Goal: Task Accomplishment & Management: Use online tool/utility

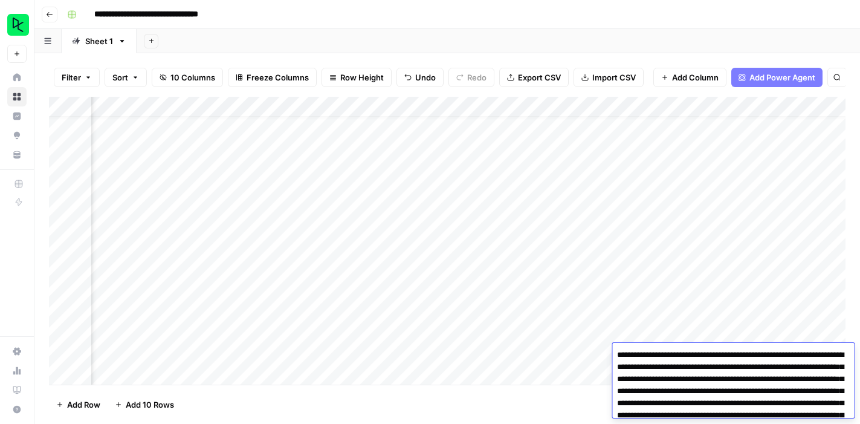
scroll to position [19, 401]
click at [50, 14] on icon "button" at bounding box center [49, 14] width 7 height 7
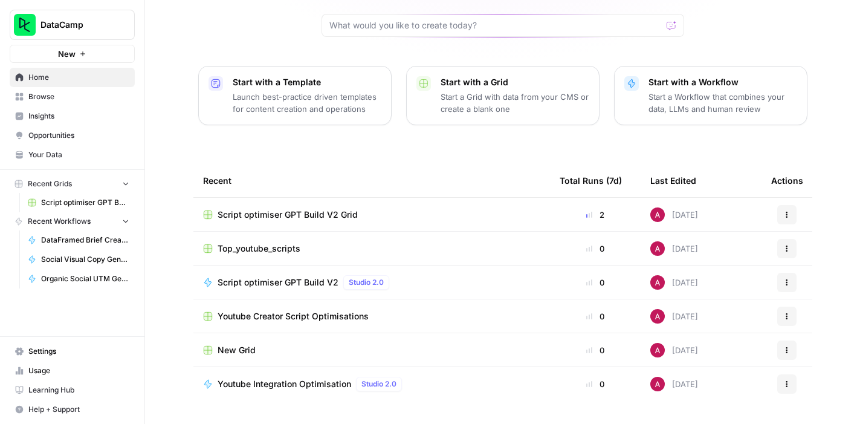
scroll to position [132, 0]
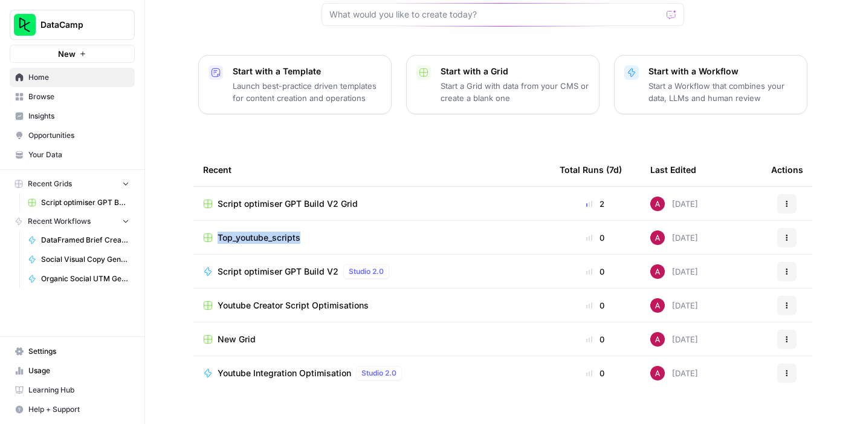
click at [786, 239] on icon "button" at bounding box center [786, 240] width 2 height 2
click at [748, 246] on span "Duplicate" at bounding box center [732, 246] width 97 height 12
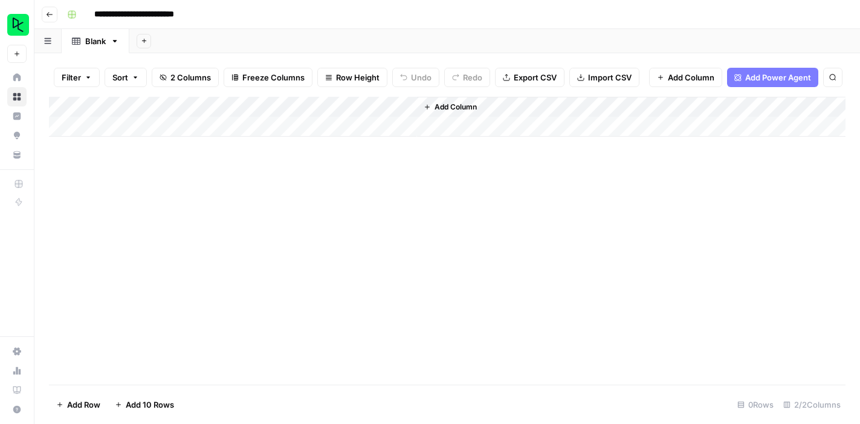
click at [132, 13] on input "**********" at bounding box center [152, 14] width 126 height 19
click at [143, 13] on input "**********" at bounding box center [152, 14] width 126 height 19
type input "**********"
click at [179, 111] on div "Add Column" at bounding box center [447, 117] width 796 height 40
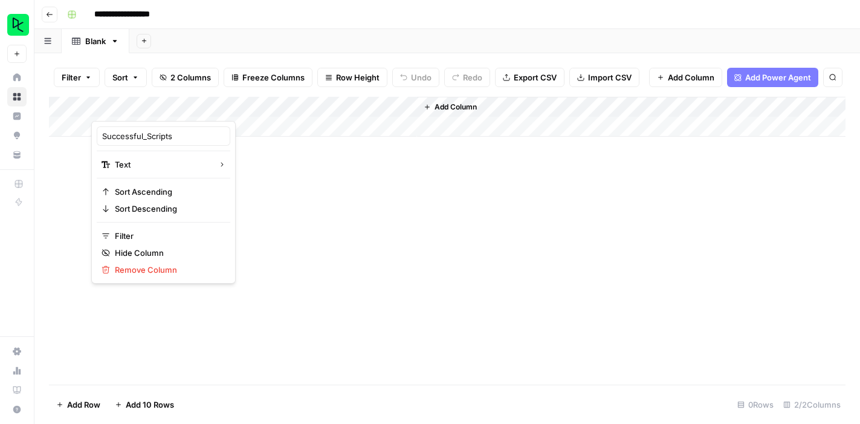
click at [181, 109] on div at bounding box center [199, 109] width 217 height 24
click at [176, 138] on input "Successful_Scripts" at bounding box center [163, 136] width 123 height 12
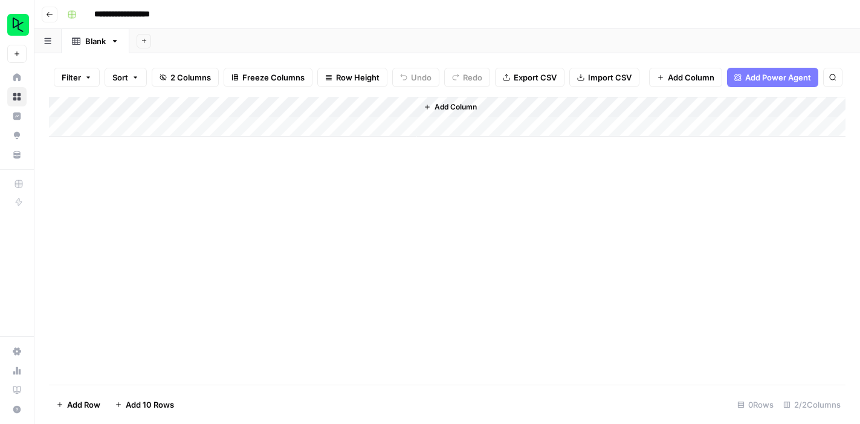
click at [176, 104] on div "Add Column" at bounding box center [447, 117] width 796 height 40
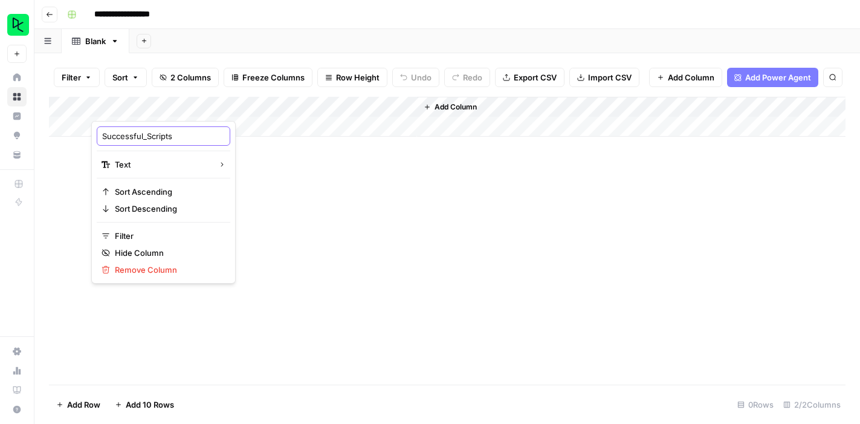
click at [169, 138] on input "Successful_Scripts" at bounding box center [163, 136] width 123 height 12
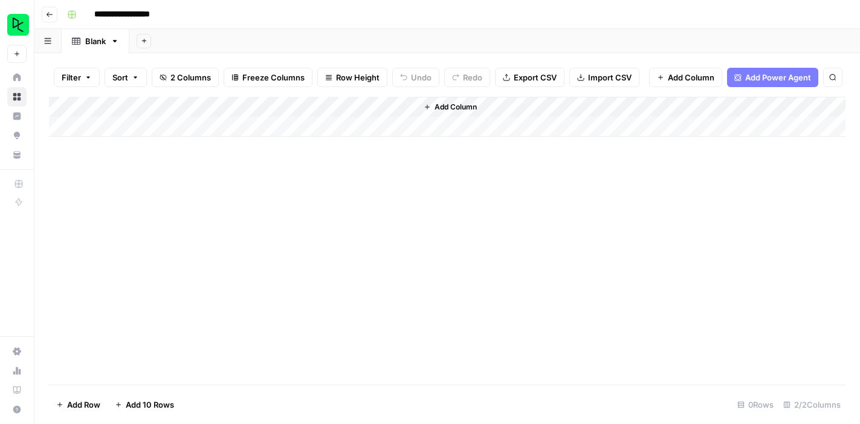
click at [164, 117] on div "Add Column" at bounding box center [447, 117] width 796 height 40
click at [166, 108] on div "Add Column" at bounding box center [447, 127] width 796 height 60
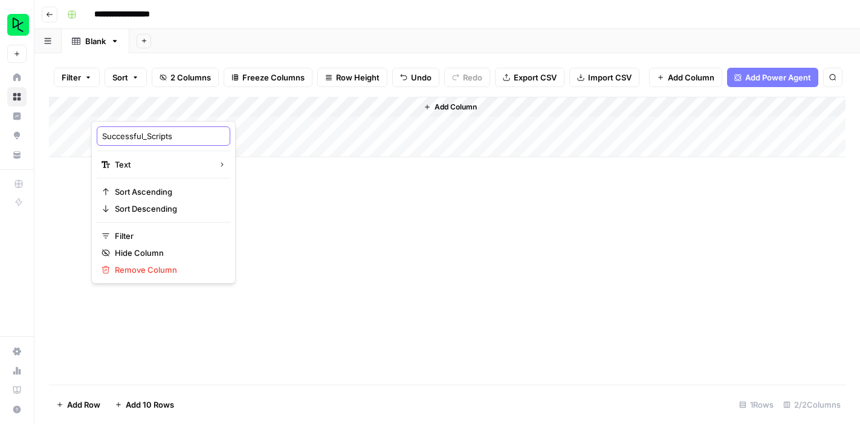
click at [173, 138] on input "Successful_Scripts" at bounding box center [163, 136] width 123 height 12
type input "Successful_Posts"
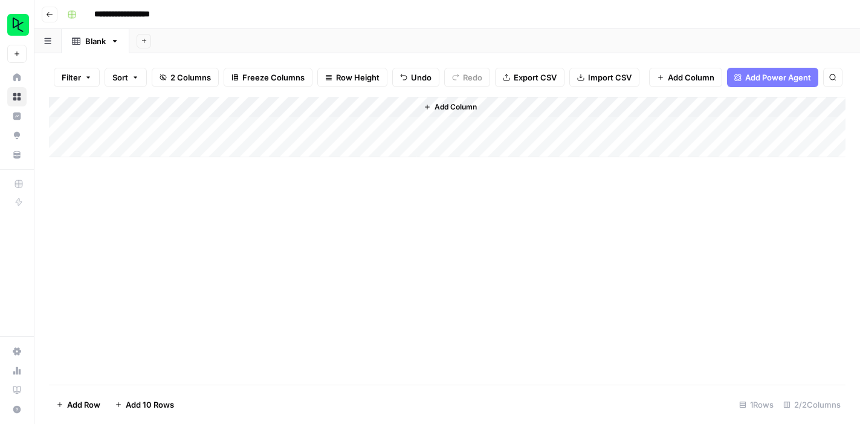
click at [272, 198] on div "Add Column" at bounding box center [447, 241] width 796 height 288
click at [259, 236] on div "Add Column" at bounding box center [447, 241] width 796 height 288
click at [215, 230] on div "Add Column" at bounding box center [447, 241] width 796 height 288
click at [159, 123] on div "Add Column" at bounding box center [447, 127] width 796 height 60
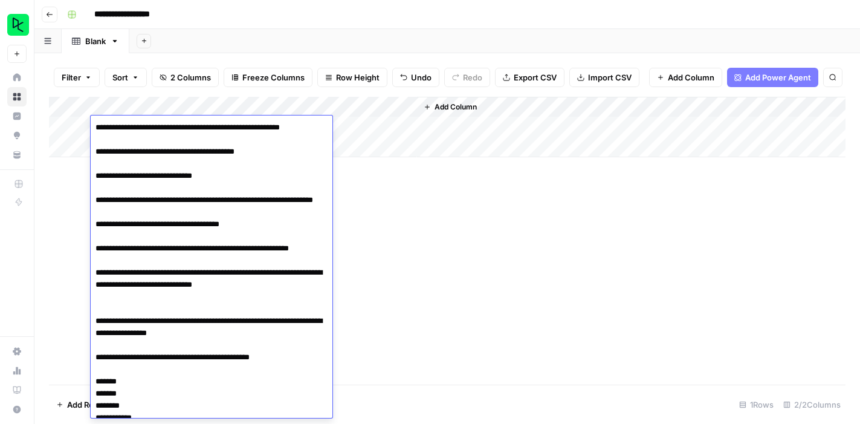
scroll to position [935, 0]
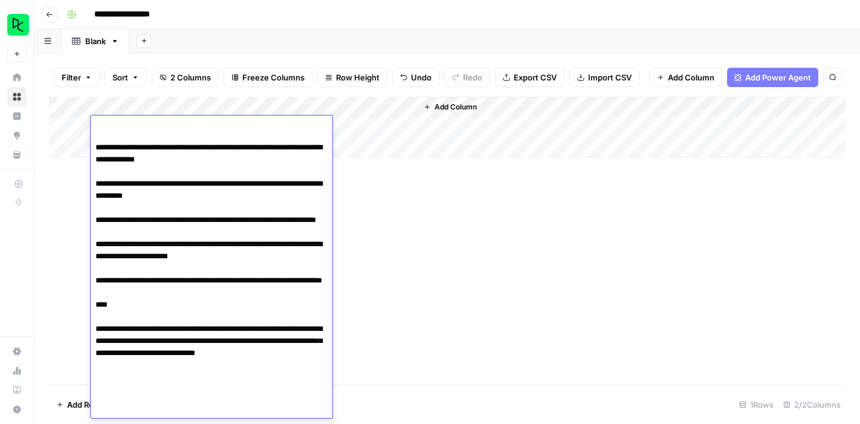
type textarea "**********"
click at [451, 207] on div "Add Column" at bounding box center [447, 241] width 796 height 288
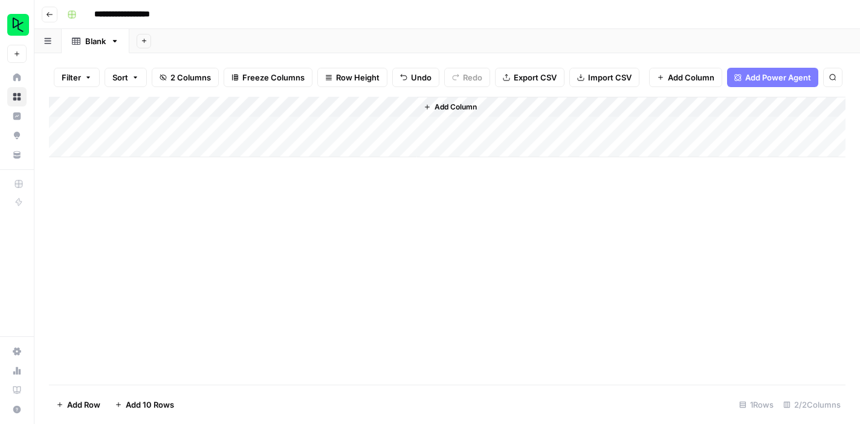
click at [355, 129] on div "Add Column" at bounding box center [447, 127] width 796 height 60
type textarea "**********"
click at [407, 233] on div "Add Column" at bounding box center [447, 241] width 796 height 288
click at [453, 104] on span "Add Column" at bounding box center [455, 106] width 42 height 11
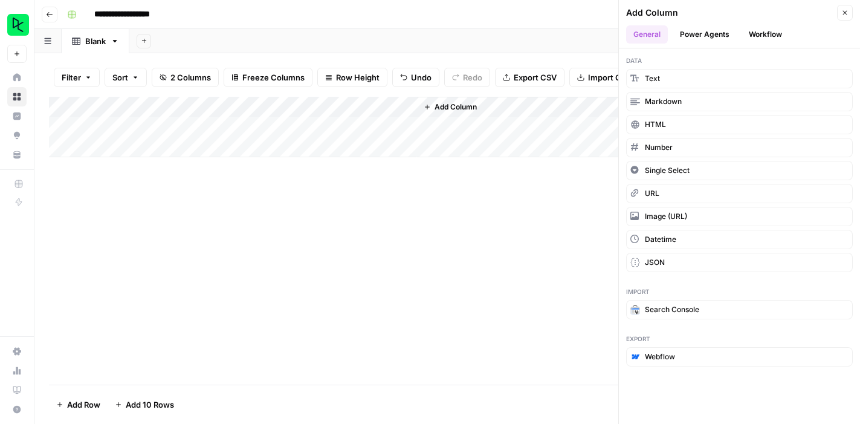
click at [448, 106] on span "Add Column" at bounding box center [455, 106] width 42 height 11
click at [671, 76] on button "Text" at bounding box center [739, 78] width 227 height 19
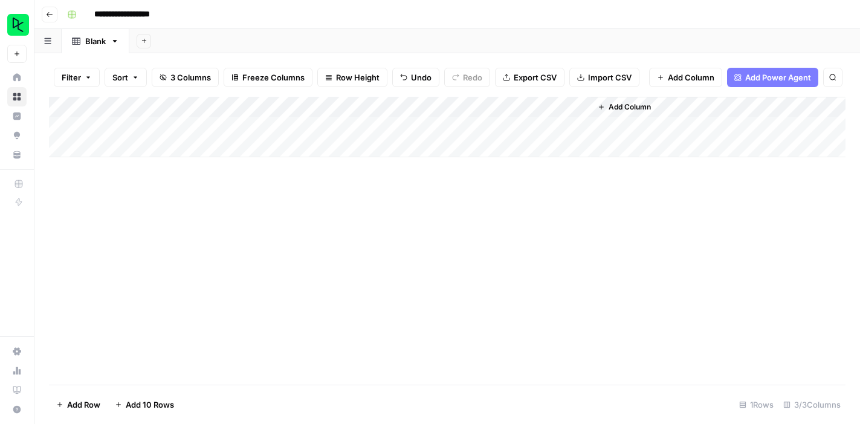
click at [478, 106] on div "Add Column" at bounding box center [447, 127] width 796 height 60
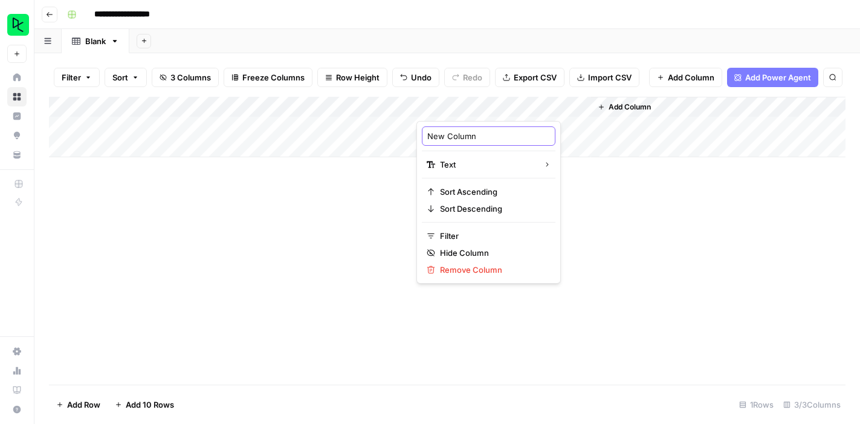
click at [454, 137] on input "New Column" at bounding box center [488, 136] width 123 height 12
click at [461, 131] on input "New CFoolumn" at bounding box center [488, 136] width 123 height 12
type input "Format"
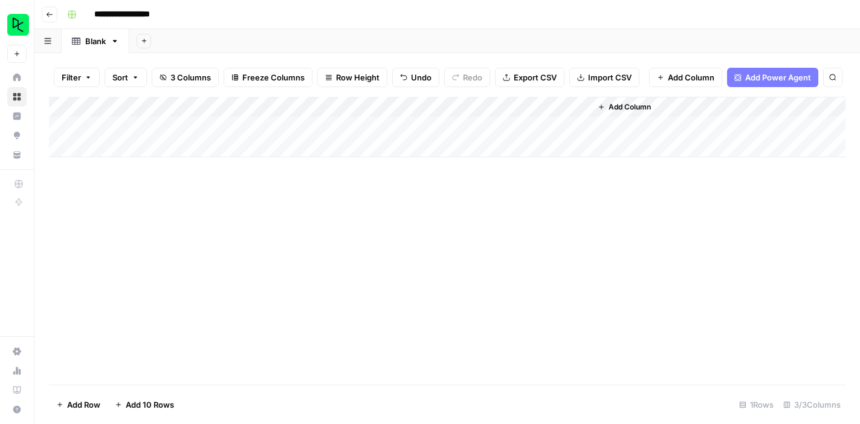
click at [491, 127] on div "Add Column" at bounding box center [447, 127] width 796 height 60
type textarea "*******"
click at [504, 212] on div "Add Column" at bounding box center [447, 241] width 796 height 288
click at [138, 150] on div "Add Column" at bounding box center [447, 127] width 796 height 60
type textarea "**********"
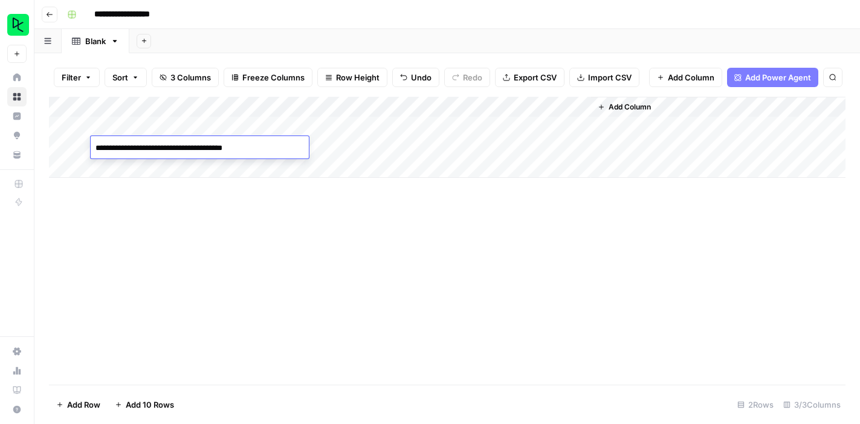
scroll to position [1523, 0]
click at [427, 285] on div "Add Column" at bounding box center [447, 241] width 796 height 288
click at [346, 150] on div "Add Column" at bounding box center [447, 137] width 796 height 81
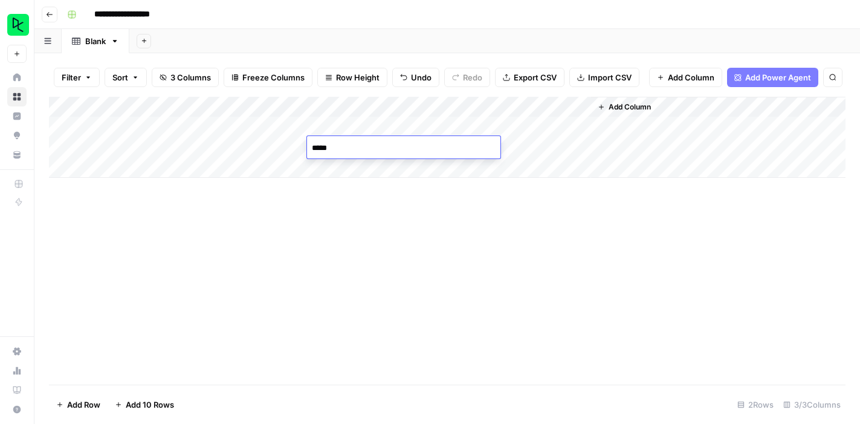
type textarea "******"
click at [399, 221] on div "Add Column" at bounding box center [447, 241] width 796 height 288
click at [449, 148] on div "Add Column" at bounding box center [447, 137] width 796 height 81
type textarea "*******"
click at [446, 216] on div "Add Column" at bounding box center [447, 241] width 796 height 288
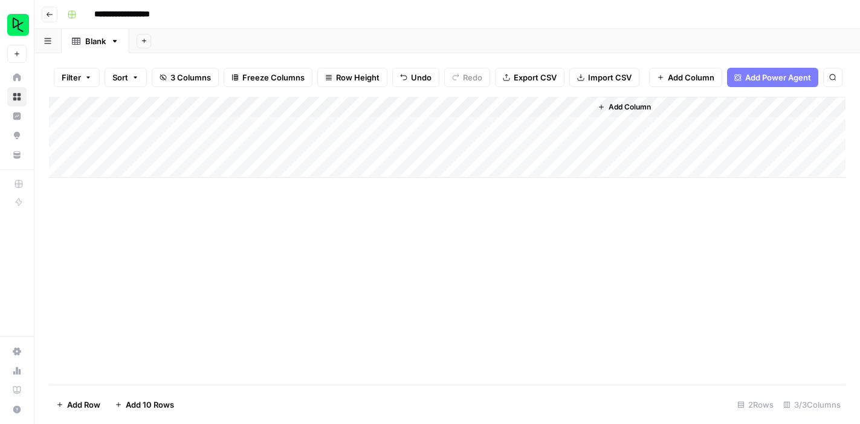
click at [232, 169] on div "Add Column" at bounding box center [447, 137] width 796 height 81
type textarea "**********"
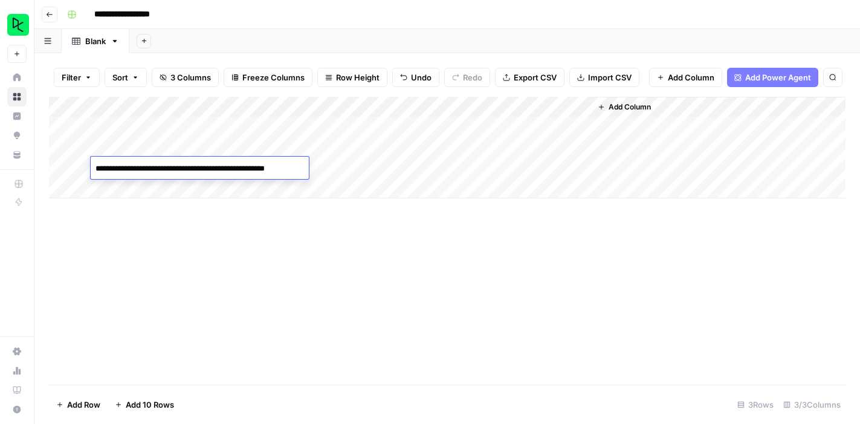
scroll to position [637, 0]
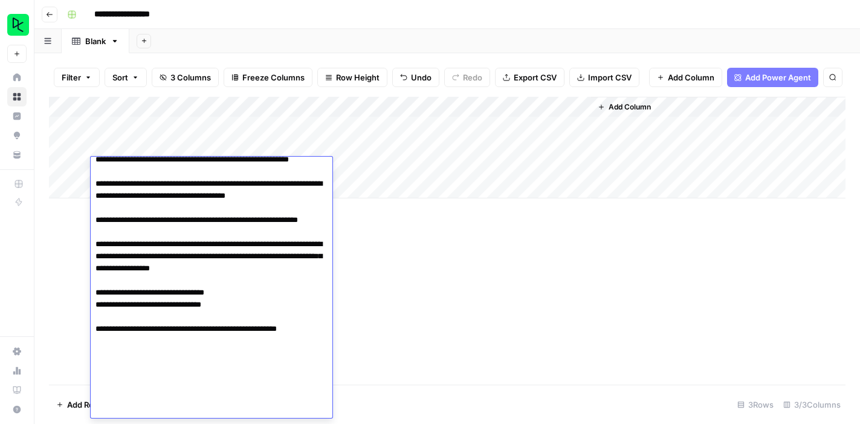
click at [393, 260] on div "Add Column" at bounding box center [447, 241] width 796 height 288
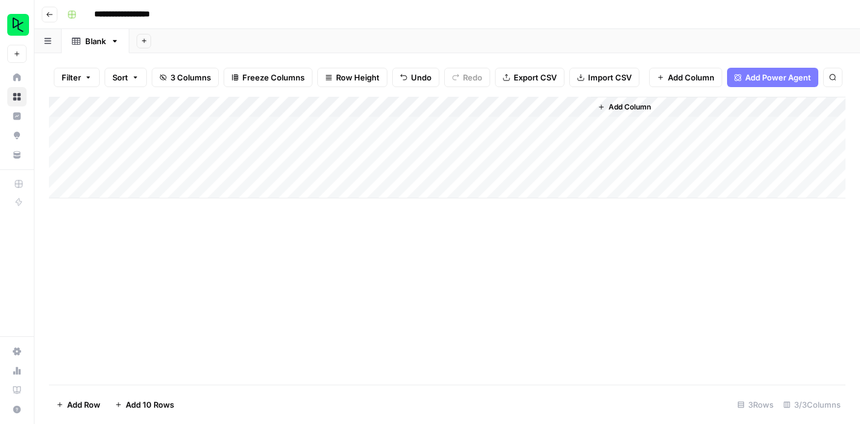
click at [345, 168] on div "Add Column" at bounding box center [447, 147] width 796 height 101
type textarea "**********"
click at [373, 234] on div "Add Column" at bounding box center [447, 241] width 796 height 288
click at [439, 173] on div "Add Column" at bounding box center [447, 147] width 796 height 101
type textarea "**********"
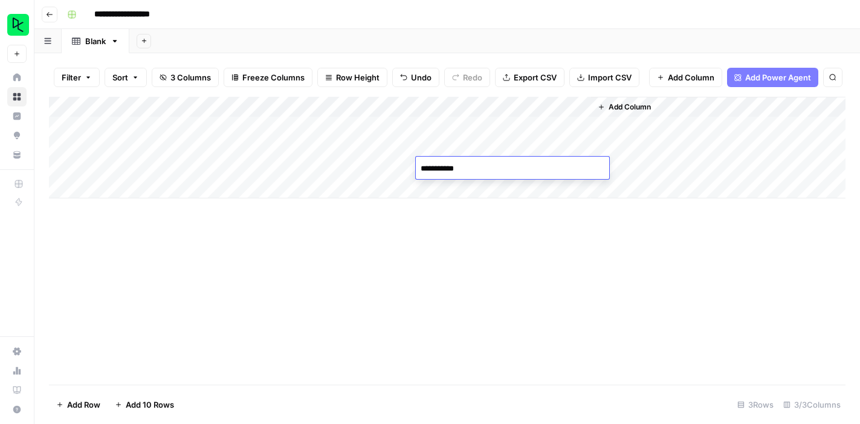
click at [402, 234] on div "Add Column" at bounding box center [447, 241] width 796 height 288
click at [585, 274] on div "Add Column" at bounding box center [447, 241] width 796 height 288
click at [511, 246] on div "Add Column" at bounding box center [447, 241] width 796 height 288
click at [164, 187] on div "Add Column" at bounding box center [447, 147] width 796 height 101
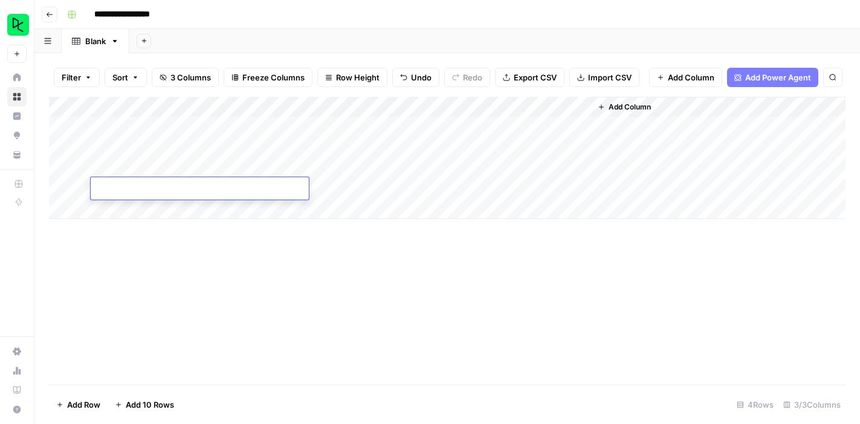
type textarea "**********"
click at [413, 312] on div "Add Column" at bounding box center [447, 241] width 796 height 288
click at [349, 193] on div "Add Column" at bounding box center [447, 158] width 796 height 122
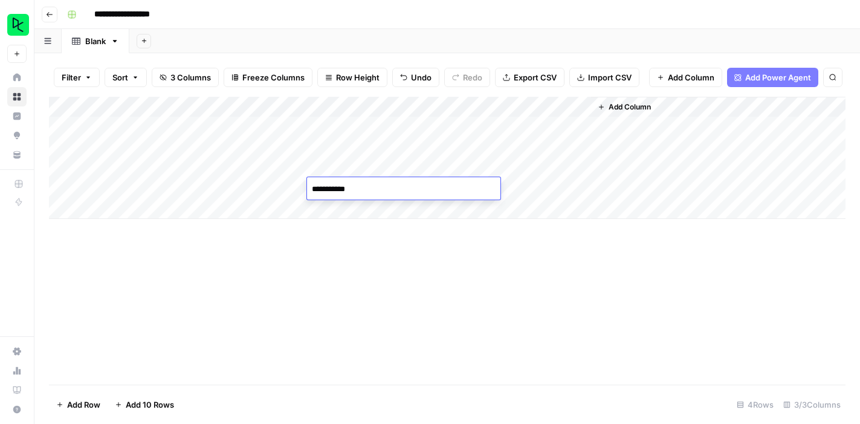
type textarea "**********"
click at [430, 187] on div "Add Column" at bounding box center [447, 158] width 796 height 122
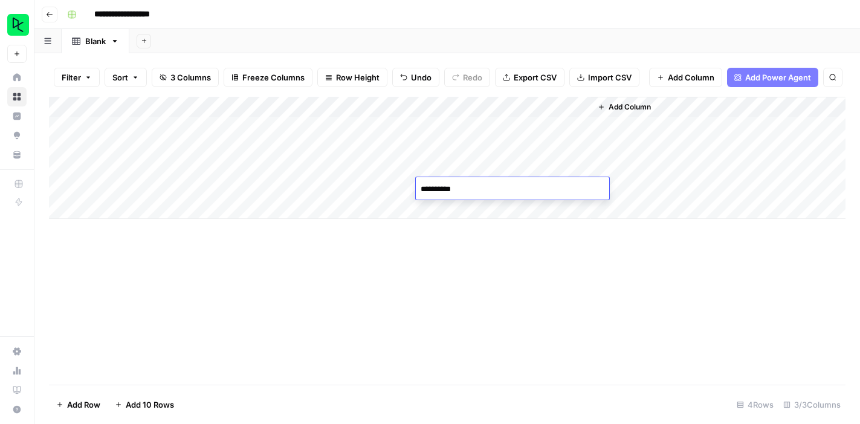
type textarea "**********"
click at [489, 306] on div "Add Column" at bounding box center [447, 241] width 796 height 288
click at [156, 209] on div "Add Column" at bounding box center [447, 158] width 796 height 122
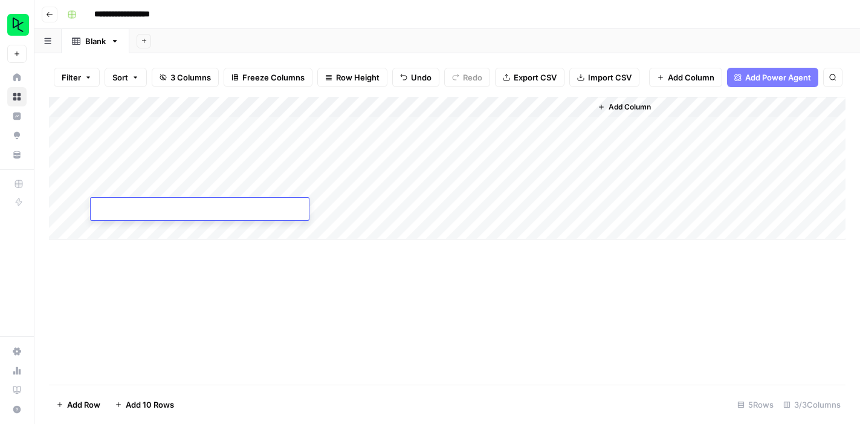
type textarea "**********"
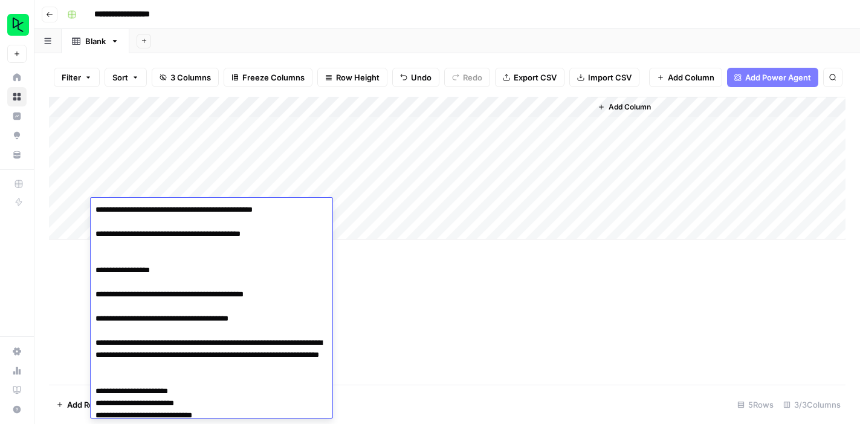
scroll to position [195, 0]
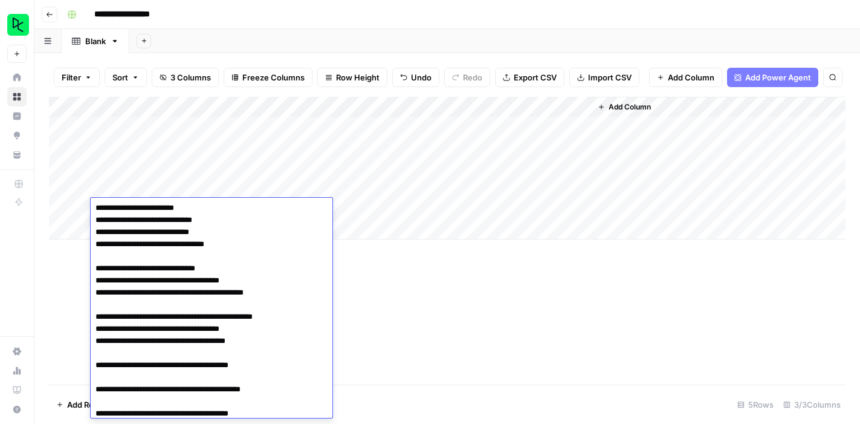
click at [356, 208] on div "Add Column" at bounding box center [447, 168] width 796 height 143
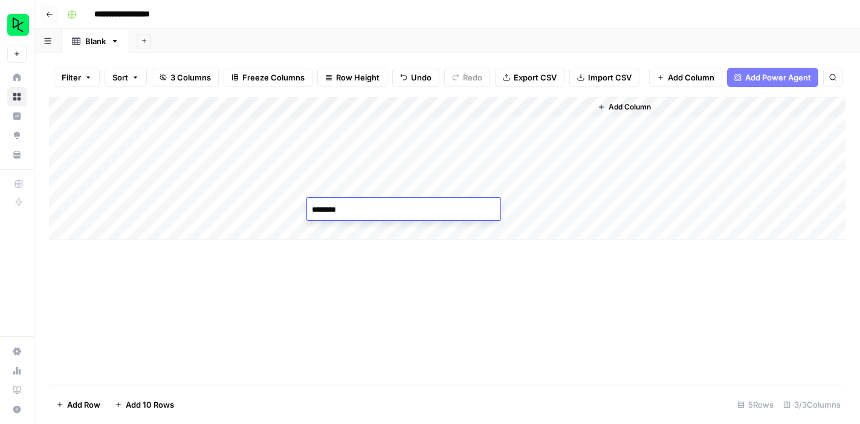
type textarea "*********"
click at [407, 277] on div "Add Column" at bounding box center [447, 241] width 796 height 288
click at [452, 211] on div "Add Column" at bounding box center [447, 168] width 796 height 143
type textarea "**********"
click at [464, 266] on div "Add Column" at bounding box center [447, 241] width 796 height 288
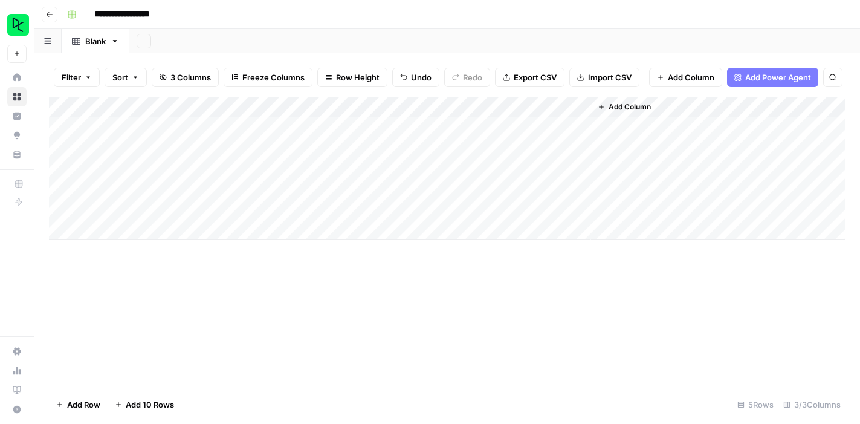
click at [468, 282] on div "Add Column" at bounding box center [447, 241] width 796 height 288
click at [478, 300] on div "Add Column" at bounding box center [447, 241] width 796 height 288
click at [477, 308] on div "Add Column" at bounding box center [447, 241] width 796 height 288
click at [460, 291] on div "Add Column" at bounding box center [447, 241] width 796 height 288
click at [645, 205] on div "Add Column" at bounding box center [718, 168] width 254 height 143
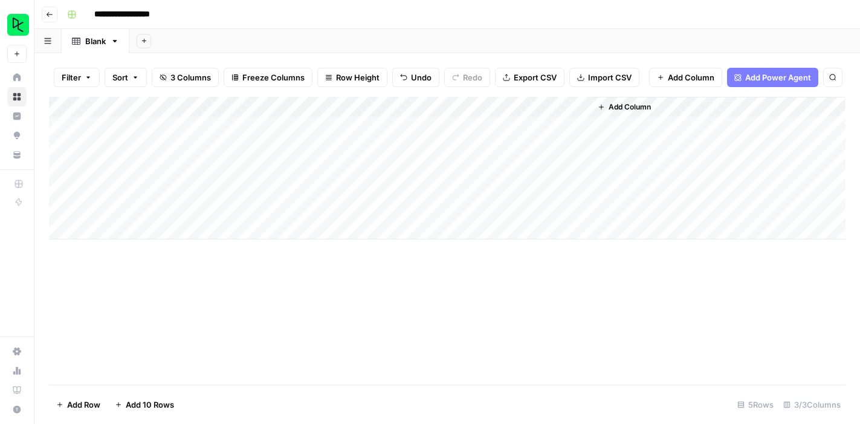
click at [379, 202] on div "Add Column" at bounding box center [447, 168] width 796 height 143
click at [409, 283] on div "Add Column" at bounding box center [447, 241] width 796 height 288
click at [430, 285] on div "Add Column" at bounding box center [447, 241] width 796 height 288
click at [405, 274] on div "Add Column" at bounding box center [447, 241] width 796 height 288
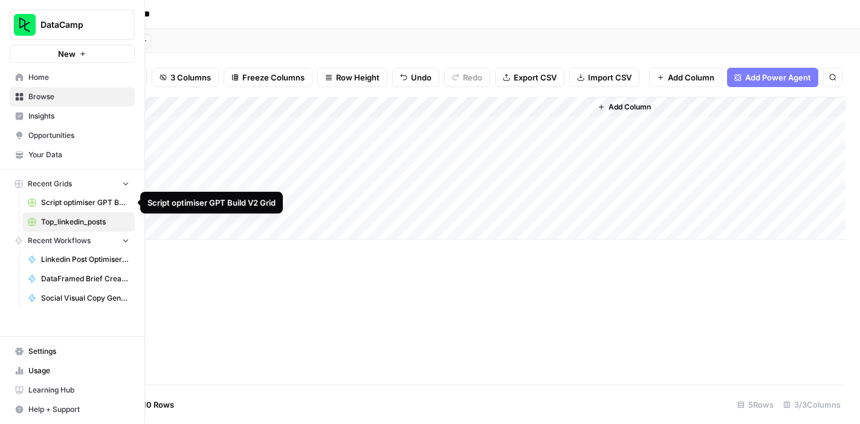
click at [79, 203] on span "Script optimiser GPT Build V2 Grid" at bounding box center [85, 202] width 88 height 11
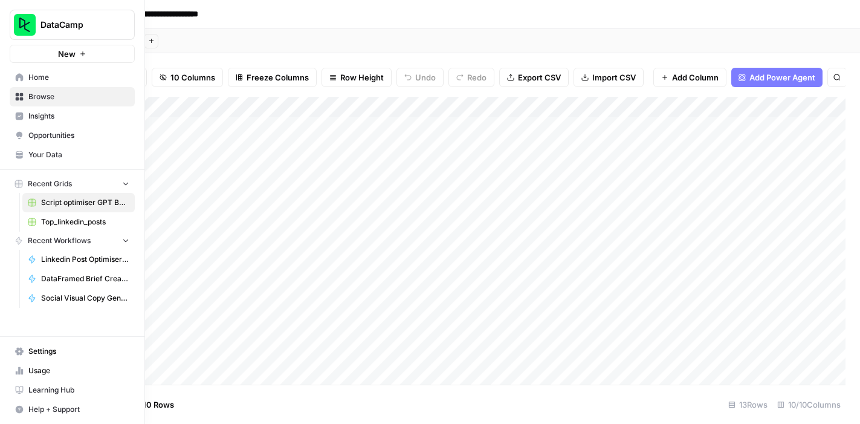
click at [45, 94] on span "Browse" at bounding box center [78, 96] width 101 height 11
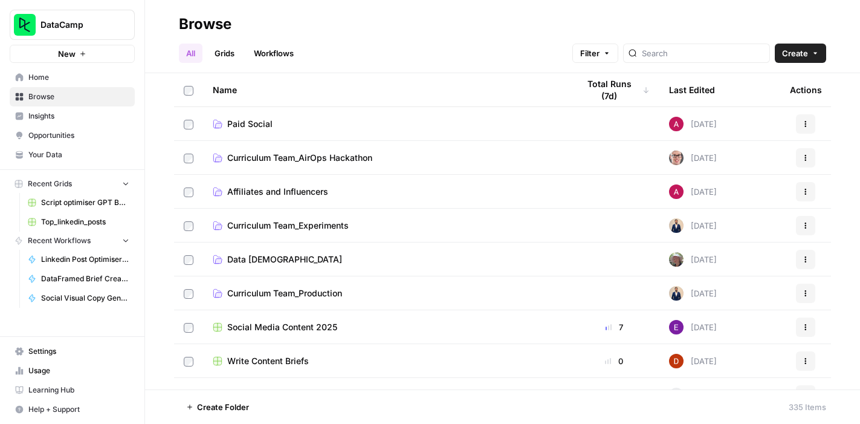
click at [320, 191] on span "Affiliates and Influencers" at bounding box center [277, 191] width 101 height 12
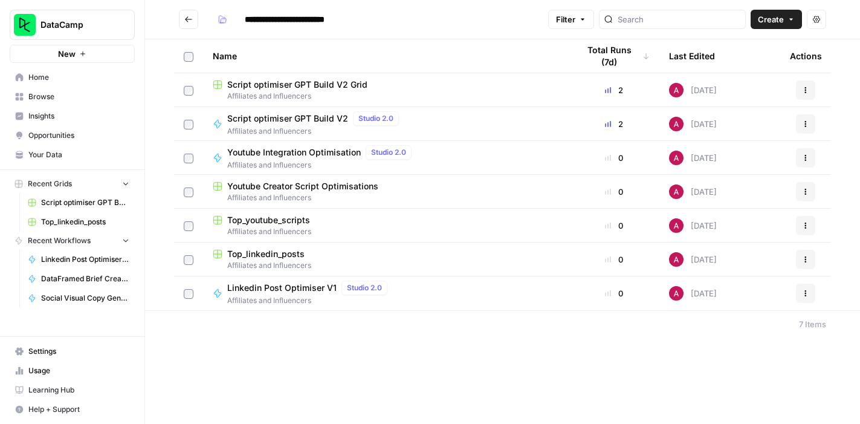
click at [313, 121] on span "Script optimiser GPT Build V2" at bounding box center [287, 118] width 121 height 12
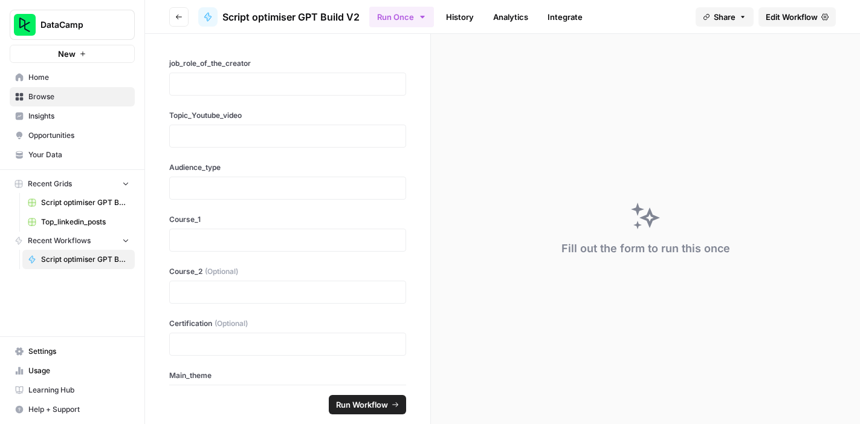
click at [796, 13] on span "Edit Workflow" at bounding box center [791, 17] width 52 height 12
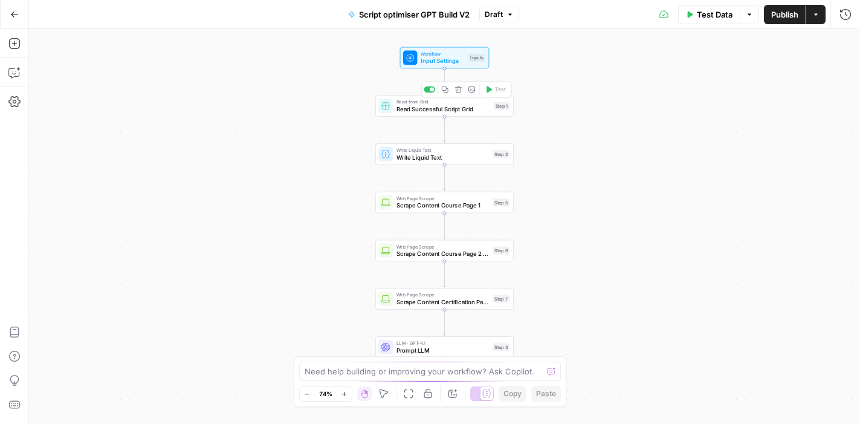
click at [407, 106] on span "Read Successful Script Grid" at bounding box center [443, 109] width 94 height 9
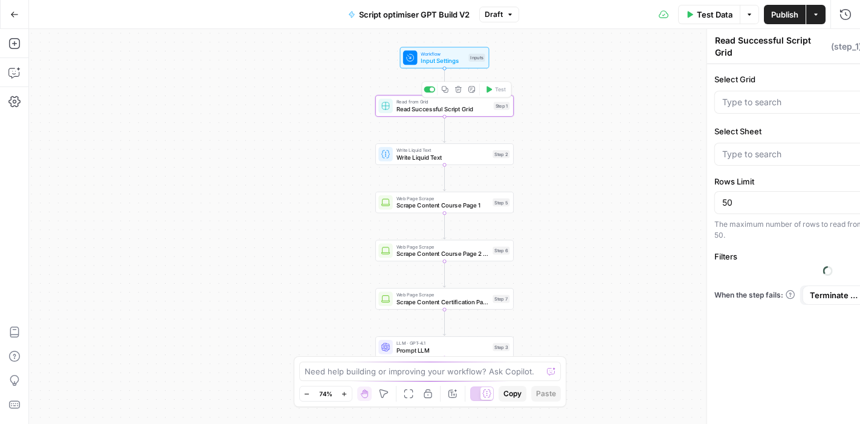
type input "Blank"
type input "Top_youtube_scripts"
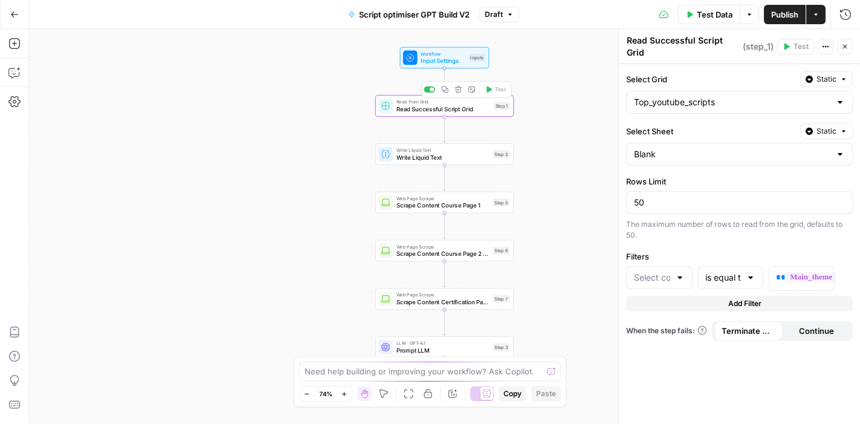
type input "Theme"
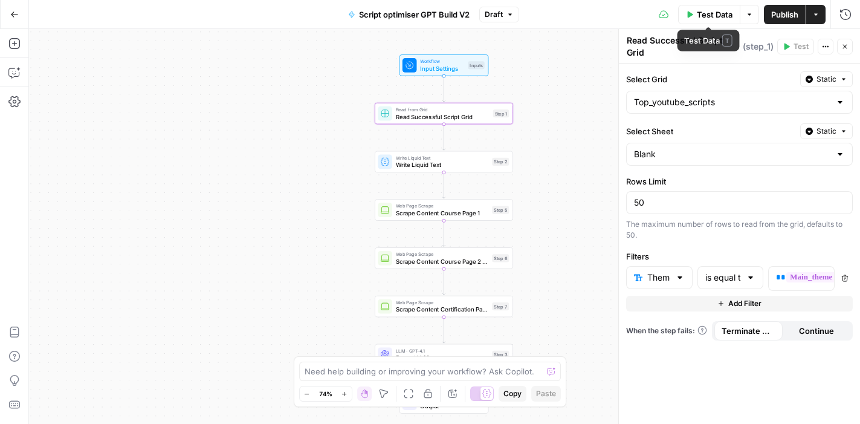
click at [701, 13] on span "Test Data" at bounding box center [715, 14] width 36 height 12
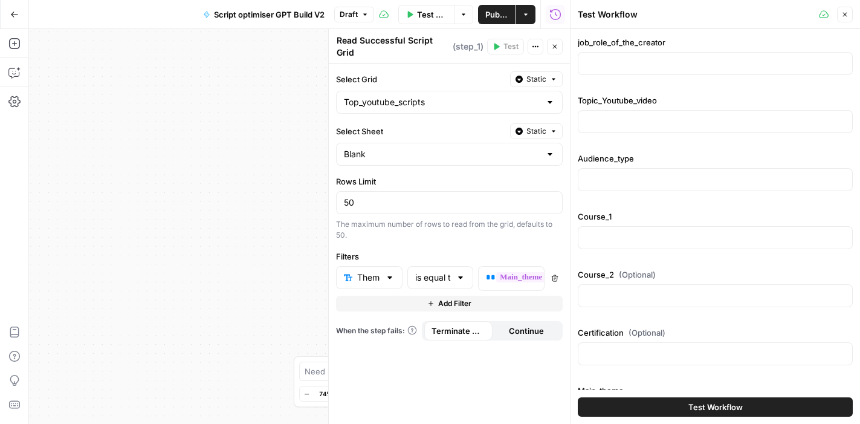
click at [703, 405] on span "Test Workflow" at bounding box center [715, 407] width 54 height 12
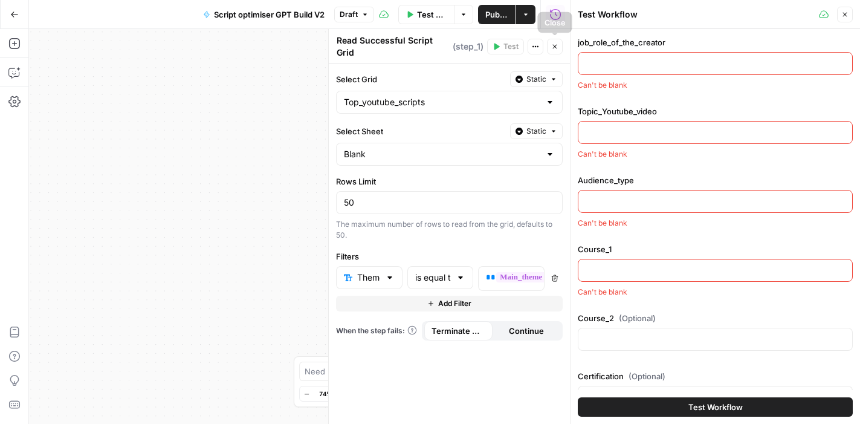
click at [556, 48] on icon "button" at bounding box center [554, 46] width 7 height 7
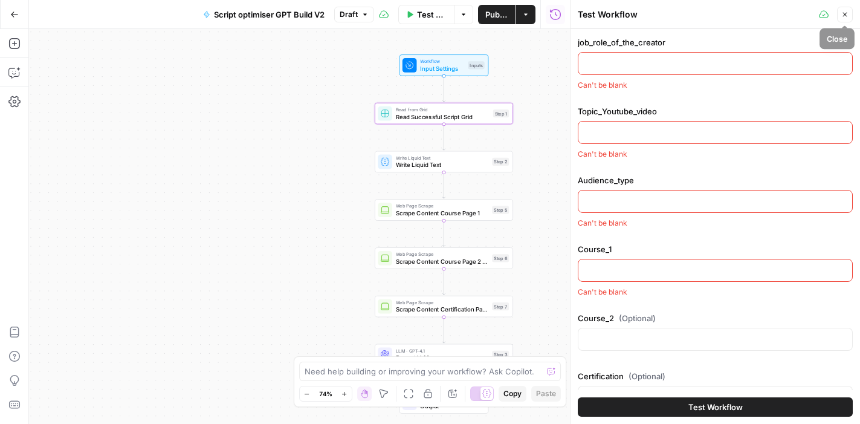
click at [845, 14] on icon "button" at bounding box center [845, 15] width 4 height 4
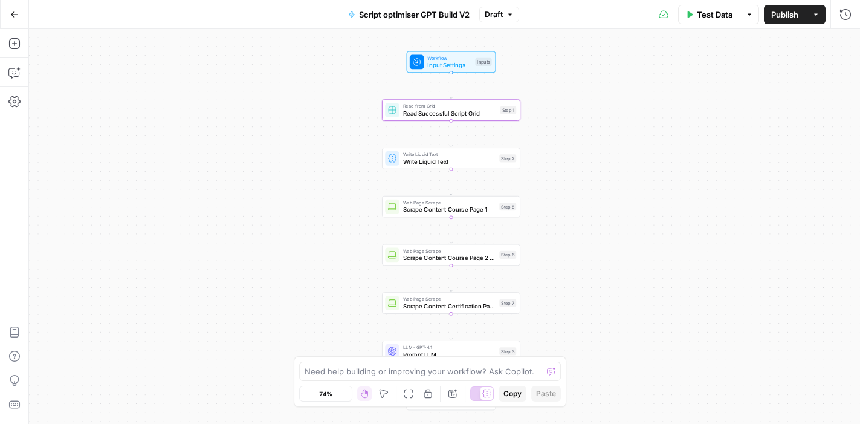
click at [698, 20] on button "Test Data" at bounding box center [709, 14] width 62 height 19
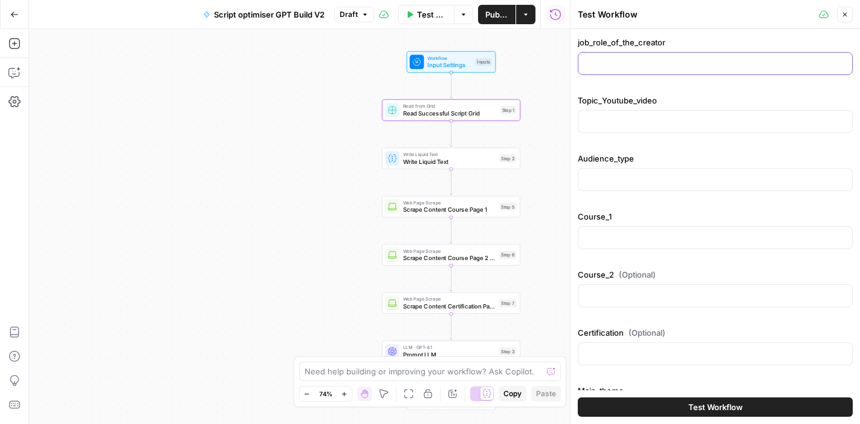
click at [668, 64] on input "job_role_of_the_creator" at bounding box center [714, 63] width 259 height 12
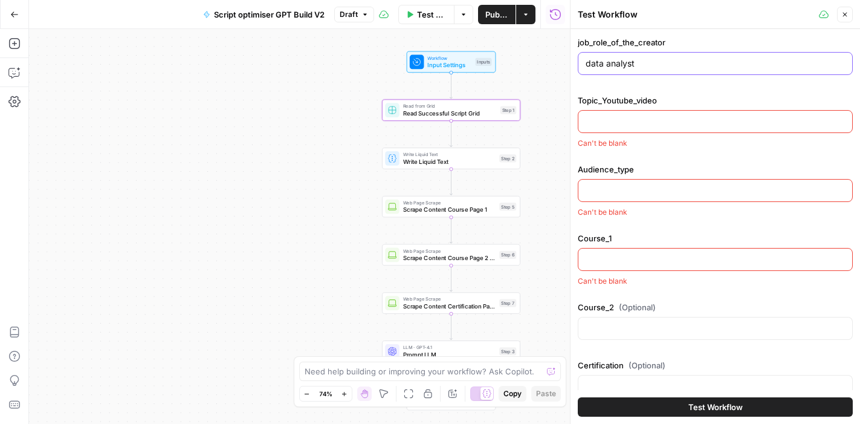
type input "data analyst"
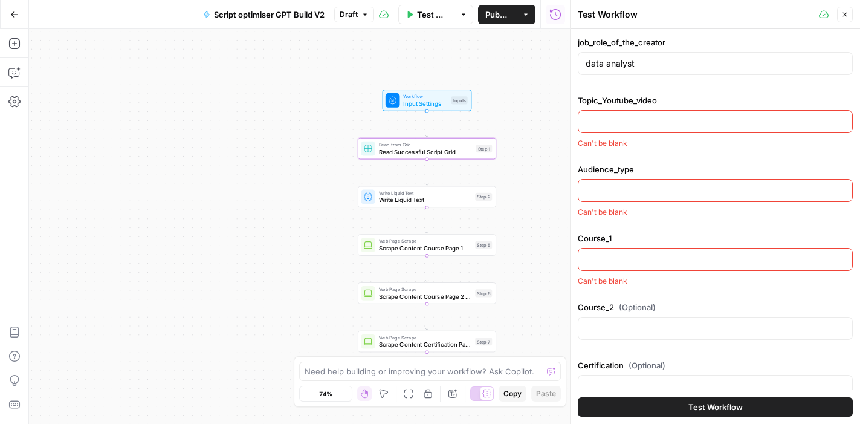
click at [621, 122] on input "Topic_Youtube_video" at bounding box center [714, 121] width 259 height 12
paste input "Python and R Programming: Which One Should You Learn For Data Analysis"
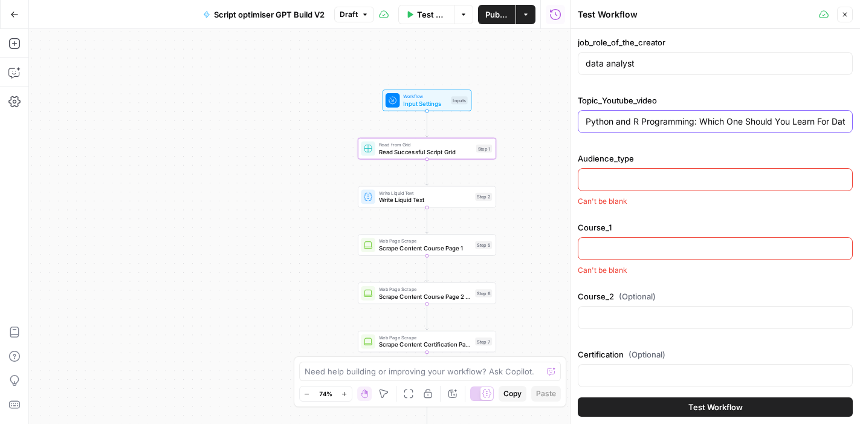
scroll to position [0, 43]
type input "Python and R Programming: Which One Should You Learn For Data Analysis"
click at [633, 174] on input "Audience_type" at bounding box center [714, 179] width 259 height 12
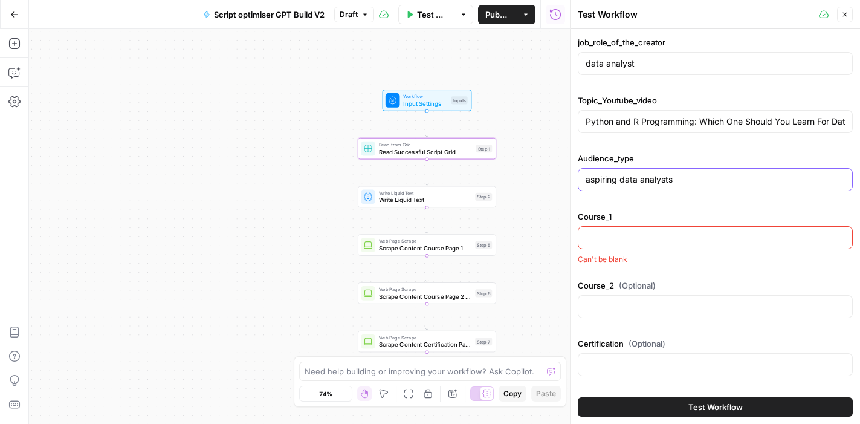
type input "aspiring data analysts"
click at [639, 230] on div at bounding box center [715, 237] width 275 height 23
paste input "[URL][DOMAIN_NAME]"
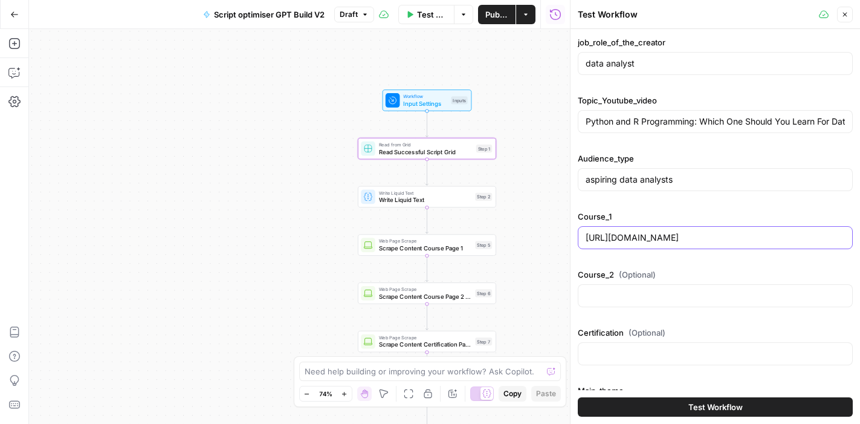
type input "[URL][DOMAIN_NAME]"
click at [625, 288] on div at bounding box center [715, 295] width 275 height 23
click at [659, 294] on input "Course_2 (Optional)" at bounding box center [714, 295] width 259 height 12
paste input "[URL][DOMAIN_NAME]"
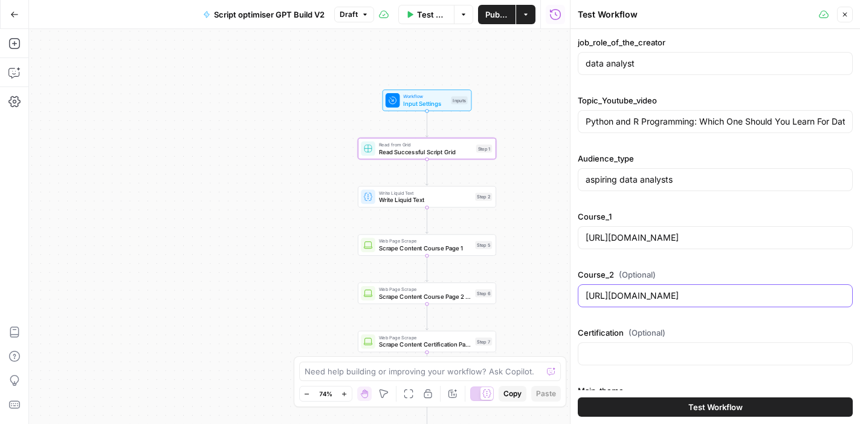
type input "[URL][DOMAIN_NAME]"
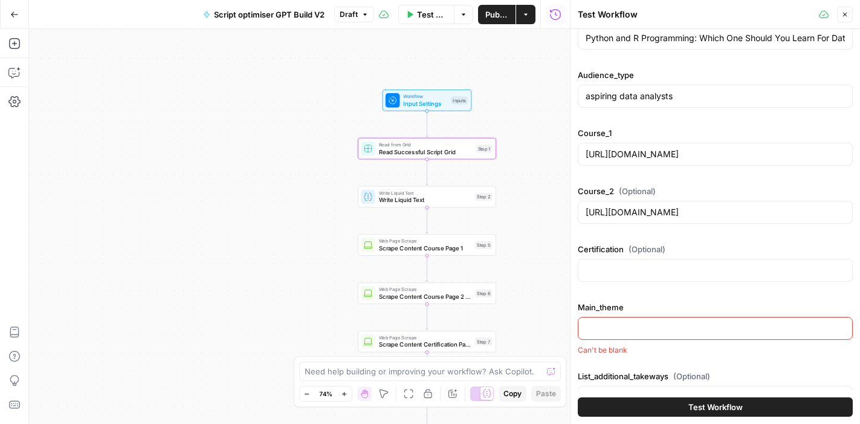
scroll to position [97, 0]
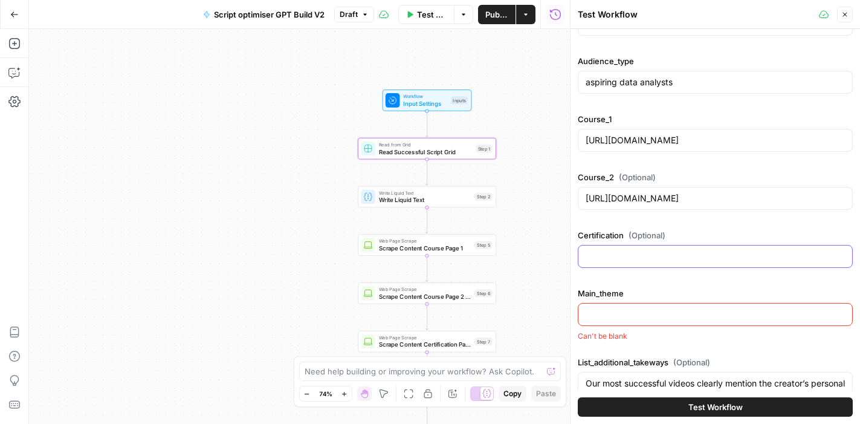
click at [639, 254] on input "Certification (Optional)" at bounding box center [714, 256] width 259 height 12
paste input "[URL][DOMAIN_NAME]"
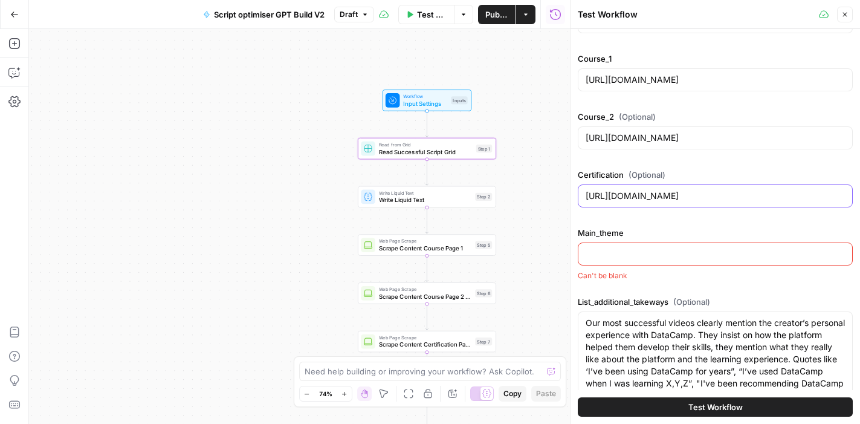
scroll to position [158, 0]
type input "[URL][DOMAIN_NAME]"
click at [639, 254] on input "Main_theme" at bounding box center [714, 253] width 259 height 12
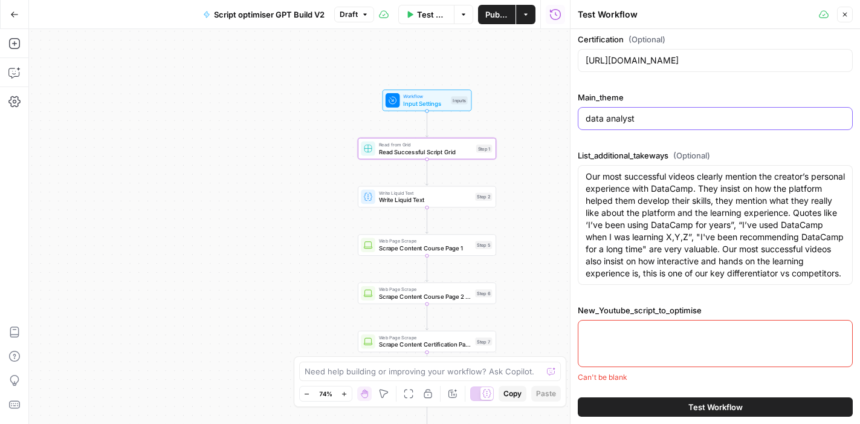
scroll to position [305, 0]
type input "data analyst"
click at [626, 336] on textarea "New_Youtube_script_to_optimise" at bounding box center [714, 331] width 259 height 12
paste textarea "If you’re ready to learn coding skills in a fast, efficient and fun way, then I…"
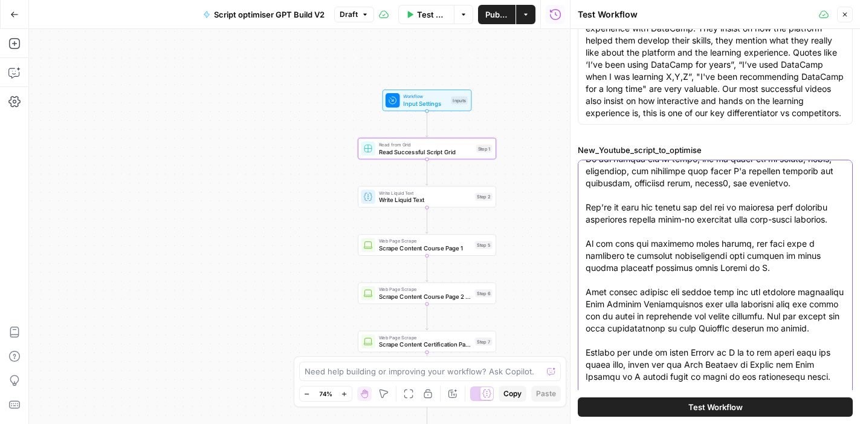
type textarea "If you’re ready to learn coding skills in a fast, efficient and fun way, then I…"
click at [683, 407] on button "Test Workflow" at bounding box center [715, 406] width 275 height 19
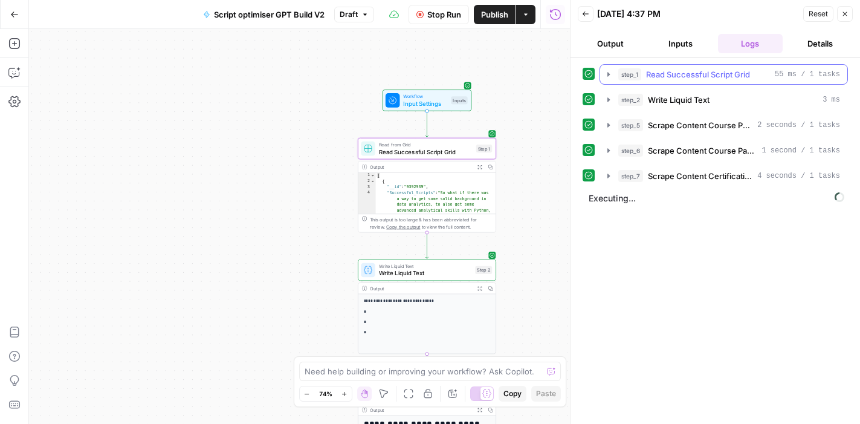
click at [604, 75] on icon "button" at bounding box center [609, 74] width 10 height 10
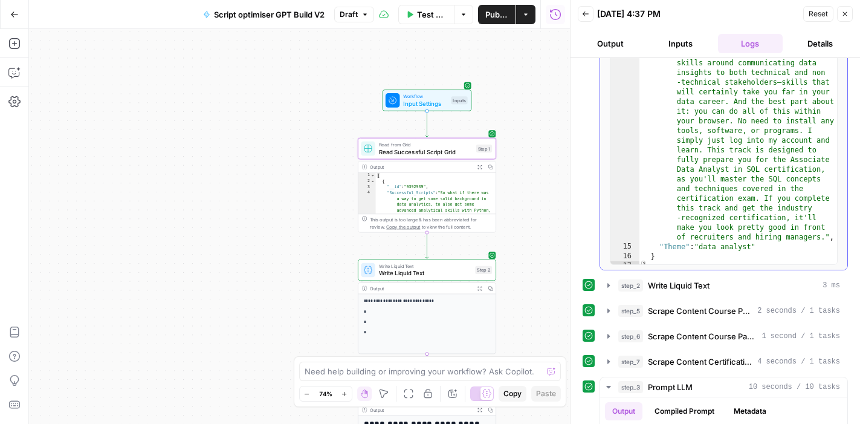
scroll to position [1397, 0]
click at [840, 16] on button "Close" at bounding box center [845, 14] width 16 height 16
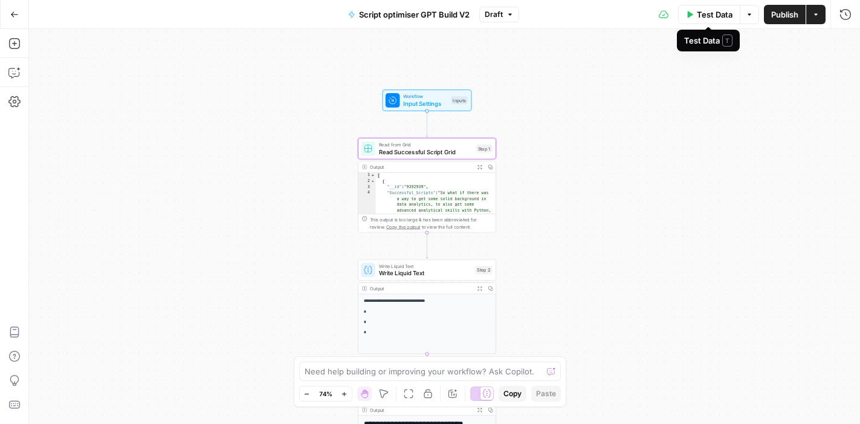
click at [712, 15] on span "Test Data" at bounding box center [715, 14] width 36 height 12
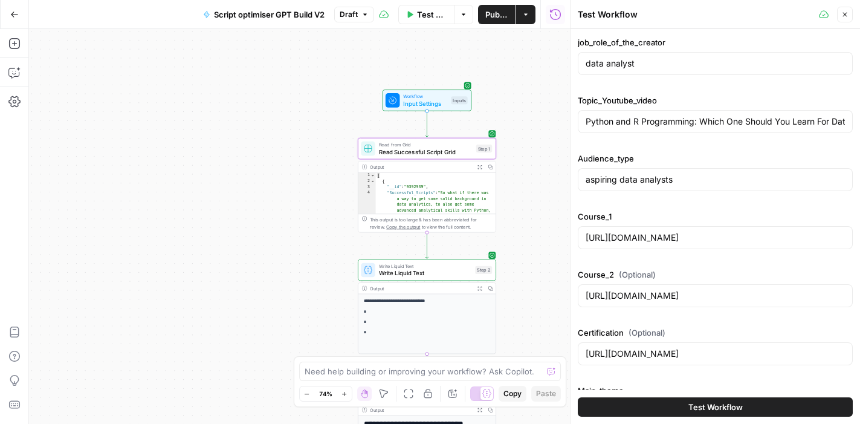
click at [842, 13] on icon "button" at bounding box center [844, 14] width 7 height 7
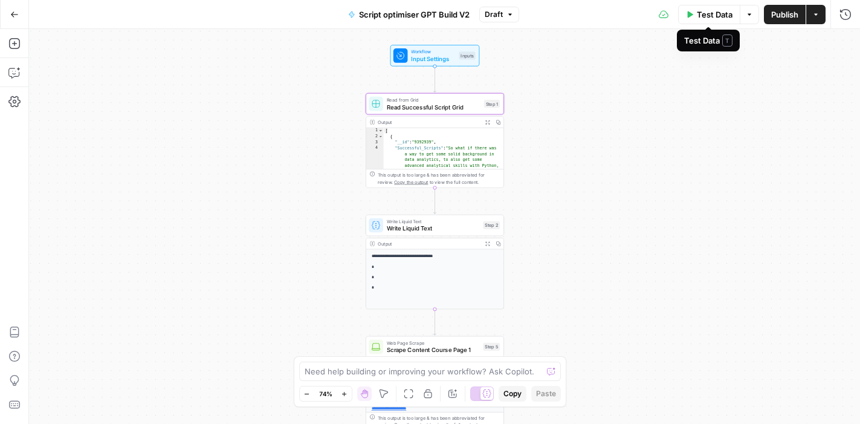
click at [710, 16] on span "Test Data" at bounding box center [715, 14] width 36 height 12
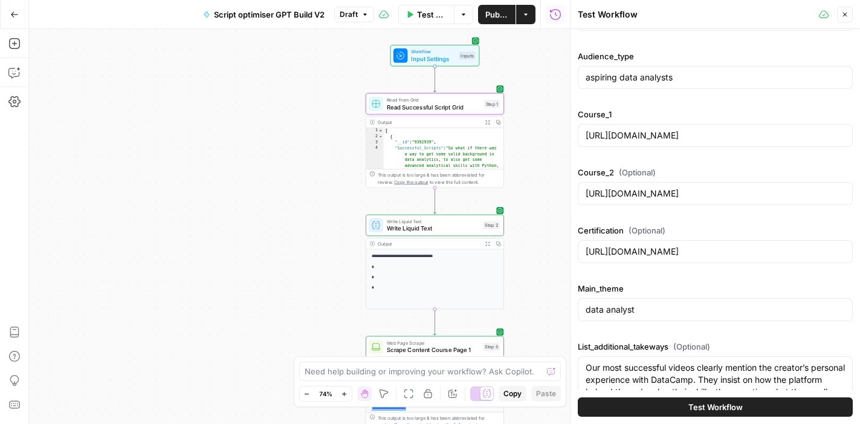
scroll to position [0, 0]
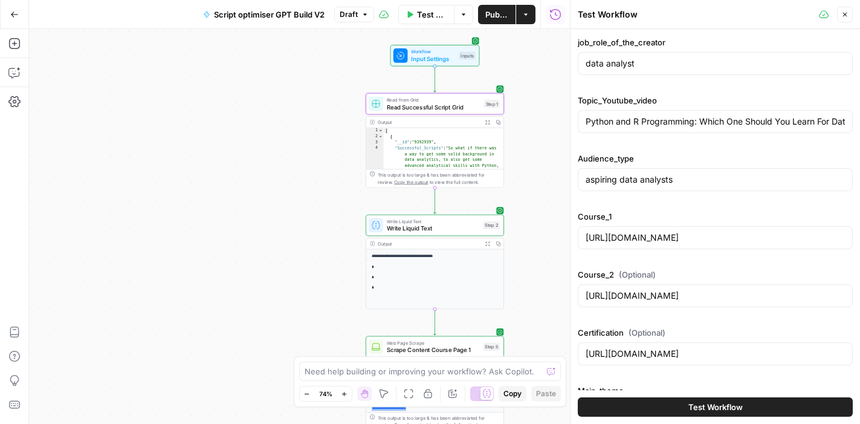
click at [821, 15] on icon at bounding box center [824, 15] width 10 height 10
click at [845, 14] on icon "button" at bounding box center [845, 15] width 4 height 4
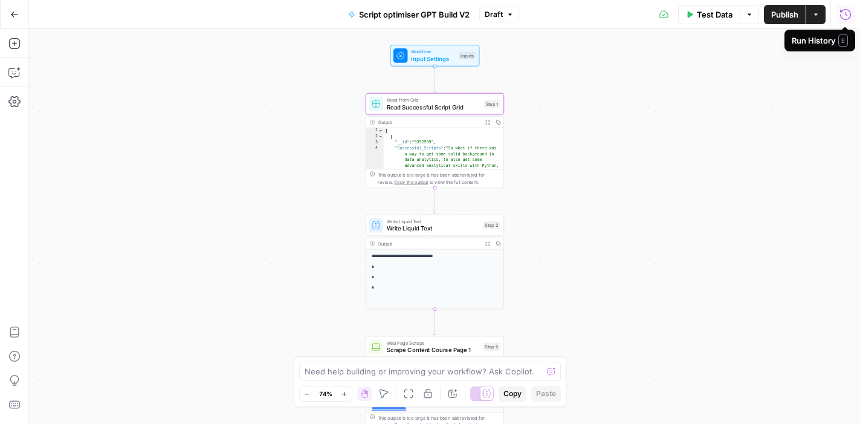
click at [694, 14] on button "Test Data" at bounding box center [709, 14] width 62 height 19
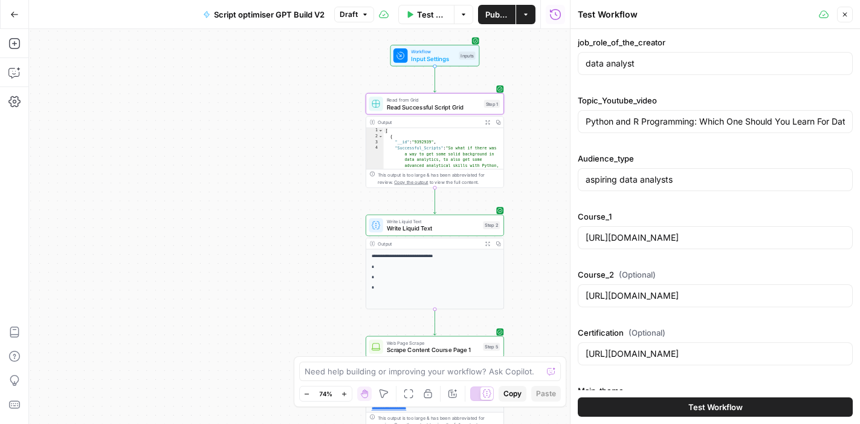
click at [724, 405] on span "Test Workflow" at bounding box center [715, 407] width 54 height 12
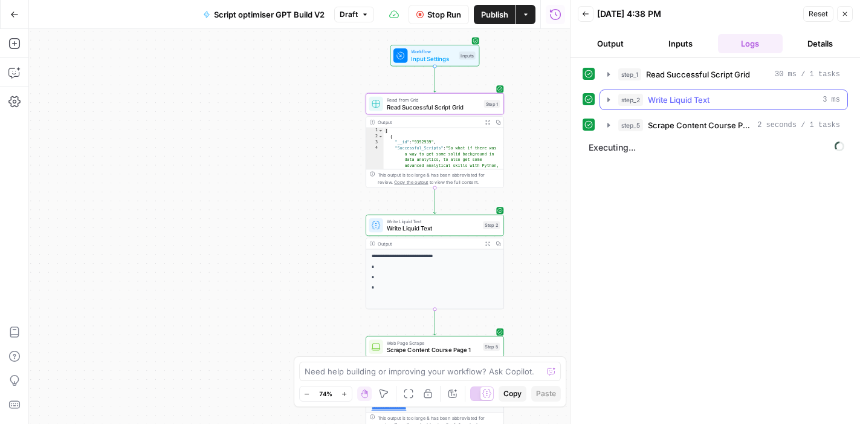
click at [608, 100] on icon "button" at bounding box center [608, 99] width 2 height 4
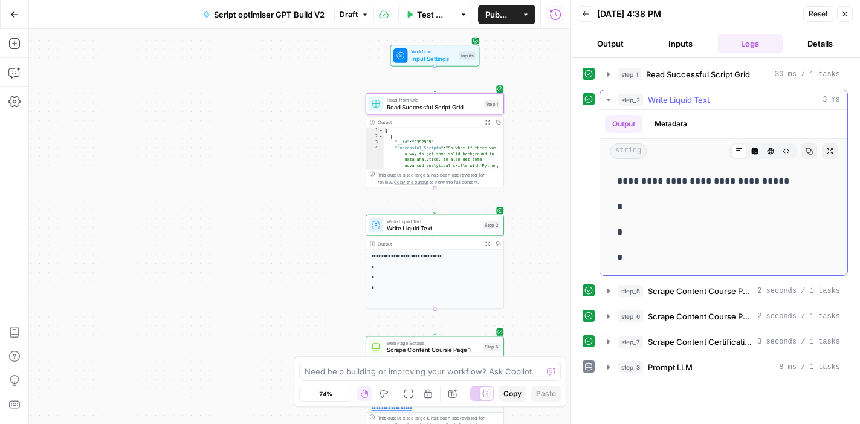
click at [663, 124] on button "Metadata" at bounding box center [670, 124] width 47 height 18
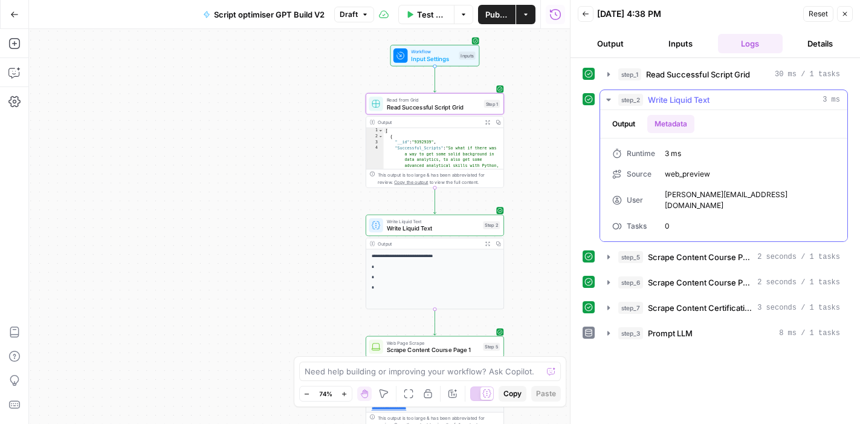
click at [623, 123] on button "Output" at bounding box center [623, 124] width 37 height 18
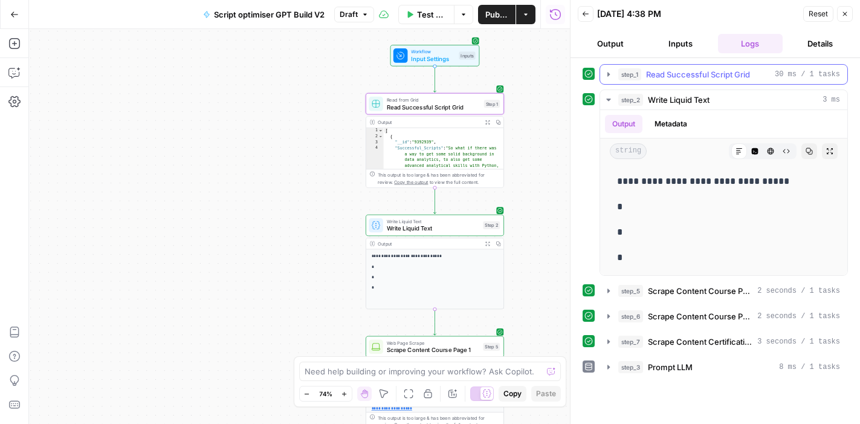
click at [609, 74] on icon "button" at bounding box center [608, 74] width 2 height 4
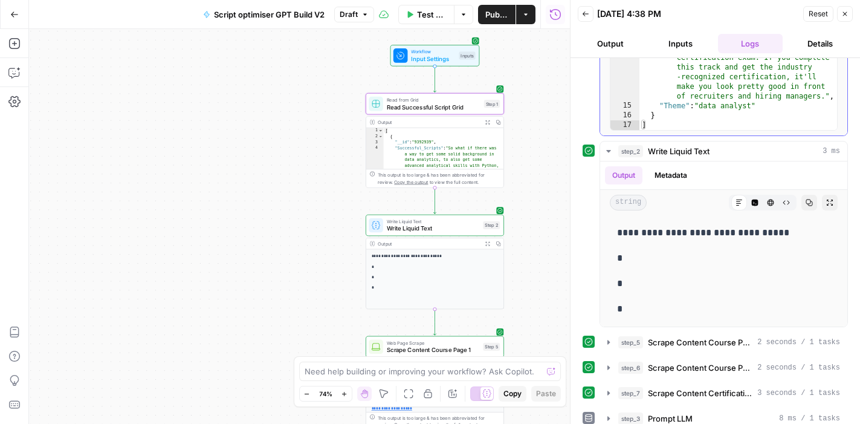
scroll to position [262, 0]
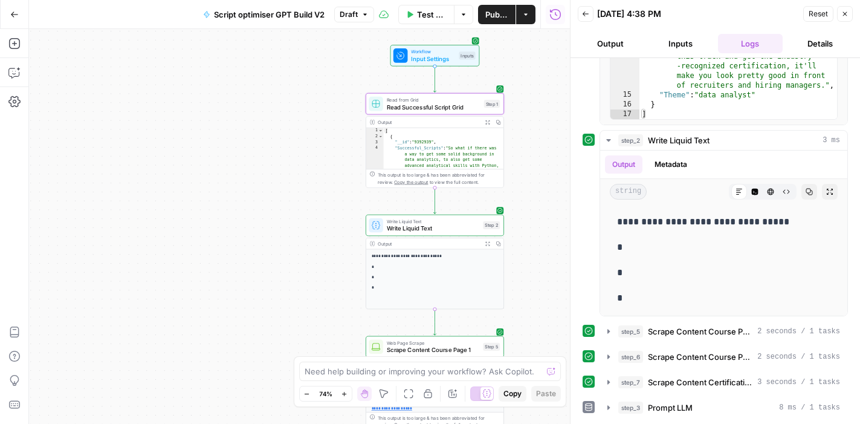
click at [526, 105] on div "Workflow Input Settings Inputs Read from Grid Read Successful Script Grid Step …" at bounding box center [299, 226] width 541 height 395
click at [848, 15] on icon "button" at bounding box center [844, 13] width 7 height 7
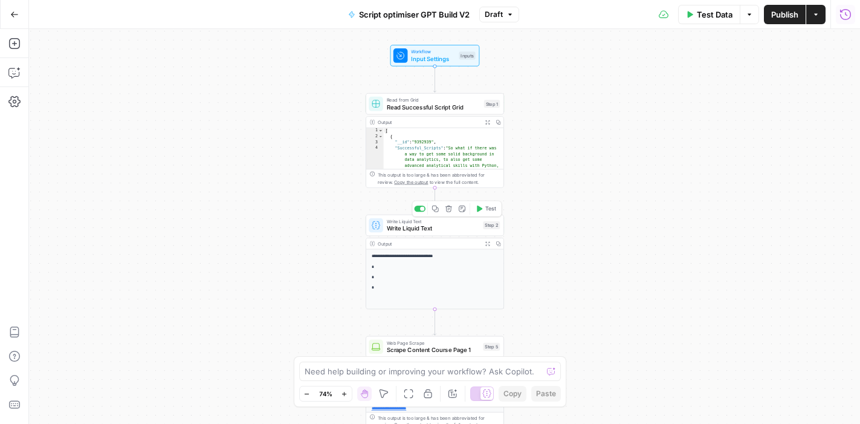
click at [424, 227] on span "Write Liquid Text" at bounding box center [433, 228] width 93 height 9
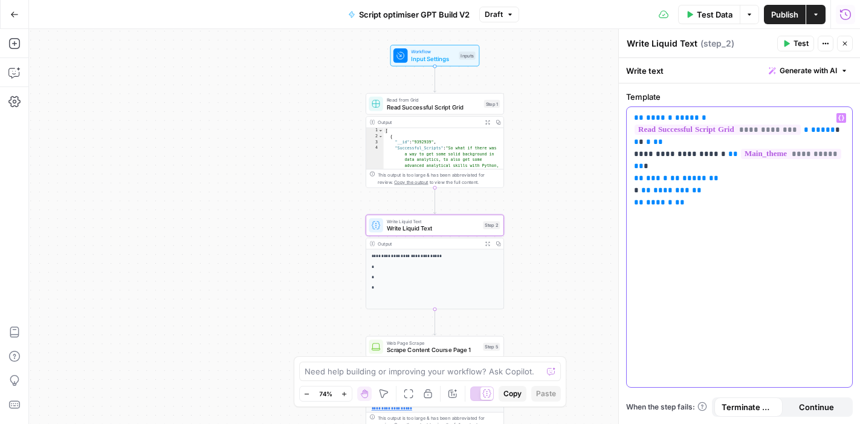
drag, startPoint x: 718, startPoint y: 199, endPoint x: 629, endPoint y: 114, distance: 123.5
click at [629, 114] on div "**********" at bounding box center [738, 247] width 225 height 280
copy p "**********"
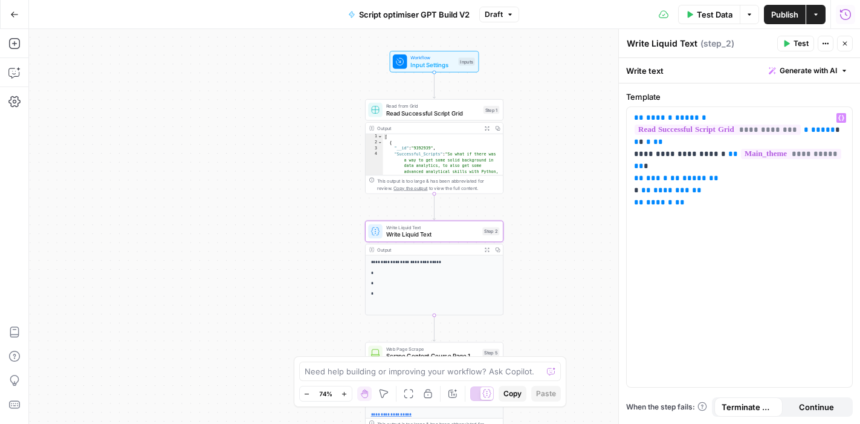
click at [17, 12] on icon "button" at bounding box center [14, 14] width 8 height 8
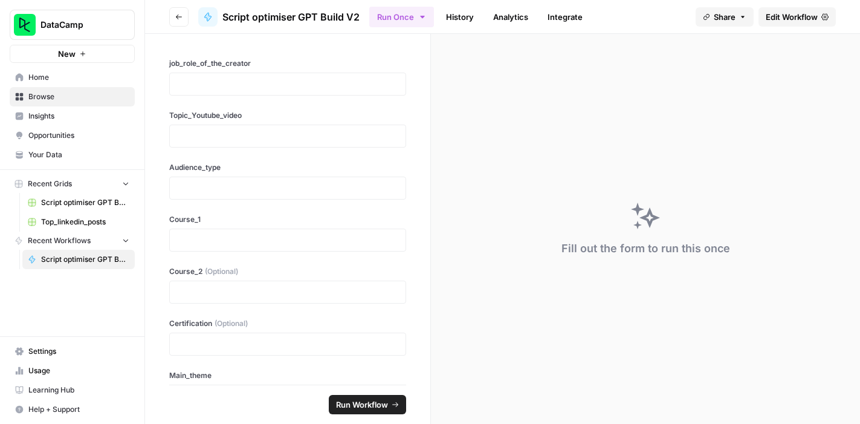
click at [53, 82] on span "Home" at bounding box center [78, 77] width 101 height 11
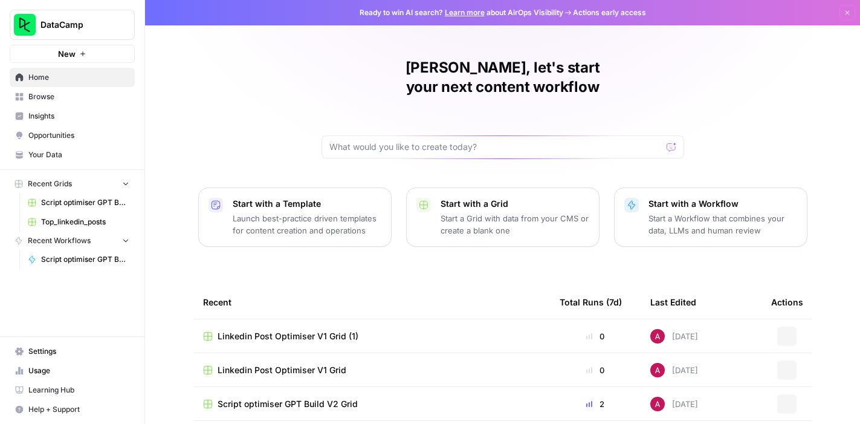
click at [54, 95] on span "Browse" at bounding box center [78, 96] width 101 height 11
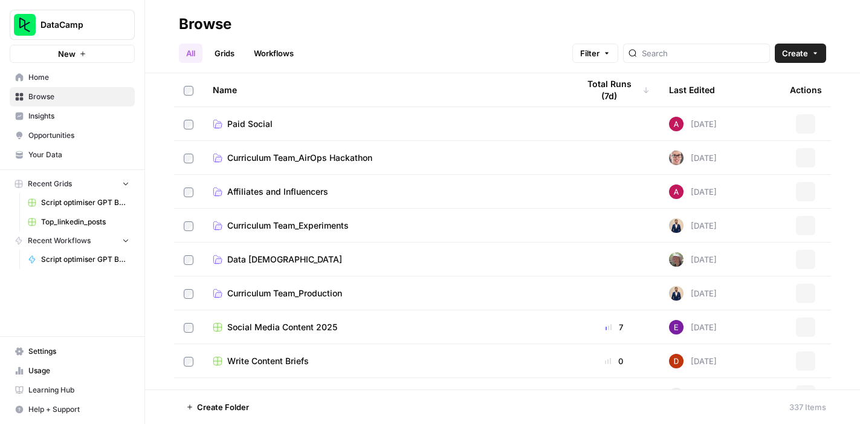
click at [305, 192] on span "Affiliates and Influencers" at bounding box center [277, 191] width 101 height 12
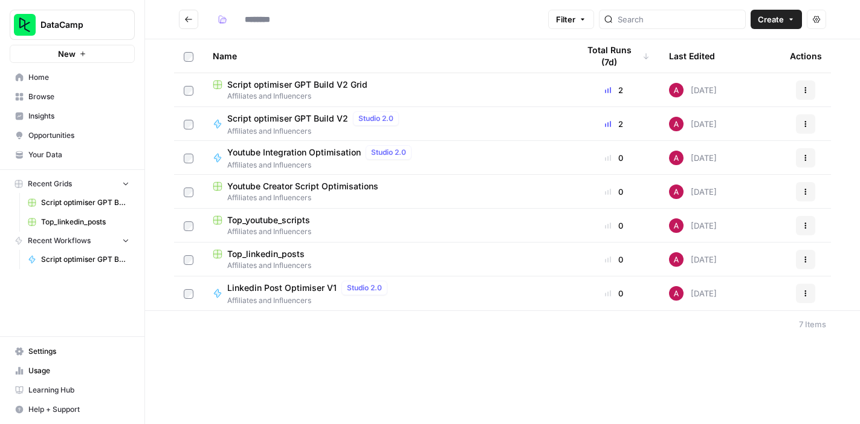
type input "**********"
click at [298, 293] on span "Linkedin Post Optimiser V1" at bounding box center [281, 288] width 109 height 12
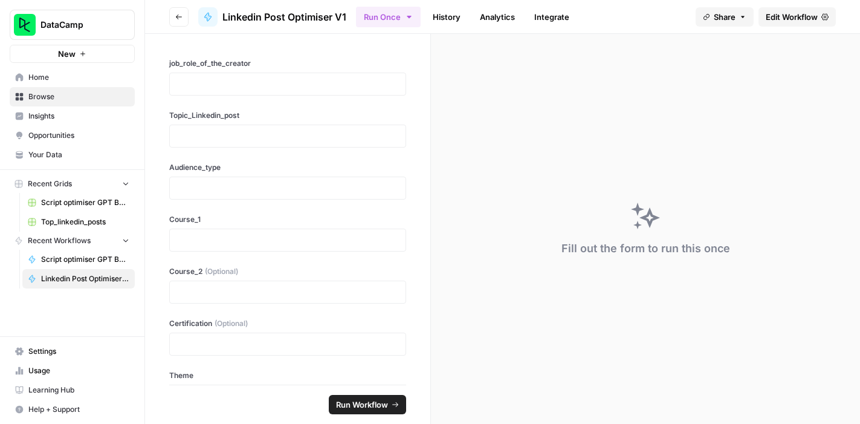
click at [777, 11] on span "Edit Workflow" at bounding box center [791, 17] width 52 height 12
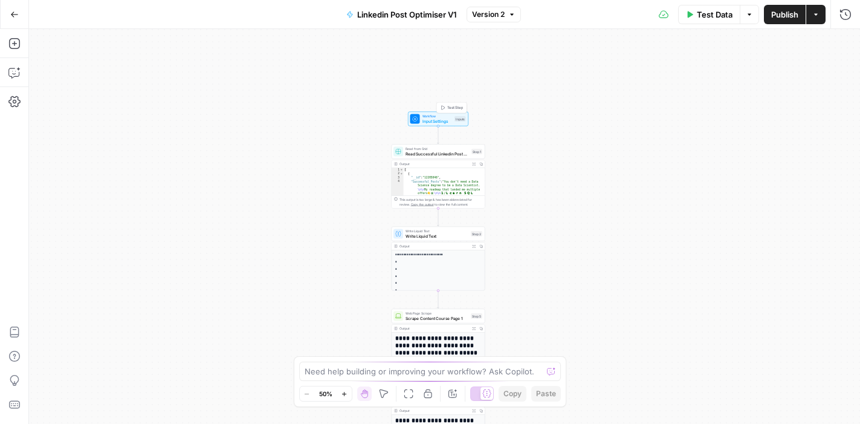
click at [438, 121] on span "Input Settings" at bounding box center [437, 121] width 30 height 6
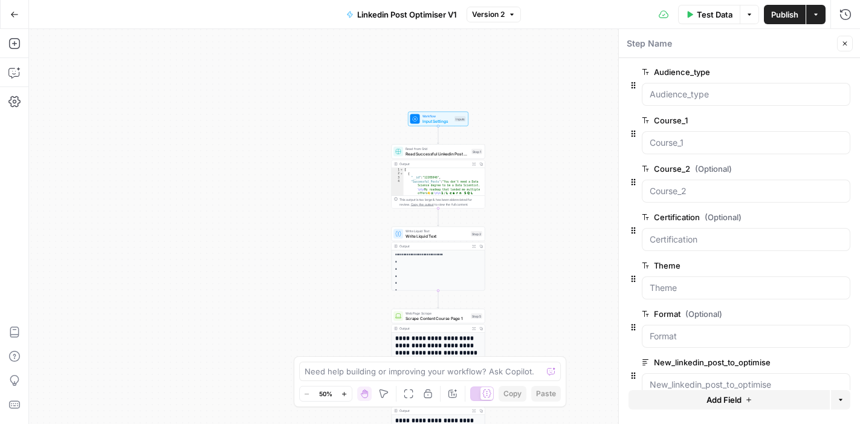
scroll to position [123, 0]
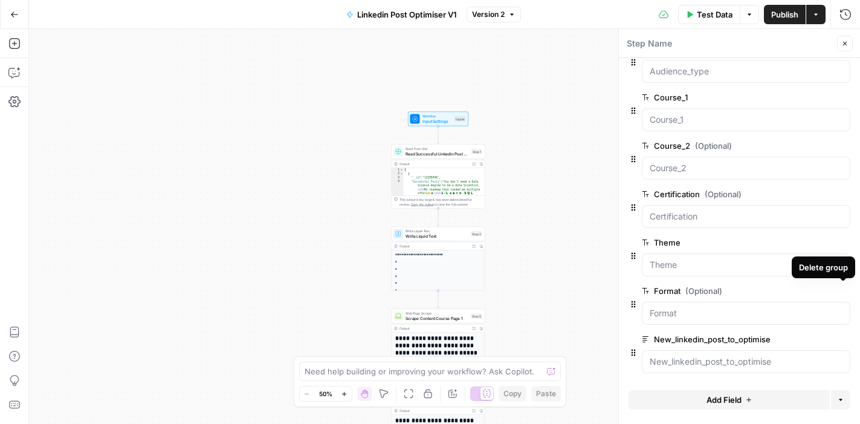
click at [844, 288] on icon "button" at bounding box center [843, 291] width 7 height 7
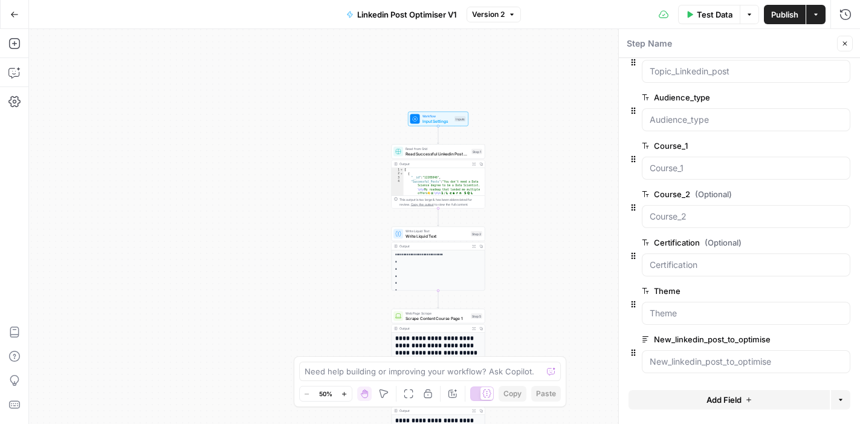
click at [559, 155] on div "Workflow Input Settings Inputs Read from Grid Read Successful Linkedin Post Gri…" at bounding box center [444, 226] width 831 height 395
click at [843, 45] on icon "button" at bounding box center [845, 44] width 4 height 4
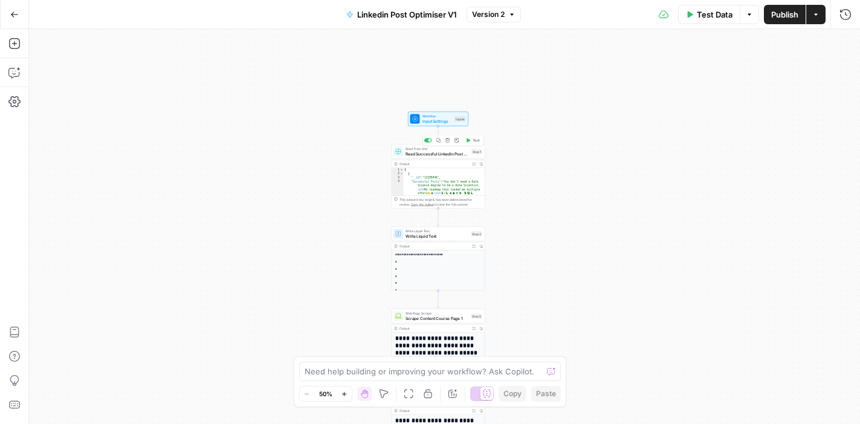
click at [436, 152] on span "Read Successful Linkedin Post Grid" at bounding box center [436, 153] width 63 height 6
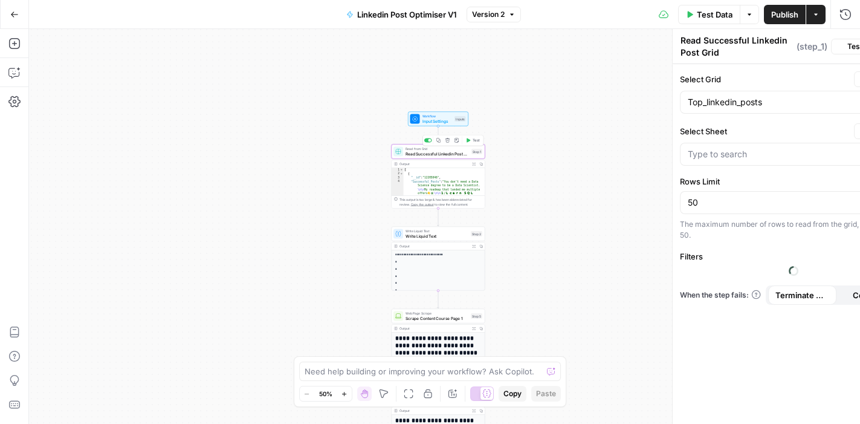
type input "Blank"
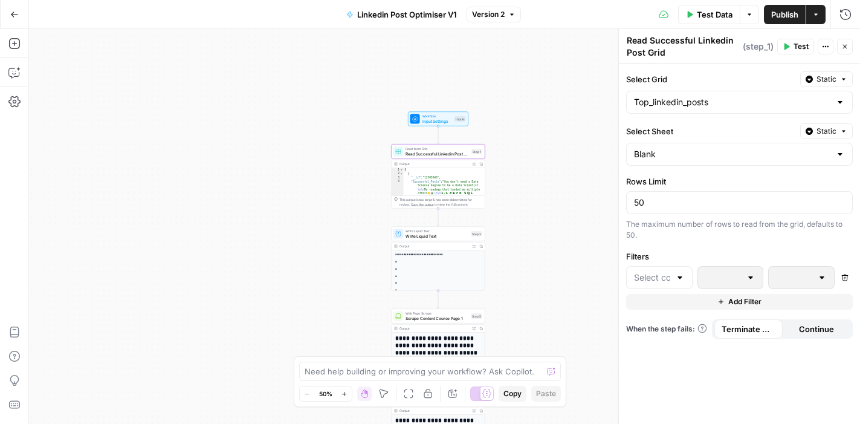
click at [680, 276] on div at bounding box center [680, 277] width 10 height 12
click at [673, 323] on span "Theme" at bounding box center [663, 324] width 28 height 12
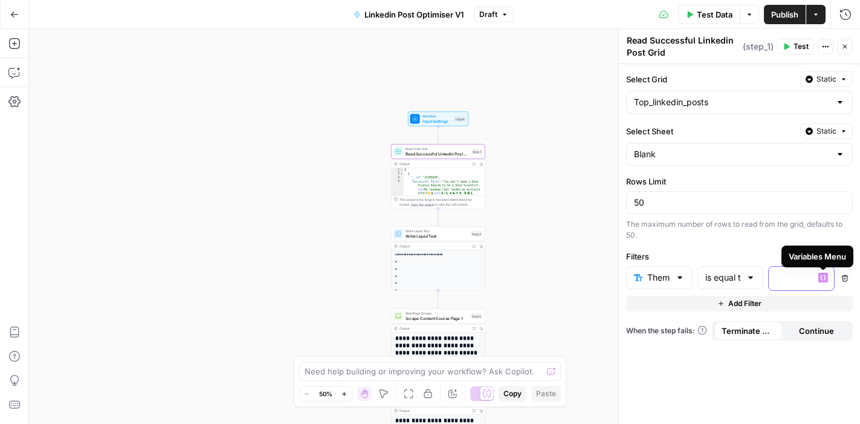
click at [823, 277] on icon "button" at bounding box center [823, 277] width 6 height 6
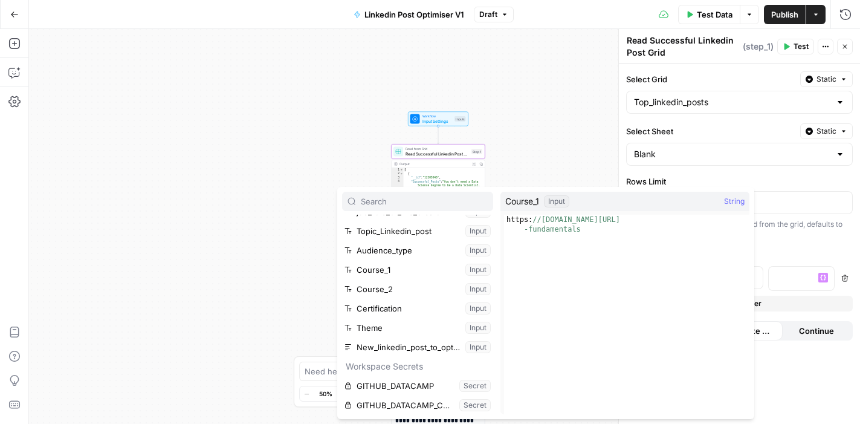
scroll to position [34, 0]
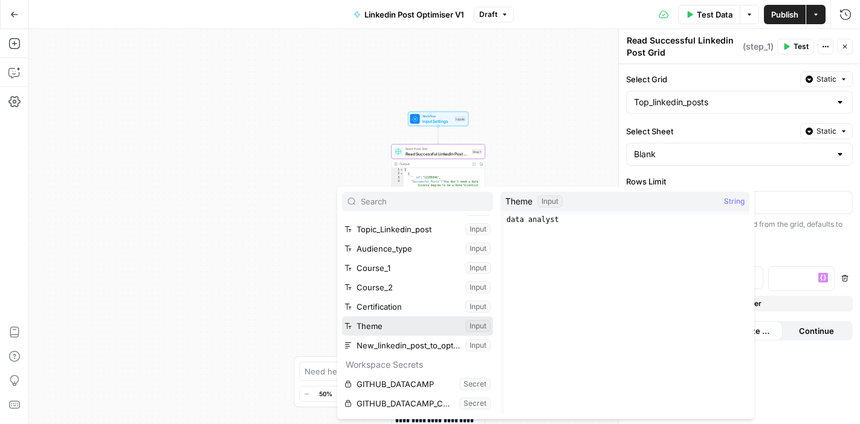
click at [409, 324] on button "Select variable Theme" at bounding box center [417, 325] width 151 height 19
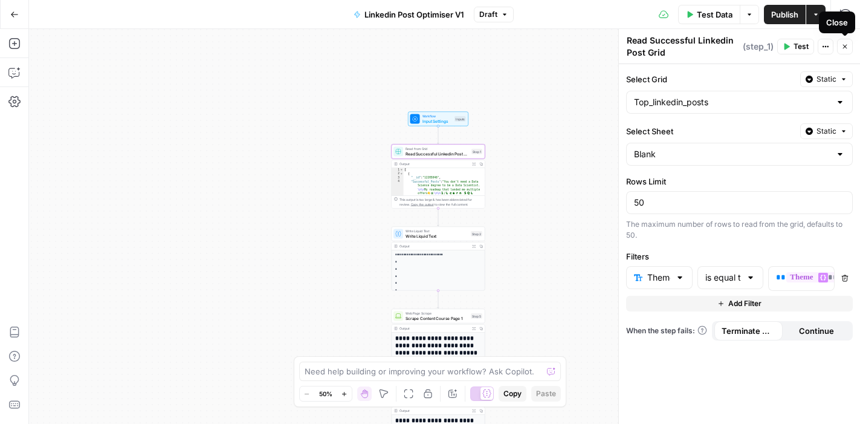
click at [846, 48] on icon "button" at bounding box center [844, 46] width 7 height 7
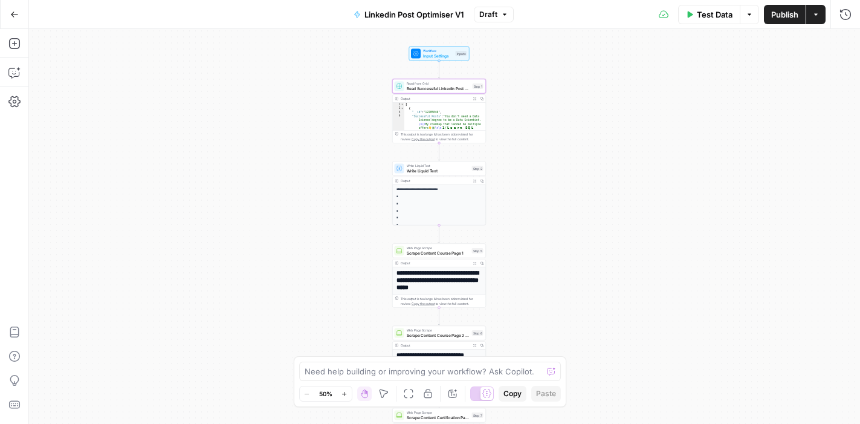
scroll to position [8, 0]
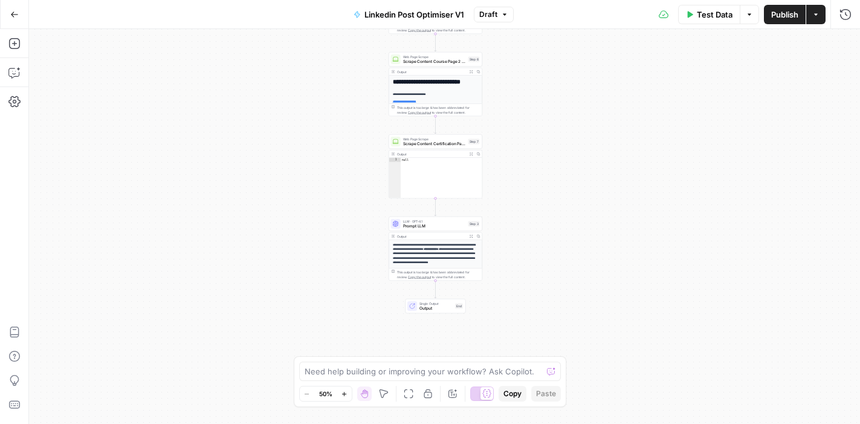
click at [428, 243] on p "**********" at bounding box center [436, 253] width 86 height 22
click at [433, 220] on span "LLM · GPT-4.1" at bounding box center [434, 221] width 63 height 5
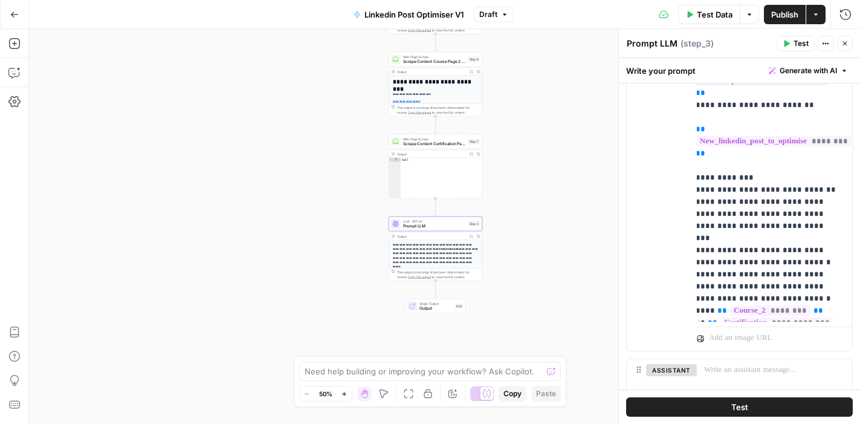
scroll to position [109, 0]
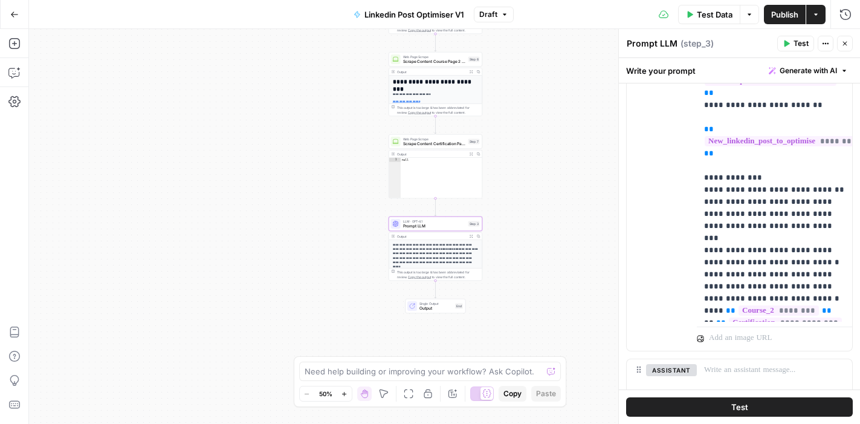
click at [782, 16] on span "Publish" at bounding box center [784, 14] width 27 height 12
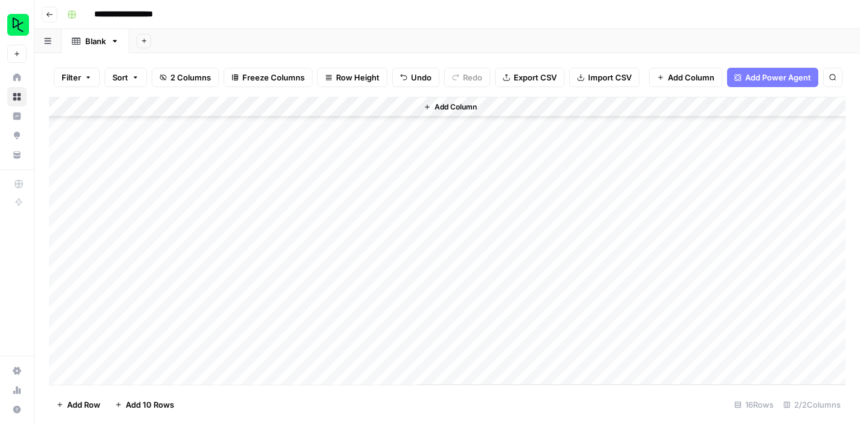
scroll to position [81, 0]
click at [51, 16] on icon "button" at bounding box center [49, 14] width 7 height 7
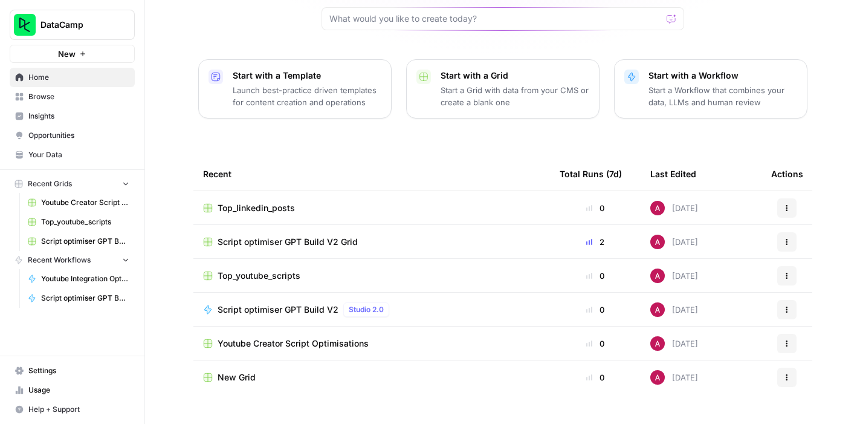
scroll to position [132, 0]
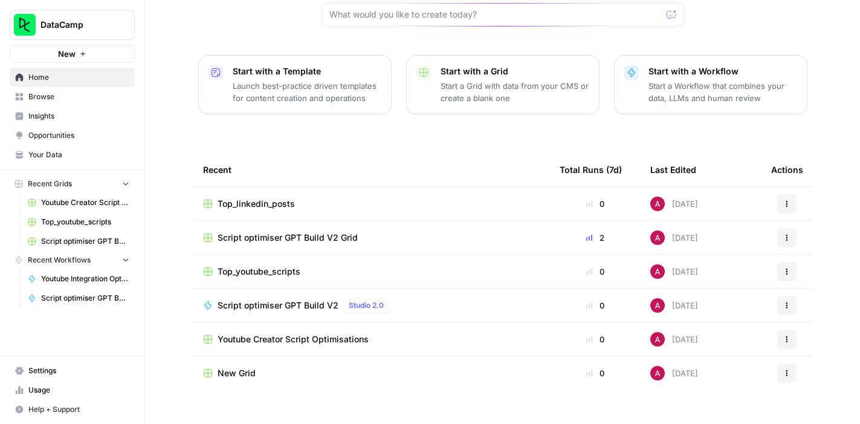
click at [51, 77] on span "Home" at bounding box center [78, 77] width 101 height 11
click at [59, 98] on span "Browse" at bounding box center [78, 96] width 101 height 11
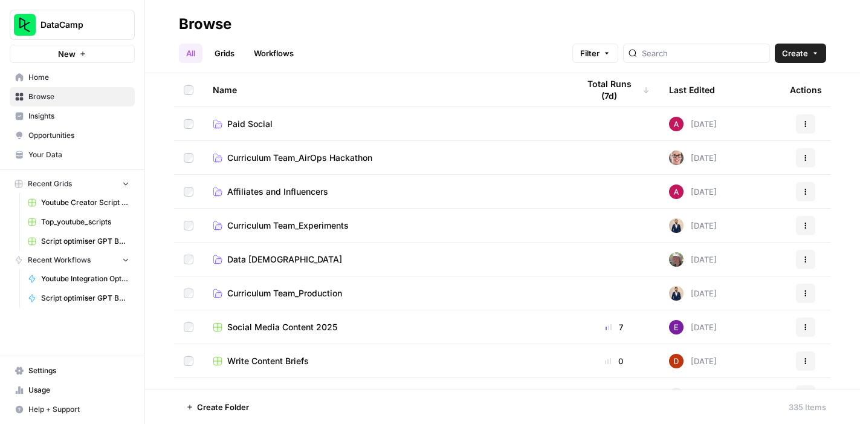
click at [306, 190] on span "Affiliates and Influencers" at bounding box center [277, 191] width 101 height 12
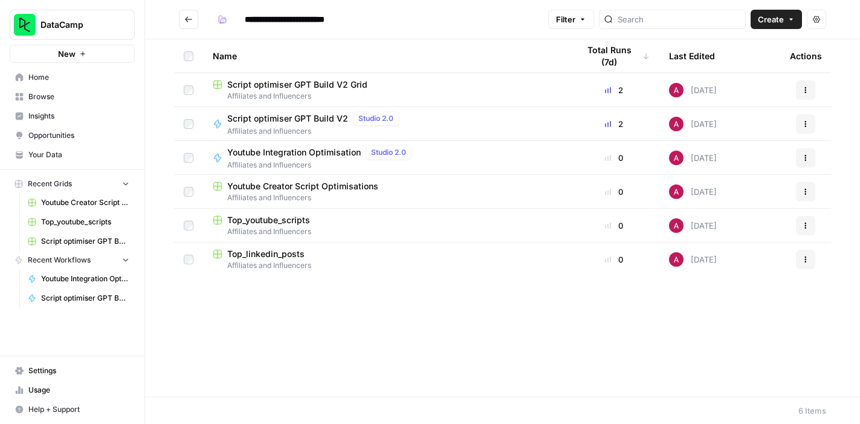
click at [804, 123] on icon "button" at bounding box center [805, 123] width 7 height 7
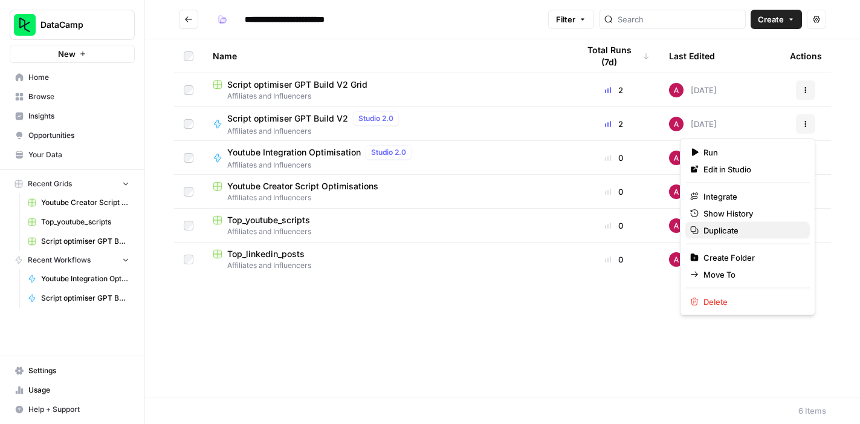
click at [735, 231] on span "Duplicate" at bounding box center [751, 230] width 97 height 12
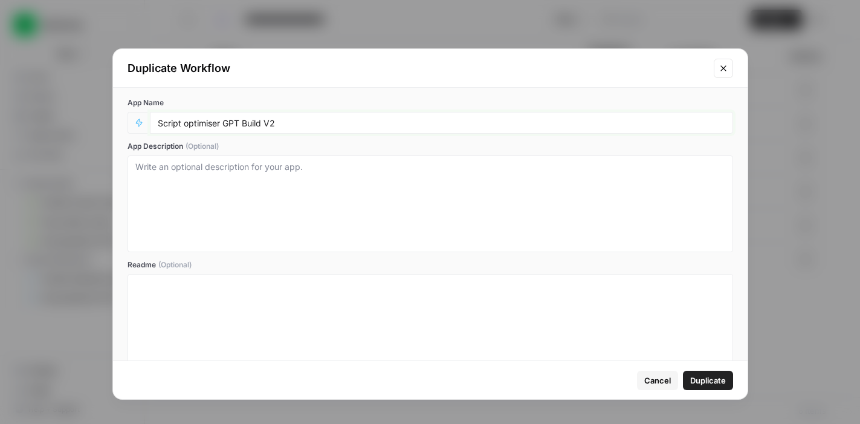
click at [182, 122] on input "Script optimiser GPT Build V2" at bounding box center [441, 122] width 567 height 11
type input "Linkedin Post Optimiser V1"
click at [703, 381] on span "Duplicate" at bounding box center [708, 380] width 36 height 12
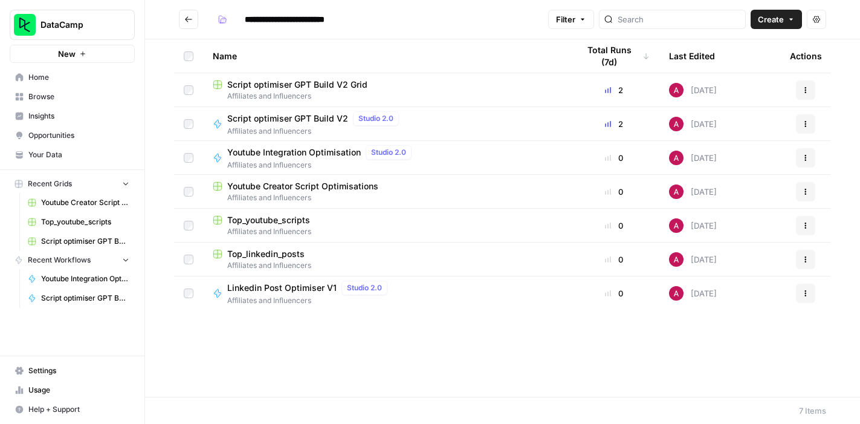
click at [295, 289] on span "Linkedin Post Optimiser V1" at bounding box center [281, 288] width 109 height 12
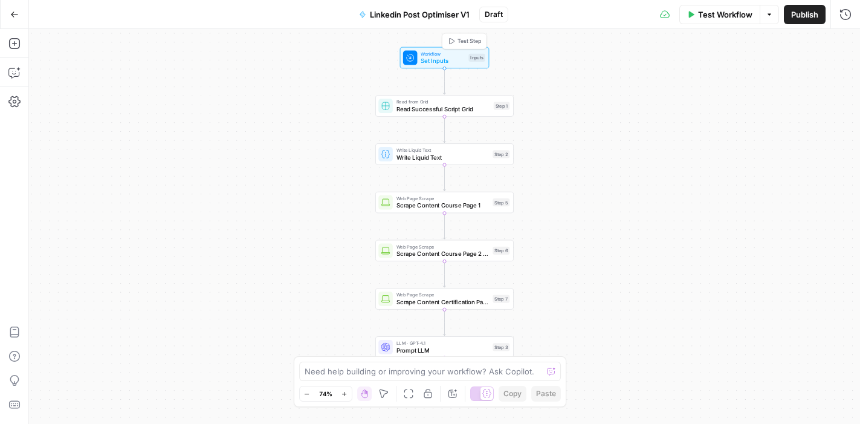
click at [460, 58] on span "Set Inputs" at bounding box center [442, 60] width 44 height 9
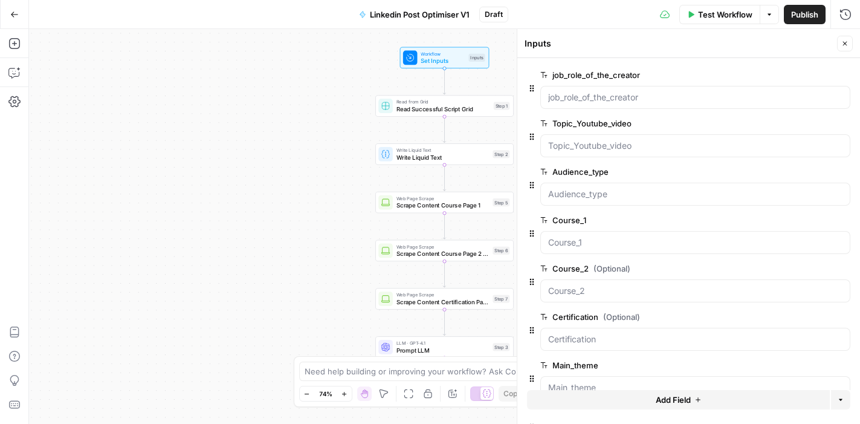
click at [801, 124] on span "edit field" at bounding box center [804, 123] width 27 height 10
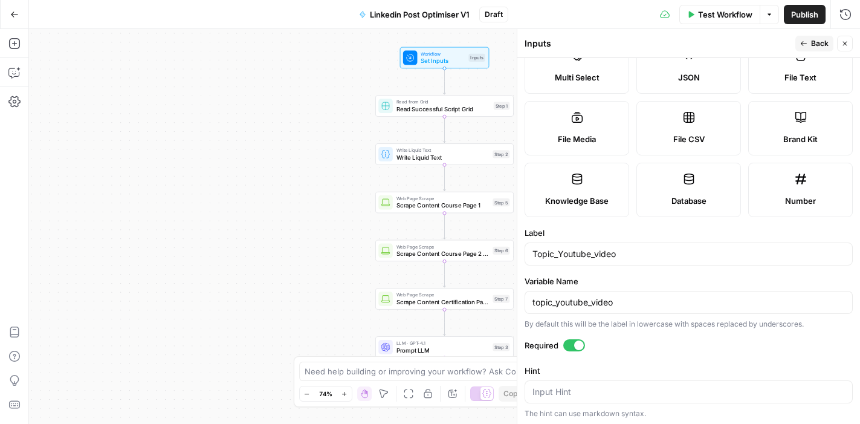
scroll to position [159, 0]
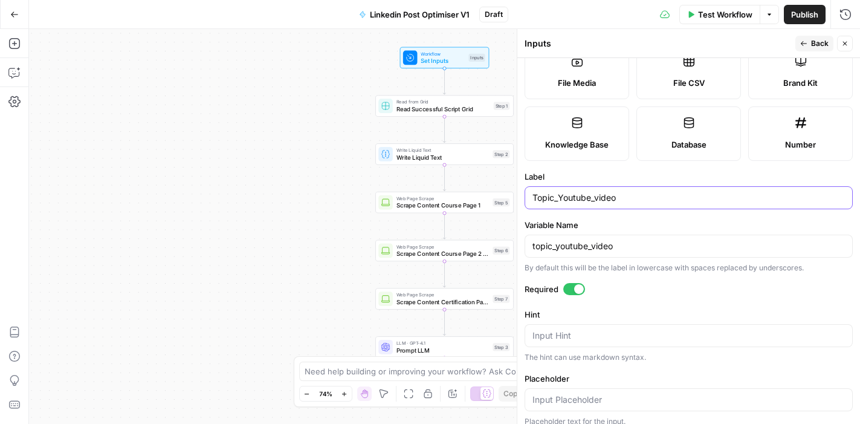
click at [590, 197] on input "Topic_Youtube_video" at bounding box center [688, 198] width 312 height 12
type input "Topic_Linkedin_post"
click at [587, 246] on input "topic_youtube_video" at bounding box center [688, 246] width 312 height 12
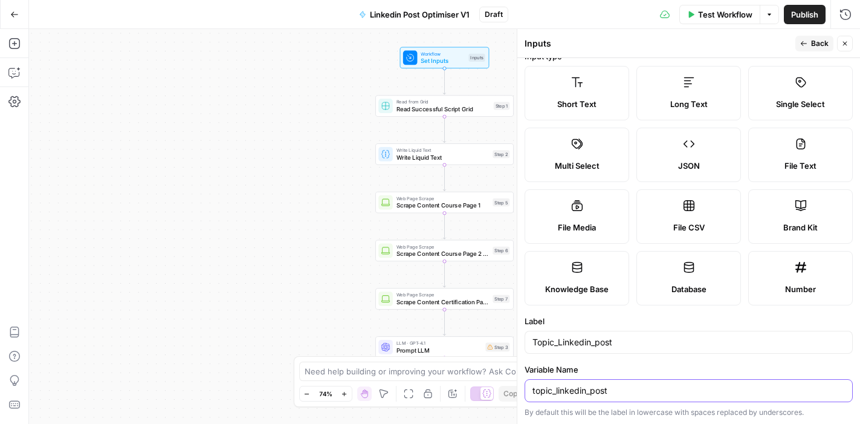
scroll to position [0, 0]
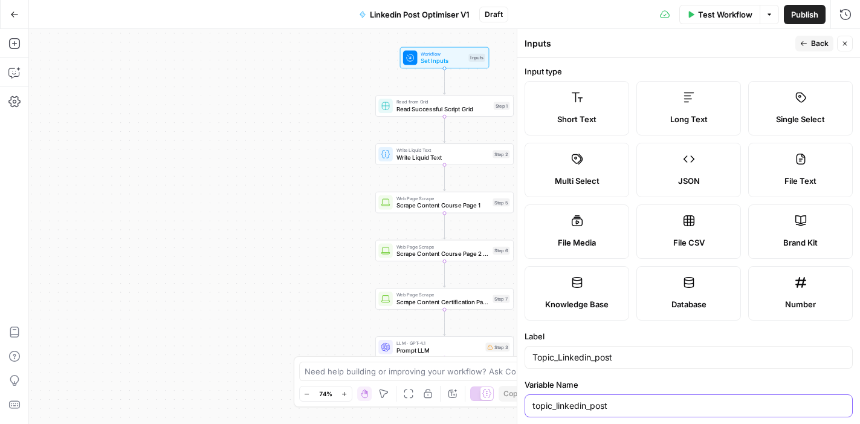
type input "topic_linkedin_post"
click at [805, 43] on icon "button" at bounding box center [803, 43] width 6 height 5
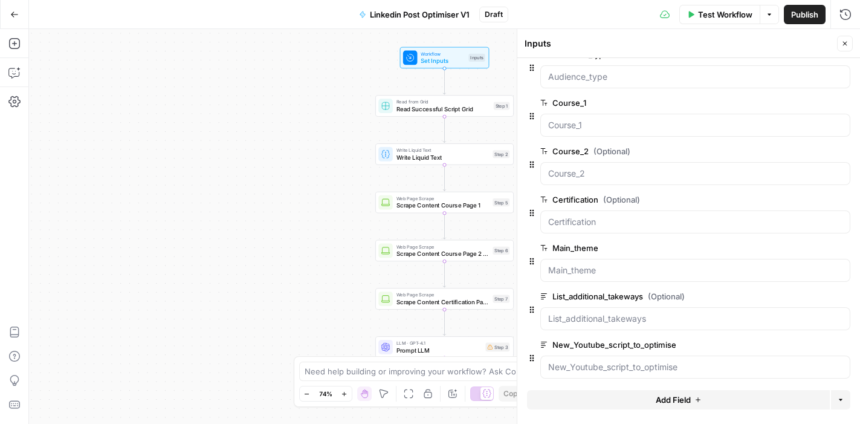
scroll to position [123, 0]
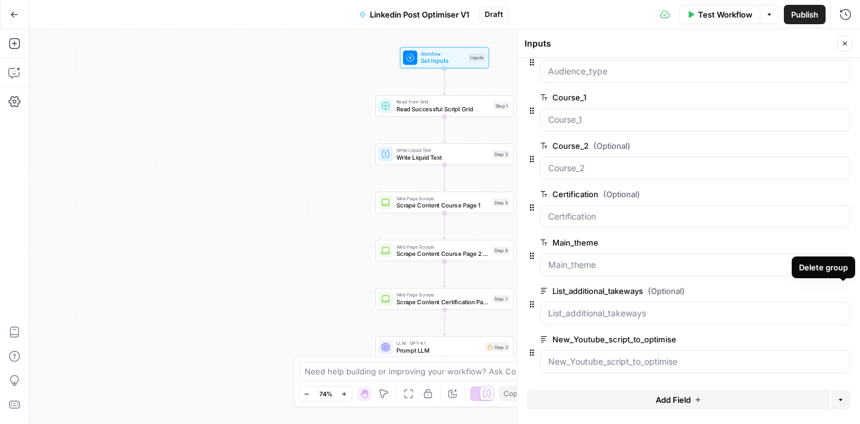
click at [843, 291] on icon "button" at bounding box center [843, 291] width 7 height 7
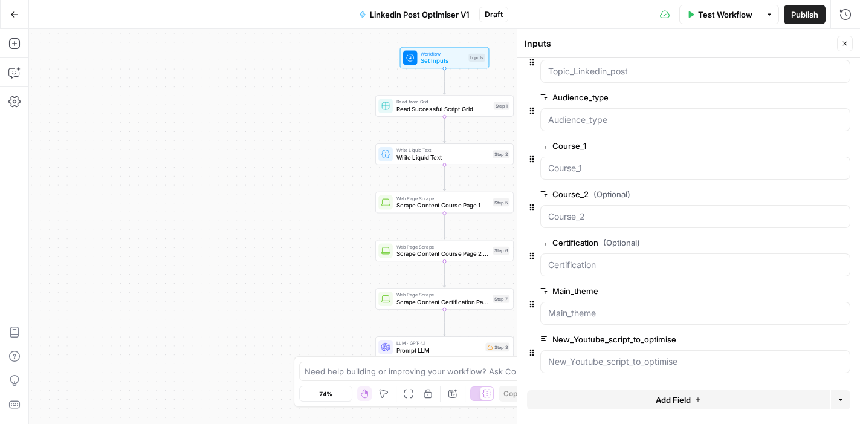
click at [593, 290] on label "Main_theme" at bounding box center [661, 291] width 242 height 12
click at [593, 307] on input "Main_theme" at bounding box center [695, 313] width 294 height 12
click at [805, 294] on span "edit field" at bounding box center [804, 291] width 27 height 10
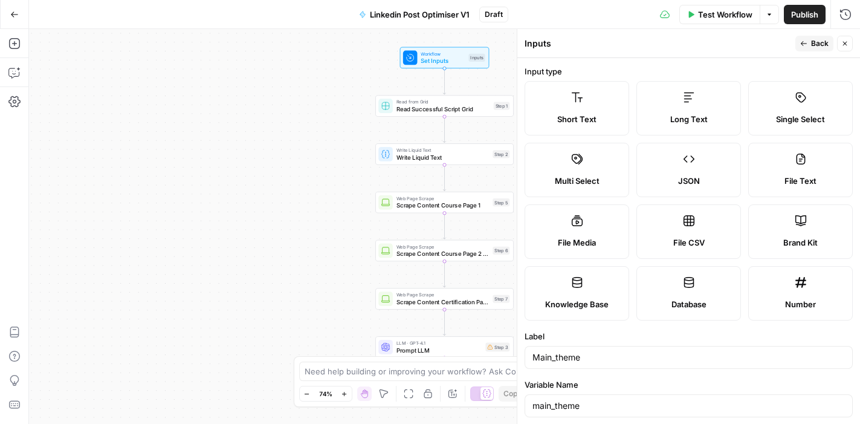
scroll to position [106, 0]
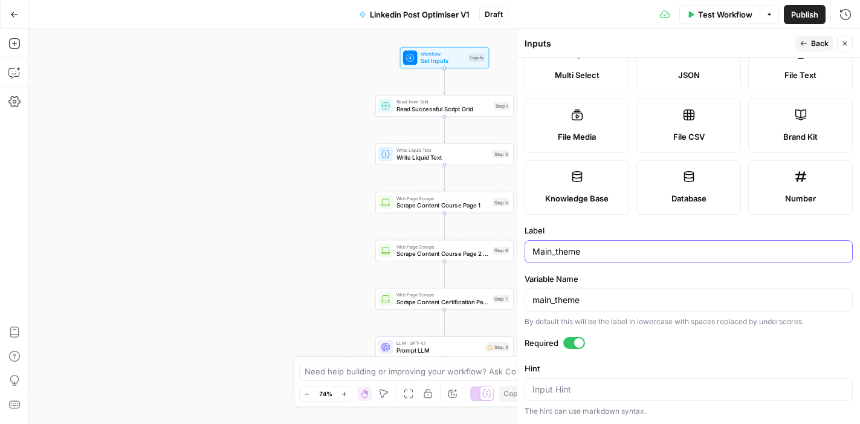
click at [558, 250] on input "Main_theme" at bounding box center [688, 251] width 312 height 12
type input "Theme"
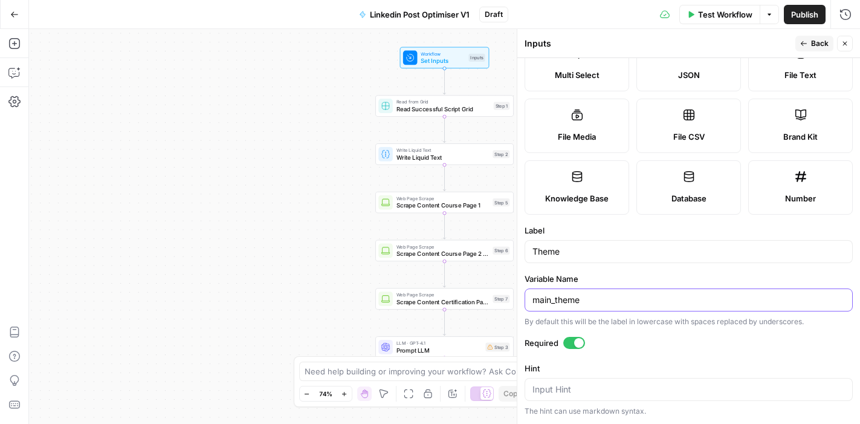
drag, startPoint x: 590, startPoint y: 298, endPoint x: 569, endPoint y: 298, distance: 21.2
click at [569, 298] on input "main_theme" at bounding box center [688, 300] width 312 height 12
click at [555, 298] on input "main_theme" at bounding box center [688, 300] width 312 height 12
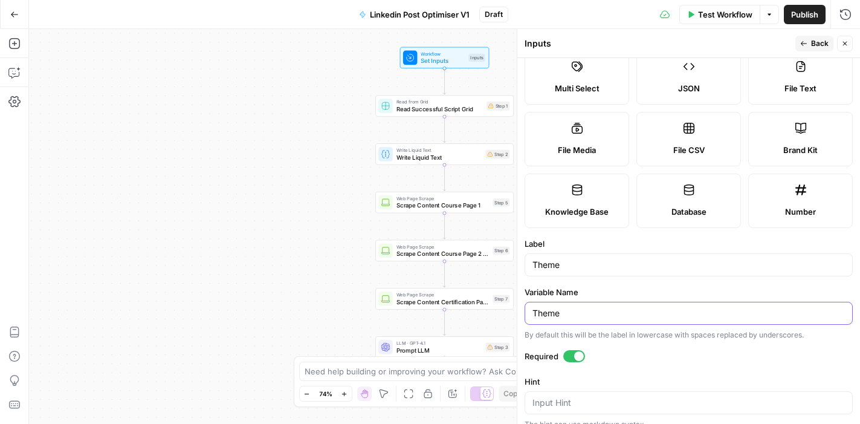
scroll to position [0, 0]
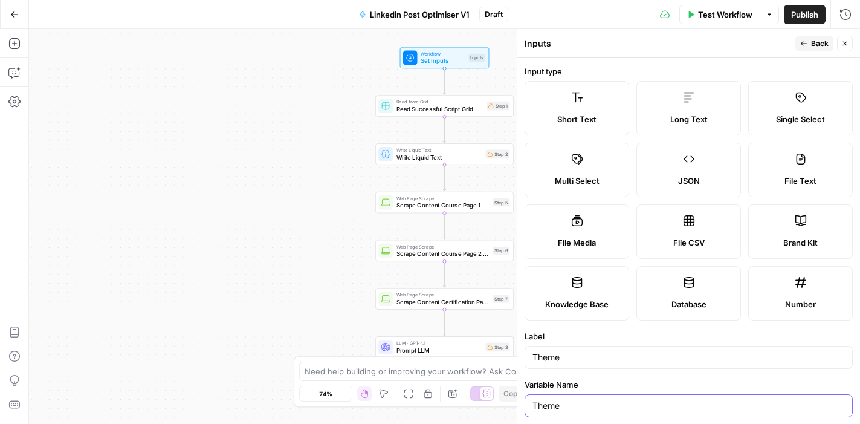
type input "Theme"
click at [808, 45] on button "Back" at bounding box center [814, 44] width 38 height 16
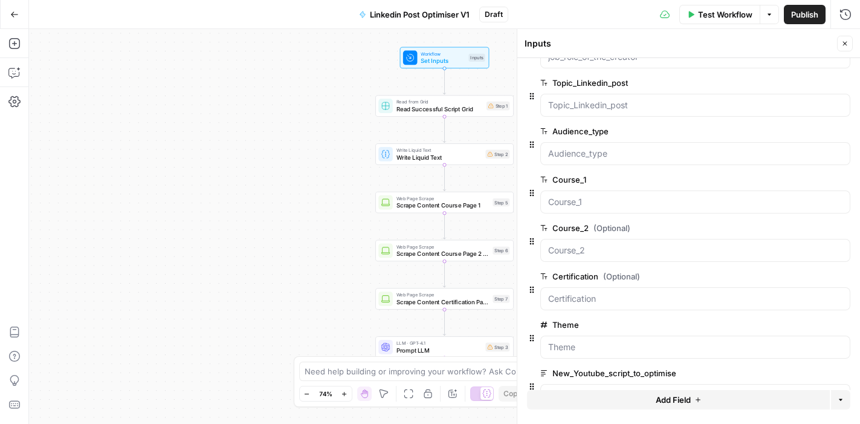
scroll to position [74, 0]
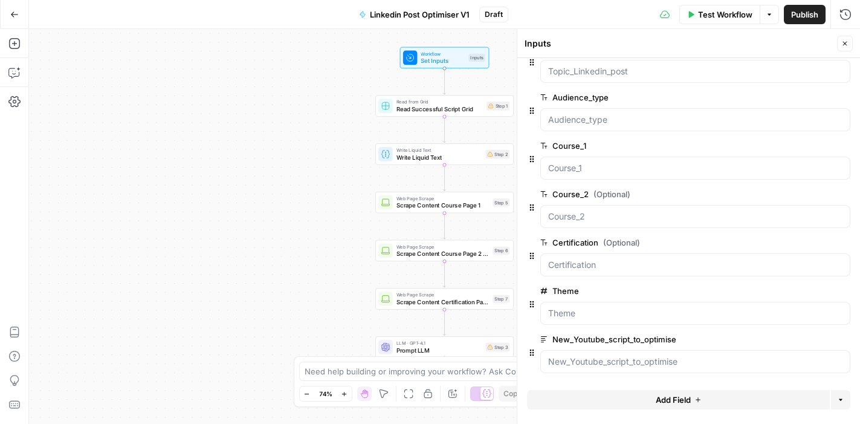
click at [602, 338] on label "New_Youtube_script_to_optimise" at bounding box center [661, 339] width 242 height 12
click at [602, 355] on input "New_Youtube_script_to_optimise" at bounding box center [695, 361] width 294 height 12
click at [802, 339] on span "edit field" at bounding box center [804, 339] width 27 height 10
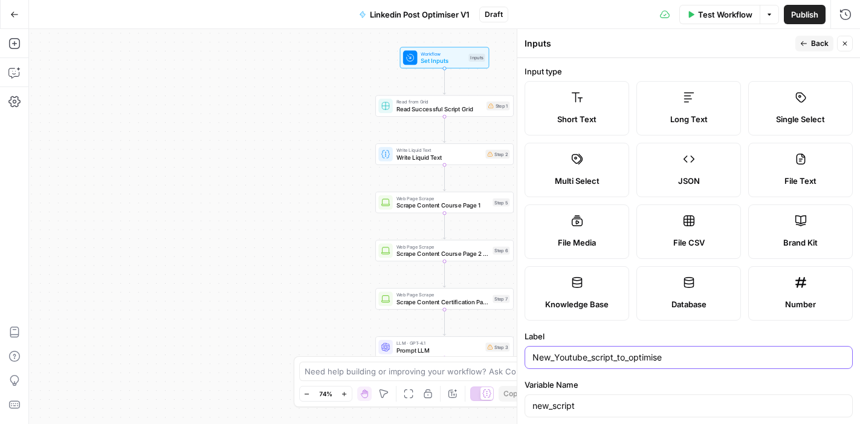
drag, startPoint x: 556, startPoint y: 357, endPoint x: 614, endPoint y: 355, distance: 58.0
click at [614, 355] on input "New_Youtube_script_to_optimise" at bounding box center [688, 357] width 312 height 12
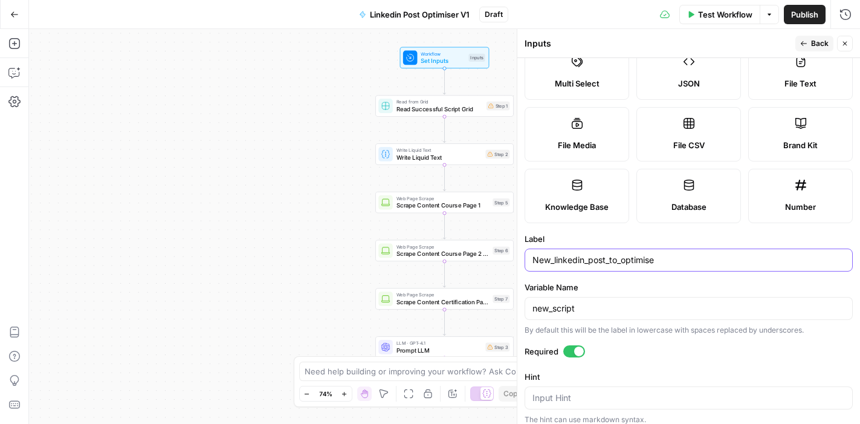
scroll to position [129, 0]
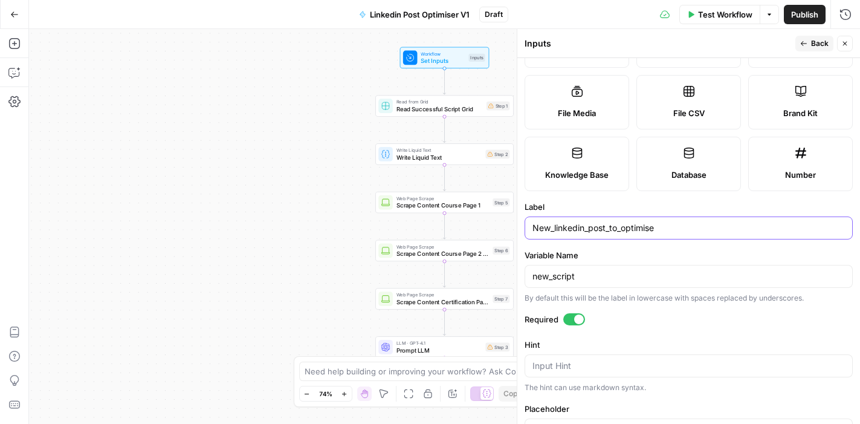
type input "New_linkedin_post_to_optimise"
click at [585, 279] on input "new_script" at bounding box center [688, 276] width 312 height 12
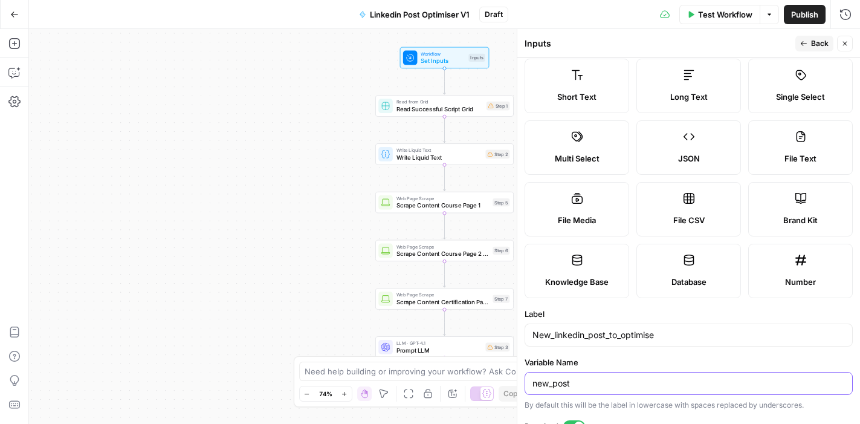
scroll to position [0, 0]
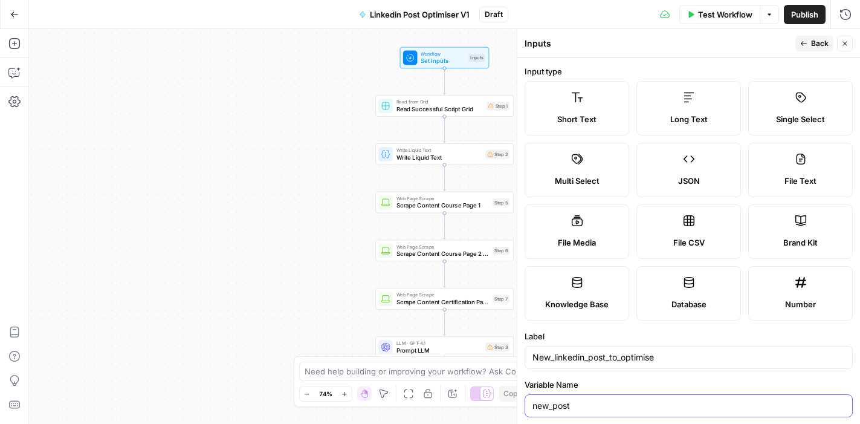
type input "new_post"
click at [810, 41] on button "Back" at bounding box center [814, 44] width 38 height 16
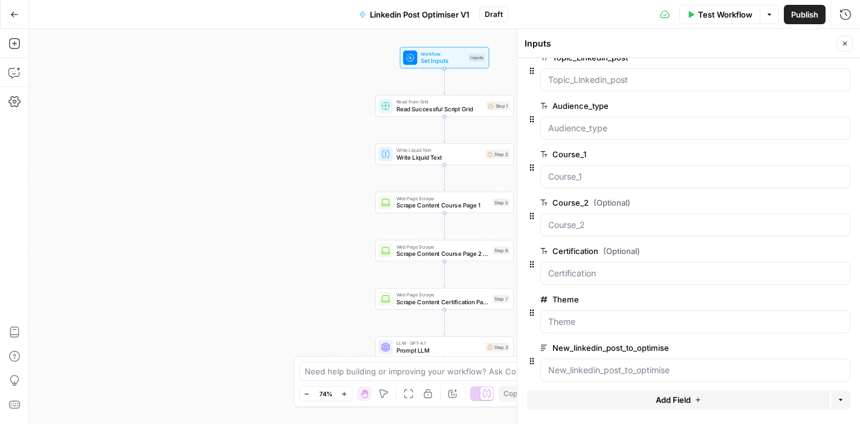
scroll to position [74, 0]
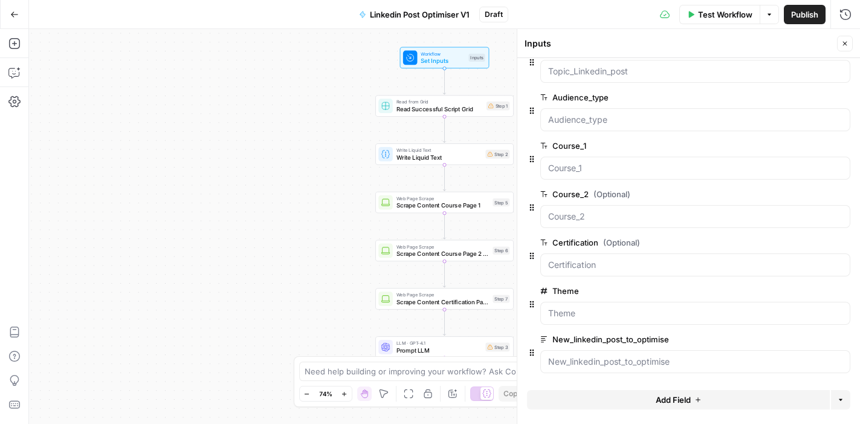
click at [677, 401] on span "Add Field" at bounding box center [672, 399] width 35 height 12
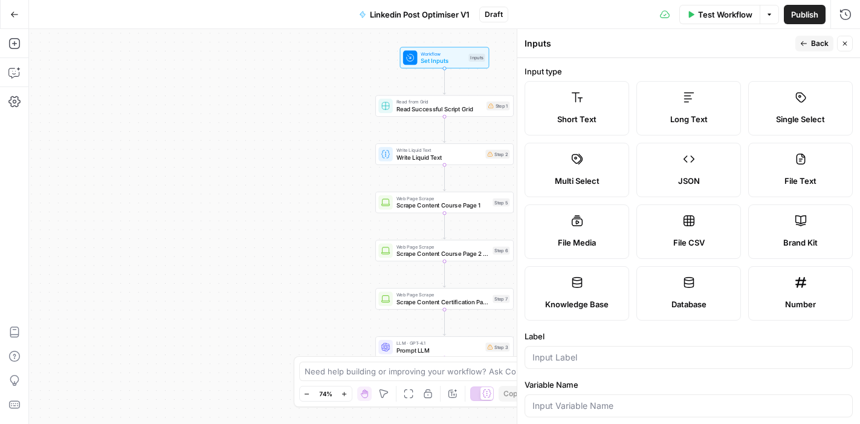
click at [583, 109] on label "Short Text" at bounding box center [576, 108] width 105 height 54
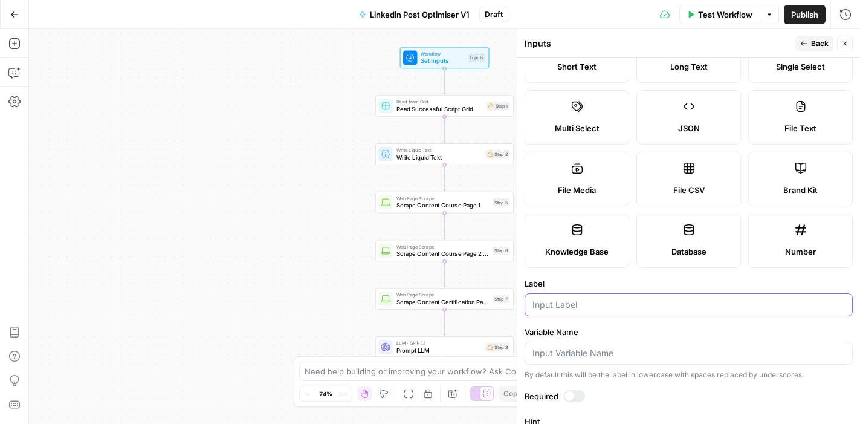
click at [587, 305] on input "Label" at bounding box center [688, 304] width 312 height 12
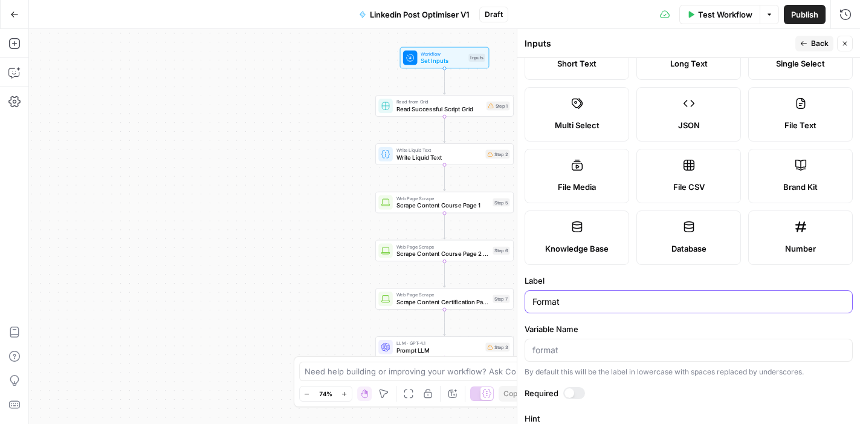
scroll to position [0, 0]
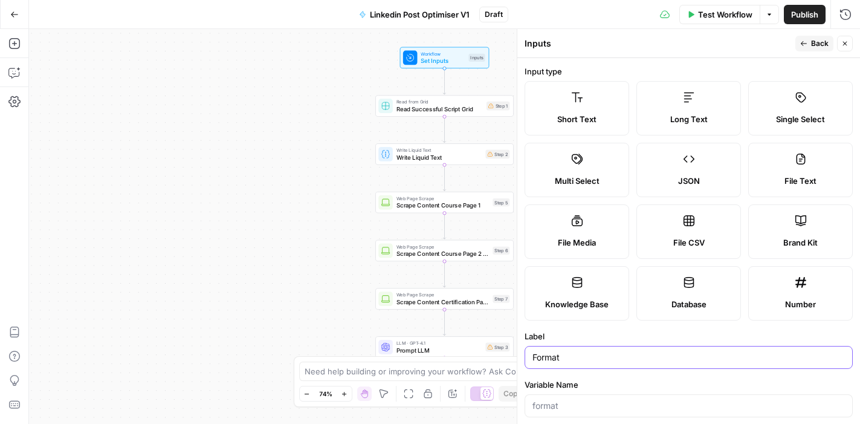
type input "Format"
click at [808, 40] on button "Back" at bounding box center [814, 44] width 38 height 16
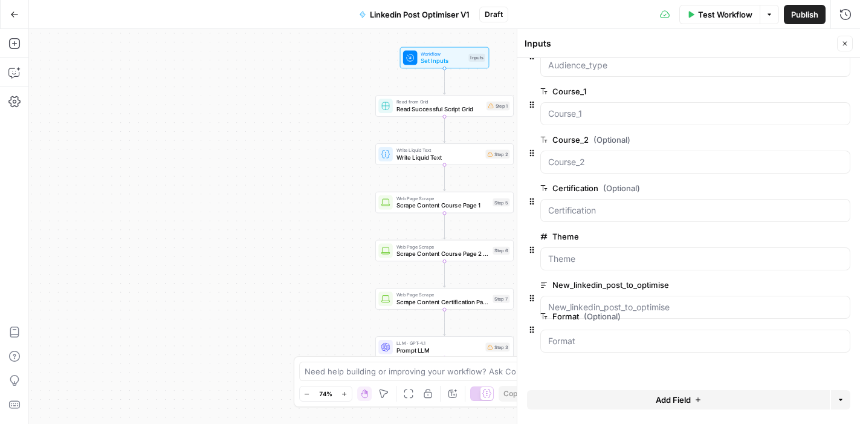
scroll to position [129, 0]
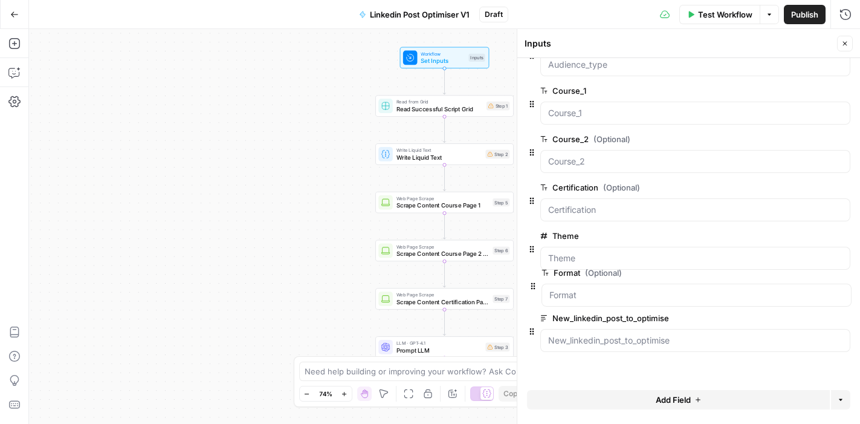
drag, startPoint x: 533, startPoint y: 350, endPoint x: 535, endPoint y: 280, distance: 70.1
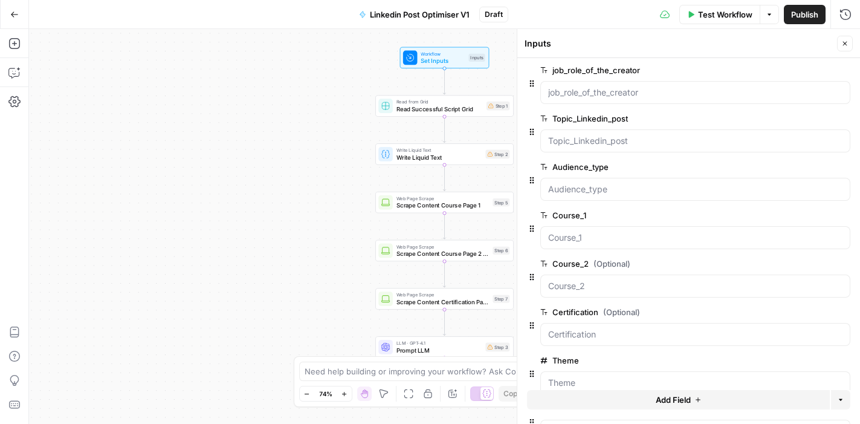
scroll to position [0, 0]
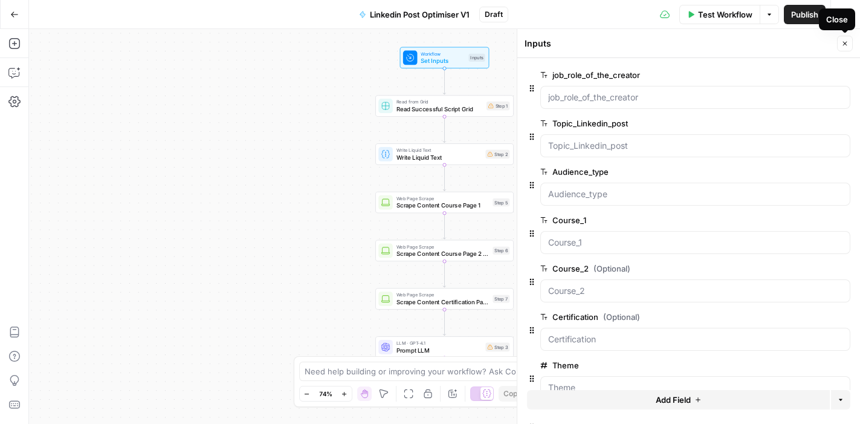
click at [846, 40] on icon "button" at bounding box center [844, 43] width 7 height 7
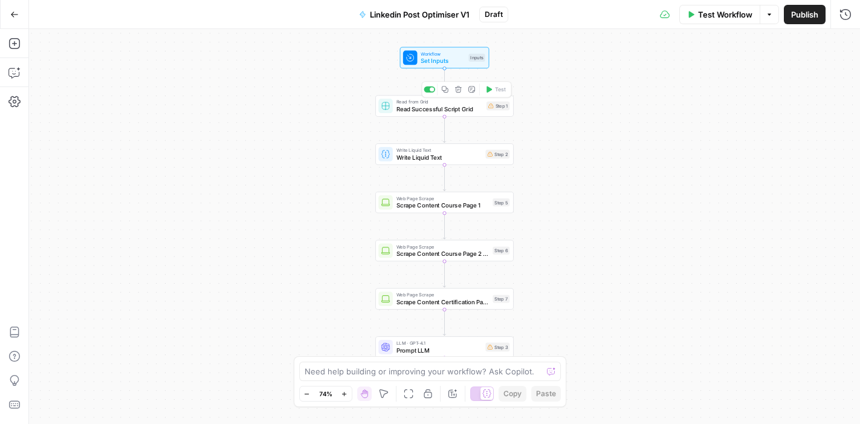
click at [444, 107] on span "Read Successful Script Grid" at bounding box center [439, 109] width 86 height 9
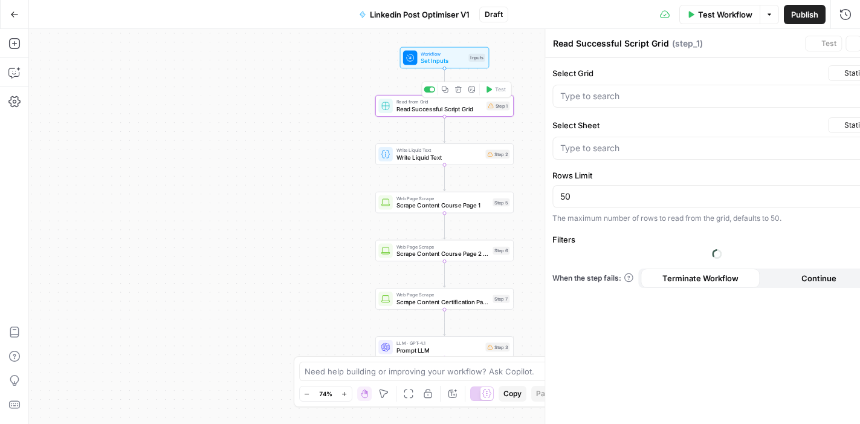
type input "Blank"
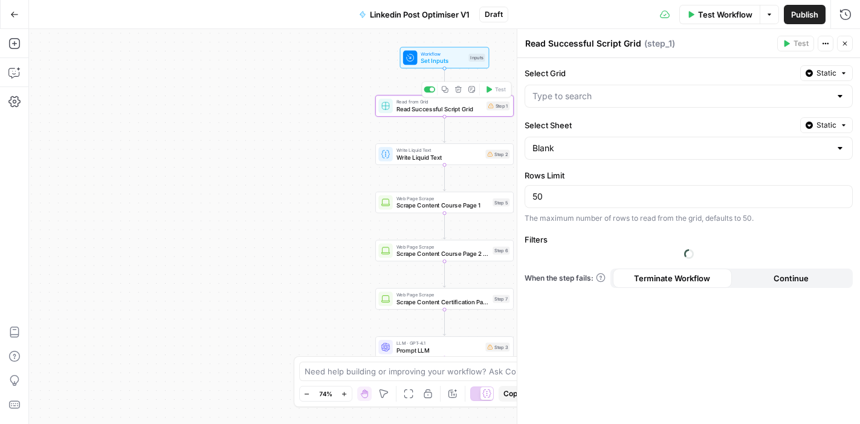
type input "Top_youtube_scripts"
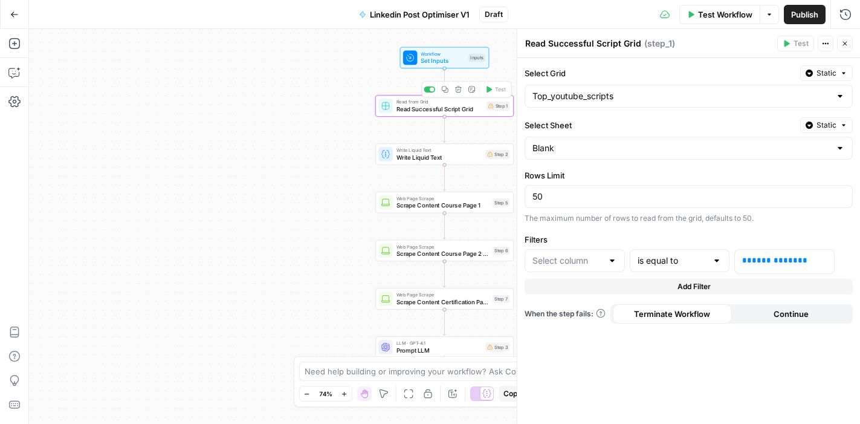
type input "Theme"
click at [840, 96] on div at bounding box center [840, 96] width 10 height 12
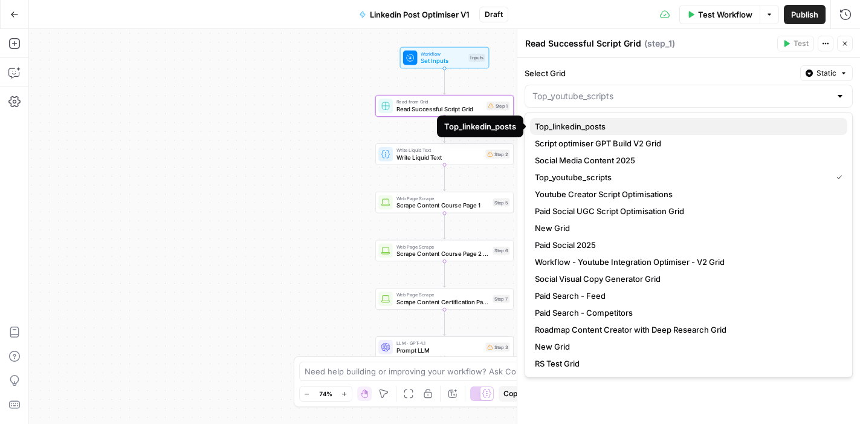
click at [755, 128] on span "Top_linkedin_posts" at bounding box center [686, 126] width 303 height 12
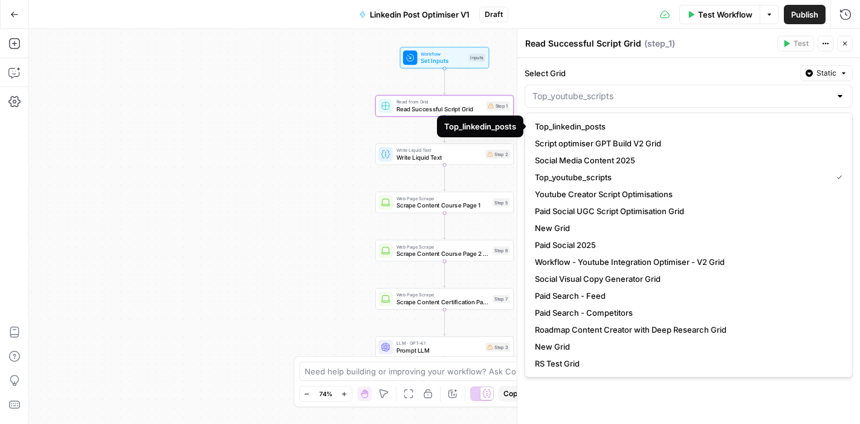
type input "Top_linkedin_posts"
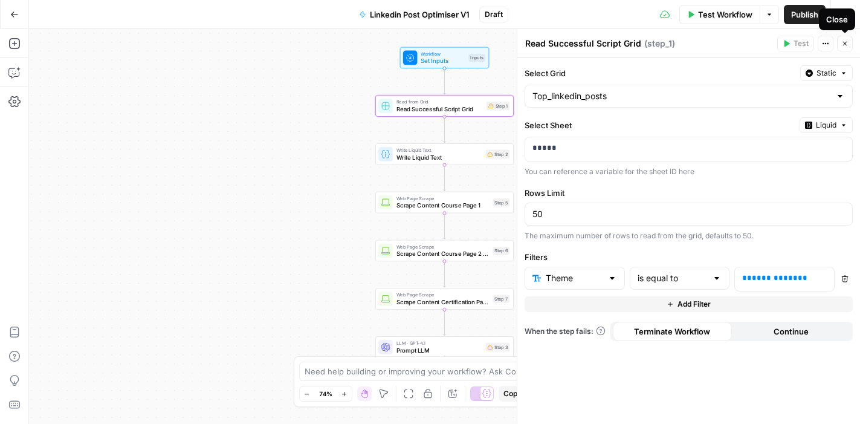
click at [846, 41] on icon "button" at bounding box center [844, 43] width 7 height 7
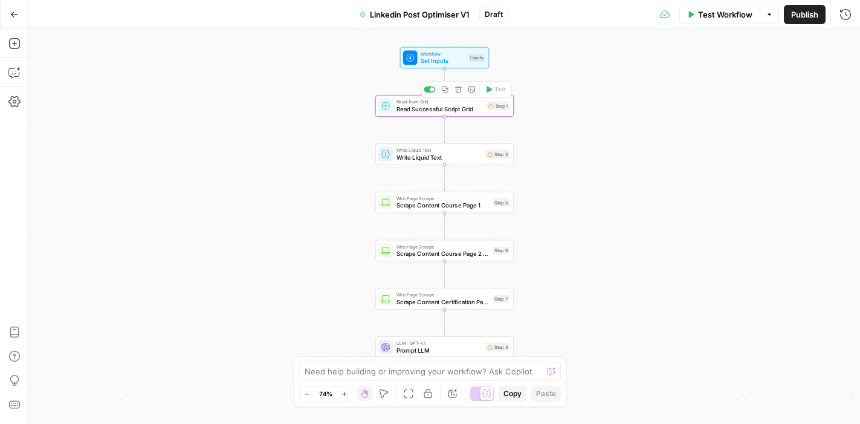
click at [443, 111] on span "Read Successful Script Grid" at bounding box center [439, 109] width 86 height 9
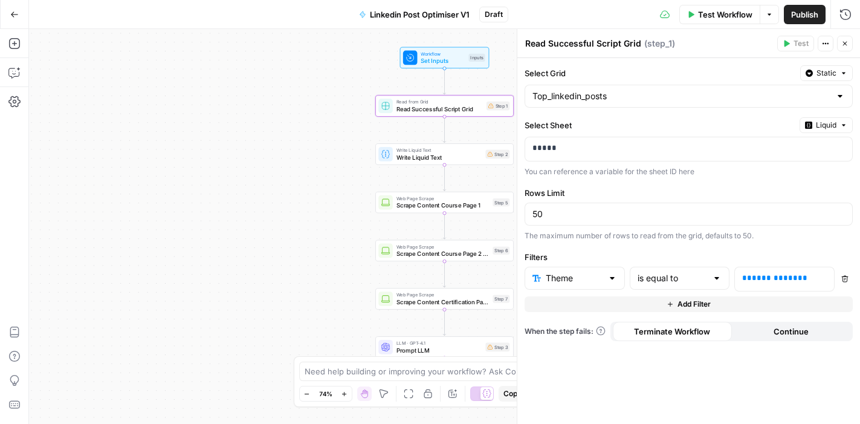
click at [587, 42] on textarea "Read Successful Script Grid" at bounding box center [583, 43] width 116 height 12
click at [620, 43] on textarea "Read Successful Script Grid" at bounding box center [583, 43] width 116 height 12
type textarea "Read Successful Linkedin Post Grid"
click at [845, 41] on icon "button" at bounding box center [844, 43] width 7 height 7
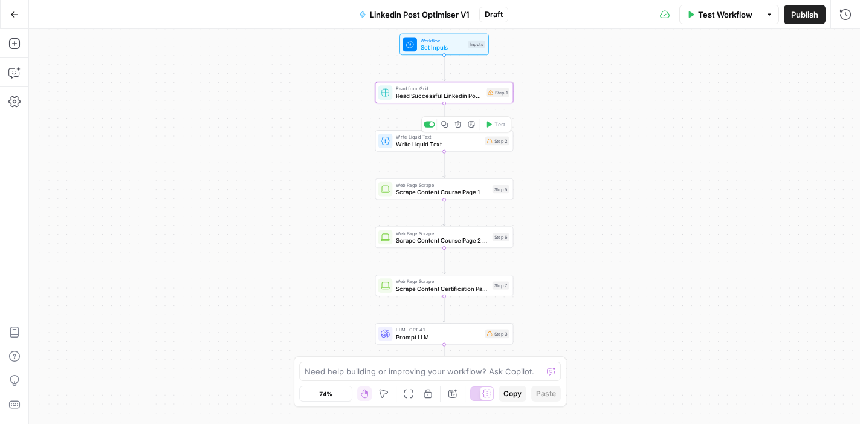
click at [448, 141] on span "Write Liquid Text" at bounding box center [439, 144] width 86 height 9
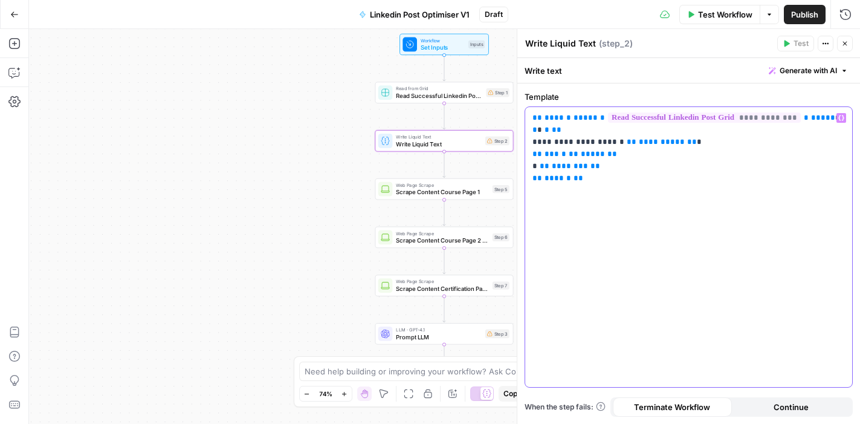
click at [572, 142] on p "**********" at bounding box center [688, 148] width 312 height 72
click at [291, 217] on div "Workflow Set Inputs Inputs Read from Grid Read Successful Linkedin Post Grid St…" at bounding box center [444, 226] width 831 height 395
click at [330, 129] on div "Workflow Set Inputs Inputs Read from Grid Read Successful Linkedin Post Grid St…" at bounding box center [444, 226] width 831 height 395
click at [843, 42] on icon "button" at bounding box center [844, 43] width 7 height 7
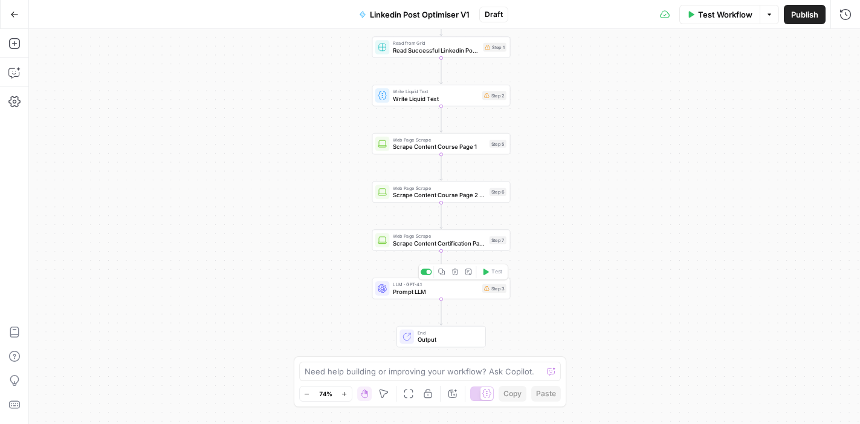
click at [408, 290] on span "Prompt LLM" at bounding box center [436, 291] width 86 height 9
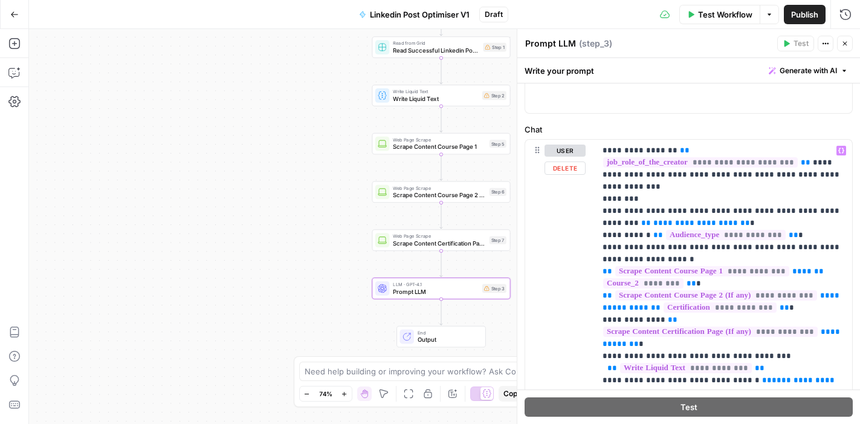
scroll to position [88, 0]
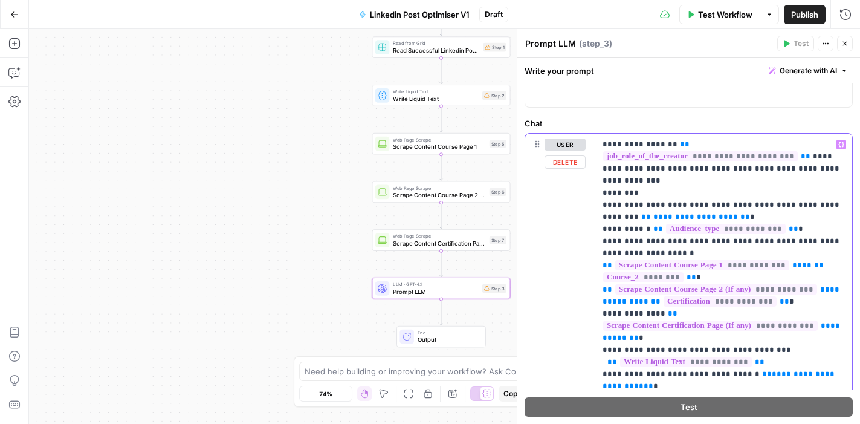
drag, startPoint x: 807, startPoint y: 156, endPoint x: 840, endPoint y: 158, distance: 32.7
click at [840, 158] on p "**********" at bounding box center [723, 349] width 242 height 423
click at [665, 169] on p "**********" at bounding box center [723, 349] width 242 height 423
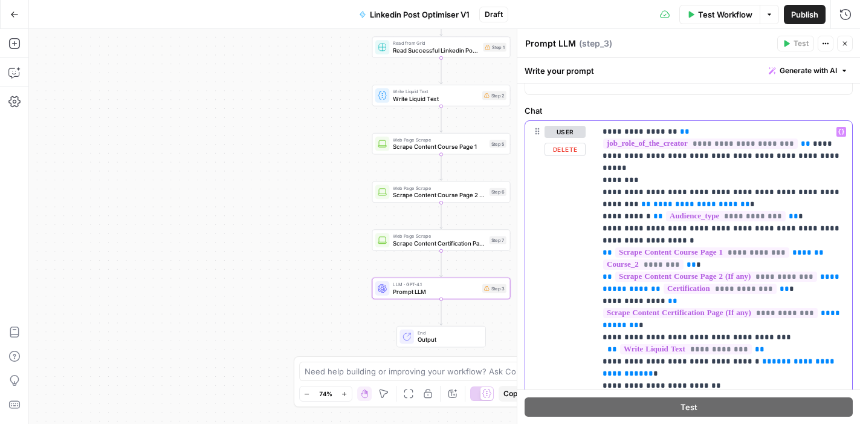
drag, startPoint x: 626, startPoint y: 181, endPoint x: 806, endPoint y: 179, distance: 180.0
click at [806, 179] on p "**********" at bounding box center [723, 331] width 242 height 411
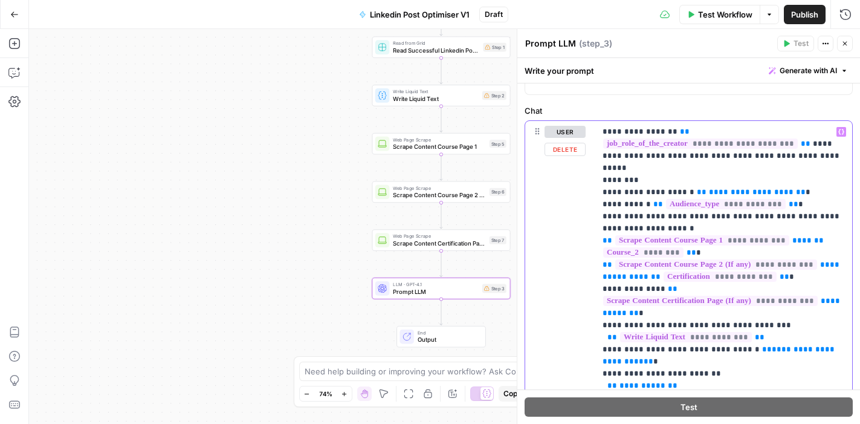
click at [762, 181] on p "**********" at bounding box center [723, 325] width 242 height 399
click at [691, 181] on p "**********" at bounding box center [723, 325] width 242 height 399
click at [841, 134] on icon "button" at bounding box center [841, 132] width 6 height 6
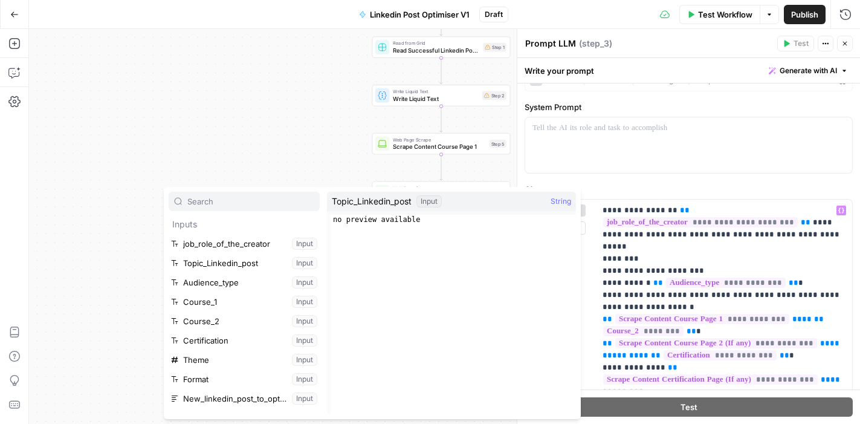
scroll to position [22, 0]
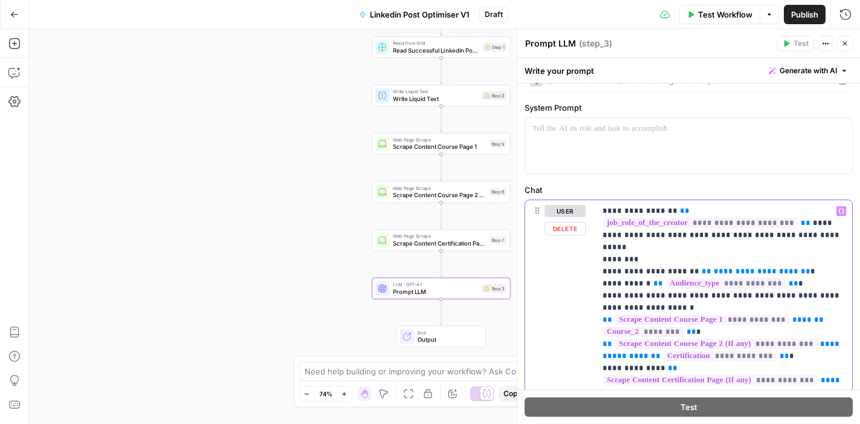
drag, startPoint x: 774, startPoint y: 261, endPoint x: 680, endPoint y: 254, distance: 93.9
click at [680, 254] on p "**********" at bounding box center [723, 404] width 242 height 399
click at [841, 210] on icon "button" at bounding box center [841, 211] width 6 height 6
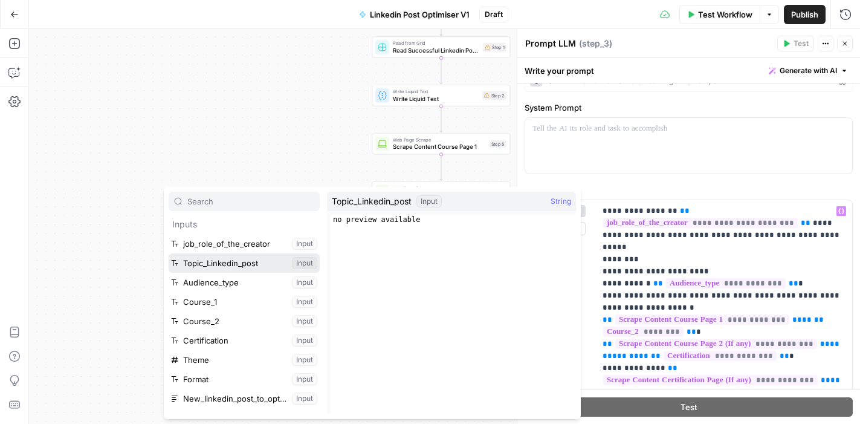
click at [219, 263] on button "Select variable Topic_Linkedin_post" at bounding box center [244, 262] width 151 height 19
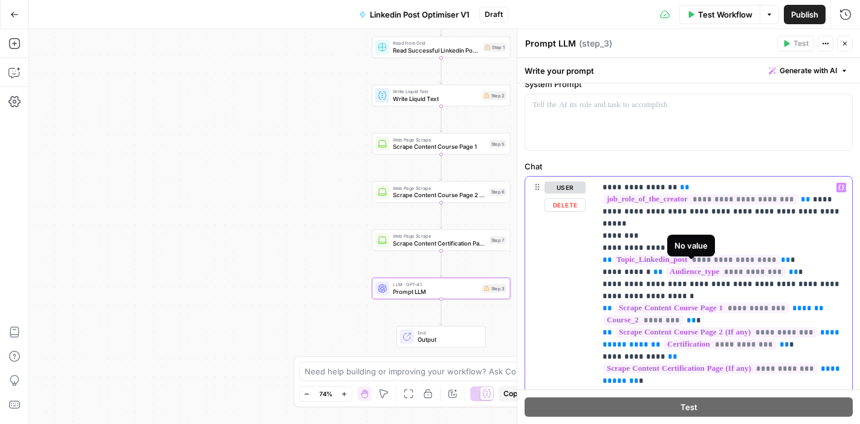
scroll to position [46, 0]
click at [788, 267] on span "**" at bounding box center [793, 271] width 10 height 8
click at [840, 190] on button "Variables Menu" at bounding box center [841, 187] width 10 height 10
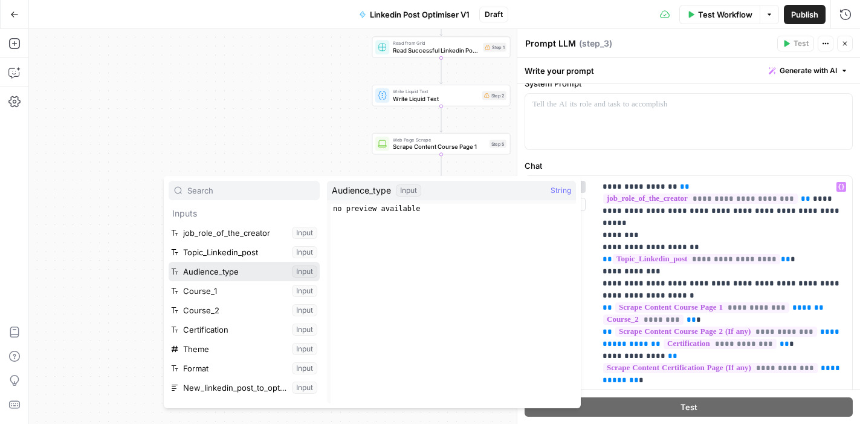
click at [241, 270] on button "Select variable Audience_type" at bounding box center [244, 271] width 151 height 19
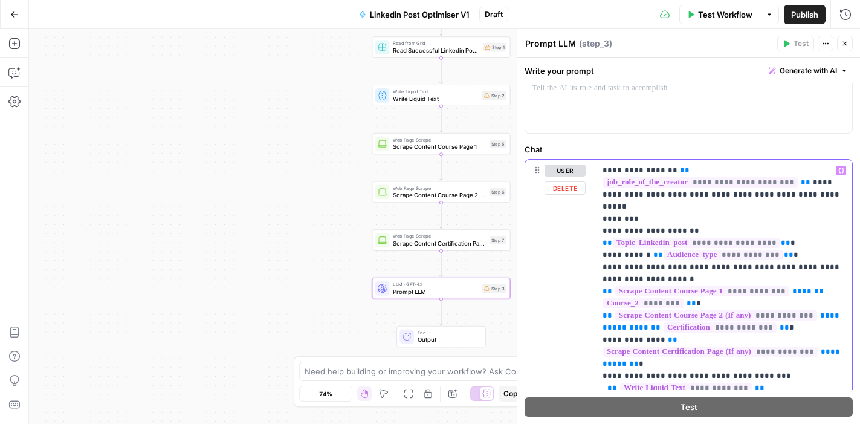
scroll to position [63, 0]
click at [652, 255] on p "**********" at bounding box center [723, 369] width 242 height 411
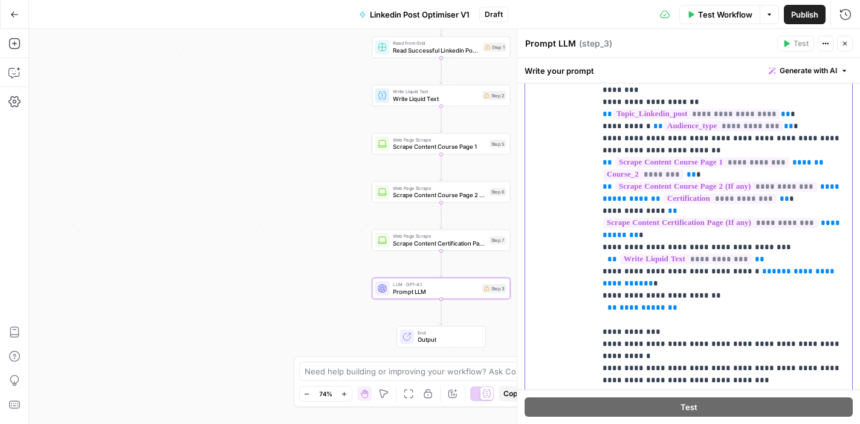
scroll to position [196, 0]
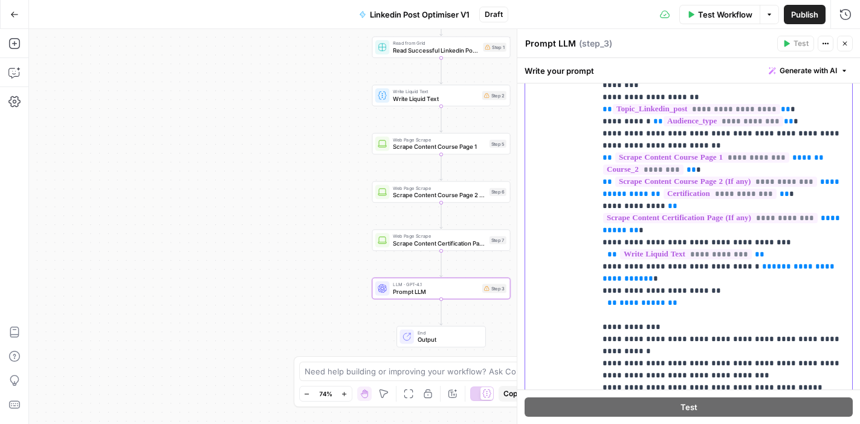
click at [744, 243] on p "**********" at bounding box center [723, 236] width 242 height 411
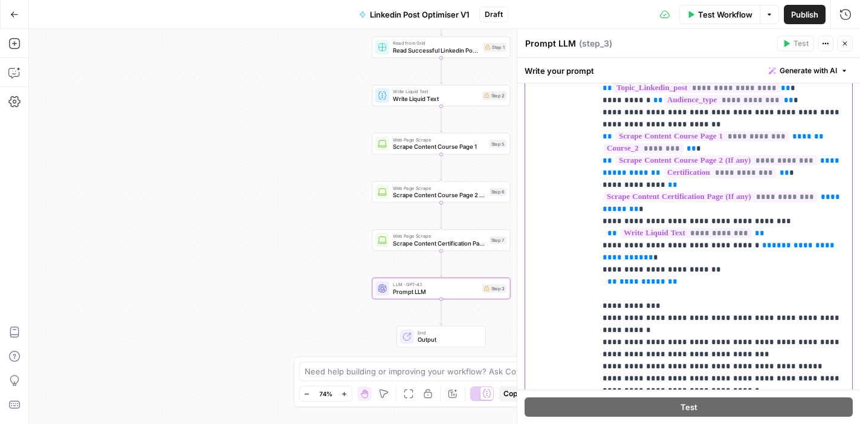
scroll to position [219, 0]
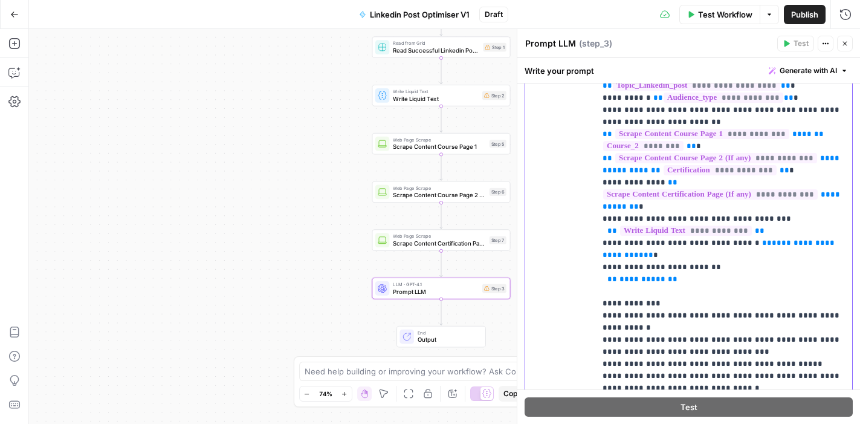
drag, startPoint x: 602, startPoint y: 233, endPoint x: 703, endPoint y: 240, distance: 101.7
click at [703, 240] on p "**********" at bounding box center [723, 212] width 242 height 411
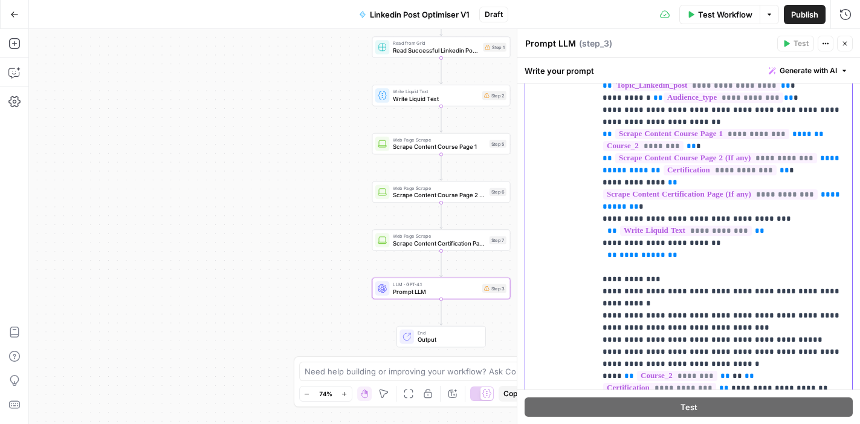
click at [670, 245] on p "**********" at bounding box center [723, 200] width 242 height 387
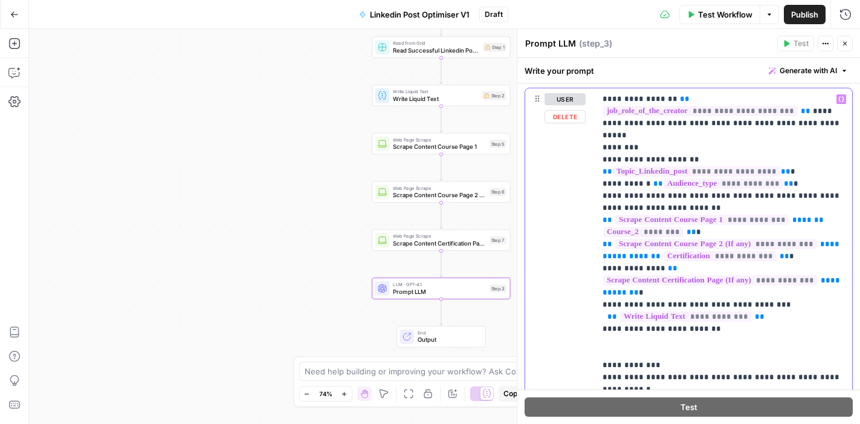
scroll to position [135, 0]
click at [842, 98] on icon "button" at bounding box center [841, 98] width 6 height 6
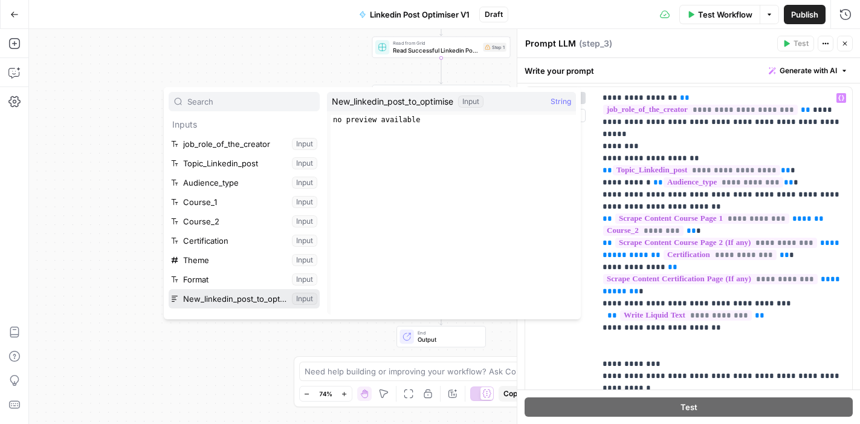
click at [259, 297] on button "Select variable New_linkedin_post_to_optimise" at bounding box center [244, 298] width 151 height 19
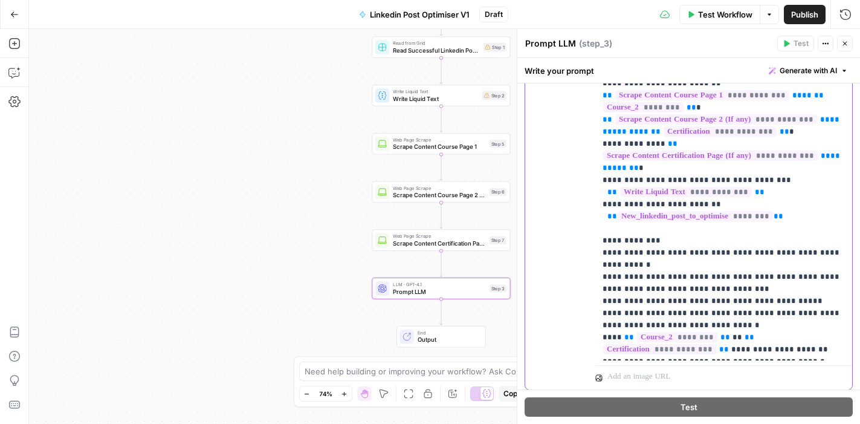
scroll to position [266, 0]
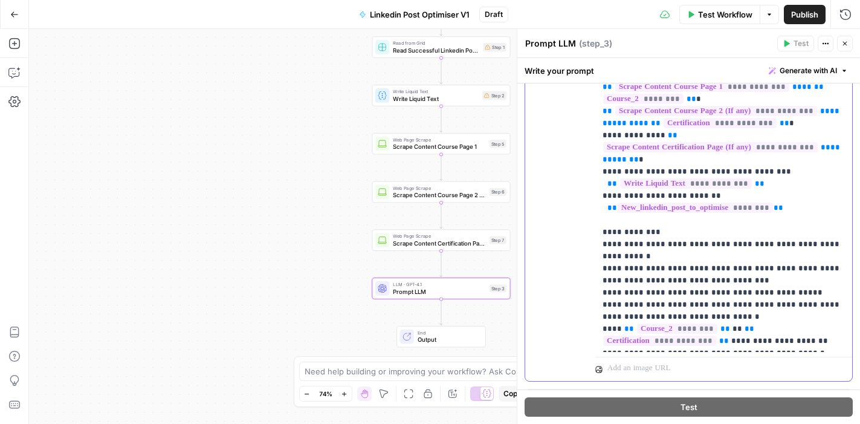
click at [660, 231] on p "**********" at bounding box center [723, 153] width 242 height 387
drag, startPoint x: 658, startPoint y: 231, endPoint x: 622, endPoint y: 243, distance: 37.4
click at [622, 243] on p "**********" at bounding box center [723, 153] width 242 height 387
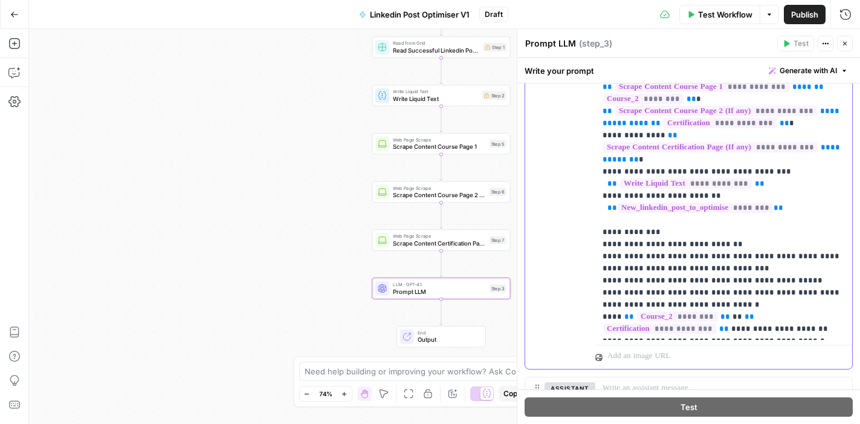
click at [620, 244] on p "**********" at bounding box center [723, 147] width 242 height 375
click at [744, 268] on p "**********" at bounding box center [723, 147] width 242 height 375
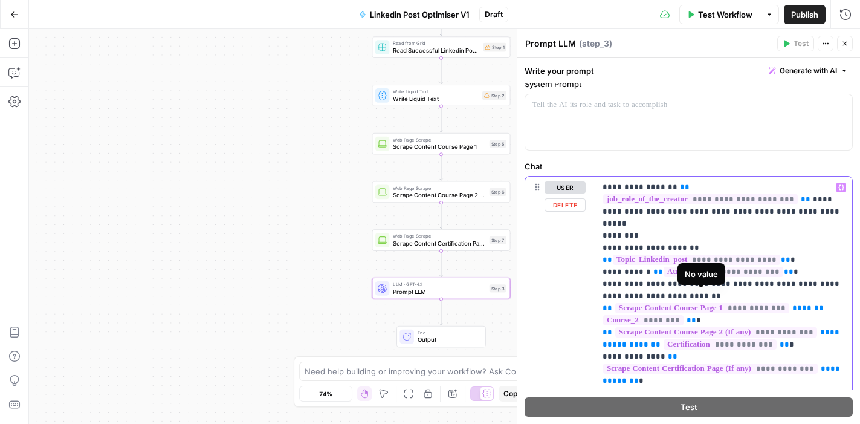
scroll to position [0, 0]
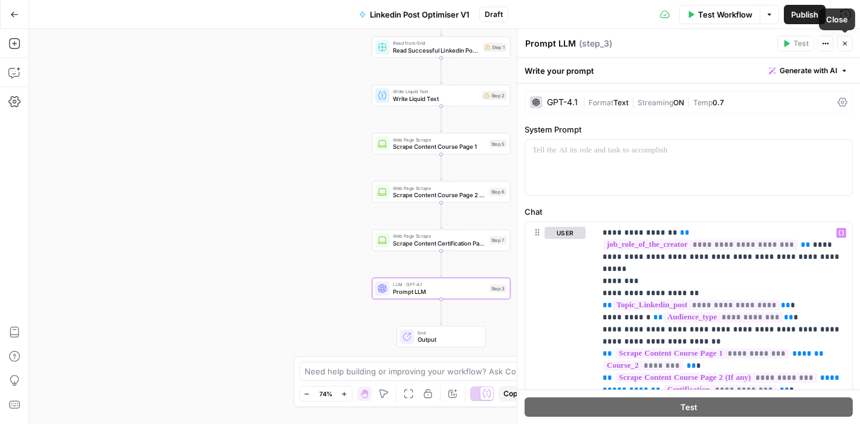
click at [844, 43] on icon "button" at bounding box center [845, 44] width 4 height 4
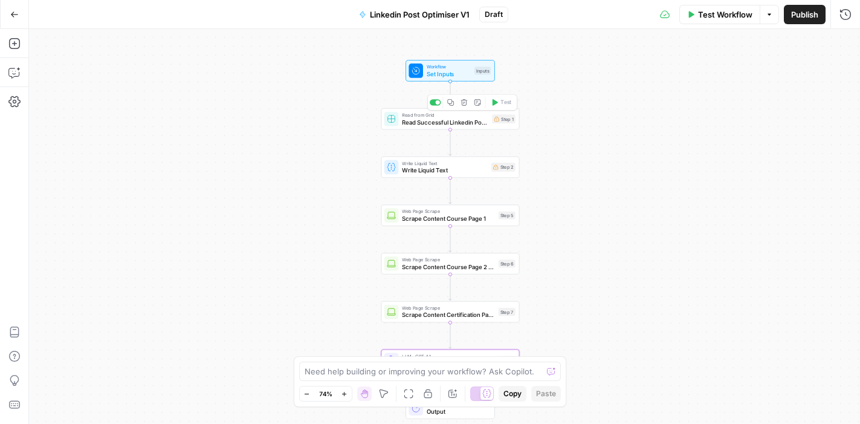
click at [436, 120] on span "Read Successful Linkedin Post Grid" at bounding box center [445, 121] width 86 height 9
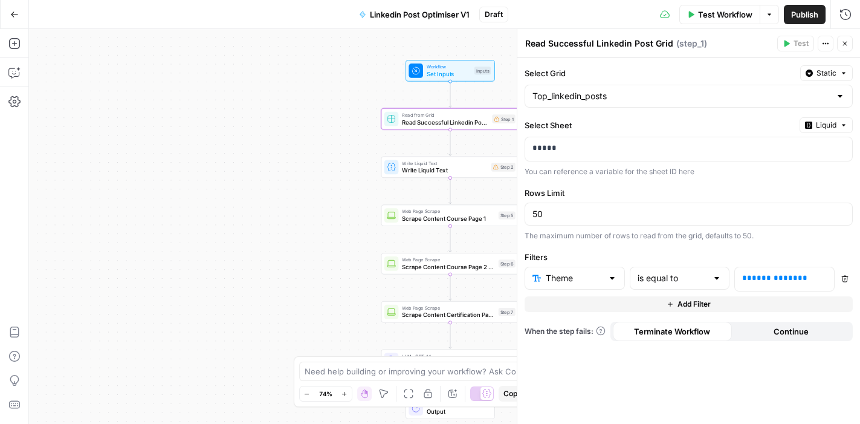
click at [315, 169] on div "Workflow Set Inputs Inputs Read from Grid Read Successful Linkedin Post Grid St…" at bounding box center [444, 226] width 831 height 395
click at [843, 44] on icon "button" at bounding box center [845, 44] width 4 height 4
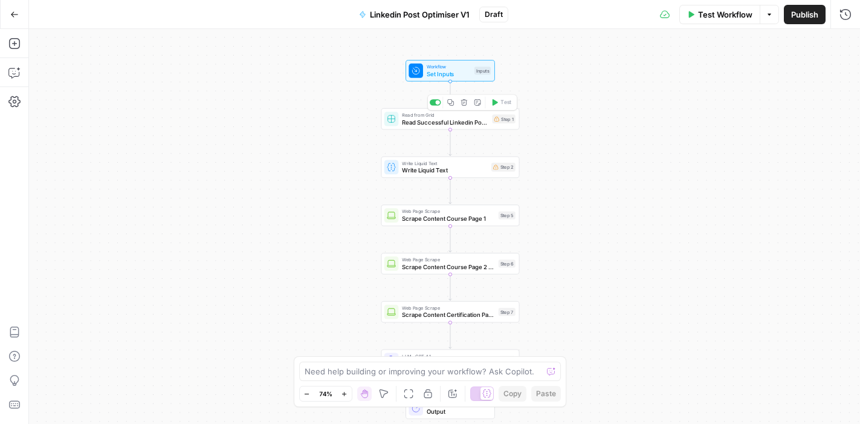
click at [456, 125] on span "Read Successful Linkedin Post Grid" at bounding box center [445, 121] width 86 height 9
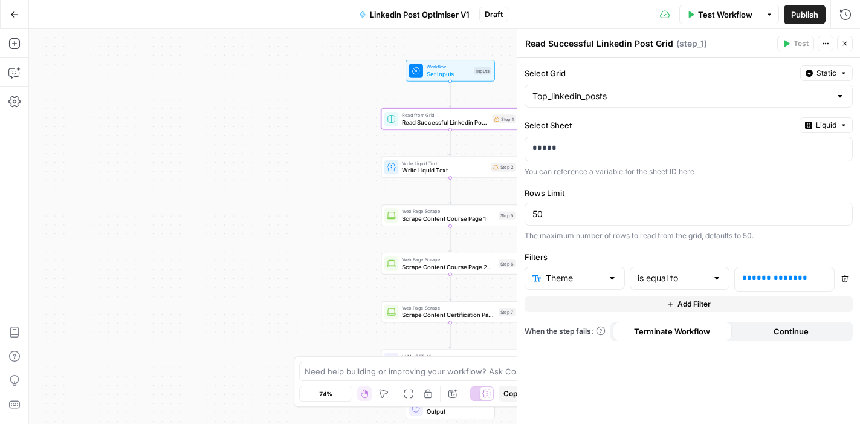
click at [348, 145] on div "Workflow Set Inputs Inputs Read from Grid Read Successful Linkedin Post Grid St…" at bounding box center [444, 226] width 831 height 395
click at [843, 43] on icon "button" at bounding box center [844, 43] width 7 height 7
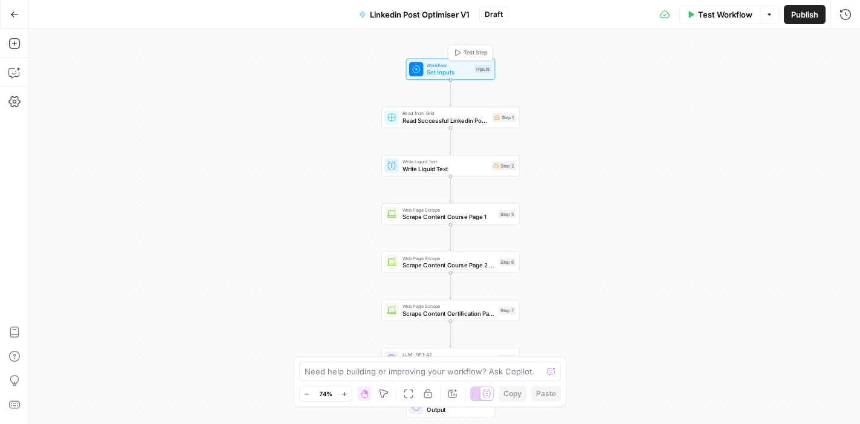
click at [441, 68] on span "Set Inputs" at bounding box center [449, 72] width 44 height 9
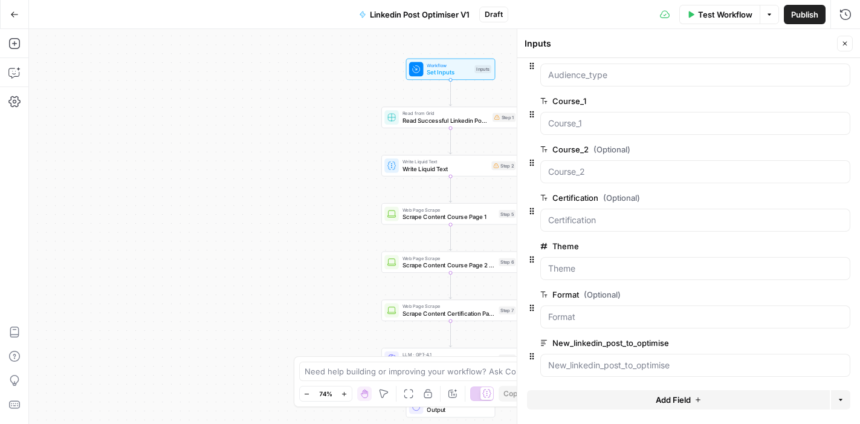
scroll to position [123, 0]
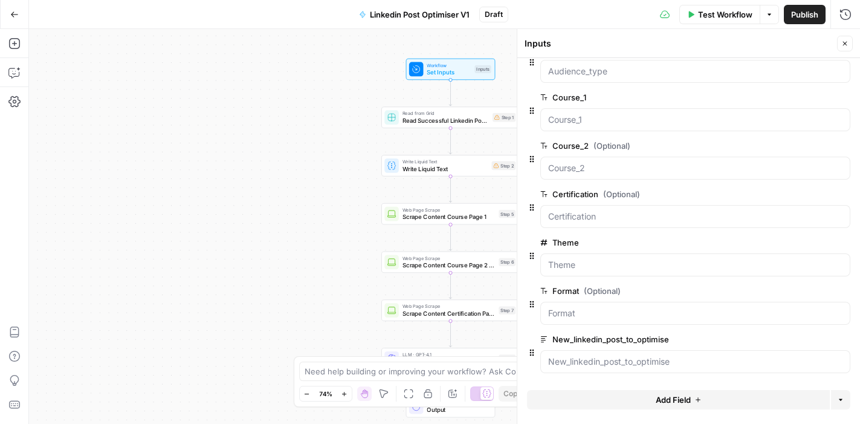
click at [323, 187] on div "Workflow Set Inputs Inputs Read from Grid Read Successful Linkedin Post Grid St…" at bounding box center [444, 226] width 831 height 395
click at [845, 47] on icon "button" at bounding box center [844, 43] width 7 height 7
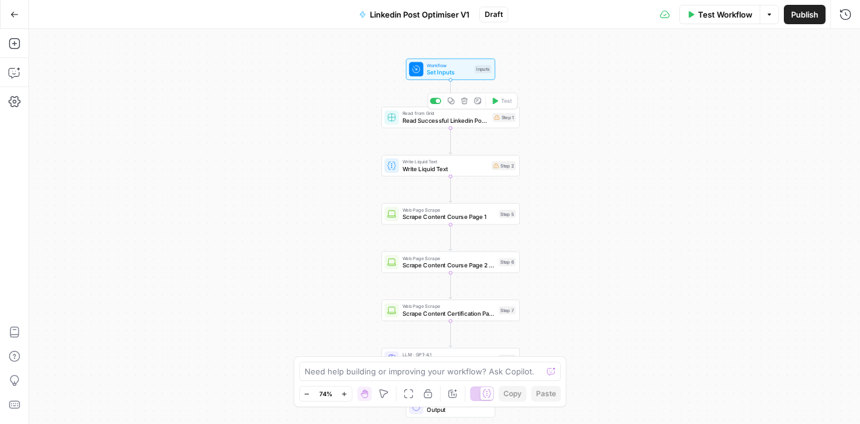
click at [439, 120] on span "Read Successful Linkedin Post Grid" at bounding box center [445, 120] width 86 height 9
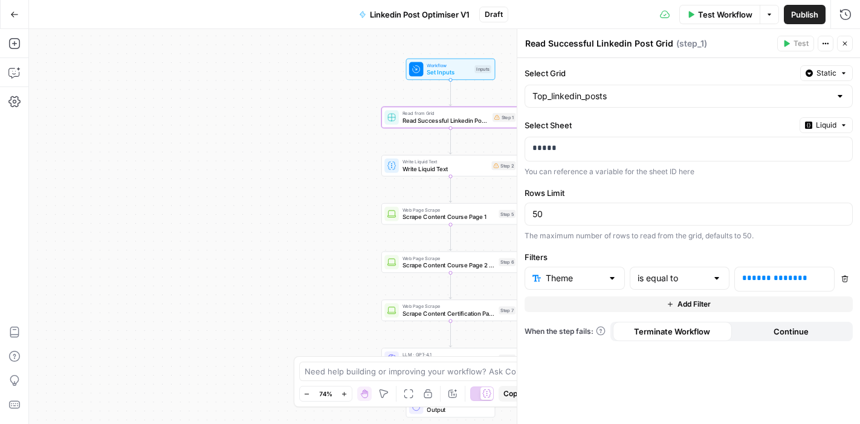
click at [306, 180] on div "Workflow Set Inputs Inputs Read from Grid Read Successful Linkedin Post Grid St…" at bounding box center [444, 226] width 831 height 395
click at [631, 144] on p "*****" at bounding box center [688, 148] width 312 height 12
click at [838, 151] on button "Variables Menu" at bounding box center [841, 148] width 10 height 10
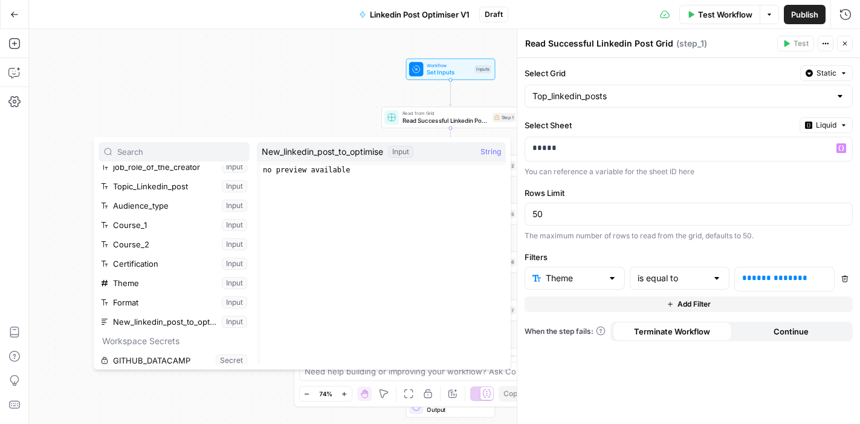
scroll to position [0, 0]
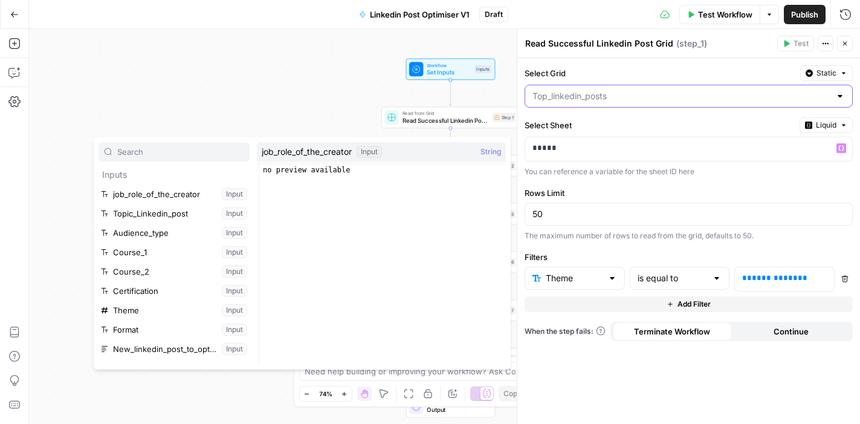
click at [623, 97] on input "Select Grid" at bounding box center [681, 96] width 298 height 12
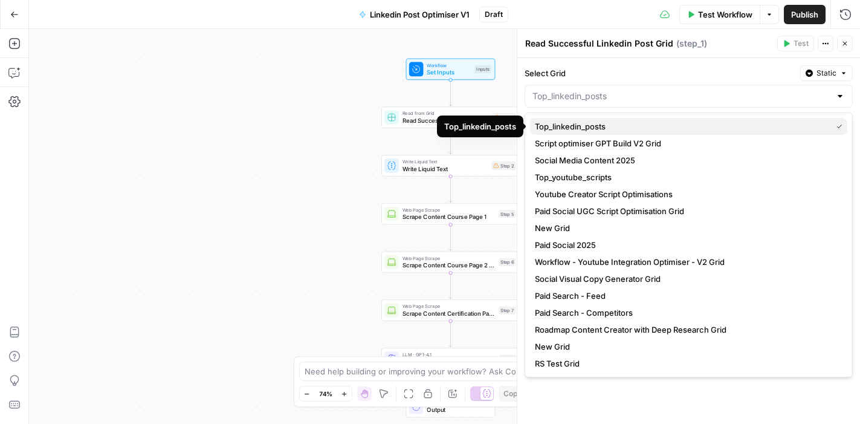
click at [605, 125] on span "Top_linkedin_posts" at bounding box center [681, 126] width 292 height 12
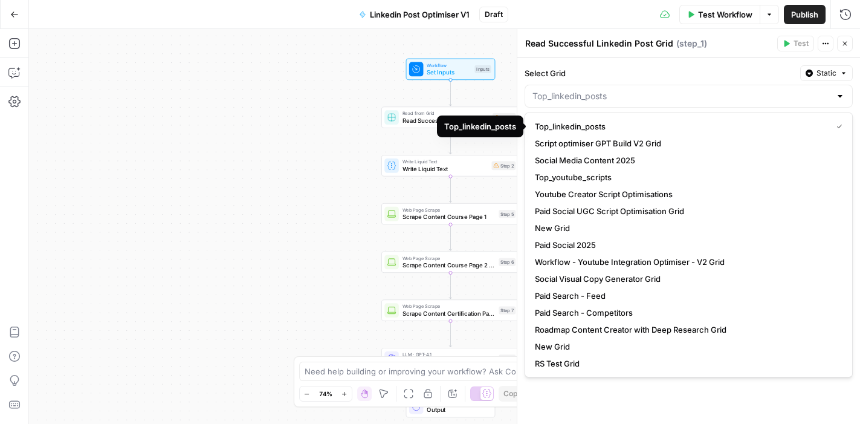
type input "Top_linkedin_posts"
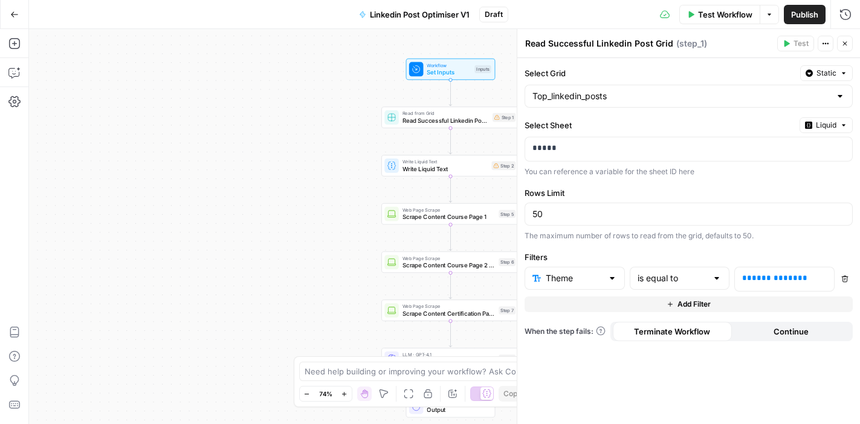
click at [613, 279] on div at bounding box center [612, 278] width 10 height 12
click at [578, 326] on span "Theme" at bounding box center [573, 327] width 51 height 12
click at [762, 282] on p at bounding box center [774, 278] width 65 height 12
click at [823, 278] on icon "button" at bounding box center [823, 278] width 6 height 6
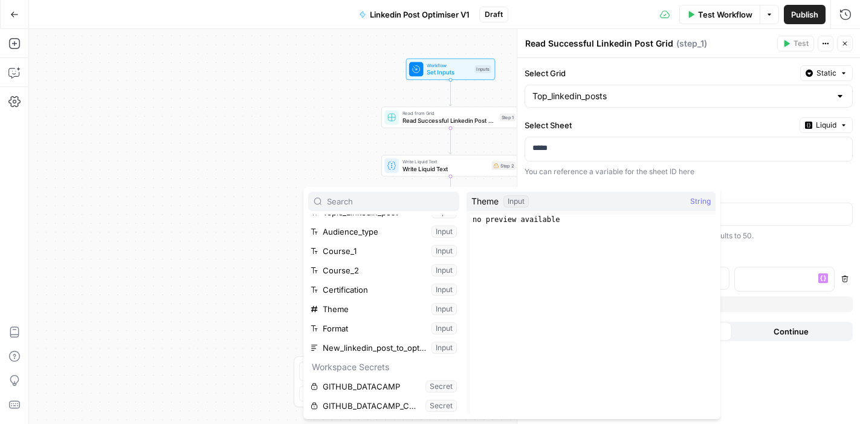
scroll to position [47, 0]
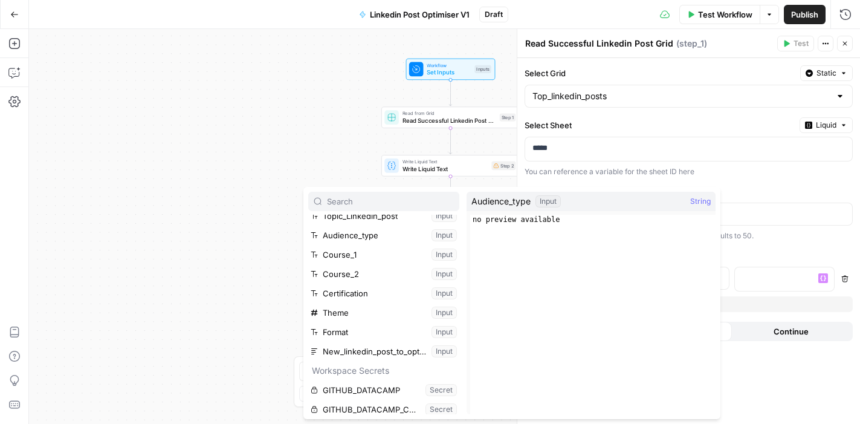
click at [842, 48] on button "Close" at bounding box center [845, 44] width 16 height 16
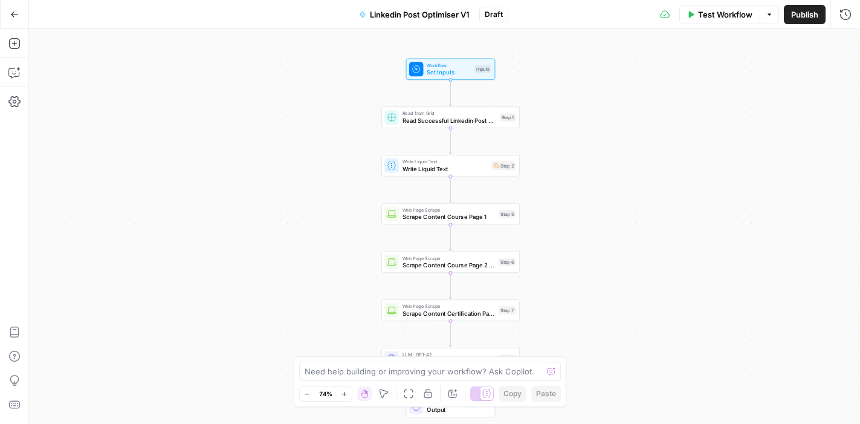
click at [443, 72] on span "Set Inputs" at bounding box center [449, 72] width 44 height 9
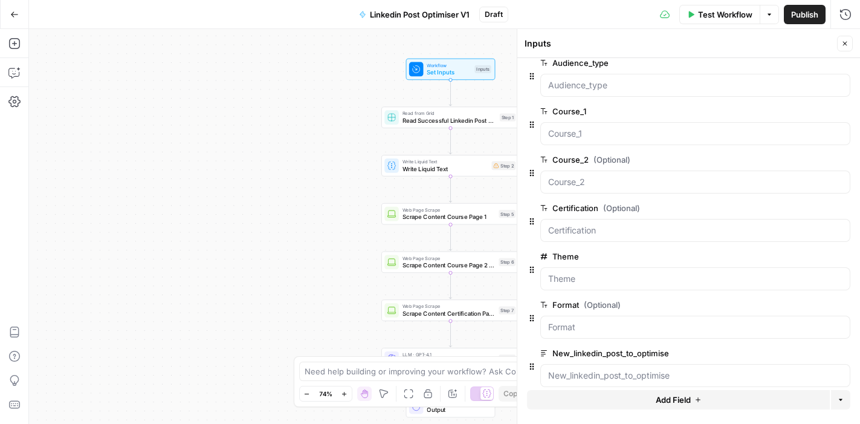
scroll to position [122, 0]
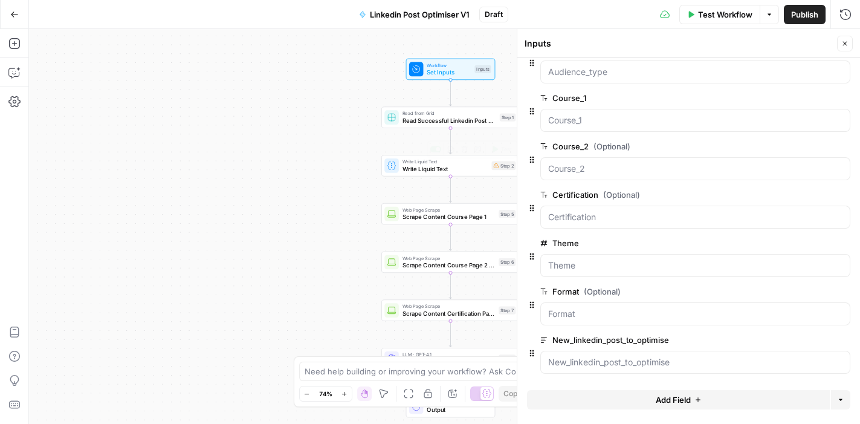
click at [348, 164] on div "Workflow Set Inputs Inputs Read from Grid Read Successful Linkedin Post Grid St…" at bounding box center [444, 226] width 831 height 395
click at [305, 192] on div "Workflow Set Inputs Inputs Read from Grid Read Successful Linkedin Post Grid St…" at bounding box center [444, 226] width 831 height 395
click at [842, 43] on icon "button" at bounding box center [844, 43] width 7 height 7
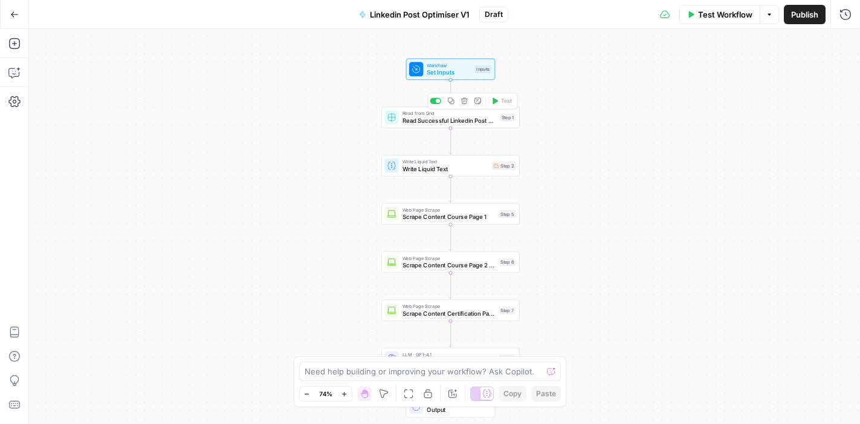
click at [436, 121] on span "Read Successful Linkedin Post Grid" at bounding box center [449, 120] width 94 height 9
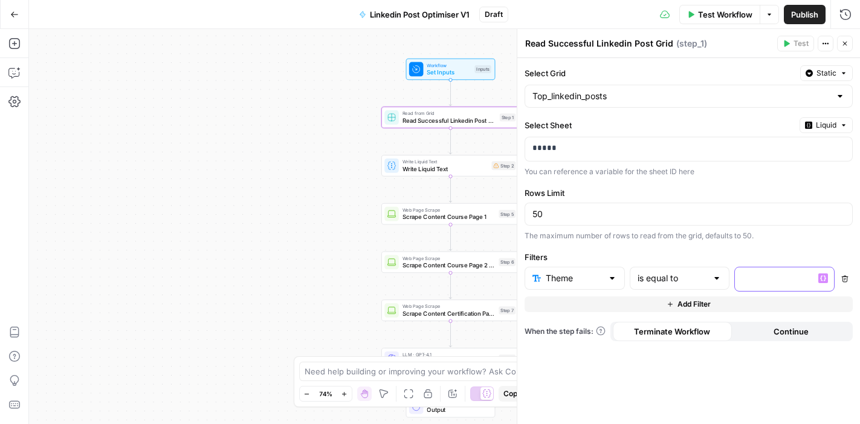
click at [764, 285] on div at bounding box center [775, 279] width 80 height 24
click at [823, 278] on icon "button" at bounding box center [823, 278] width 6 height 6
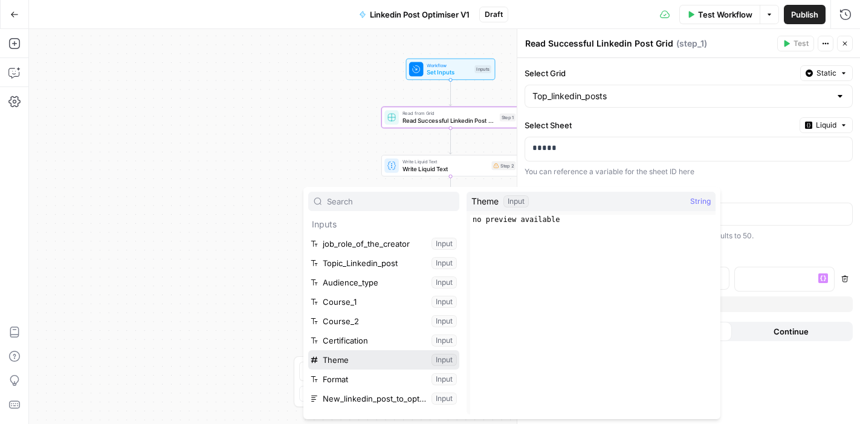
click at [336, 358] on button "Select variable Theme" at bounding box center [383, 359] width 151 height 19
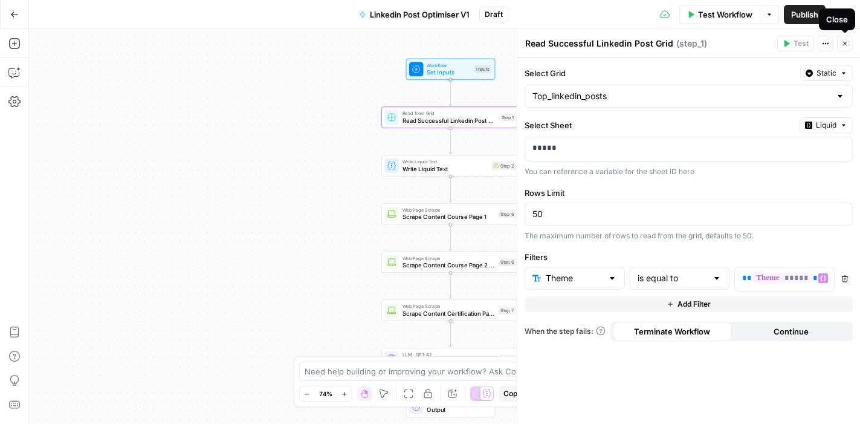
click at [843, 41] on icon "button" at bounding box center [844, 43] width 7 height 7
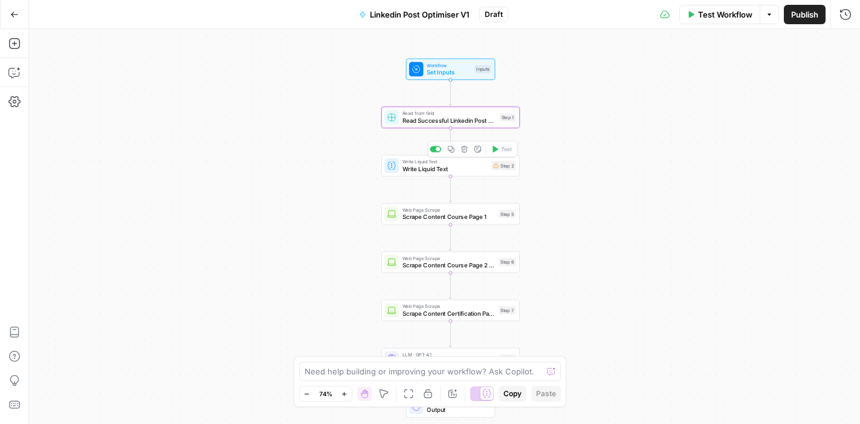
click at [439, 167] on span "Write Liquid Text" at bounding box center [445, 168] width 86 height 9
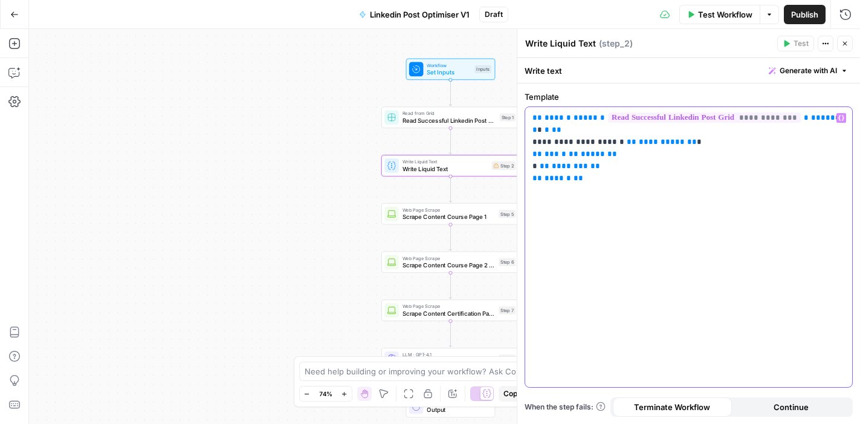
click at [687, 142] on span "**" at bounding box center [692, 142] width 10 height 8
click at [840, 119] on icon "button" at bounding box center [841, 118] width 6 height 6
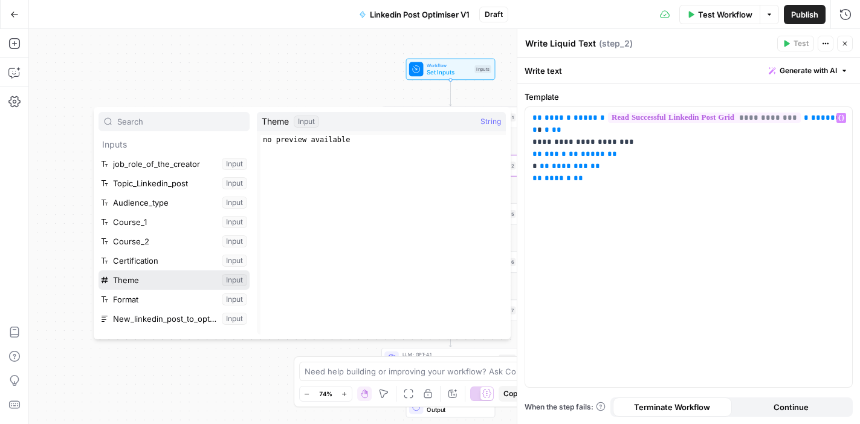
click at [148, 275] on button "Select variable Theme" at bounding box center [173, 279] width 151 height 19
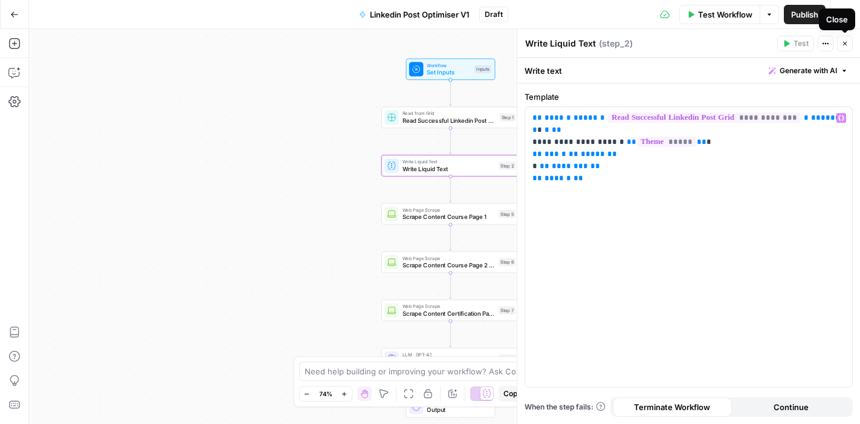
click at [845, 45] on icon "button" at bounding box center [844, 43] width 7 height 7
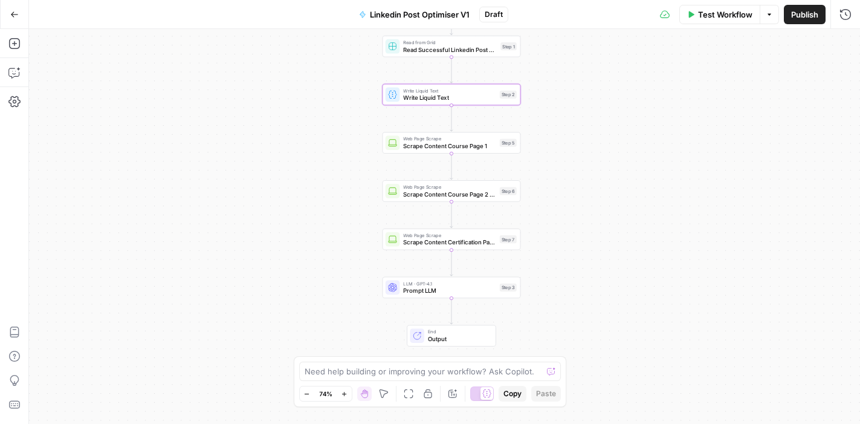
click at [724, 18] on span "Test Workflow" at bounding box center [725, 14] width 54 height 12
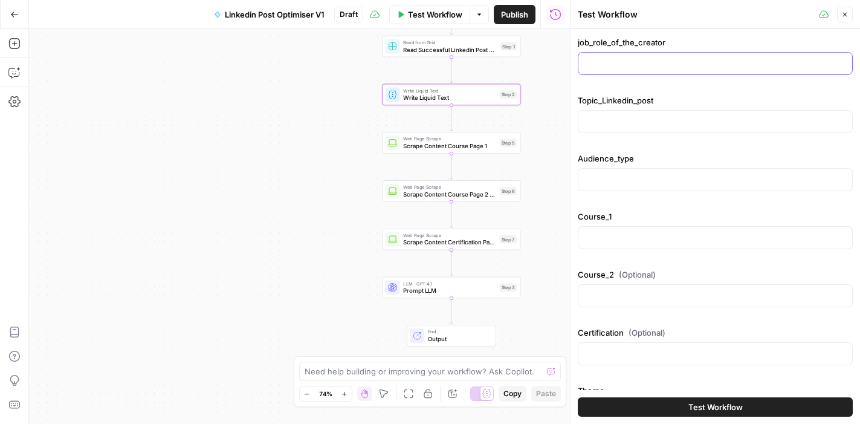
click at [633, 67] on input "job_role_of_the_creator" at bounding box center [714, 63] width 259 height 12
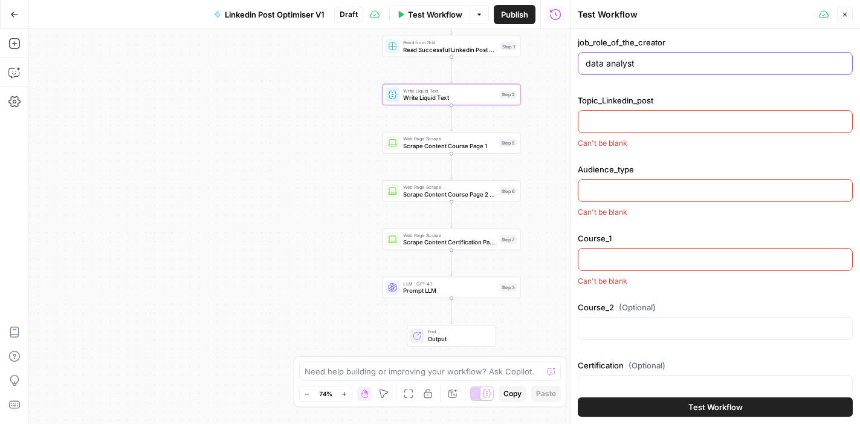
type input "data analyst"
click at [646, 125] on input "Topic_Linkedin_post" at bounding box center [714, 121] width 259 height 12
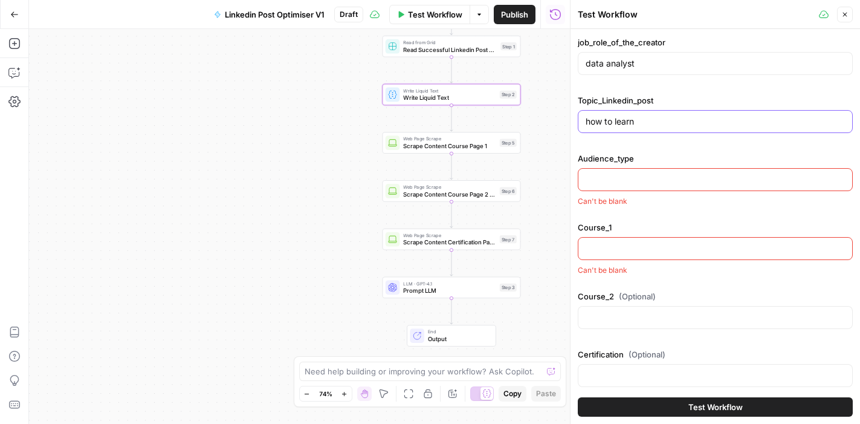
click at [648, 122] on input "how to learn" at bounding box center [714, 121] width 259 height 12
paste input "Top R programming courses - Underrated skill for data analysts"
type input "Top R programming courses - Underrated skill for data analysts"
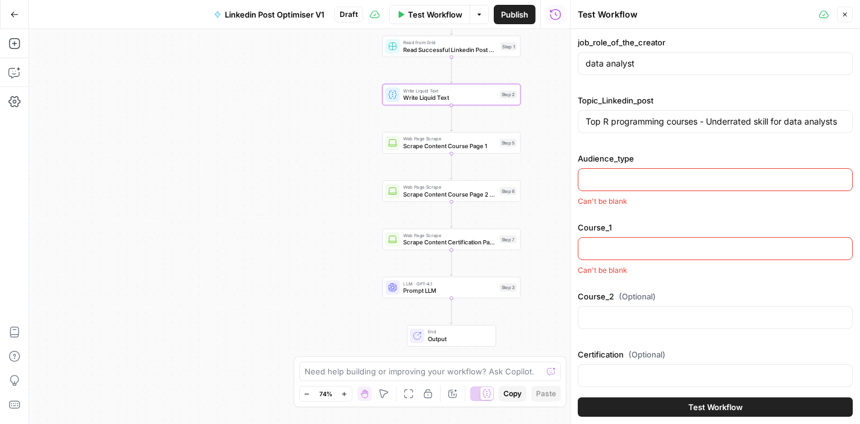
click at [632, 176] on input "Audience_type" at bounding box center [714, 179] width 259 height 12
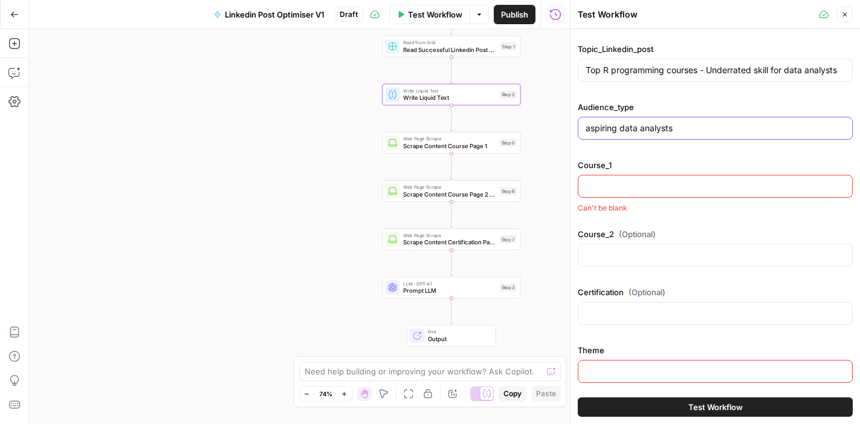
scroll to position [85, 0]
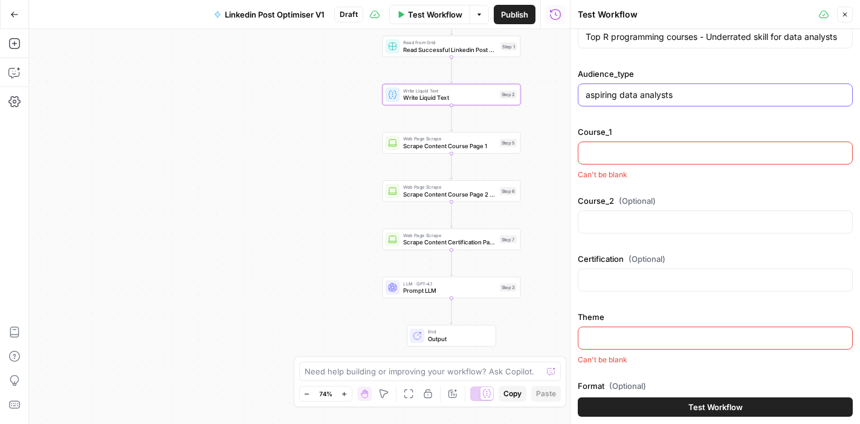
type input "aspiring data analysts"
click at [604, 153] on input "Course_1" at bounding box center [714, 153] width 259 height 12
paste input "https://www.datacamp.com/tracks/r-programming-fundamentals"
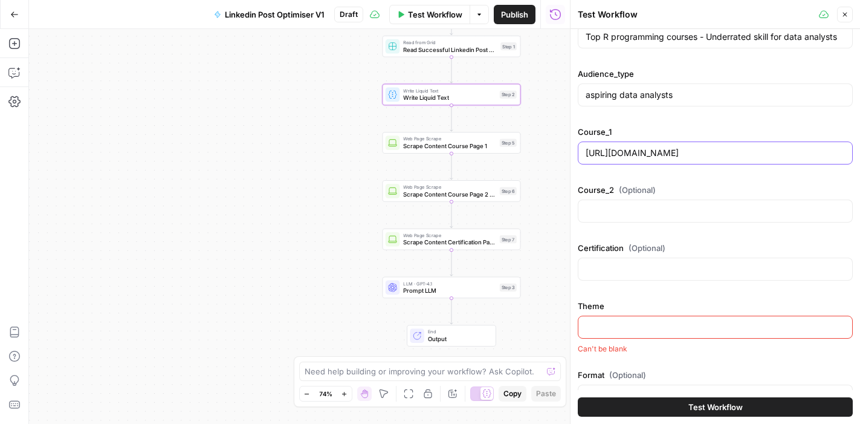
scroll to position [0, 1]
type input "https://www.datacamp.com/tracks/r-programming-fundamentals"
click at [620, 209] on input "Course_2 (Optional)" at bounding box center [714, 211] width 259 height 12
paste input "[URL][DOMAIN_NAME]"
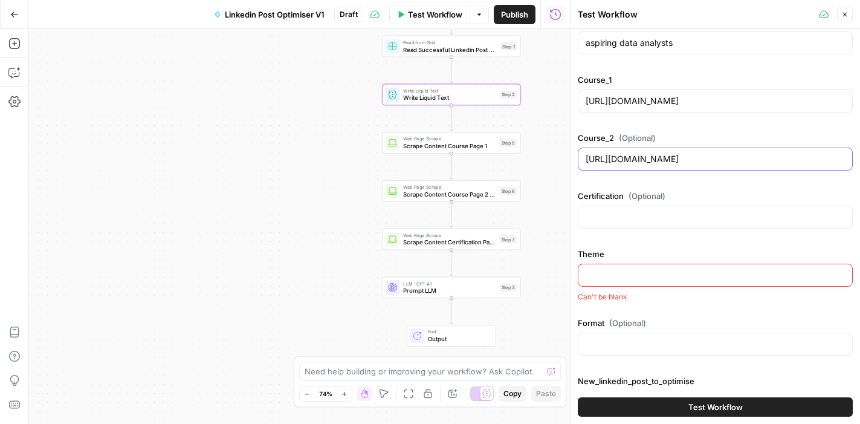
scroll to position [146, 0]
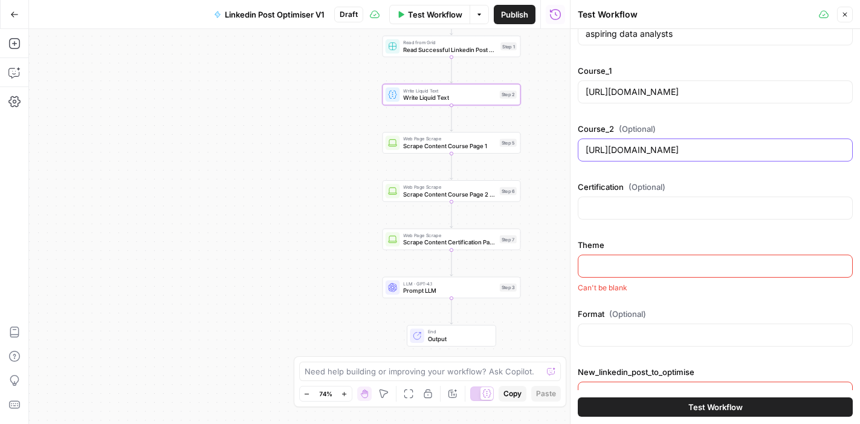
type input "[URL][DOMAIN_NAME]"
click at [636, 265] on input "Theme" at bounding box center [714, 266] width 259 height 12
click at [620, 263] on input "Theme" at bounding box center [714, 266] width 259 height 12
click at [631, 263] on input "Theme" at bounding box center [714, 266] width 259 height 12
click at [600, 270] on input "Theme" at bounding box center [714, 266] width 259 height 12
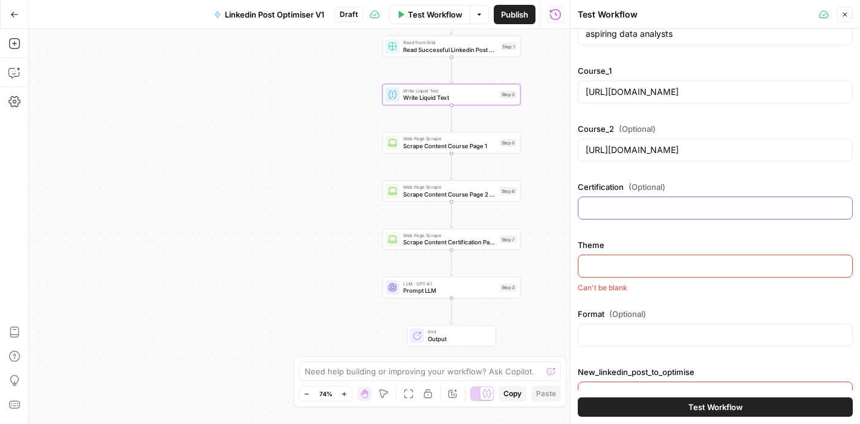
click at [614, 212] on input "Certification (Optional)" at bounding box center [714, 208] width 259 height 12
type input "d"
click at [627, 265] on input "Theme" at bounding box center [714, 266] width 259 height 12
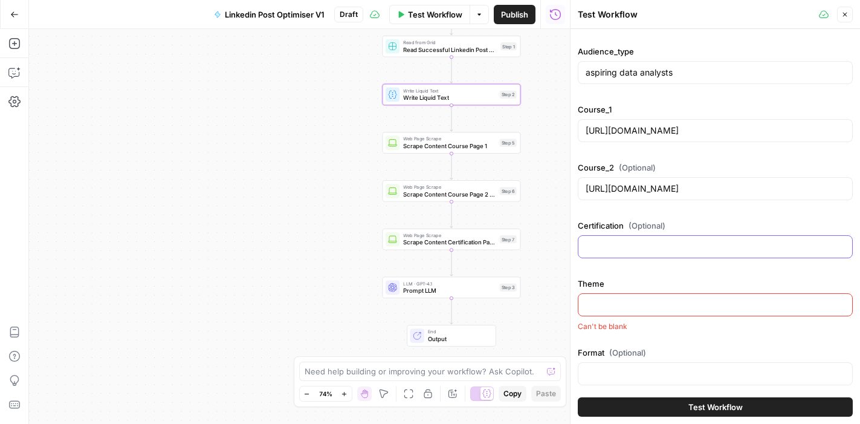
click at [625, 245] on input "Certification (Optional)" at bounding box center [714, 246] width 259 height 12
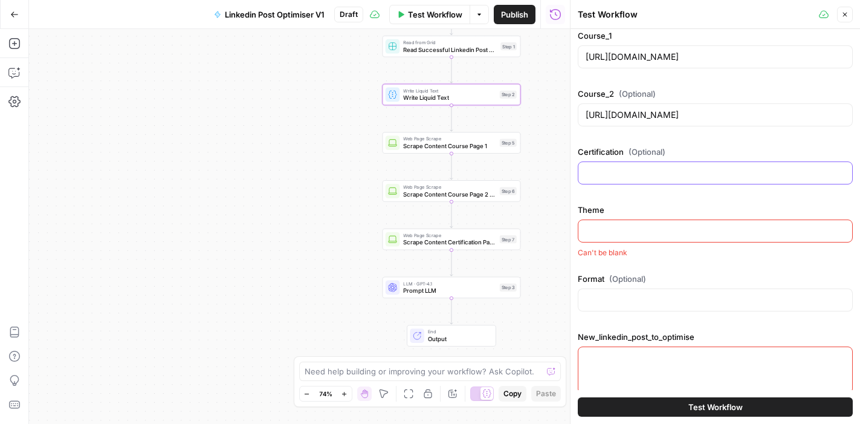
scroll to position [180, 0]
click at [628, 297] on input "Format (Optional)" at bounding box center [714, 300] width 259 height 12
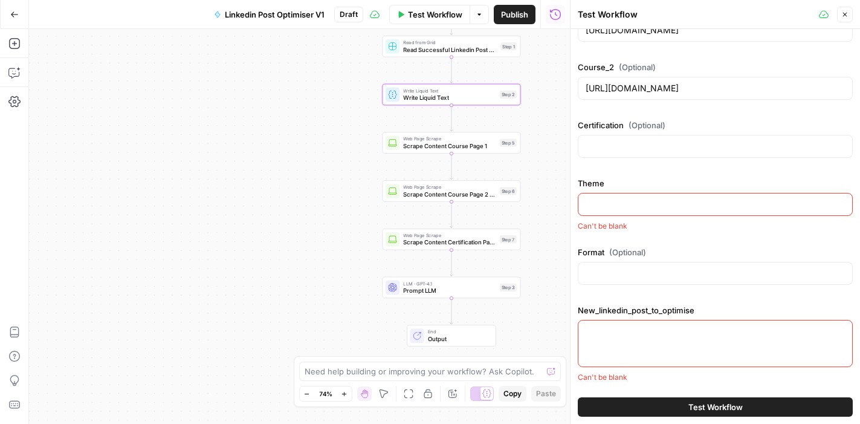
click at [636, 334] on textarea "New_linkedin_post_to_optimise" at bounding box center [714, 331] width 259 height 12
paste textarea "[URL][DOMAIN_NAME]"
type textarea "[URL][DOMAIN_NAME]"
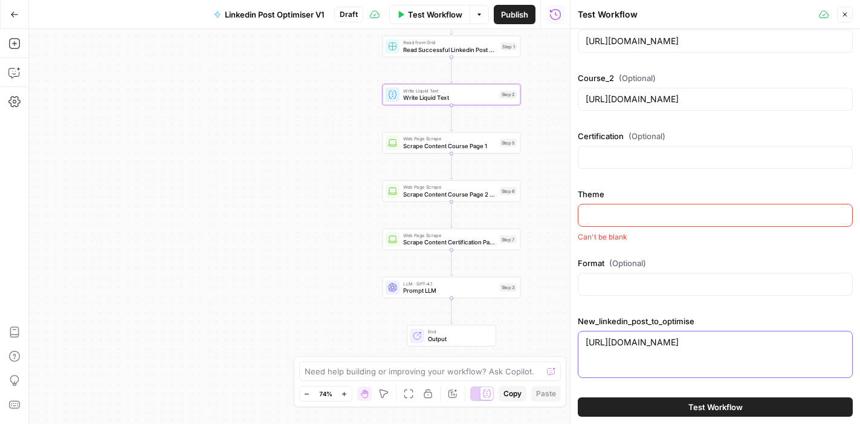
scroll to position [196, 0]
click at [631, 351] on div at bounding box center [715, 353] width 275 height 47
paste textarea "You’re never “just” a data enthusiast who can’t learn R. When I started learnin…"
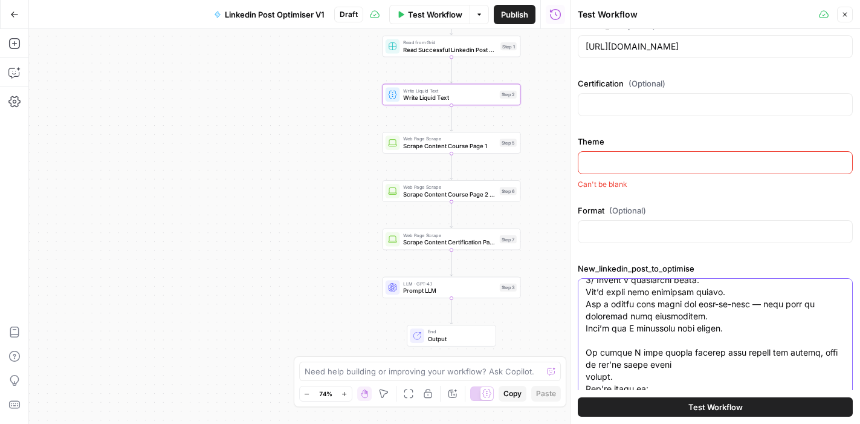
scroll to position [243, 0]
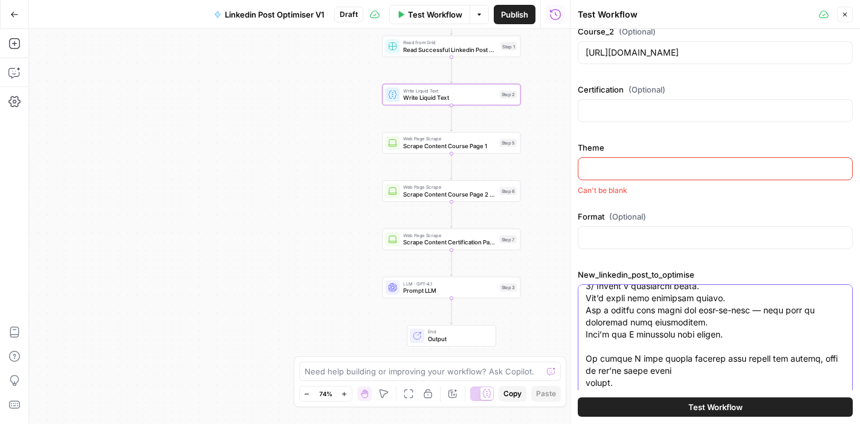
type textarea "You’re never “just” a data enthusiast who can’t learn R. When I started learnin…"
click at [625, 155] on div "Theme Can't be blank" at bounding box center [715, 168] width 275 height 54
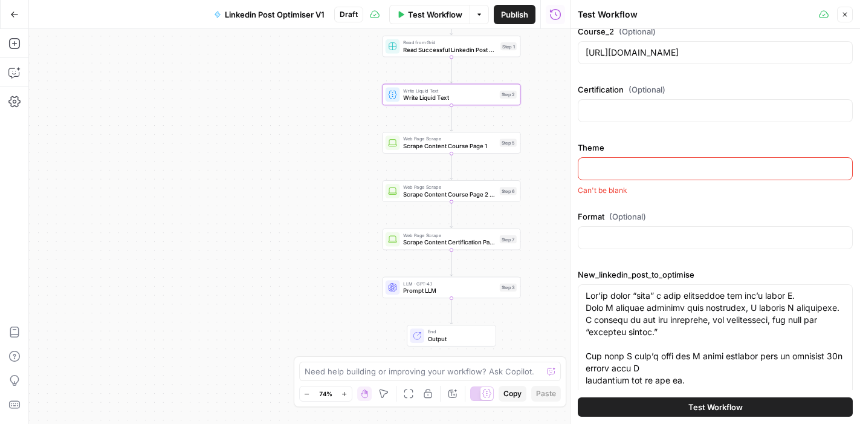
click at [625, 165] on input "Theme" at bounding box center [714, 169] width 259 height 12
click at [659, 202] on div "job_role_of_the_creator data analyst Topic_Linkedin_post Top R programming cour…" at bounding box center [715, 167] width 275 height 748
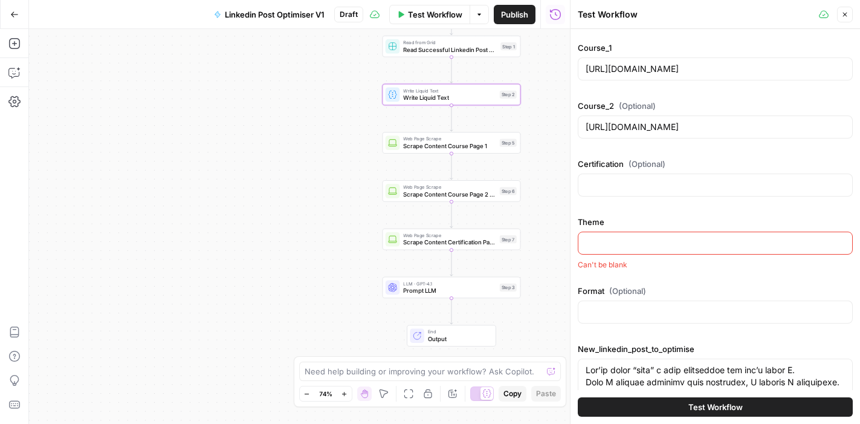
scroll to position [169, 0]
click at [654, 234] on div at bounding box center [715, 242] width 275 height 23
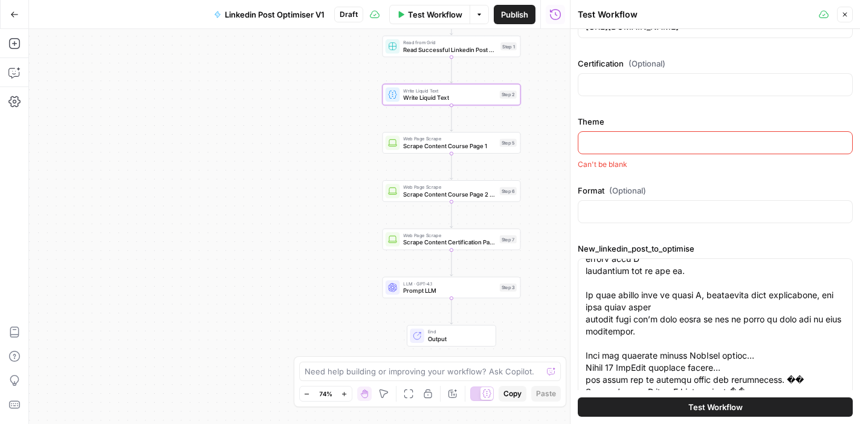
scroll to position [140, 0]
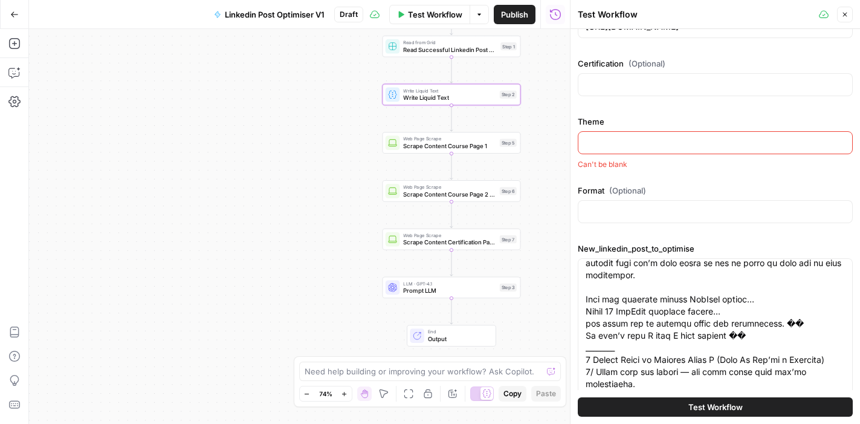
click at [696, 402] on span "Test Workflow" at bounding box center [715, 407] width 54 height 12
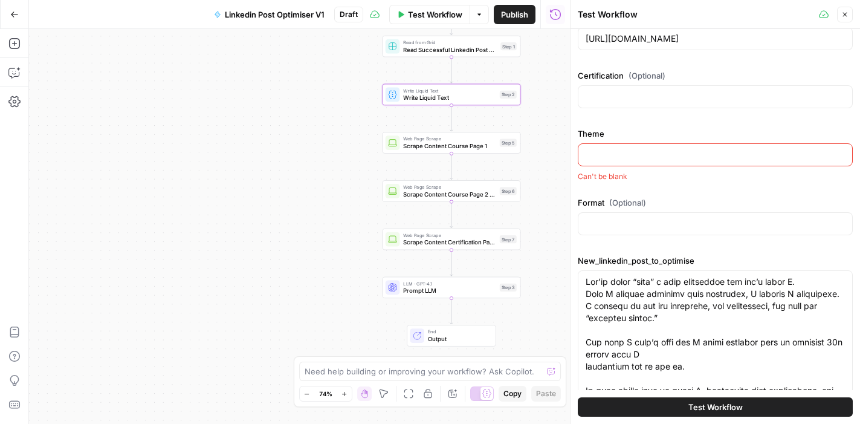
scroll to position [263, 0]
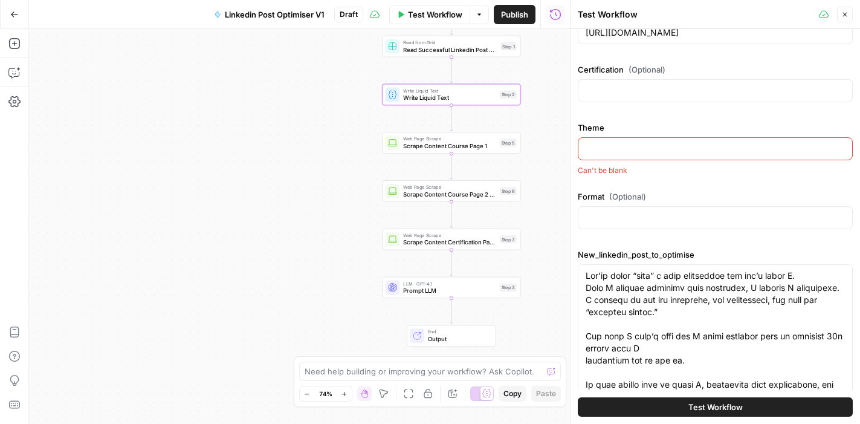
click at [682, 149] on input "Theme" at bounding box center [714, 149] width 259 height 12
click at [680, 150] on input "Theme" at bounding box center [714, 149] width 259 height 12
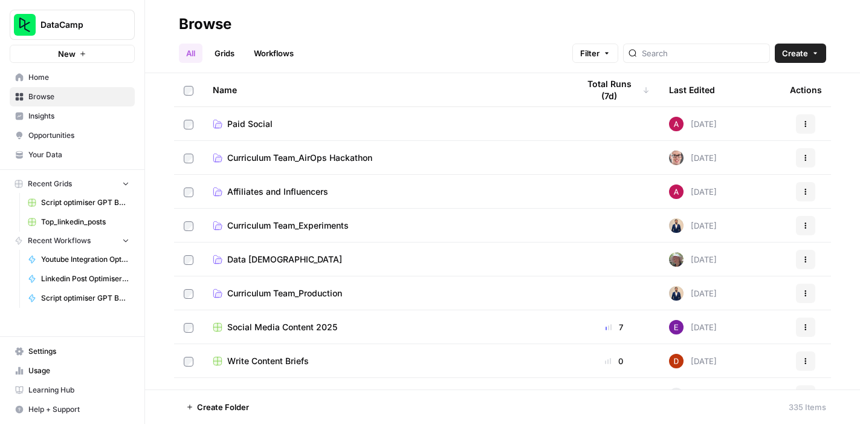
click at [277, 191] on span "Affiliates and Influencers" at bounding box center [277, 191] width 101 height 12
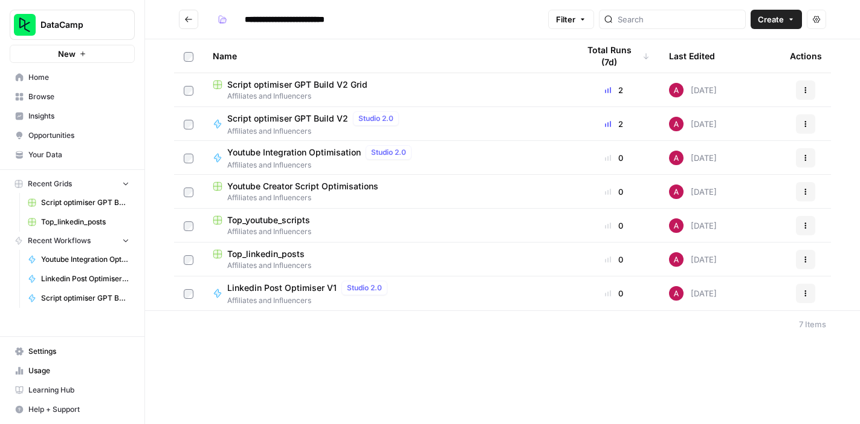
click at [278, 222] on span "Top_youtube_scripts" at bounding box center [268, 220] width 83 height 12
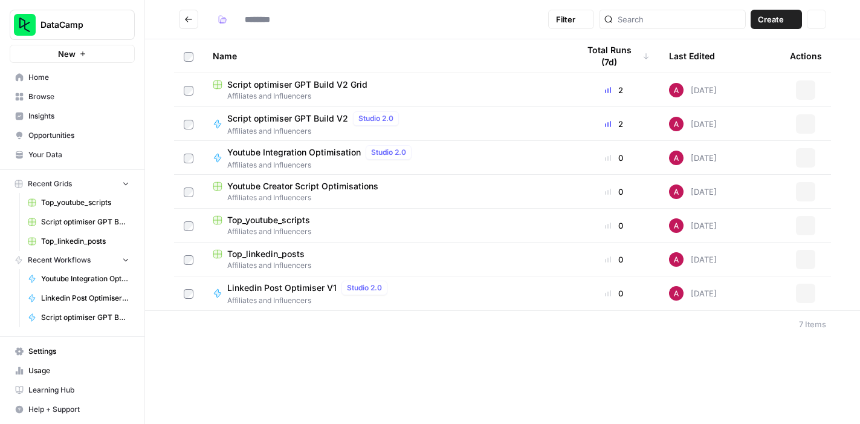
type input "**********"
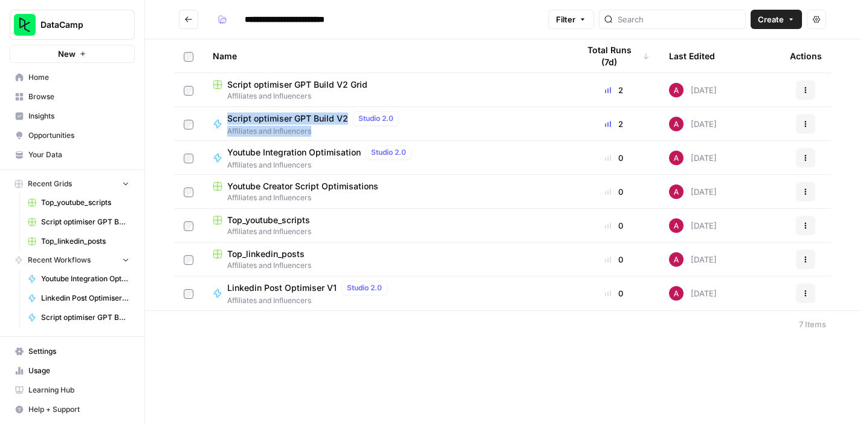
click at [278, 219] on span "Top_youtube_scripts" at bounding box center [268, 220] width 83 height 12
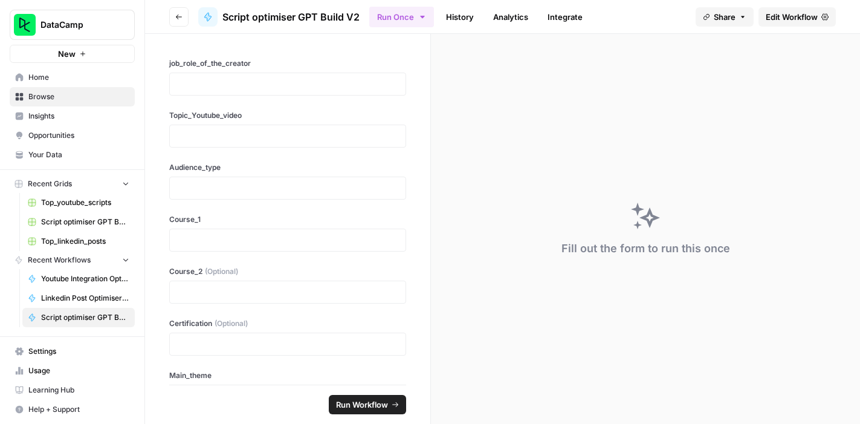
click at [498, 113] on div "Fill out the form to run this once" at bounding box center [645, 229] width 429 height 390
click at [367, 405] on span "Run Workflow" at bounding box center [362, 404] width 52 height 12
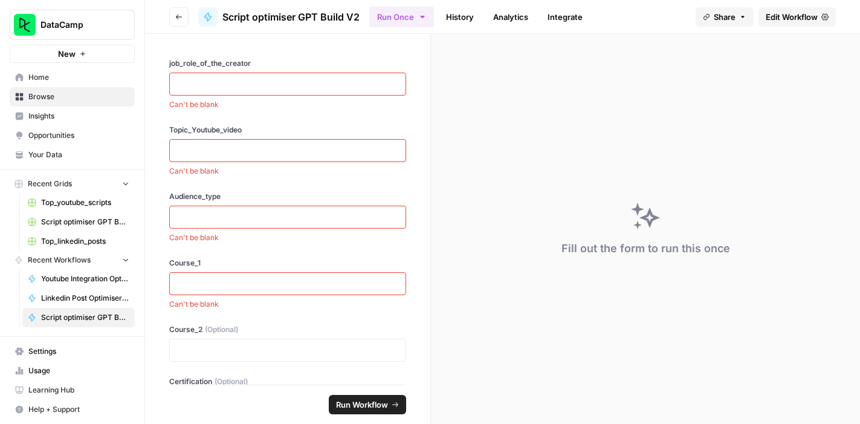
click at [526, 209] on div "Fill out the form to run this once" at bounding box center [645, 229] width 429 height 390
click at [773, 16] on span "Edit Workflow" at bounding box center [791, 17] width 52 height 12
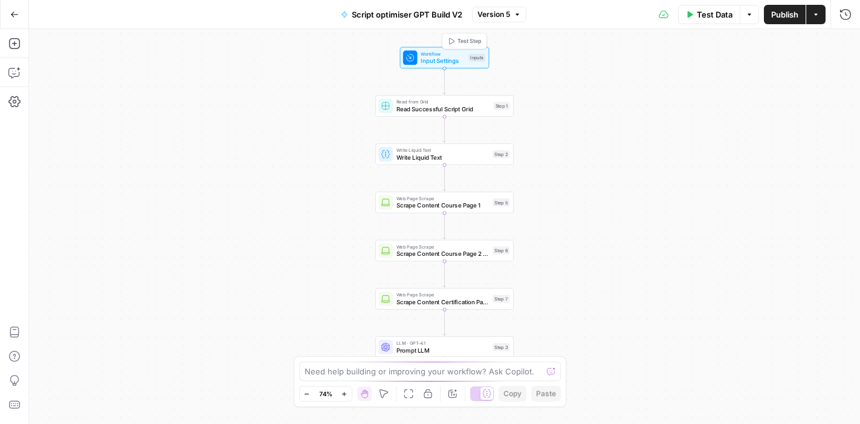
click at [441, 64] on span "Input Settings" at bounding box center [442, 60] width 44 height 9
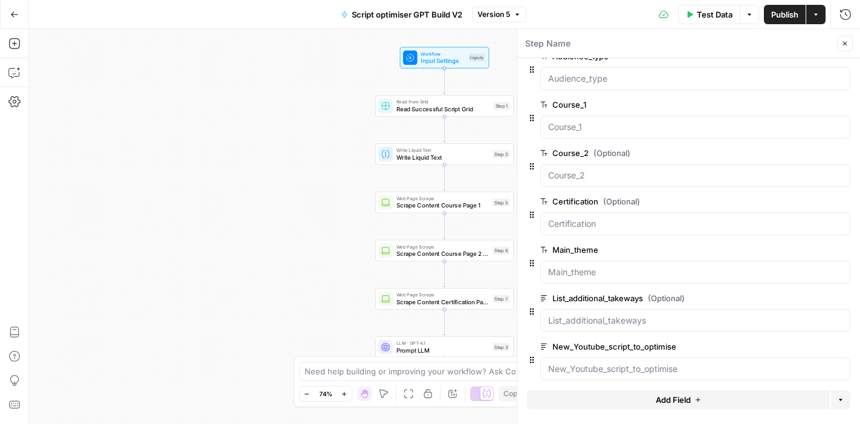
scroll to position [123, 0]
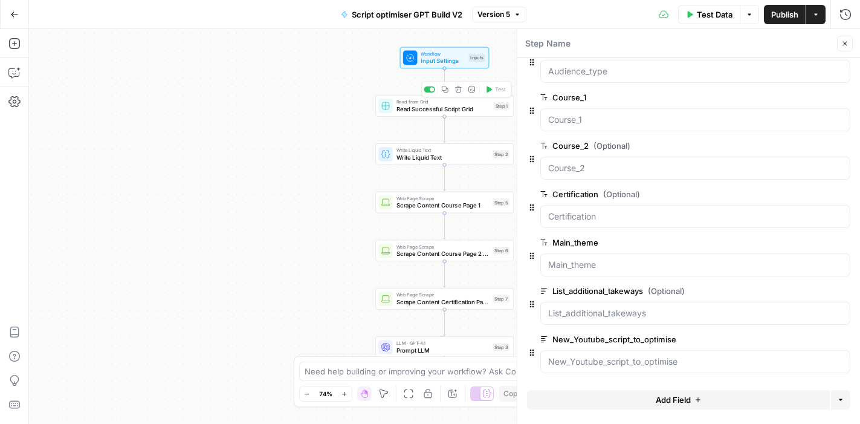
click at [434, 108] on span "Read Successful Script Grid" at bounding box center [443, 109] width 94 height 9
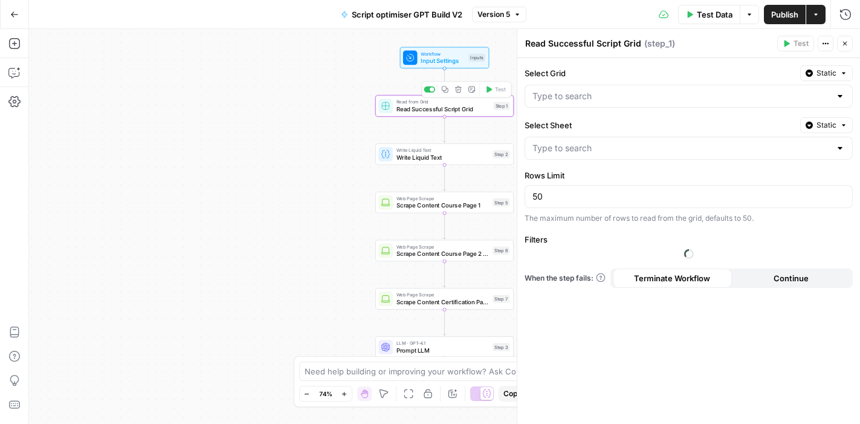
type input "Blank"
type input "Top_youtube_scripts"
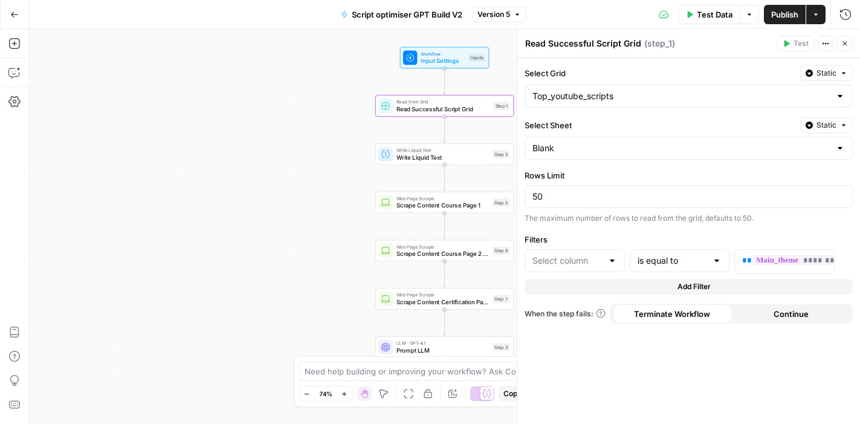
click at [292, 157] on div "Workflow Input Settings Inputs Read from Grid Read Successful Script Grid Step …" at bounding box center [444, 226] width 831 height 395
type input "Theme"
click at [427, 158] on span "Write Liquid Text" at bounding box center [442, 157] width 93 height 9
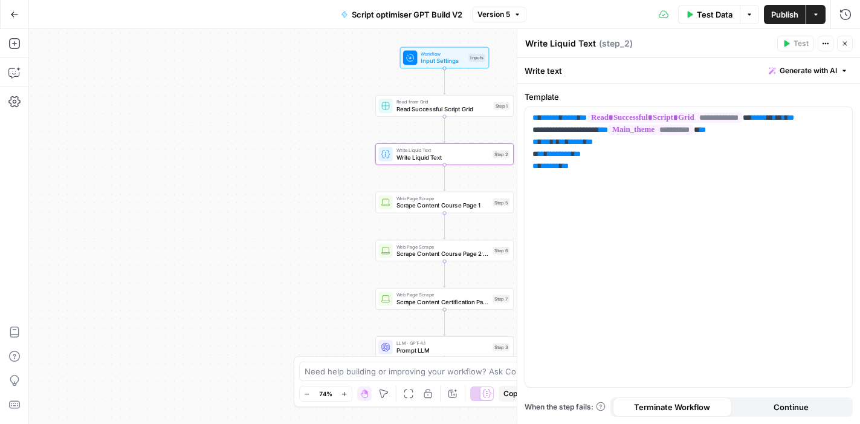
click at [277, 187] on div "Workflow Input Settings Inputs Read from Grid Read Successful Script Grid Step …" at bounding box center [444, 226] width 831 height 395
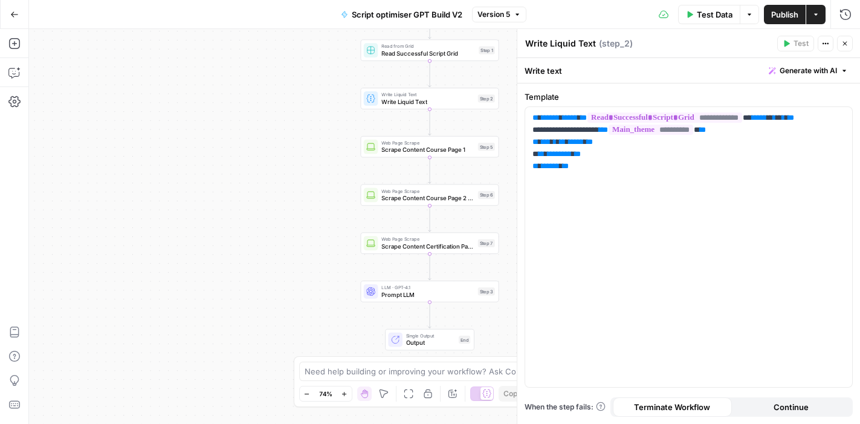
click at [411, 291] on span "Prompt LLM" at bounding box center [427, 294] width 93 height 9
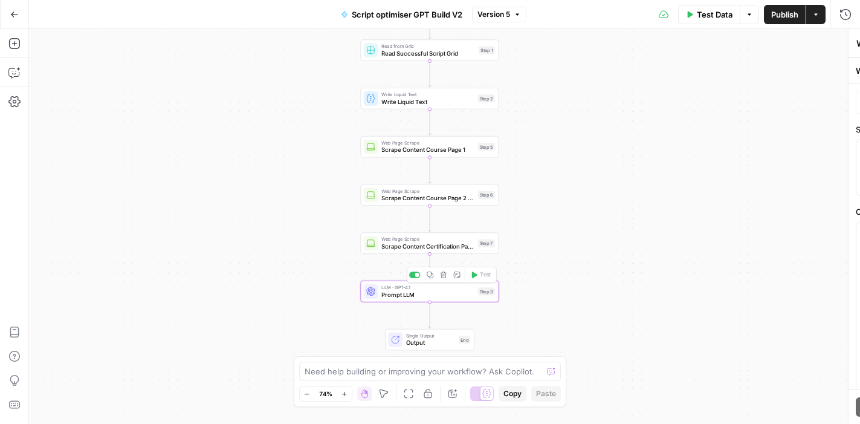
type textarea "Prompt LLM"
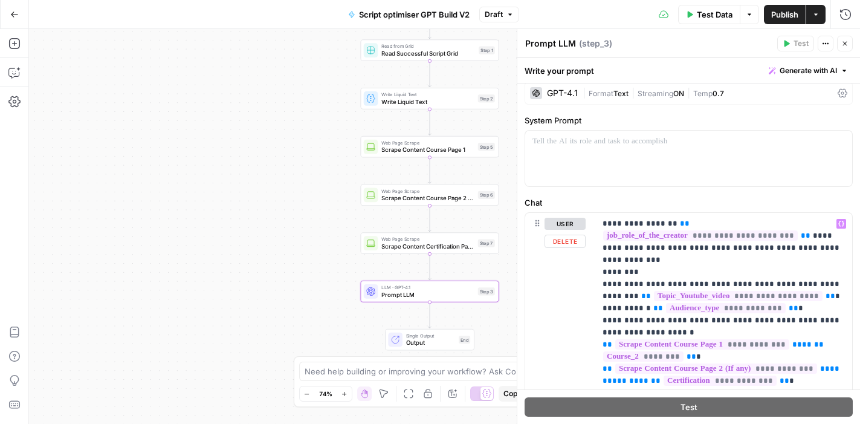
scroll to position [0, 0]
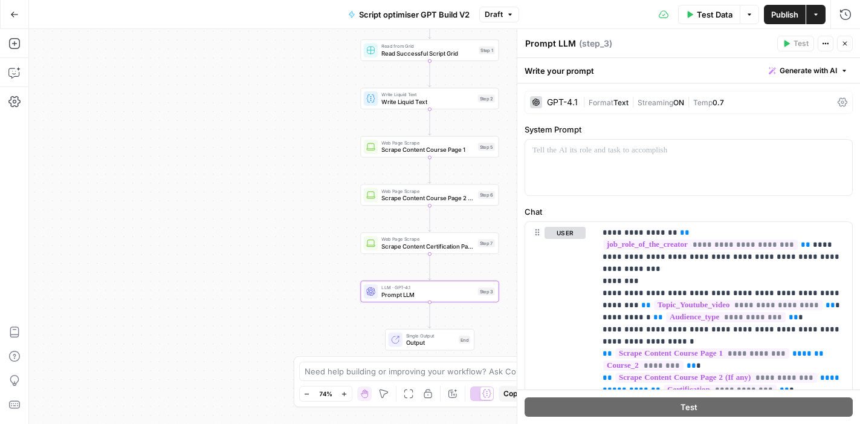
click at [288, 166] on div "Workflow Input Settings Inputs Read from Grid Read Successful Script Grid Step …" at bounding box center [444, 226] width 831 height 395
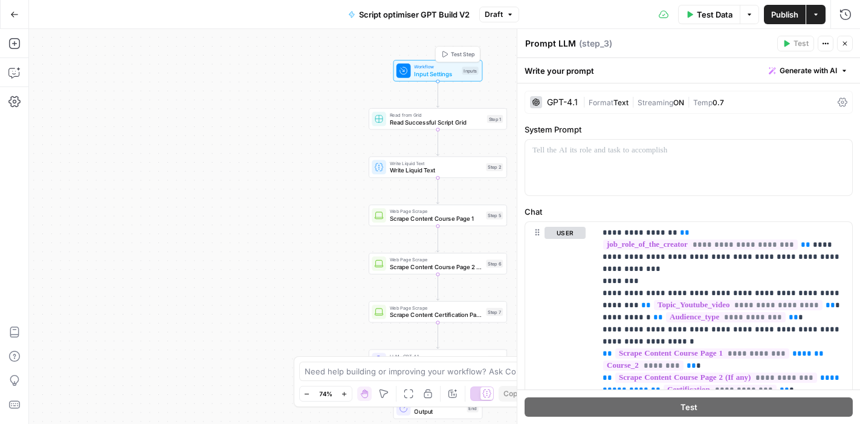
click at [434, 74] on span "Input Settings" at bounding box center [436, 73] width 44 height 9
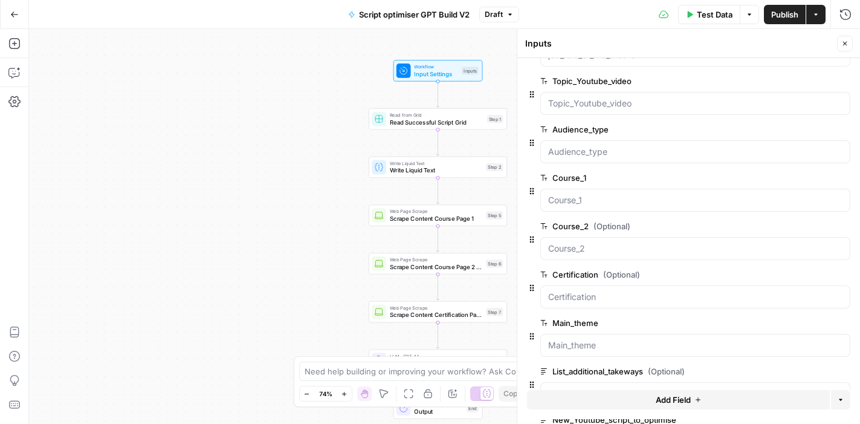
scroll to position [42, 0]
click at [286, 195] on div "Workflow Input Settings Inputs Read from Grid Read Successful Script Grid Step …" at bounding box center [444, 226] width 831 height 395
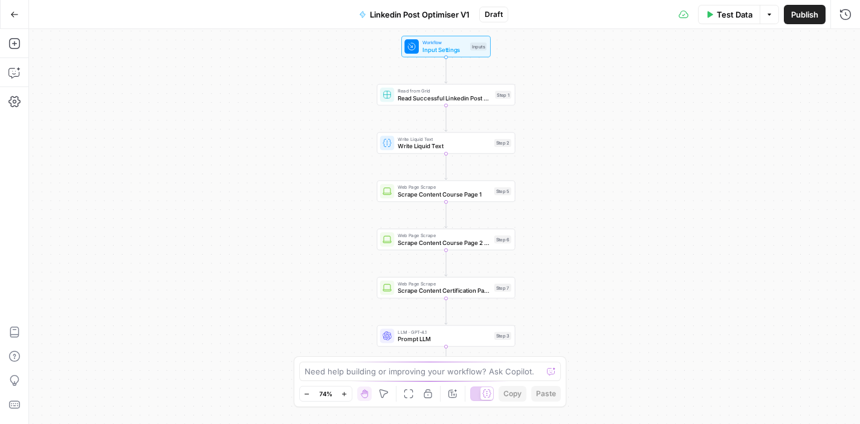
click at [443, 45] on span "Input Settings" at bounding box center [444, 49] width 44 height 9
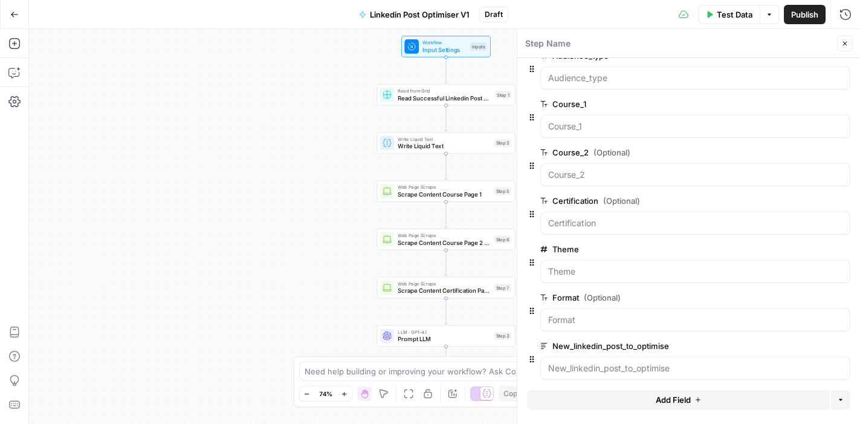
scroll to position [123, 0]
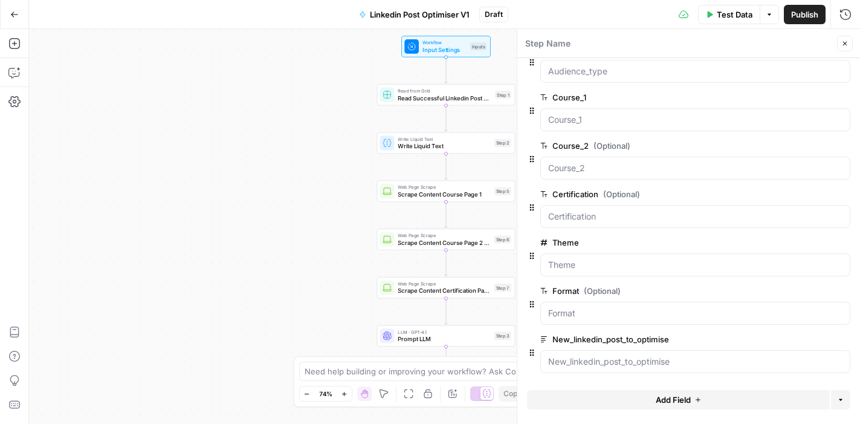
click at [799, 240] on span "edit field" at bounding box center [804, 242] width 27 height 10
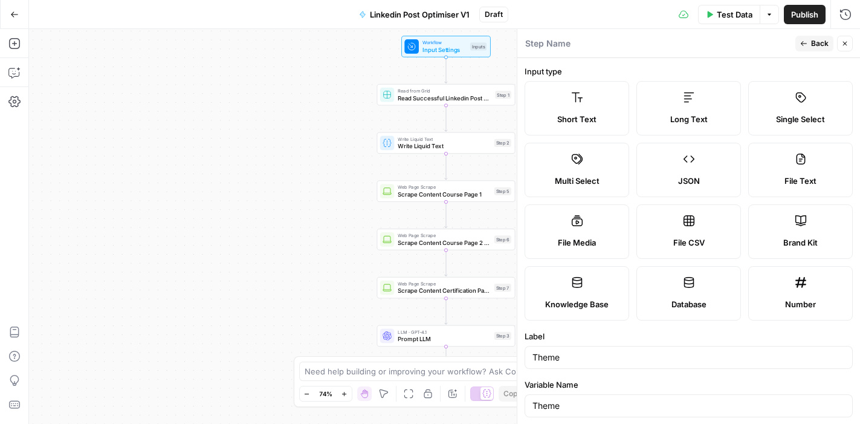
click at [594, 105] on label "Short Text" at bounding box center [576, 108] width 105 height 54
click at [809, 40] on button "Back" at bounding box center [814, 44] width 38 height 16
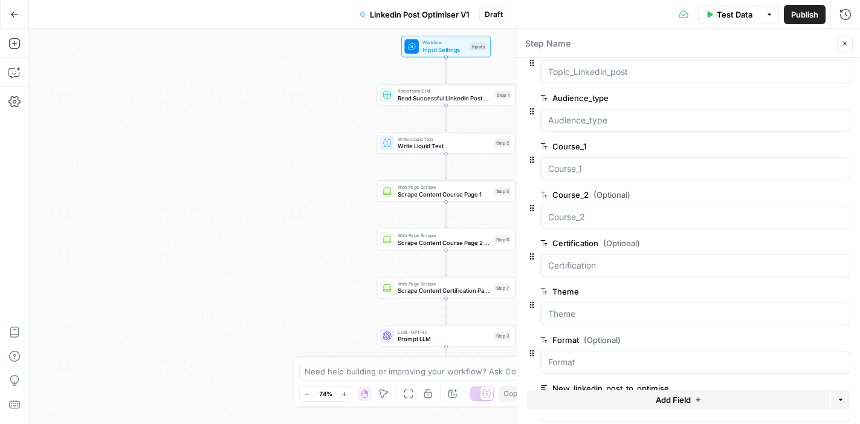
scroll to position [72, 0]
click at [318, 214] on div "Workflow Input Settings Inputs Read from Grid Read Successful Linkedin Post Gri…" at bounding box center [444, 226] width 831 height 395
click at [434, 92] on span "Read from Grid" at bounding box center [445, 90] width 94 height 7
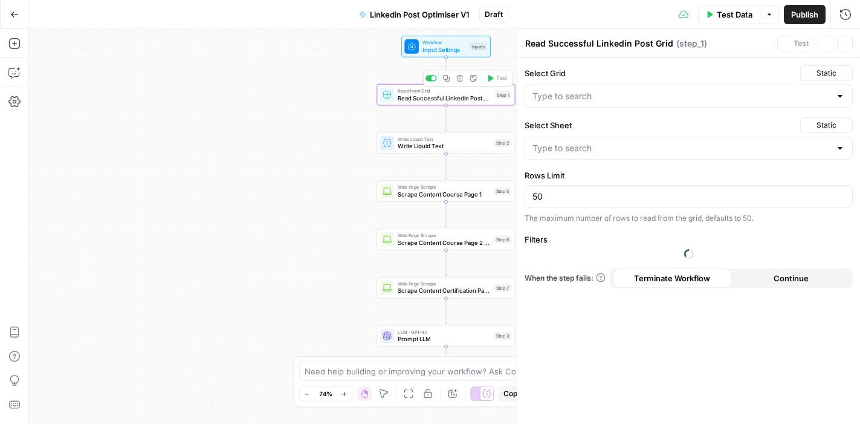
type input "Top_linkedin_posts"
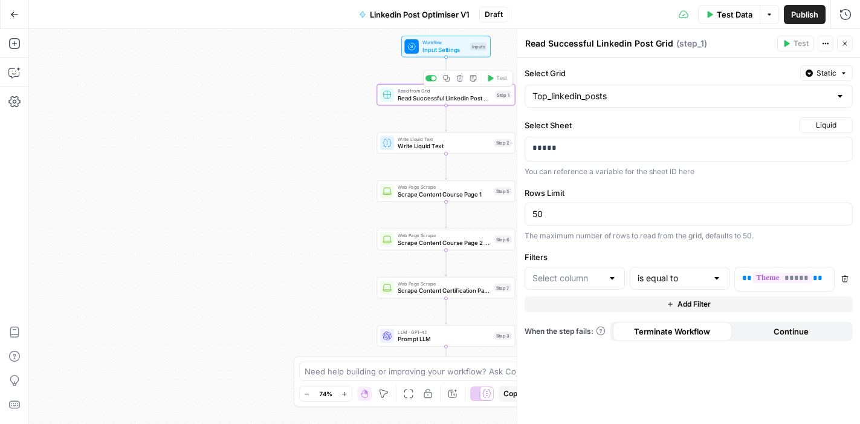
type input "Theme"
click at [333, 188] on div "Workflow Input Settings Inputs Read from Grid Read Successful Linkedin Post Gri…" at bounding box center [444, 226] width 831 height 395
click at [845, 43] on icon "button" at bounding box center [844, 43] width 7 height 7
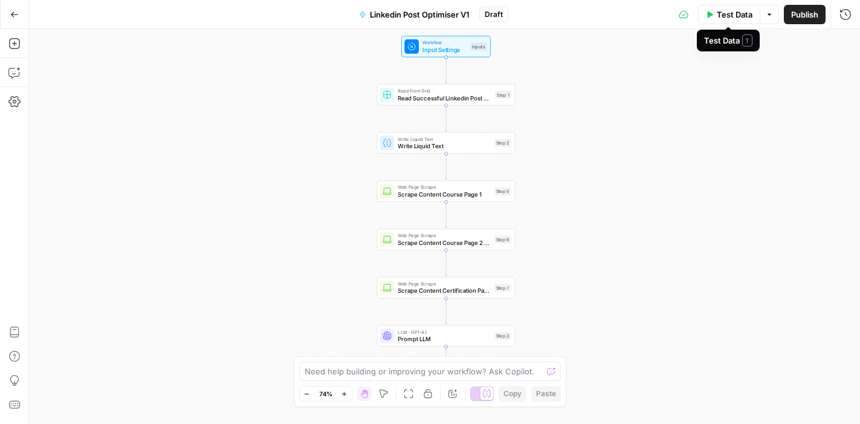
click at [726, 18] on span "Test Data" at bounding box center [735, 14] width 36 height 12
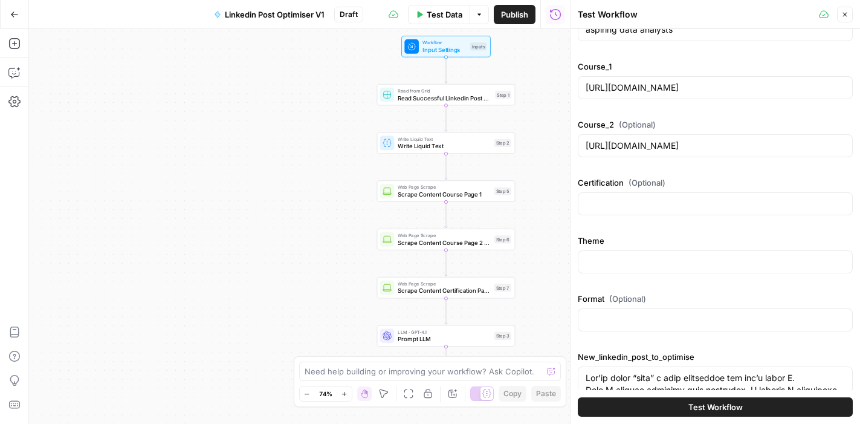
scroll to position [173, 0]
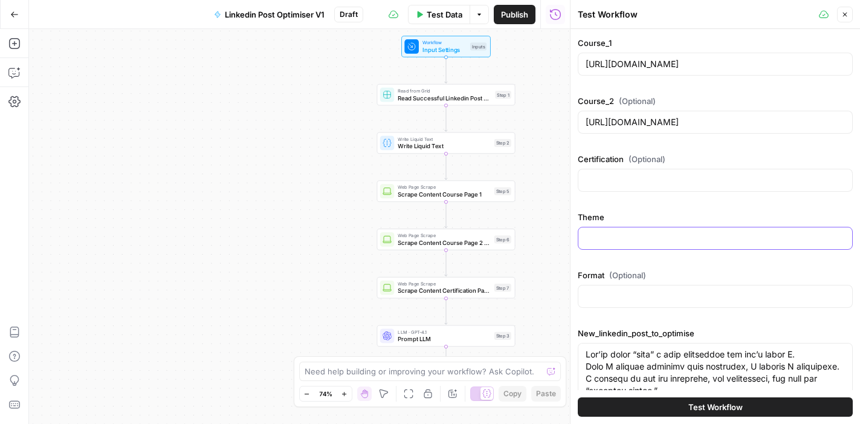
click at [637, 236] on input "Theme" at bounding box center [714, 238] width 259 height 12
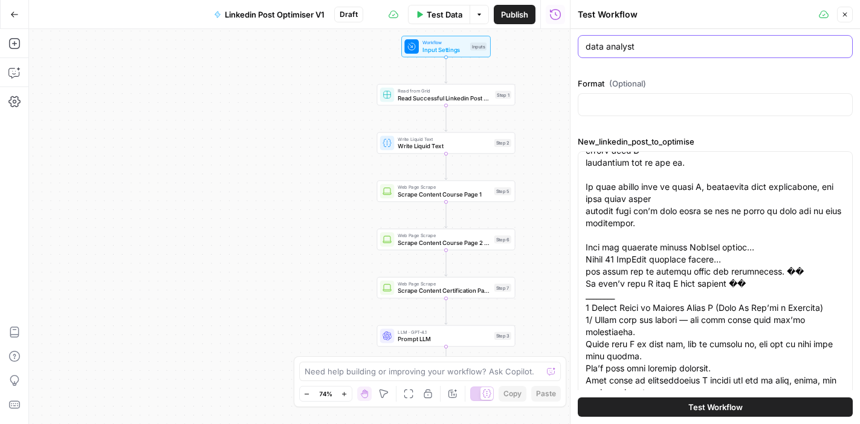
scroll to position [100, 0]
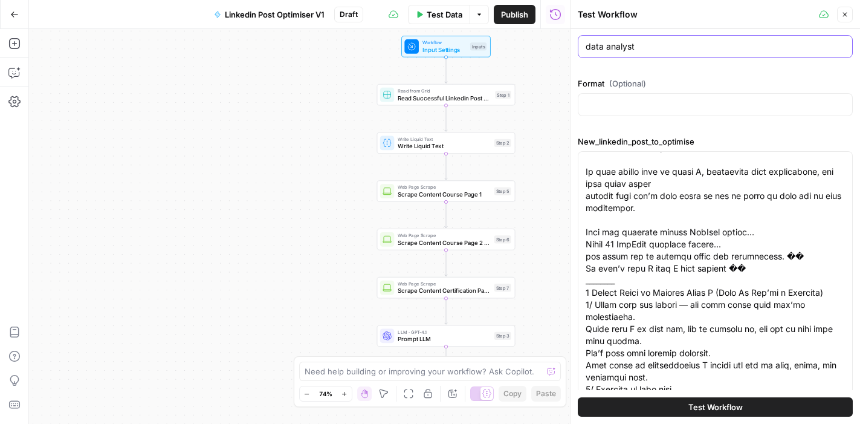
type input "data analyst"
click at [700, 405] on span "Test Workflow" at bounding box center [715, 407] width 54 height 12
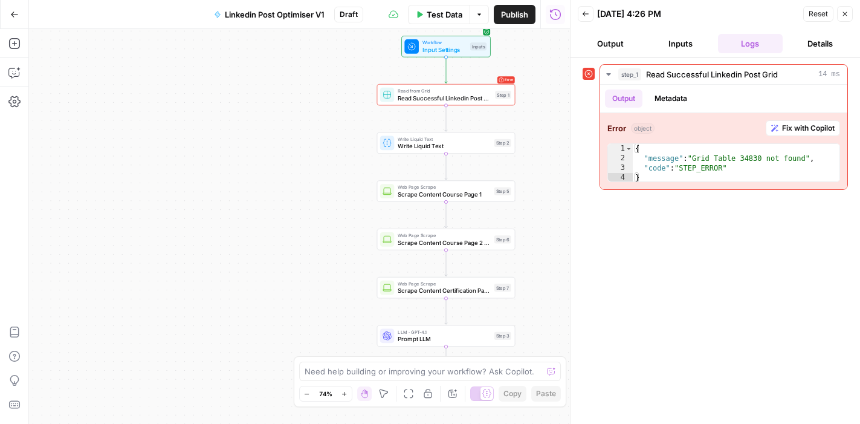
click at [842, 12] on icon "button" at bounding box center [844, 13] width 7 height 7
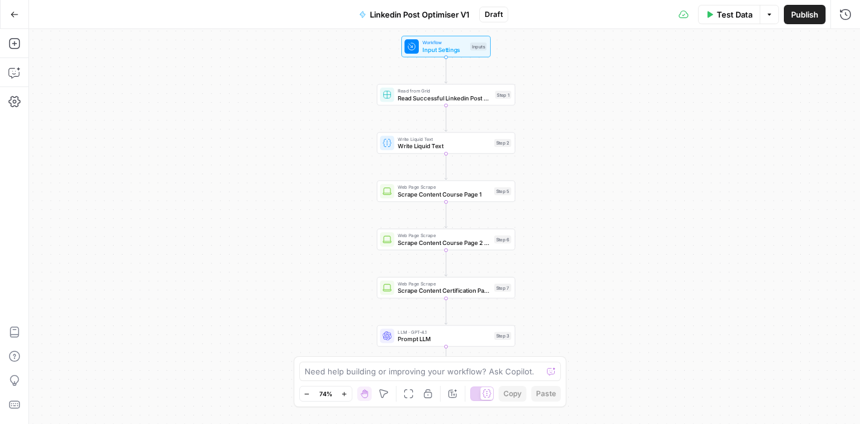
click at [448, 98] on span "Read Successful Linkedin Post Grid" at bounding box center [445, 97] width 94 height 9
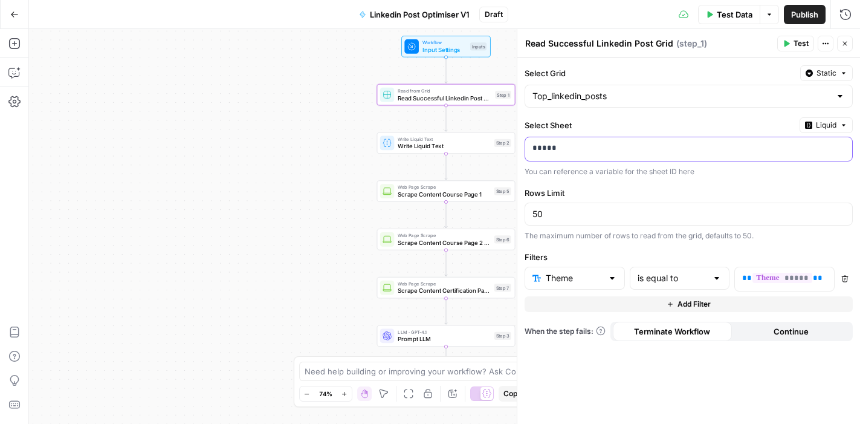
click at [590, 154] on div "*****" at bounding box center [679, 149] width 308 height 24
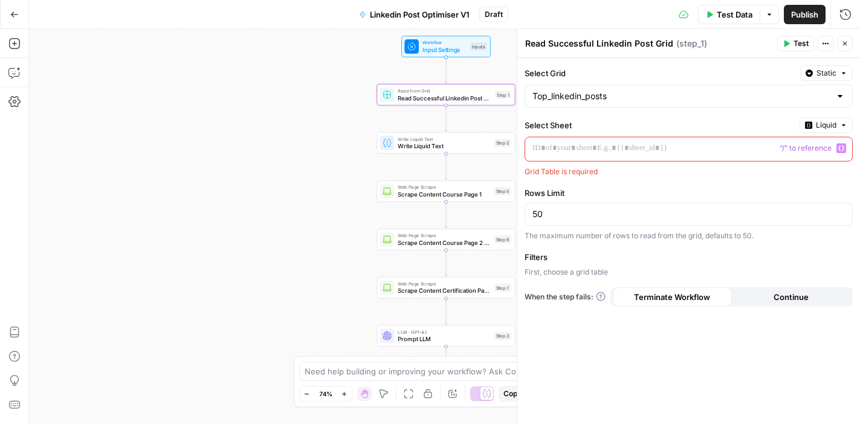
click at [842, 146] on icon "button" at bounding box center [841, 148] width 6 height 6
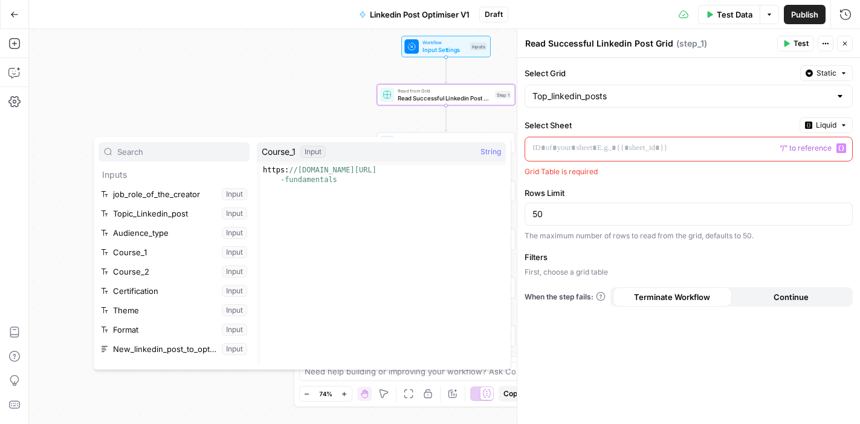
click at [692, 126] on label "Select Sheet" at bounding box center [659, 125] width 270 height 12
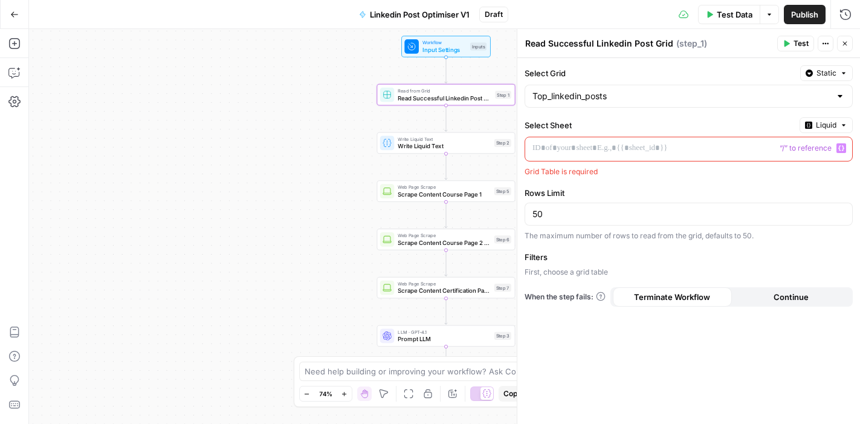
click at [839, 97] on div at bounding box center [840, 96] width 10 height 12
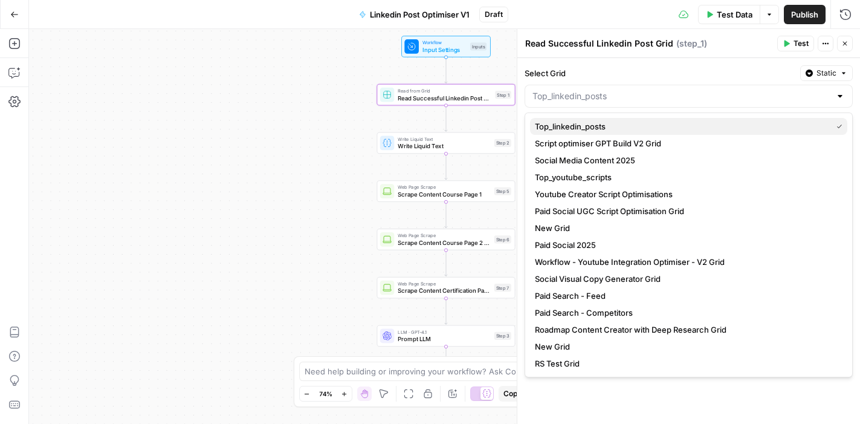
click at [765, 124] on span "Top_linkedin_posts" at bounding box center [681, 126] width 292 height 12
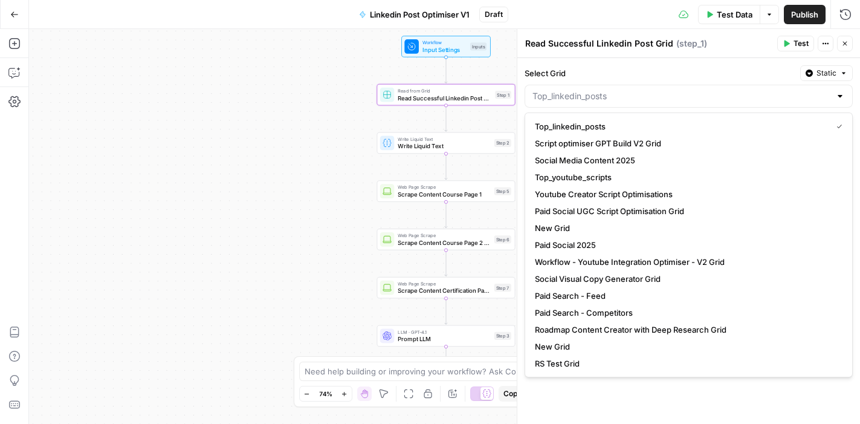
type input "Top_linkedin_posts"
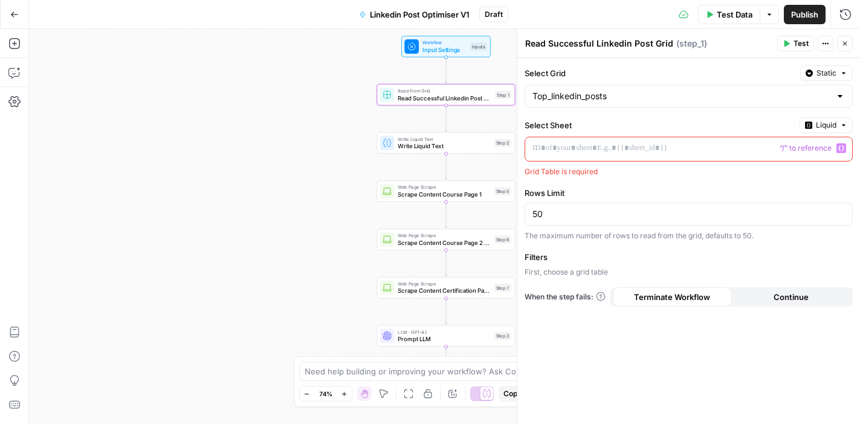
click at [697, 127] on label "Select Sheet" at bounding box center [659, 125] width 270 height 12
click at [666, 144] on p at bounding box center [688, 148] width 312 height 12
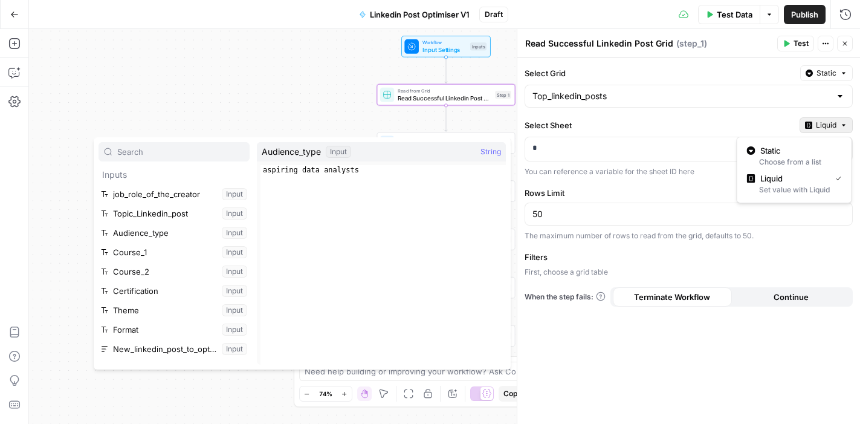
click at [834, 126] on span "Liquid" at bounding box center [826, 125] width 21 height 11
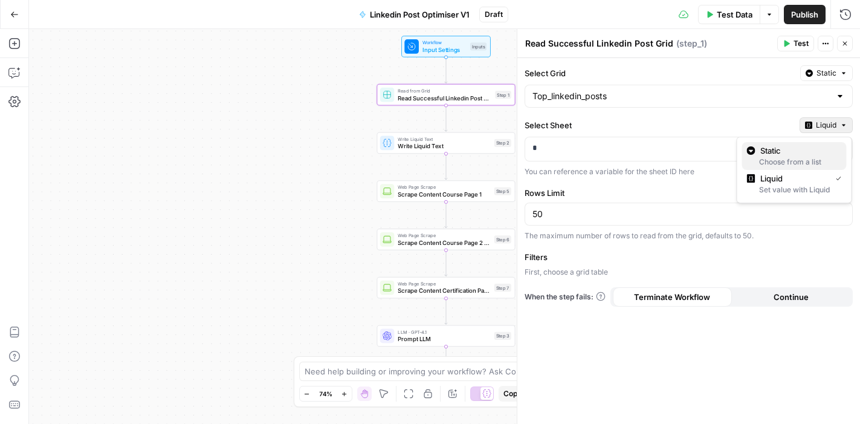
click at [795, 150] on span "Static" at bounding box center [798, 150] width 77 height 12
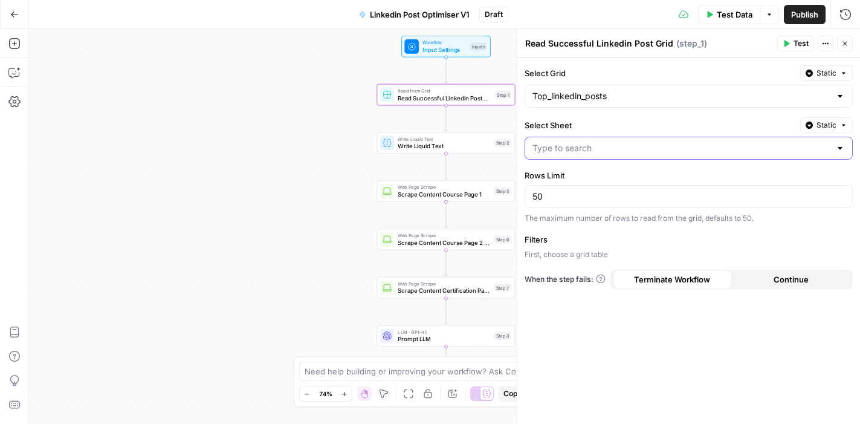
click at [803, 152] on input "Select Sheet" at bounding box center [681, 148] width 298 height 12
click at [750, 117] on div "Select Sheet Static" at bounding box center [688, 125] width 328 height 16
click at [619, 152] on input "Select Sheet" at bounding box center [681, 148] width 298 height 12
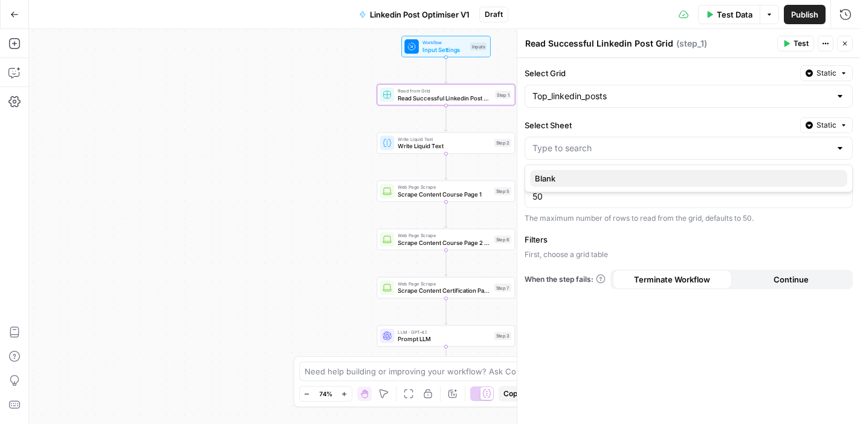
click at [605, 173] on span "Blank" at bounding box center [686, 178] width 303 height 12
type input "Blank"
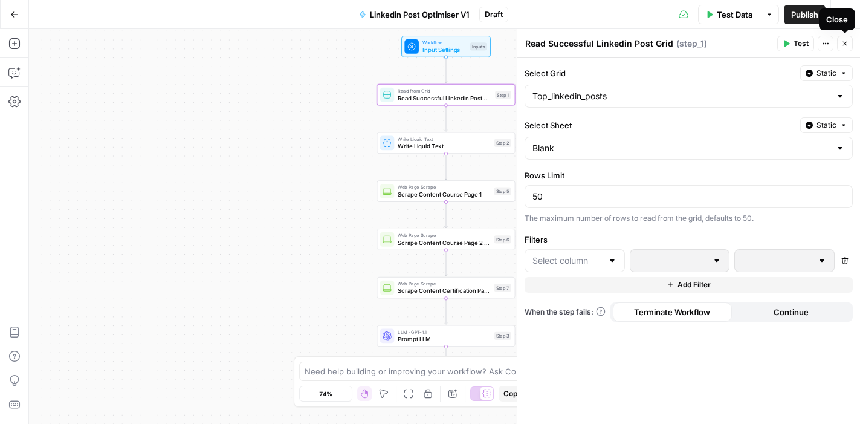
click at [842, 47] on icon "button" at bounding box center [844, 43] width 7 height 7
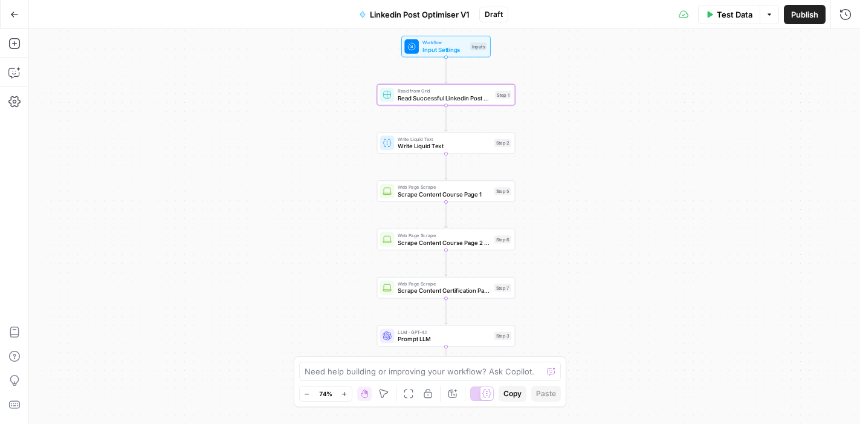
click at [724, 16] on span "Test Data" at bounding box center [735, 14] width 36 height 12
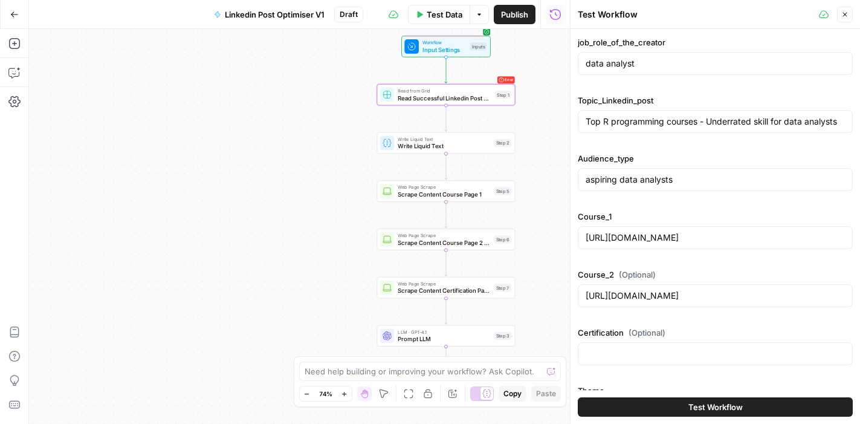
click at [723, 404] on span "Test Workflow" at bounding box center [715, 407] width 54 height 12
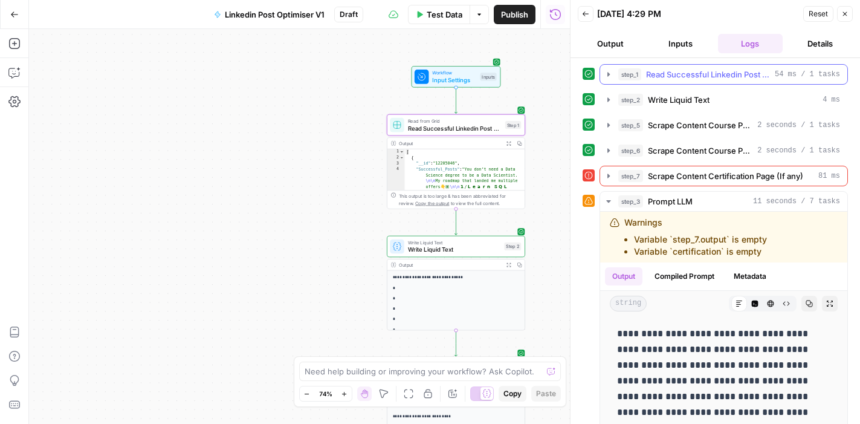
click at [608, 76] on icon "button" at bounding box center [609, 74] width 10 height 10
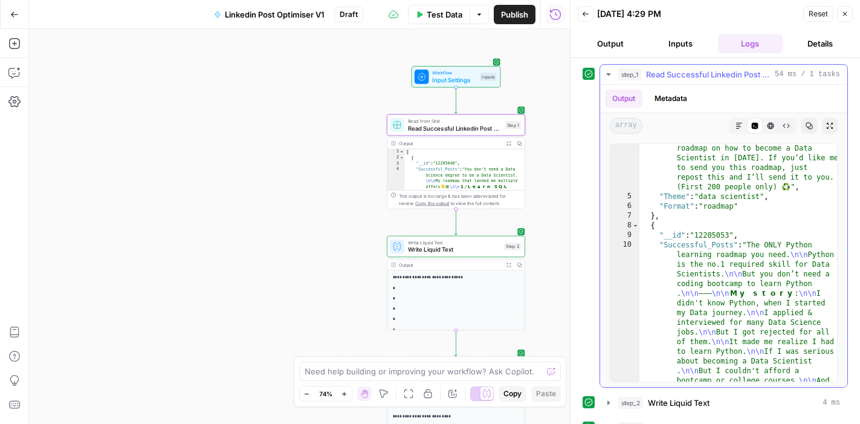
scroll to position [793, 0]
click at [610, 72] on icon "button" at bounding box center [609, 74] width 10 height 10
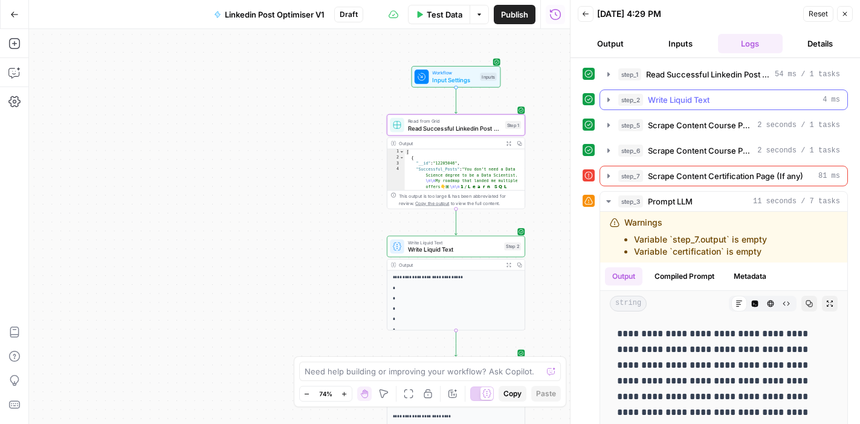
click at [608, 102] on icon "button" at bounding box center [609, 100] width 10 height 10
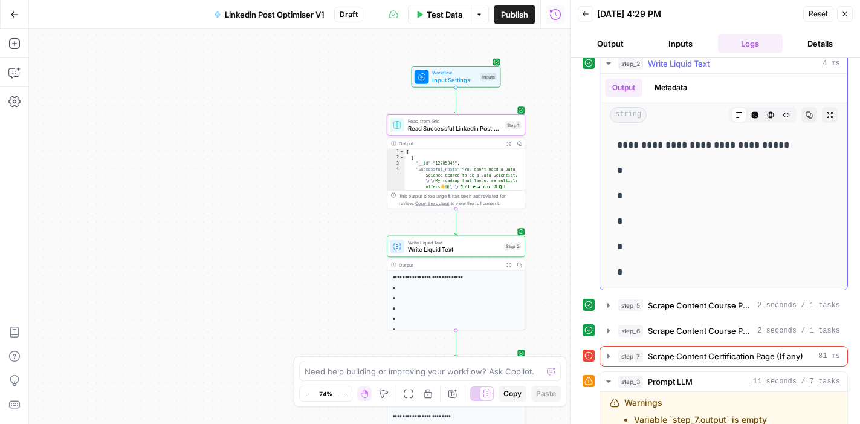
scroll to position [31, 0]
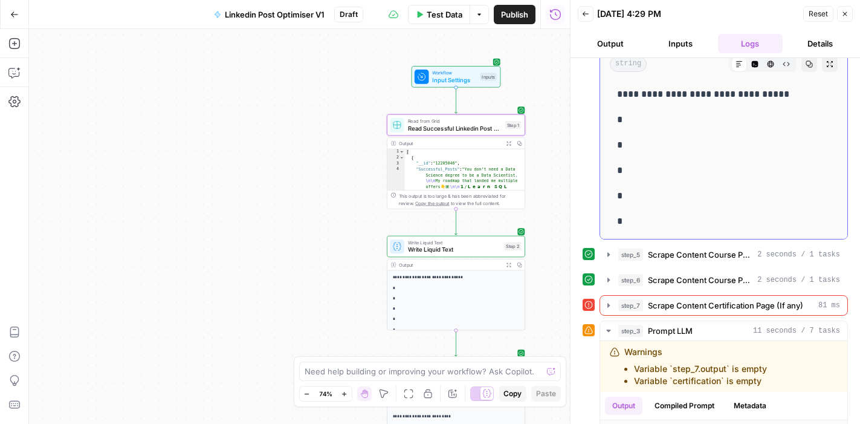
click at [680, 147] on p "*" at bounding box center [723, 145] width 213 height 16
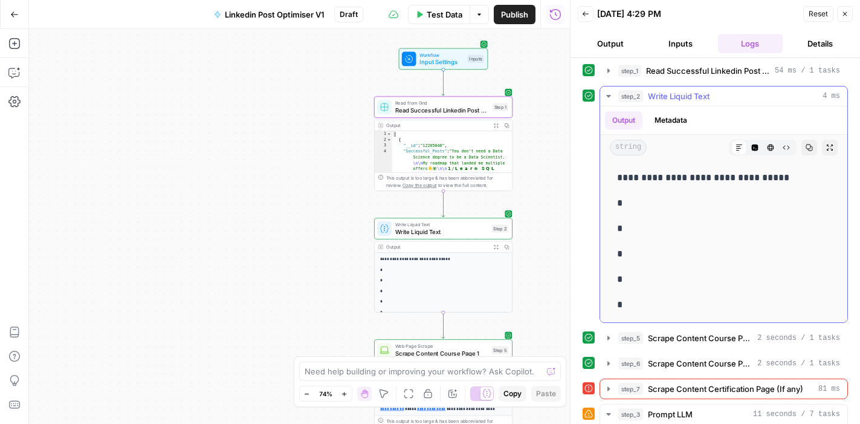
scroll to position [0, 0]
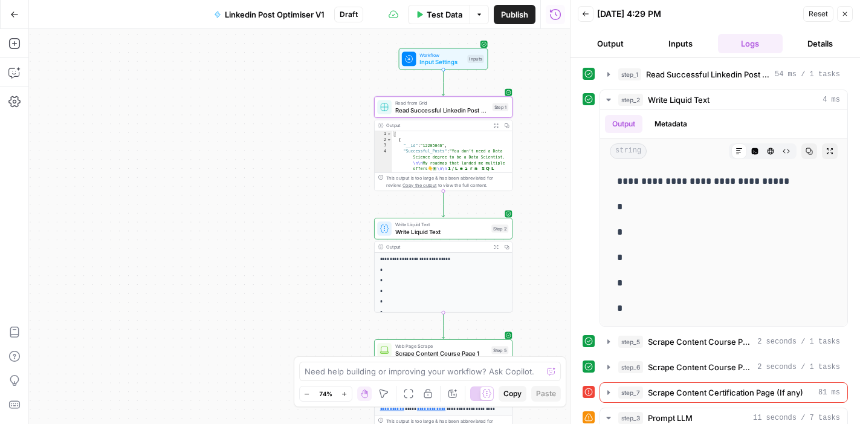
click at [539, 109] on div "Workflow Input Settings Inputs Read from Grid Read Successful Linkedin Post Gri…" at bounding box center [299, 226] width 541 height 395
click at [454, 111] on span "Read Successful Linkedin Post Grid" at bounding box center [442, 110] width 94 height 9
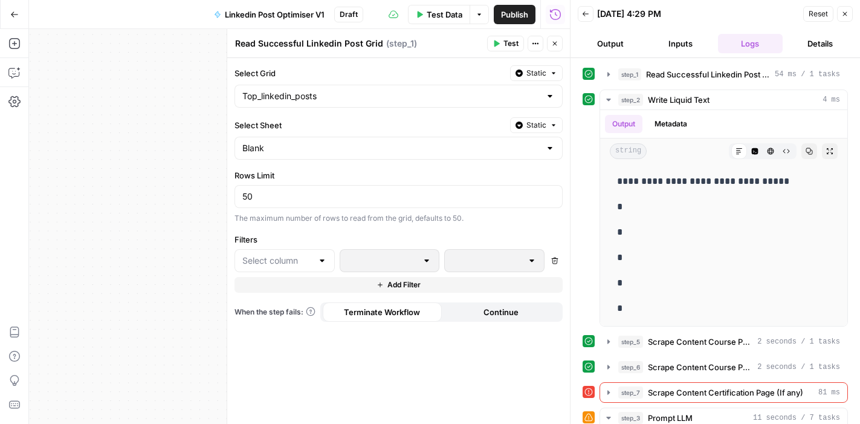
click at [190, 174] on div "Workflow Input Settings Inputs Read from Grid Read Successful Linkedin Post Gri…" at bounding box center [299, 226] width 541 height 395
click at [557, 43] on icon "button" at bounding box center [554, 43] width 7 height 7
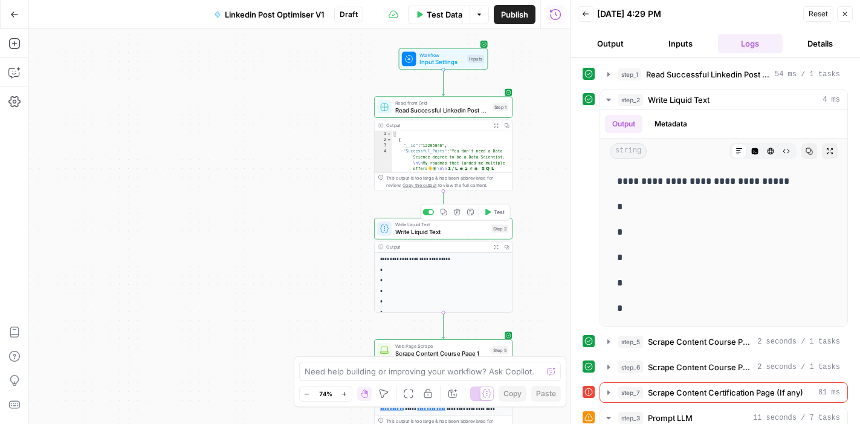
click at [439, 228] on span "Write Liquid Text" at bounding box center [441, 231] width 93 height 9
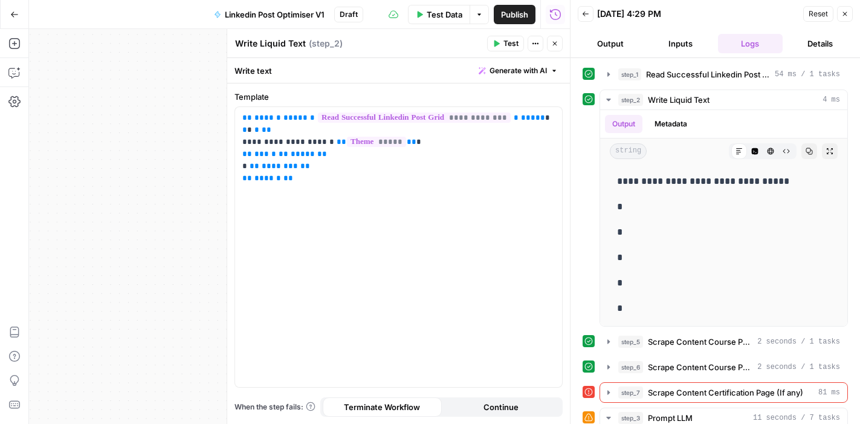
click at [183, 205] on div "Workflow Input Settings Inputs Read from Grid Read Successful Linkedin Post Gri…" at bounding box center [299, 226] width 541 height 395
click at [845, 11] on icon "button" at bounding box center [844, 13] width 7 height 7
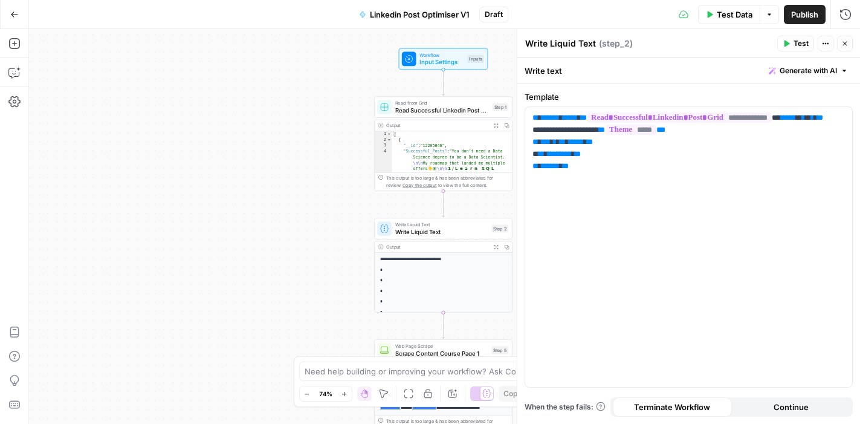
scroll to position [270, 0]
click at [845, 46] on icon "button" at bounding box center [844, 43] width 7 height 7
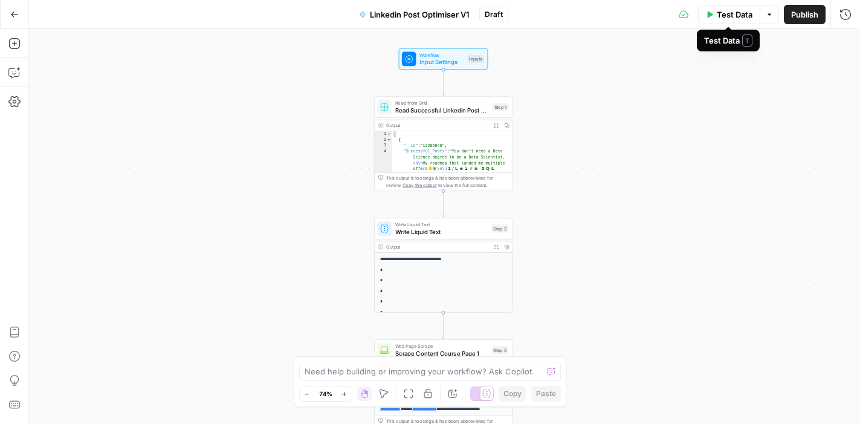
click at [724, 16] on span "Test Data" at bounding box center [735, 14] width 36 height 12
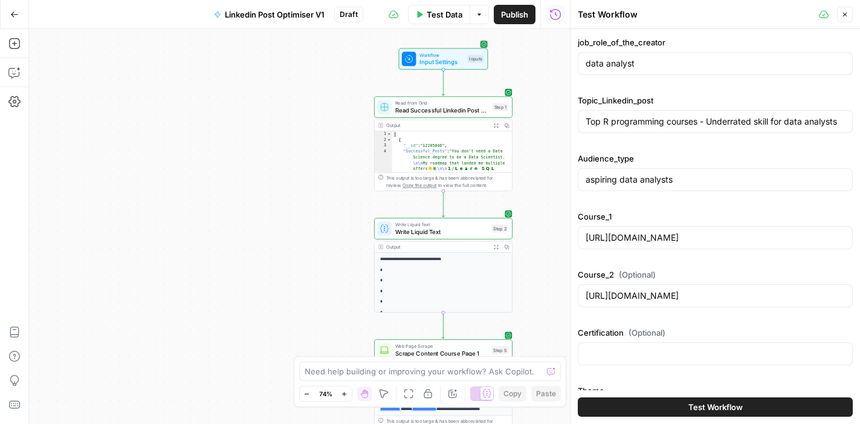
click at [704, 410] on span "Test Workflow" at bounding box center [715, 407] width 54 height 12
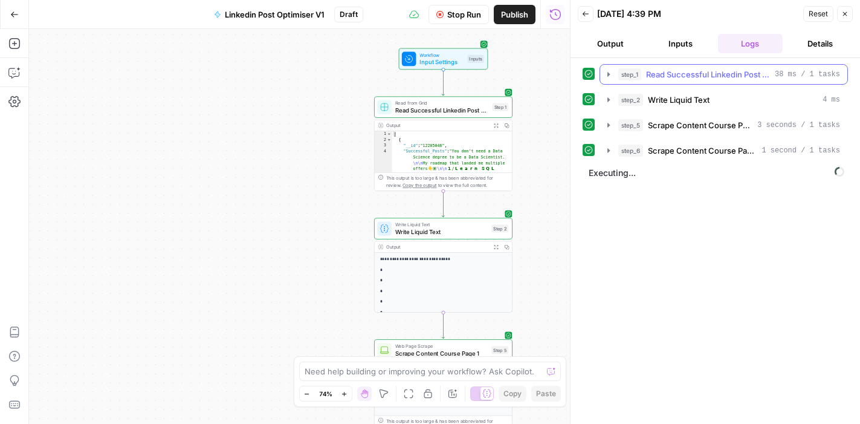
click at [608, 74] on icon "button" at bounding box center [608, 74] width 2 height 4
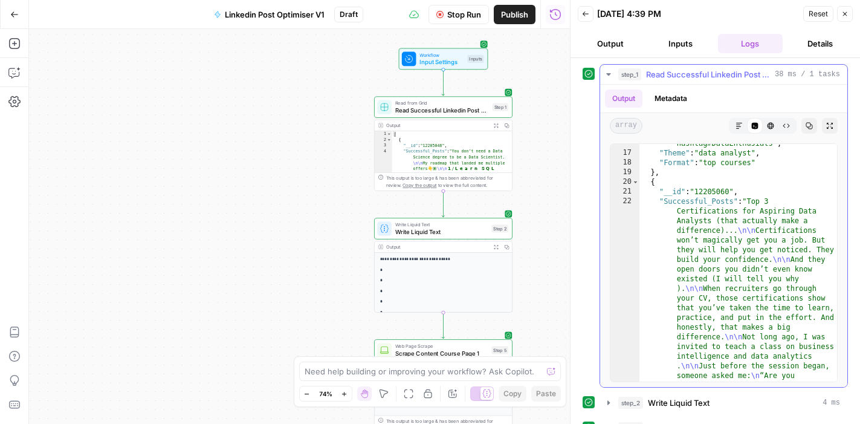
scroll to position [2577, 0]
click at [843, 14] on icon "button" at bounding box center [844, 13] width 7 height 7
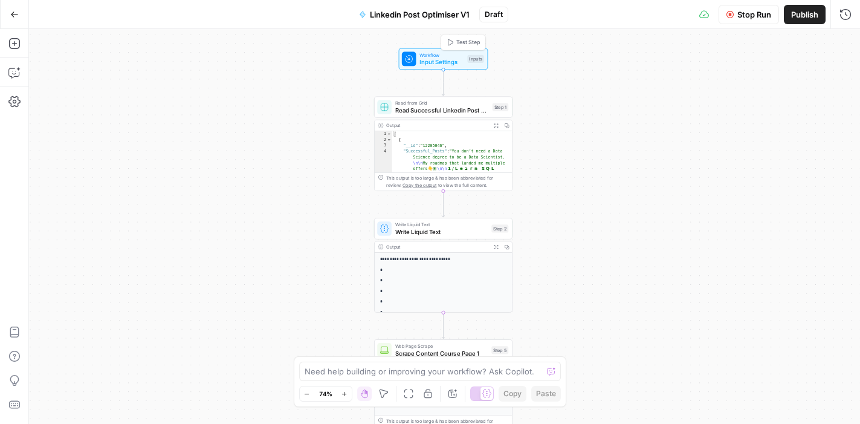
click at [445, 63] on span "Input Settings" at bounding box center [441, 61] width 44 height 9
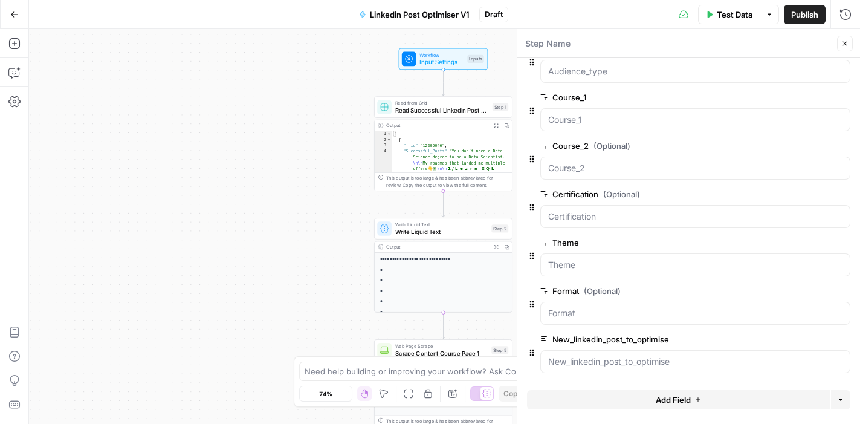
scroll to position [0, 0]
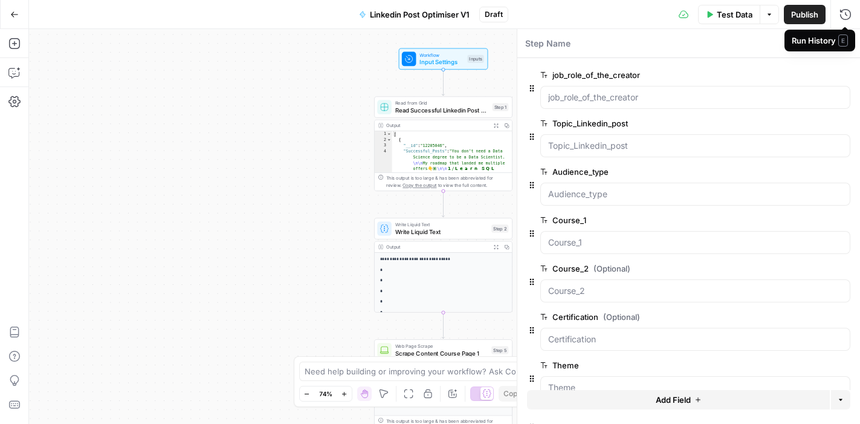
click at [842, 42] on span "E" at bounding box center [843, 40] width 10 height 12
click at [745, 36] on div "Step Name Close" at bounding box center [688, 44] width 328 height 16
click at [843, 43] on icon "button" at bounding box center [844, 43] width 7 height 7
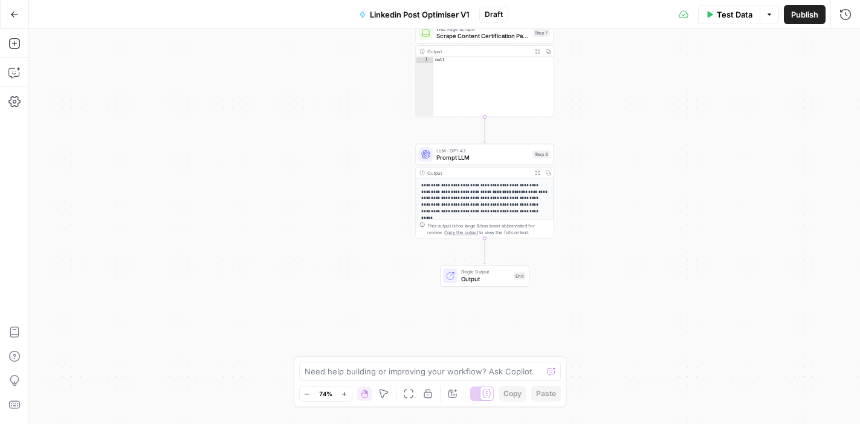
click at [465, 192] on p "**********" at bounding box center [484, 198] width 127 height 33
click at [477, 193] on p "**********" at bounding box center [484, 198] width 127 height 33
click at [291, 266] on div "Workflow Input Settings Inputs Read from Grid Read Successful Linkedin Post Gri…" at bounding box center [444, 226] width 831 height 395
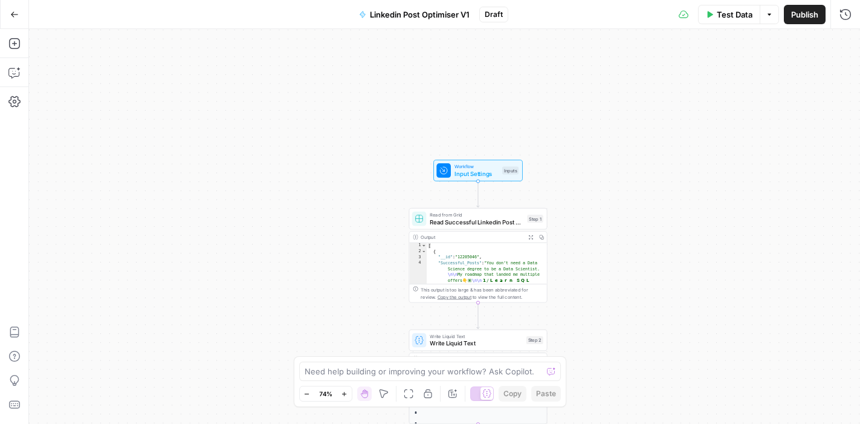
click at [634, 142] on div "Workflow Input Settings Inputs Read from Grid Read Successful Linkedin Post Gri…" at bounding box center [444, 226] width 831 height 395
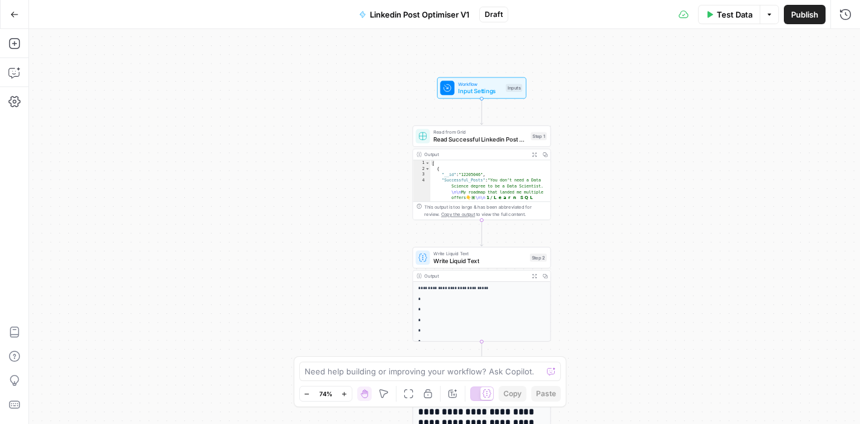
click at [808, 16] on span "Publish" at bounding box center [804, 14] width 27 height 12
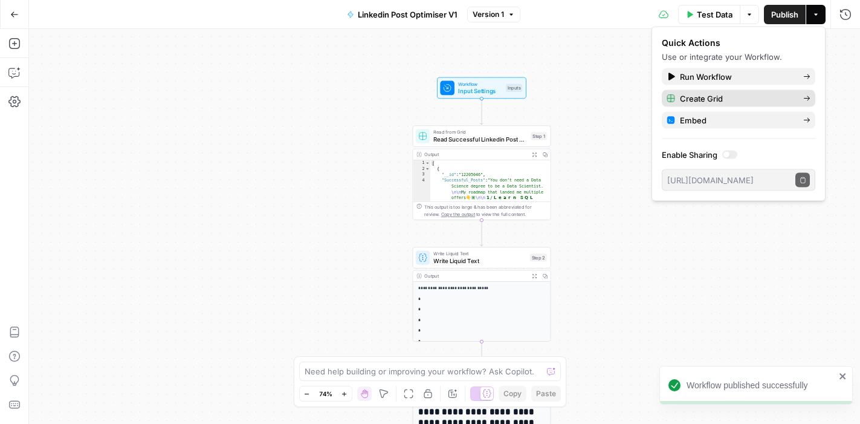
click at [748, 97] on span "Create Grid" at bounding box center [737, 98] width 114 height 12
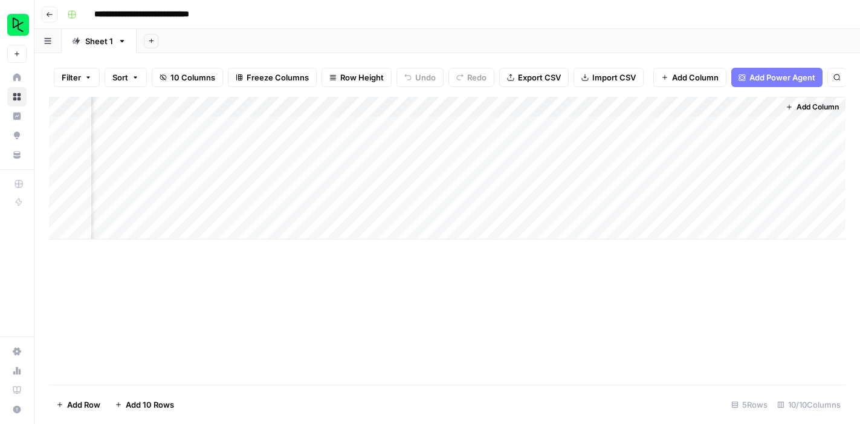
scroll to position [0, 1036]
drag, startPoint x: 489, startPoint y: 106, endPoint x: 100, endPoint y: 108, distance: 388.5
click at [100, 108] on div "Add Column" at bounding box center [447, 168] width 796 height 143
drag, startPoint x: 565, startPoint y: 99, endPoint x: 183, endPoint y: 89, distance: 381.9
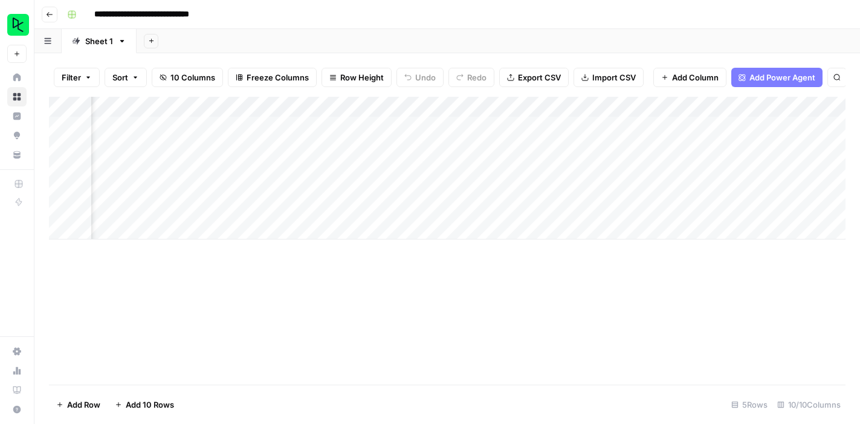
click at [183, 89] on div "Filter Sort 10 Columns Freeze Columns Row Height Undo Redo Export CSV Import CS…" at bounding box center [446, 238] width 825 height 370
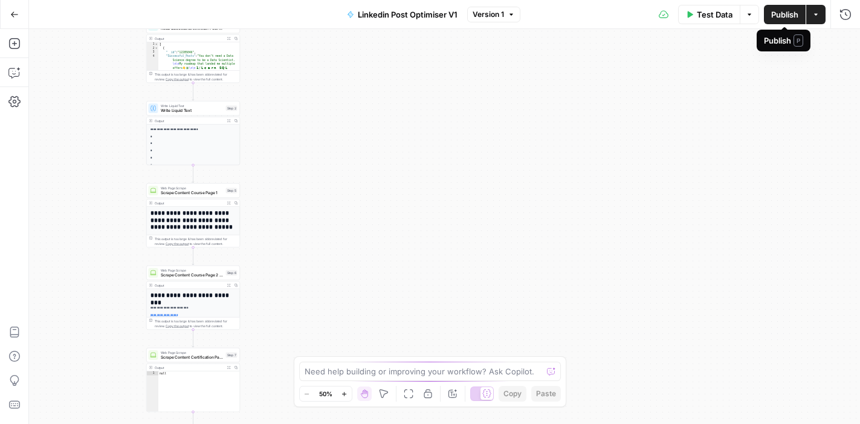
click at [784, 15] on span "Publish" at bounding box center [784, 14] width 27 height 12
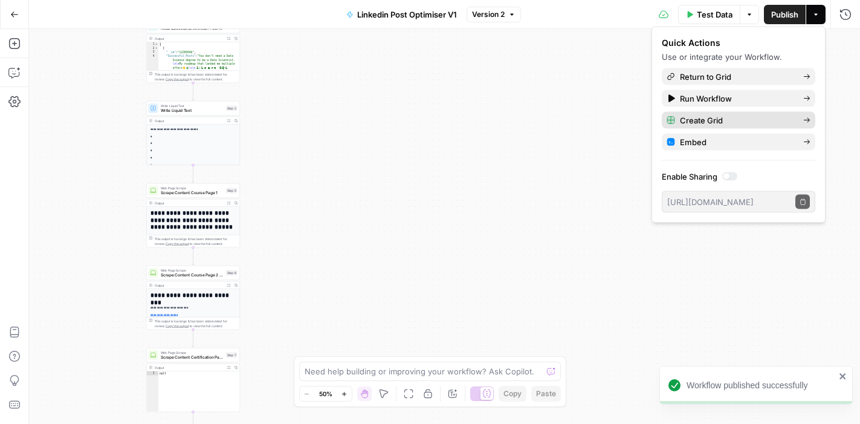
click at [711, 119] on span "Create Grid" at bounding box center [737, 120] width 114 height 12
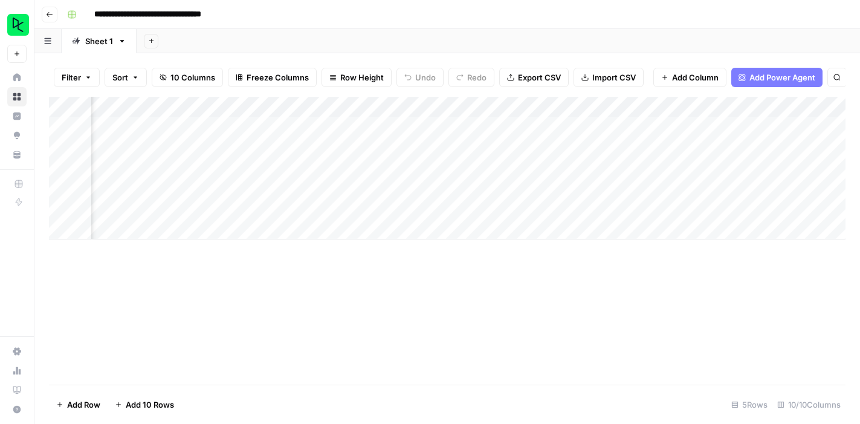
scroll to position [0, 900]
drag, startPoint x: 639, startPoint y: 103, endPoint x: 161, endPoint y: 117, distance: 478.7
click at [161, 117] on div "Add Column" at bounding box center [447, 168] width 796 height 143
drag, startPoint x: 654, startPoint y: 103, endPoint x: 240, endPoint y: 112, distance: 413.3
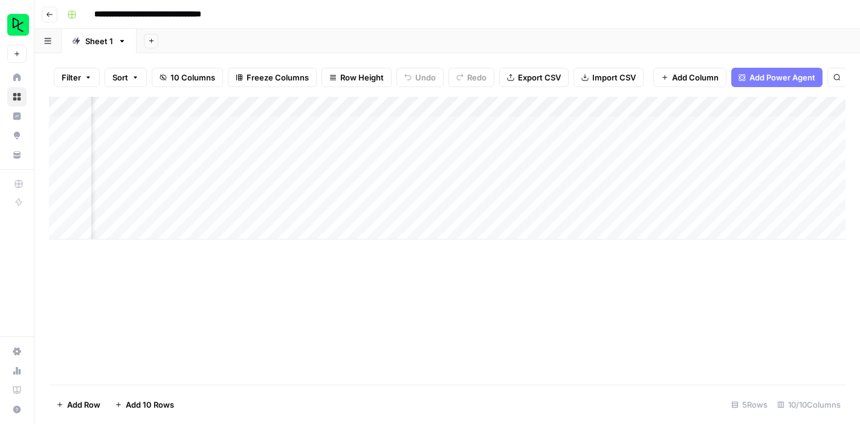
click at [240, 112] on div "Add Column" at bounding box center [447, 168] width 796 height 143
drag, startPoint x: 507, startPoint y: 105, endPoint x: 170, endPoint y: 102, distance: 337.7
click at [170, 102] on div "Add Column" at bounding box center [447, 168] width 796 height 143
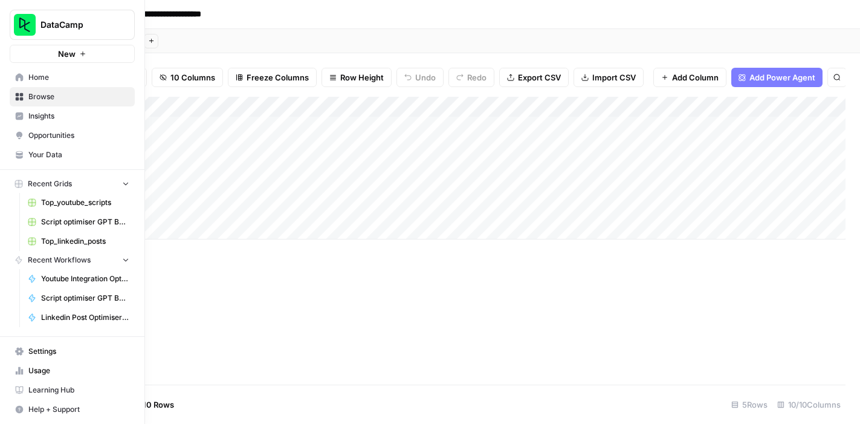
click at [38, 95] on span "Browse" at bounding box center [78, 96] width 101 height 11
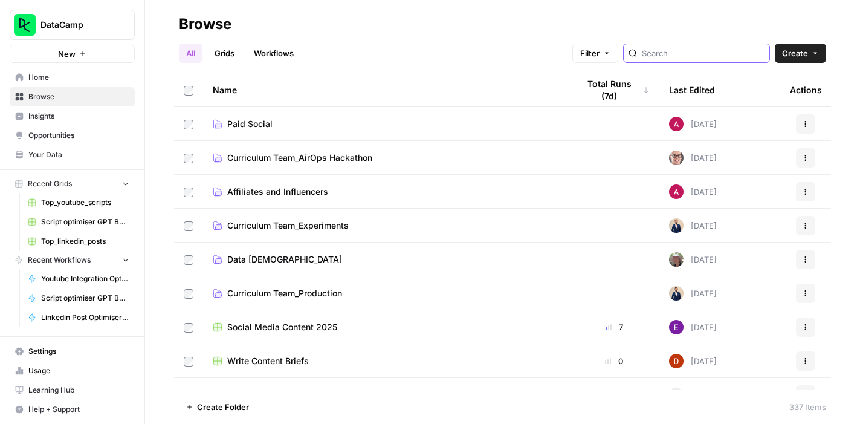
click at [697, 54] on input "search" at bounding box center [703, 53] width 123 height 12
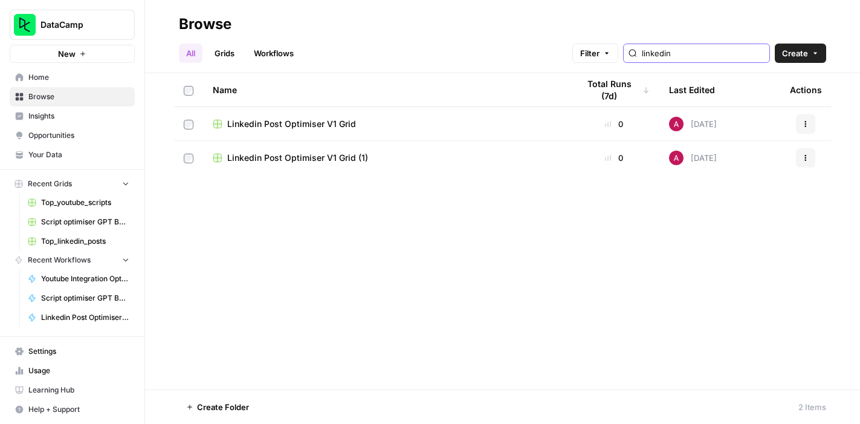
type input "linkedin"
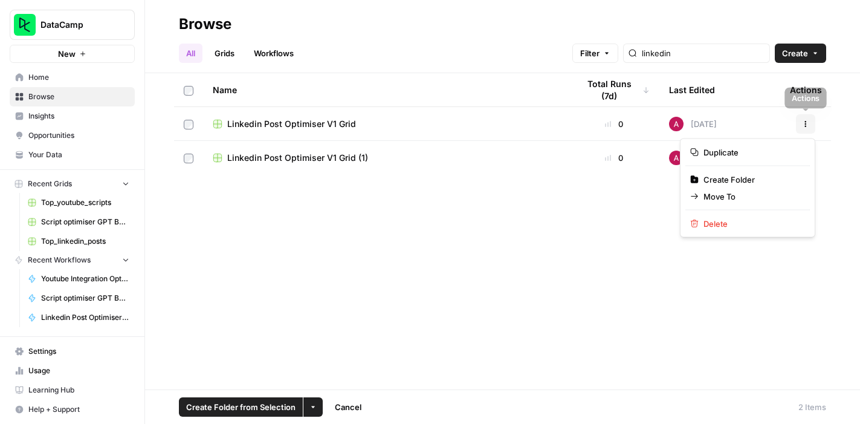
click at [807, 118] on button "Actions" at bounding box center [805, 123] width 19 height 19
click at [749, 228] on span "Delete" at bounding box center [751, 223] width 97 height 12
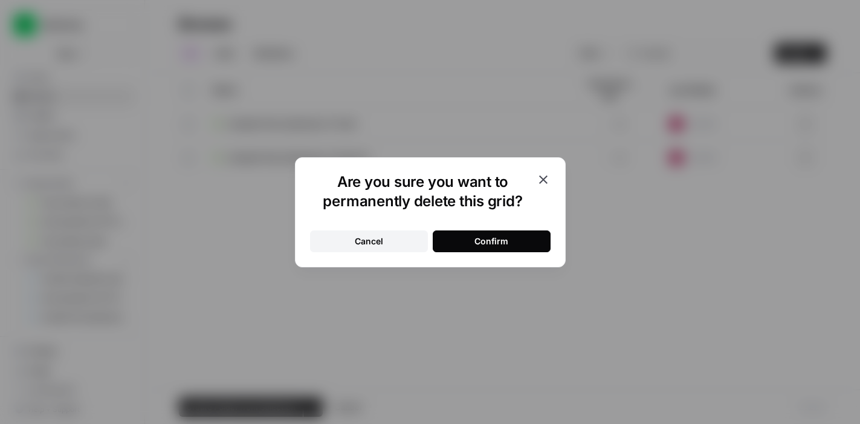
click at [507, 243] on div "Confirm" at bounding box center [491, 241] width 34 height 12
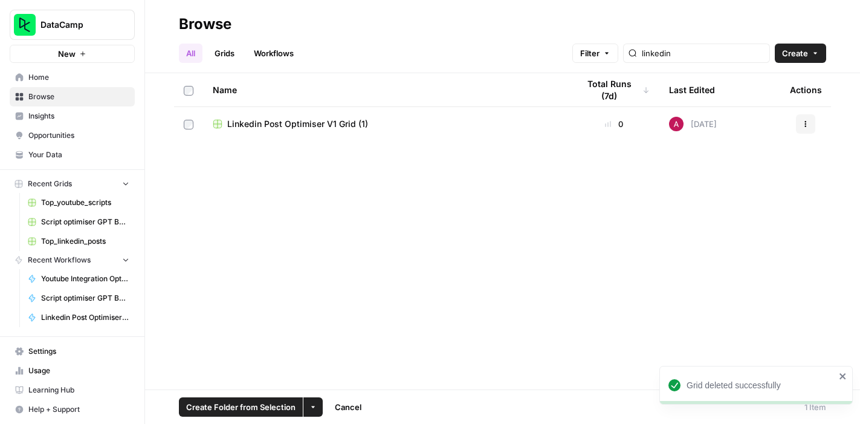
click at [807, 123] on icon "button" at bounding box center [805, 123] width 7 height 7
click at [721, 224] on span "Delete" at bounding box center [751, 223] width 97 height 12
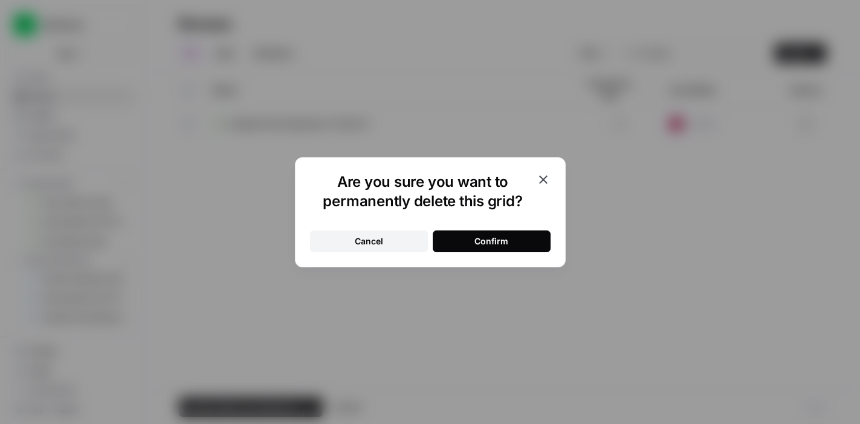
click at [478, 237] on div "Confirm" at bounding box center [491, 241] width 34 height 12
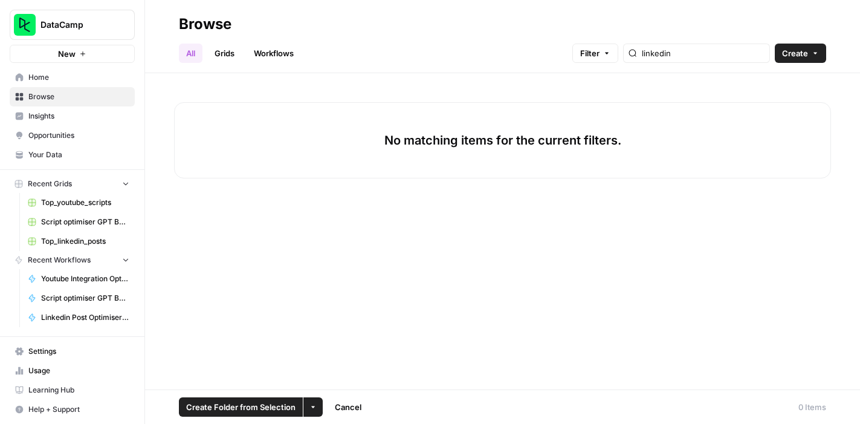
click at [64, 96] on span "Browse" at bounding box center [78, 96] width 101 height 11
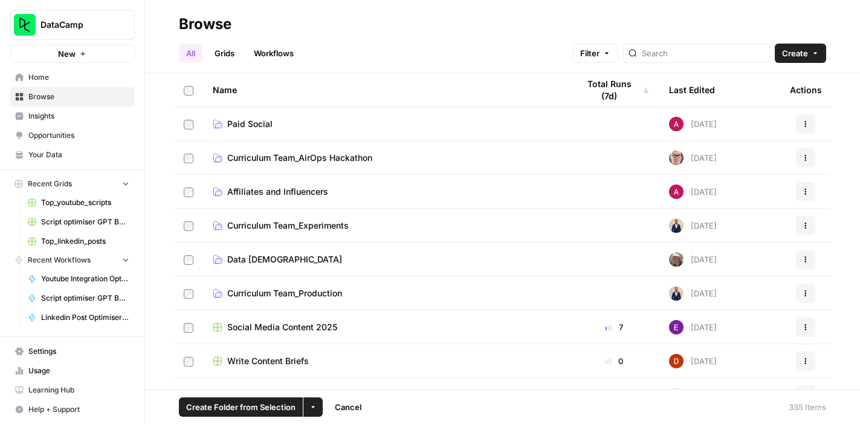
click at [286, 193] on span "Affiliates and Influencers" at bounding box center [277, 191] width 101 height 12
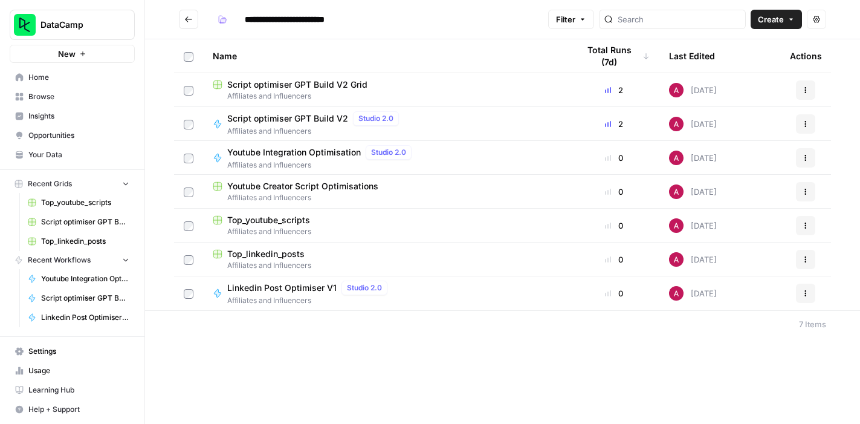
click at [300, 289] on span "Linkedin Post Optimiser V1" at bounding box center [281, 288] width 109 height 12
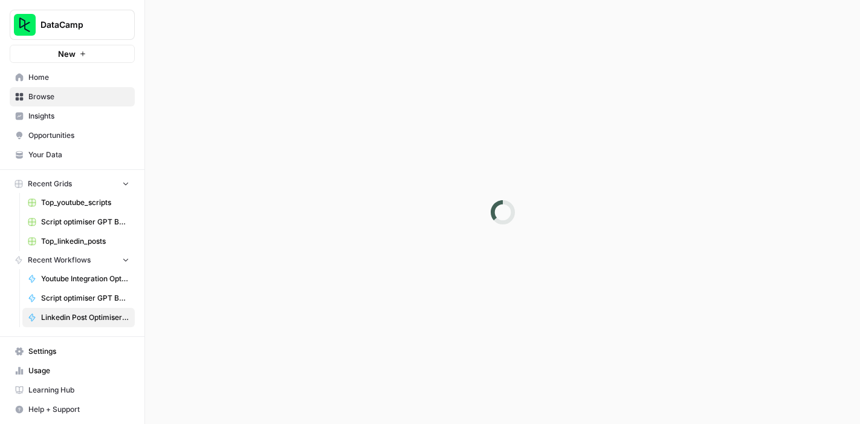
click at [300, 289] on div at bounding box center [502, 212] width 715 height 424
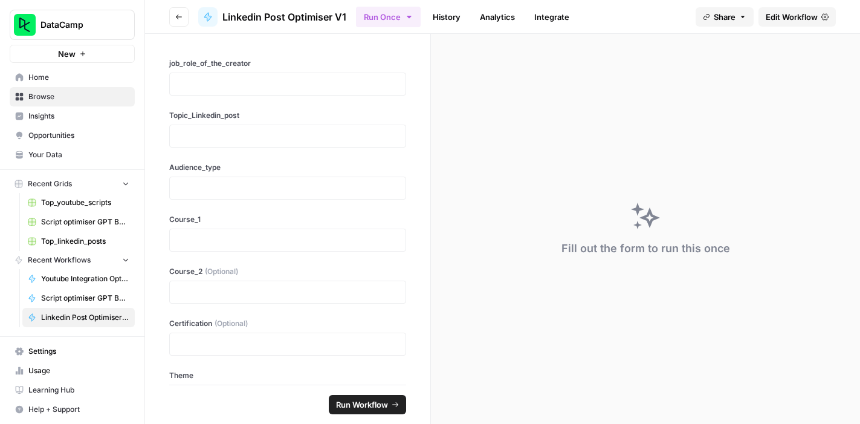
click at [775, 21] on span "Edit Workflow" at bounding box center [791, 17] width 52 height 12
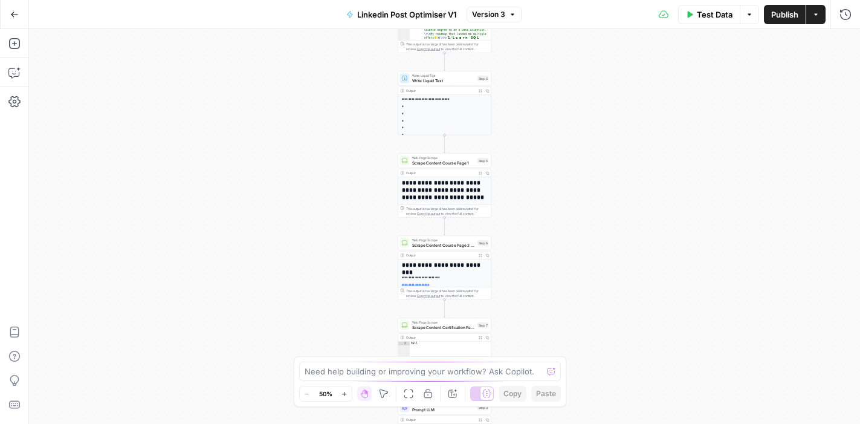
click at [783, 18] on span "Publish" at bounding box center [784, 14] width 27 height 12
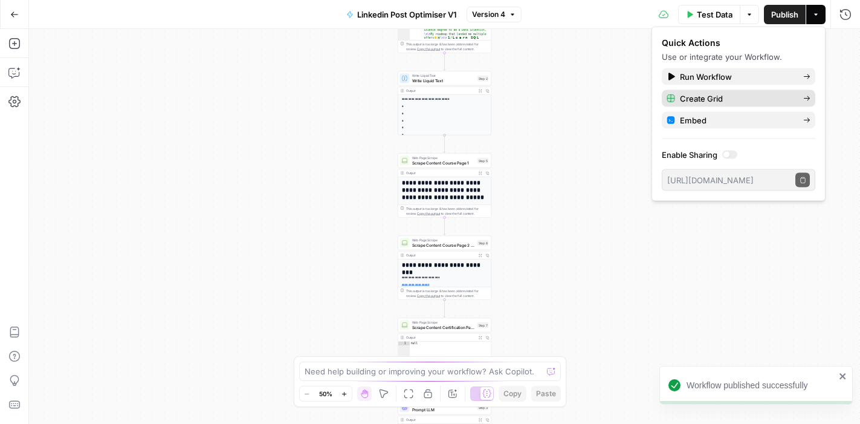
click at [723, 98] on span "Create Grid" at bounding box center [737, 98] width 114 height 12
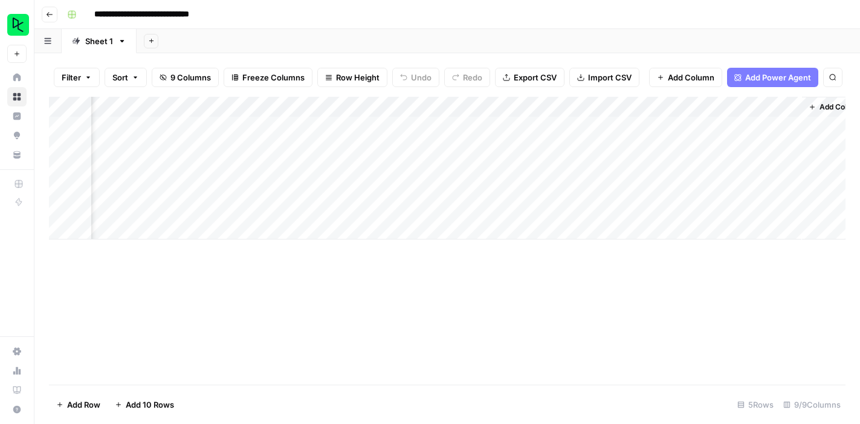
scroll to position [0, 849]
drag, startPoint x: 500, startPoint y: 108, endPoint x: 178, endPoint y: 103, distance: 322.7
click at [178, 103] on div "Add Column" at bounding box center [447, 168] width 796 height 143
drag, startPoint x: 663, startPoint y: 104, endPoint x: 239, endPoint y: 104, distance: 424.1
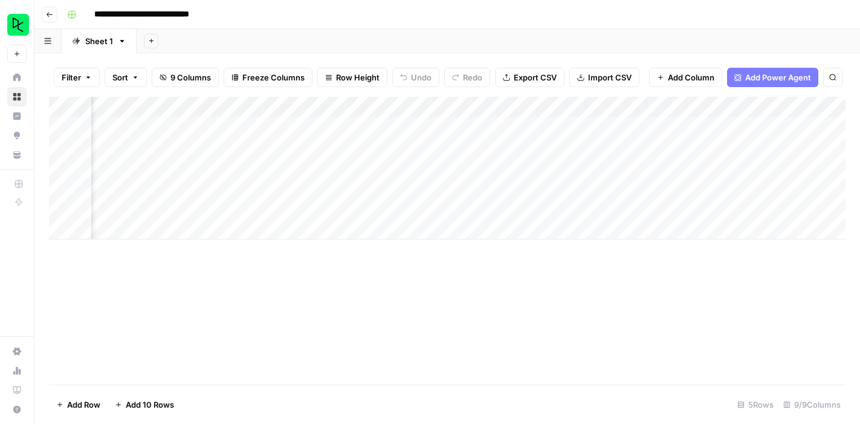
click at [239, 104] on div "Add Column" at bounding box center [447, 168] width 796 height 143
drag, startPoint x: 484, startPoint y: 103, endPoint x: 178, endPoint y: 103, distance: 305.7
click at [178, 103] on div "Add Column" at bounding box center [447, 168] width 796 height 143
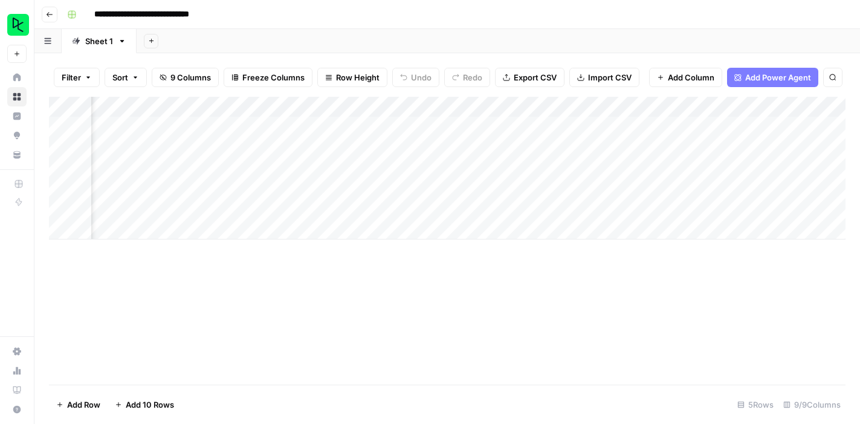
drag, startPoint x: 605, startPoint y: 106, endPoint x: 178, endPoint y: 100, distance: 427.2
click at [178, 100] on div "Add Column" at bounding box center [447, 168] width 796 height 143
click at [239, 285] on div "Add Column" at bounding box center [447, 241] width 796 height 288
click at [143, 122] on div "Add Column" at bounding box center [447, 168] width 796 height 143
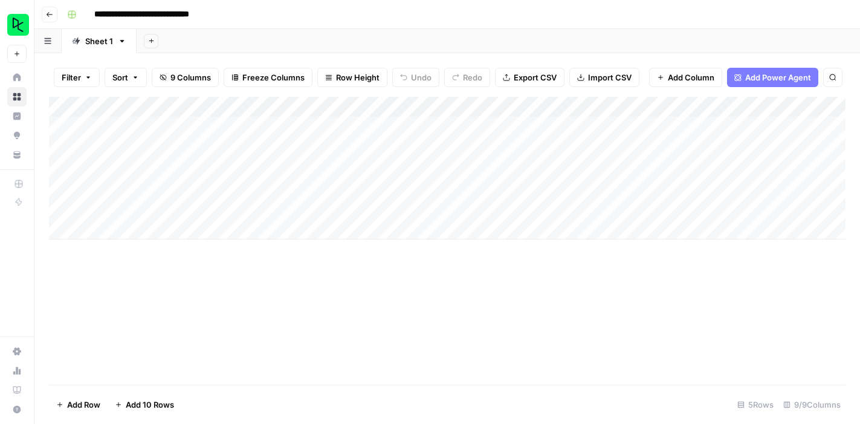
click at [143, 122] on div "Add Column" at bounding box center [447, 168] width 796 height 143
type textarea "**********"
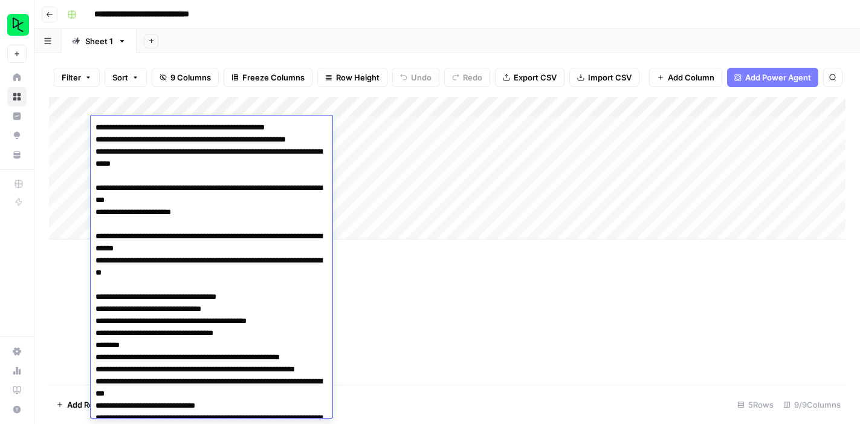
click at [407, 323] on div "Add Column" at bounding box center [447, 241] width 796 height 288
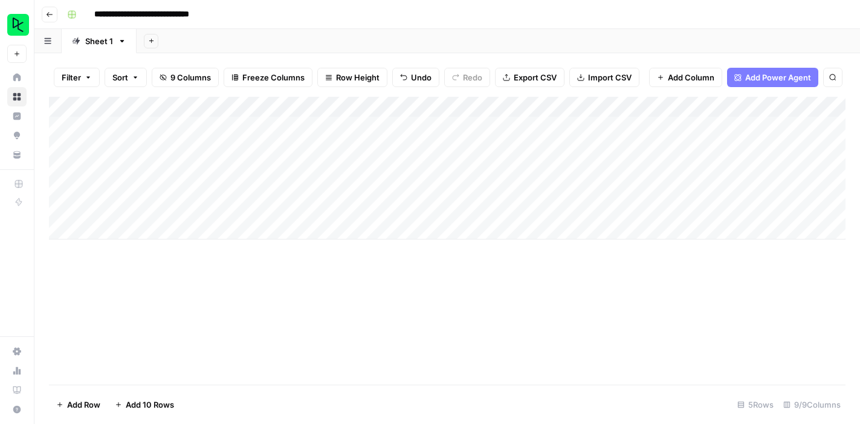
click at [336, 126] on div "Add Column" at bounding box center [447, 168] width 796 height 143
type textarea "**********"
click at [448, 348] on div "Add Column" at bounding box center [447, 241] width 796 height 288
click at [508, 126] on div "Add Column" at bounding box center [447, 168] width 796 height 143
click at [509, 127] on div "Add Column" at bounding box center [447, 168] width 796 height 143
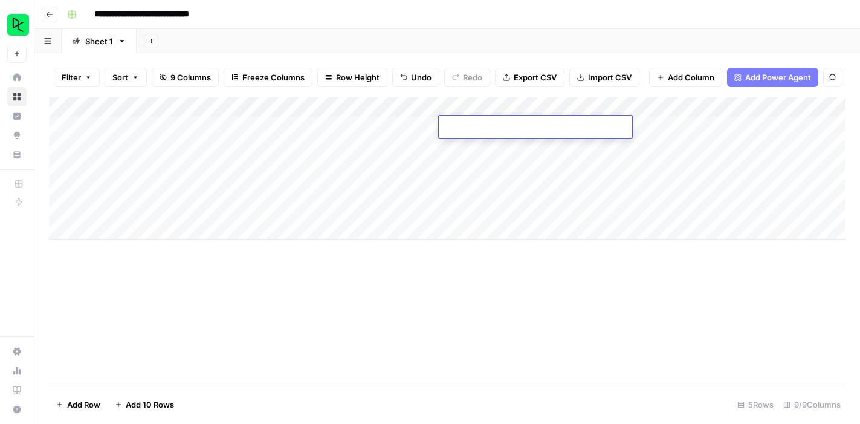
type textarea "**********"
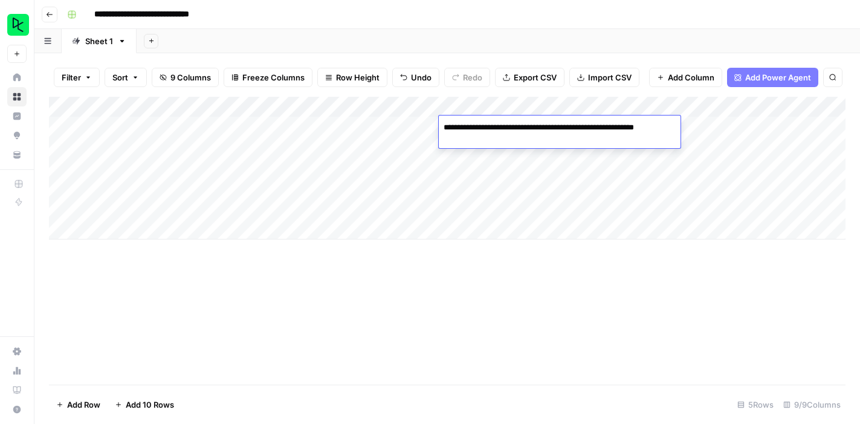
click at [537, 295] on div "Add Column" at bounding box center [447, 241] width 796 height 288
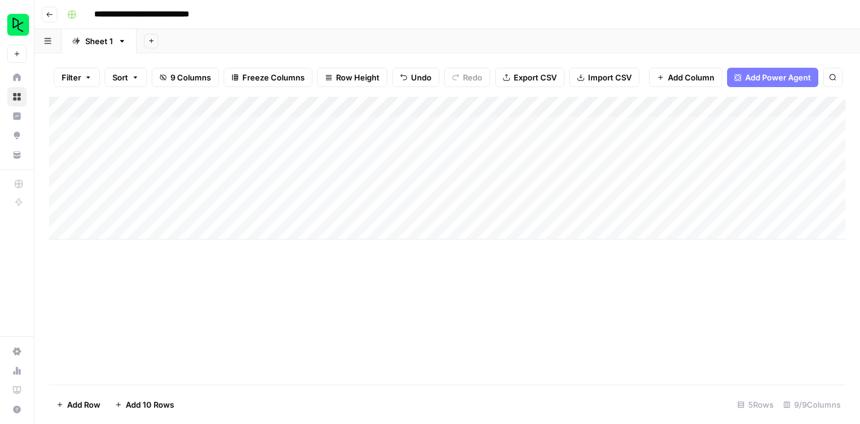
click at [676, 124] on div "Add Column" at bounding box center [447, 168] width 796 height 143
type textarea "**********"
click at [675, 264] on div "Add Column" at bounding box center [447, 241] width 796 height 288
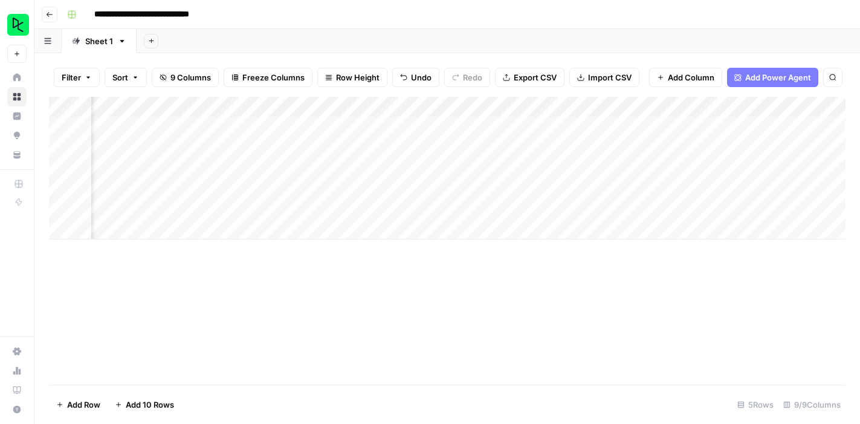
click at [636, 127] on div "Add Column" at bounding box center [447, 168] width 796 height 143
type textarea "**********"
click at [687, 266] on div "Add Column" at bounding box center [447, 241] width 796 height 288
click at [347, 129] on div "Add Column" at bounding box center [447, 168] width 796 height 143
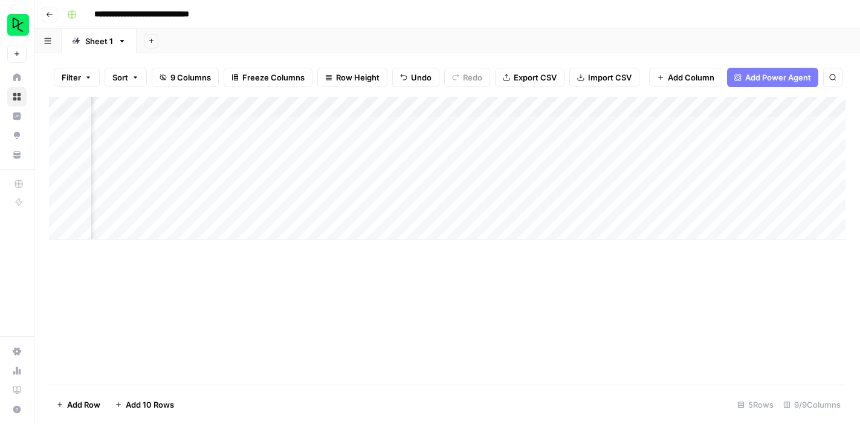
click at [347, 129] on div "Add Column" at bounding box center [447, 168] width 796 height 143
type textarea "**********"
click at [520, 309] on div "Add Column" at bounding box center [447, 241] width 796 height 288
click at [546, 127] on div "Add Column" at bounding box center [447, 168] width 796 height 143
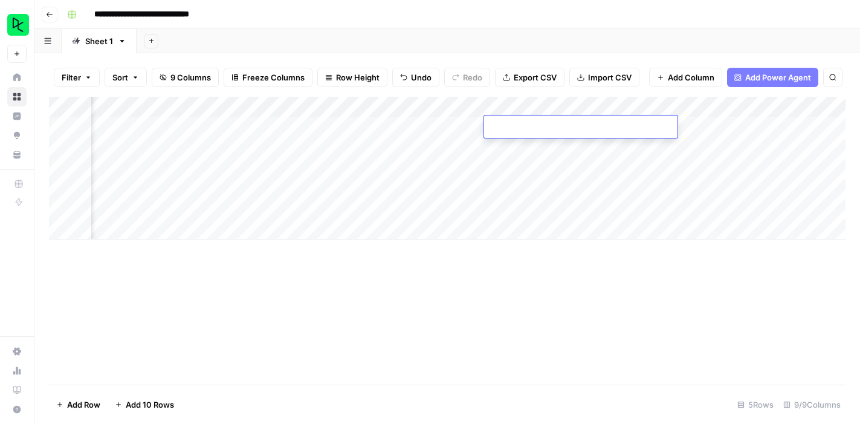
type textarea "**********"
click at [578, 304] on div "Add Column" at bounding box center [447, 241] width 796 height 288
click at [685, 127] on div "Add Column" at bounding box center [447, 168] width 796 height 143
click at [669, 124] on div "Add Column" at bounding box center [447, 168] width 796 height 143
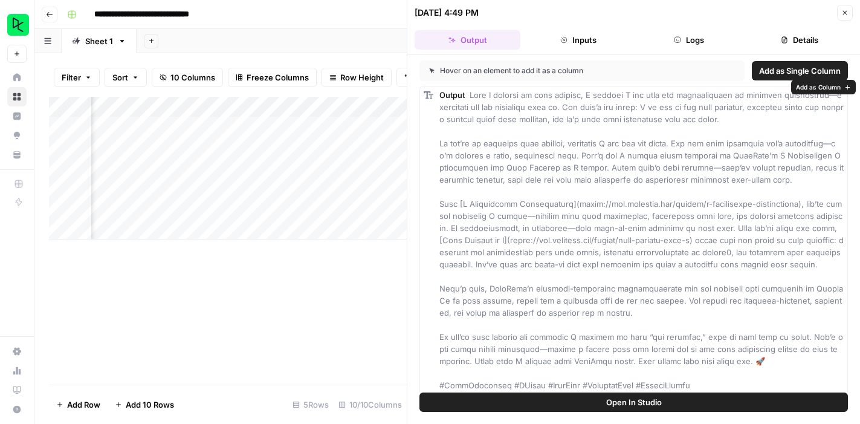
scroll to position [8, 0]
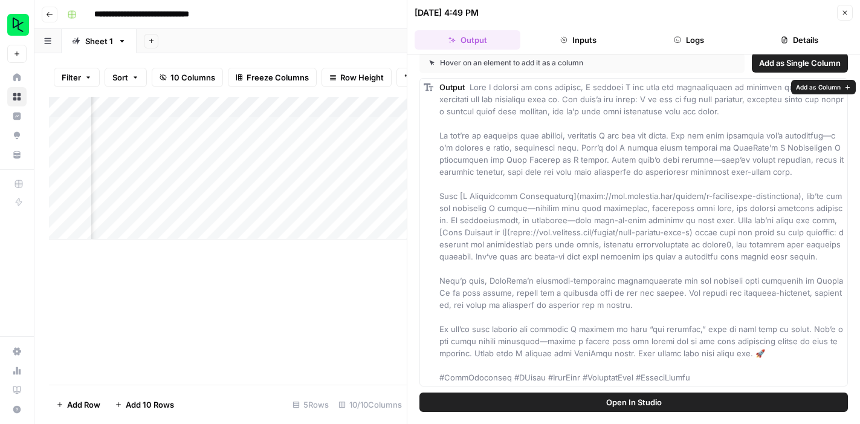
drag, startPoint x: 471, startPoint y: 93, endPoint x: 709, endPoint y: 381, distance: 373.4
click at [709, 381] on div "Output" at bounding box center [641, 232] width 404 height 302
copy span "When I started my data journey, I thought R was only for statisticians or advan…"
click at [328, 298] on div "Add Column" at bounding box center [228, 241] width 358 height 288
click at [844, 13] on icon "button" at bounding box center [844, 12] width 7 height 7
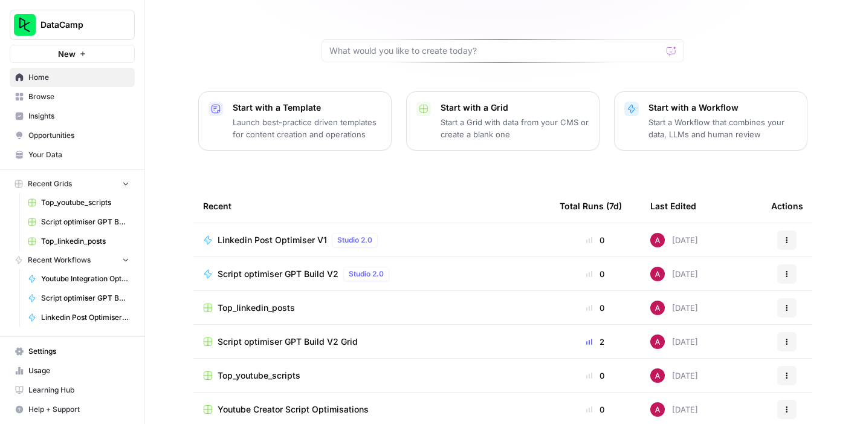
scroll to position [115, 0]
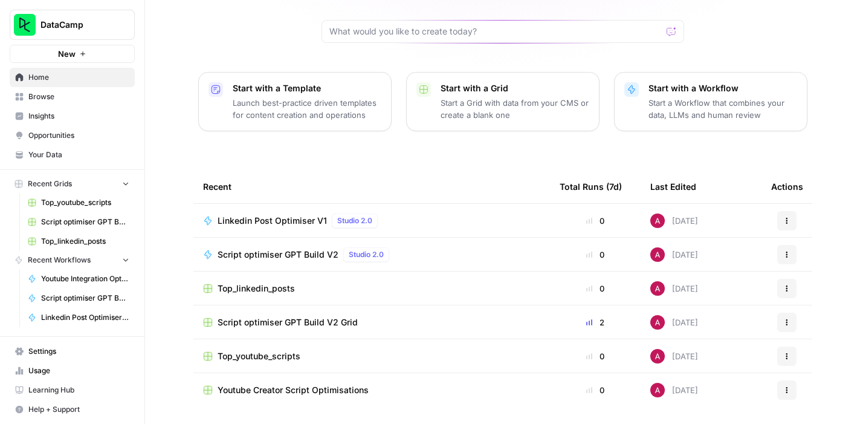
click at [279, 282] on span "Top_linkedin_posts" at bounding box center [255, 288] width 77 height 12
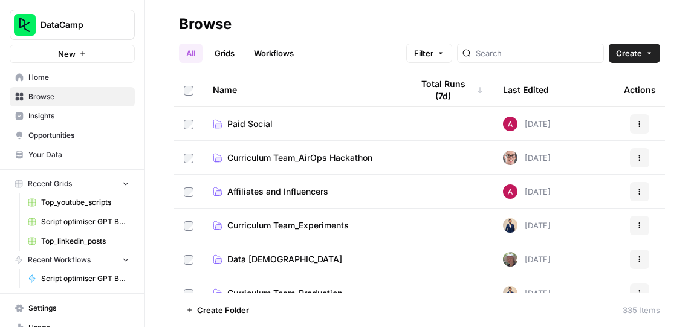
click at [263, 193] on span "Affiliates and Influencers" at bounding box center [277, 191] width 101 height 12
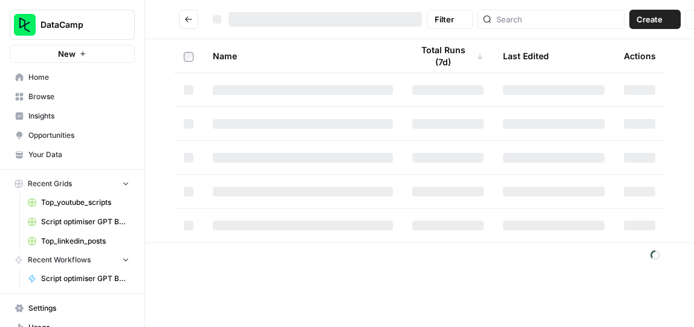
click at [263, 193] on div at bounding box center [303, 192] width 180 height 10
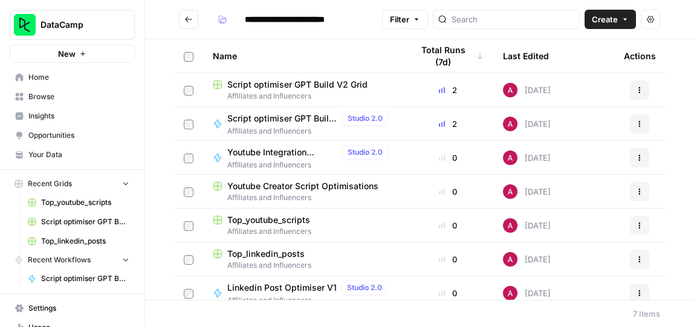
click at [307, 88] on span "Script optimiser GPT Build V2 Grid" at bounding box center [297, 85] width 140 height 12
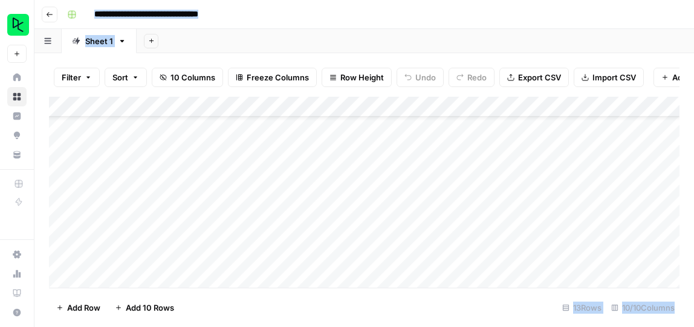
scroll to position [116, 0]
click at [132, 214] on div "Add Column" at bounding box center [364, 192] width 630 height 191
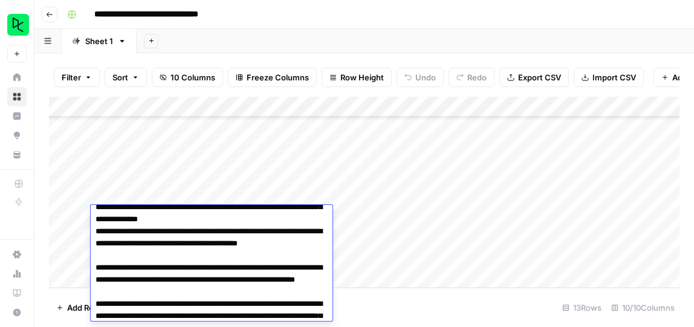
scroll to position [0, 0]
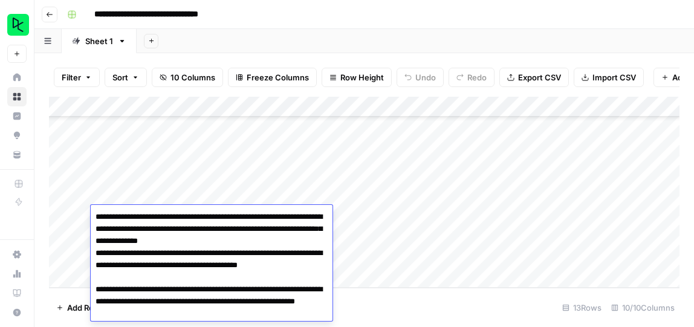
click at [416, 268] on div "Add Column" at bounding box center [364, 192] width 630 height 191
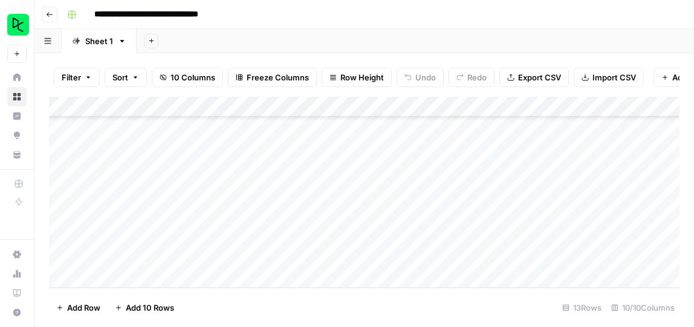
scroll to position [137, 0]
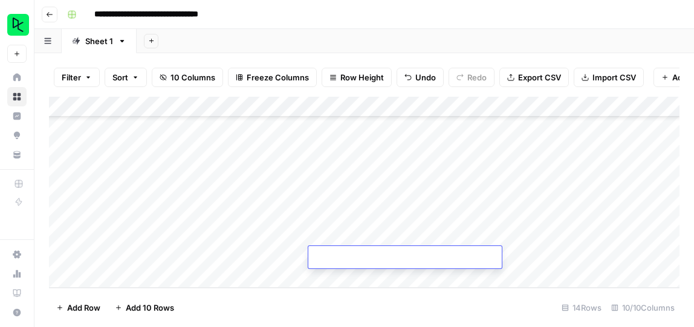
click at [364, 193] on div "Add Column" at bounding box center [364, 192] width 630 height 191
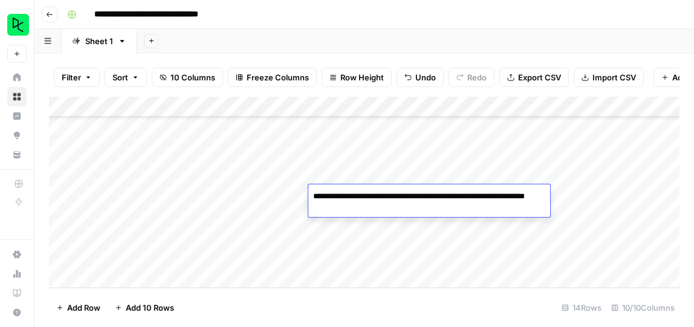
click at [364, 193] on textarea "**********" at bounding box center [429, 202] width 242 height 29
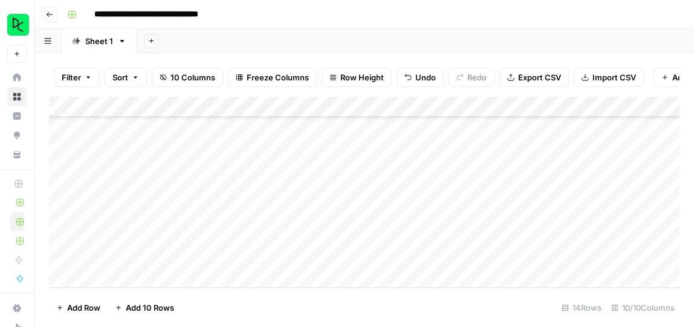
click at [256, 189] on div "Add Column" at bounding box center [364, 192] width 630 height 191
click at [528, 196] on div "Add Column" at bounding box center [364, 192] width 630 height 191
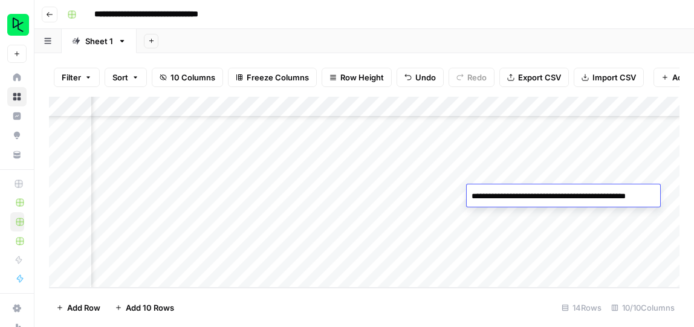
click at [528, 196] on textarea "**********" at bounding box center [572, 196] width 213 height 17
click at [590, 210] on div "Add Column" at bounding box center [364, 192] width 630 height 191
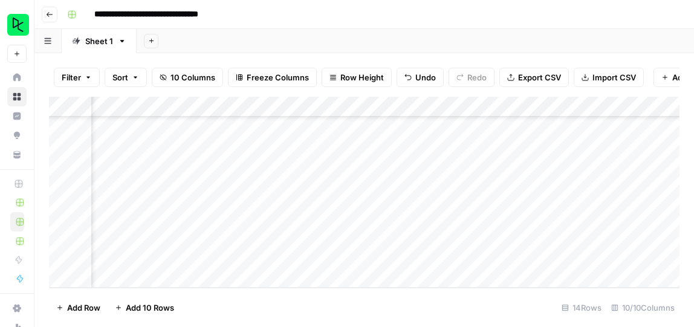
click at [598, 195] on div "Add Column" at bounding box center [364, 192] width 630 height 191
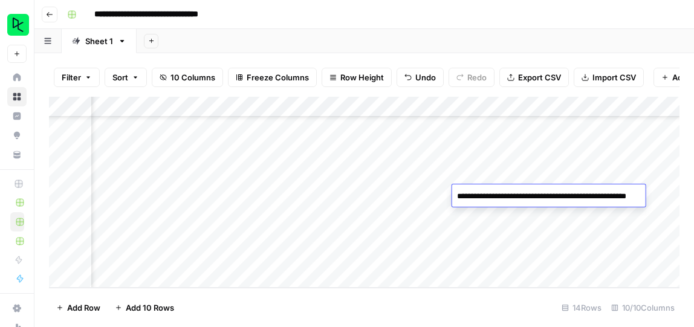
click at [596, 193] on textarea "**********" at bounding box center [570, 196] width 236 height 17
click at [401, 194] on div "Add Column" at bounding box center [364, 192] width 630 height 191
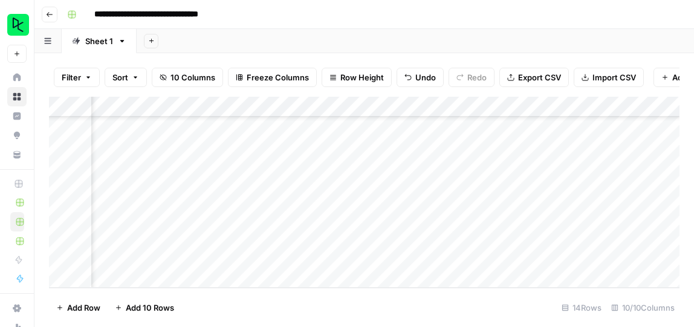
scroll to position [137, 422]
click at [461, 188] on div "Add Column" at bounding box center [364, 192] width 630 height 191
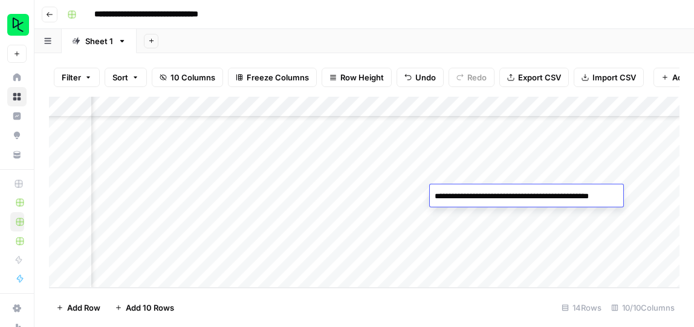
click at [477, 195] on textarea "**********" at bounding box center [534, 196] width 209 height 17
click at [137, 195] on div "Add Column" at bounding box center [364, 192] width 630 height 191
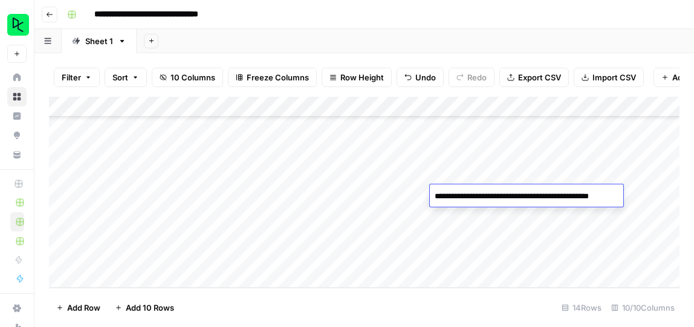
click at [137, 195] on div "Add Column" at bounding box center [364, 192] width 630 height 191
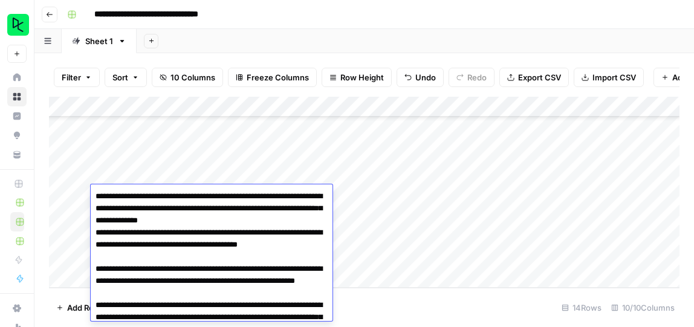
scroll to position [295, 0]
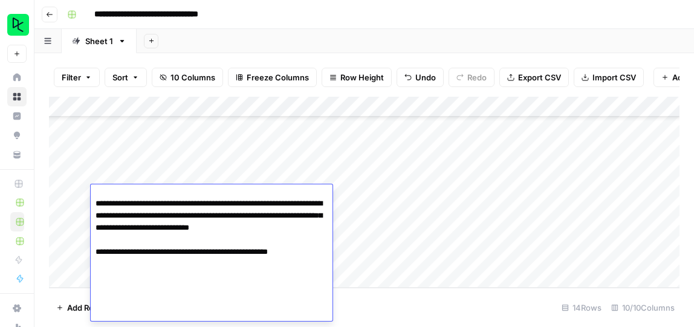
click at [137, 195] on textarea at bounding box center [212, 107] width 242 height 428
click at [458, 311] on footer "Add Row Add 10 Rows 14 Rows 10/10 Columns" at bounding box center [364, 307] width 630 height 39
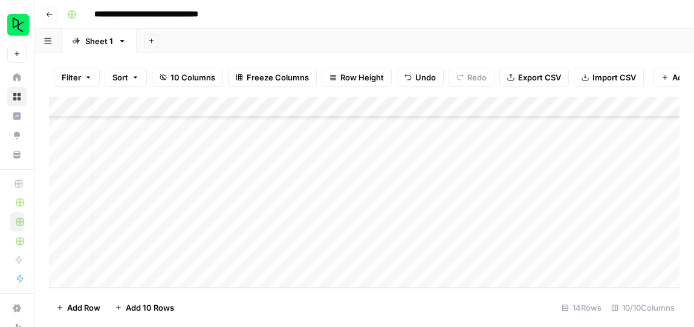
scroll to position [137, 14]
